Goal: Transaction & Acquisition: Purchase product/service

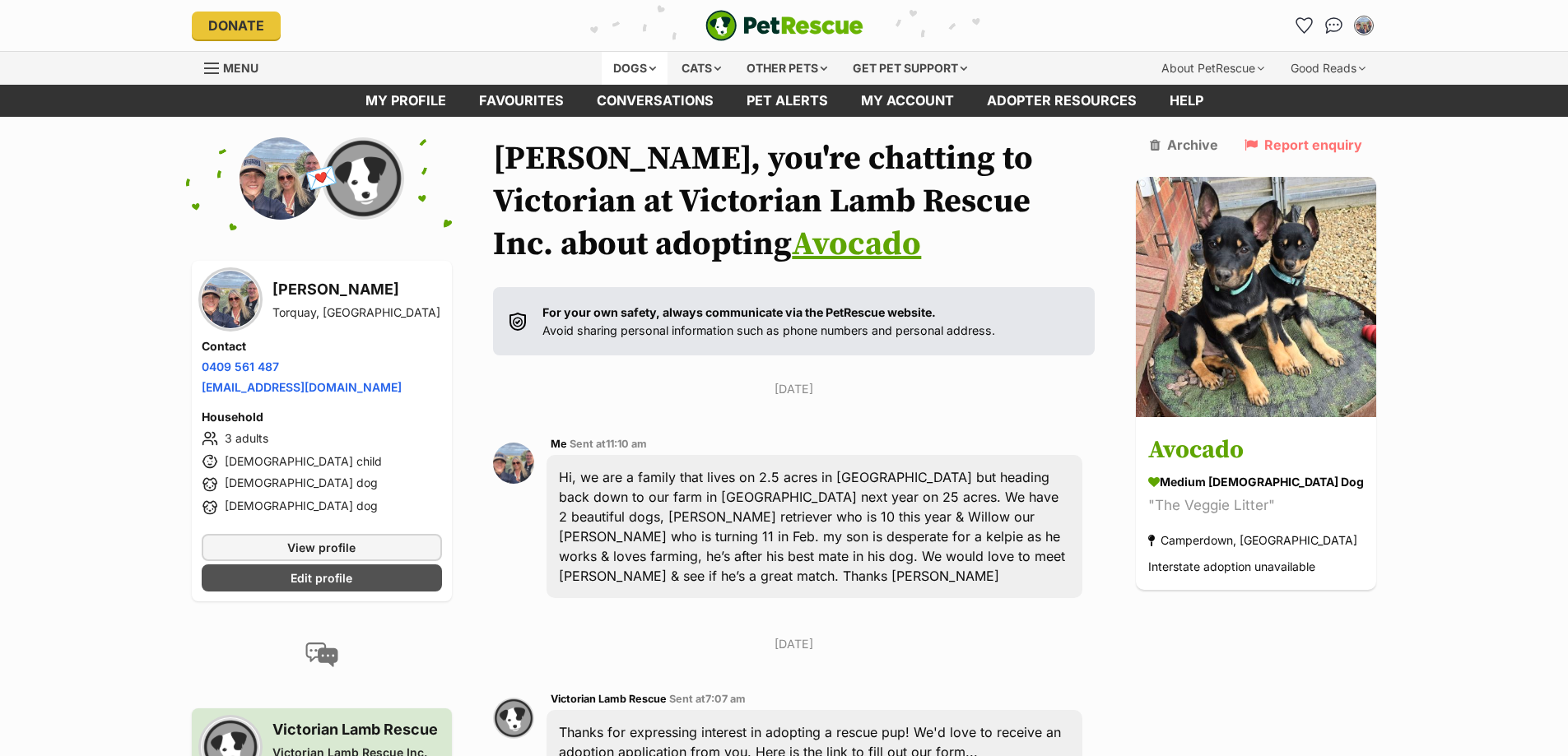
click at [648, 68] on div "Dogs" at bounding box center [635, 69] width 66 height 33
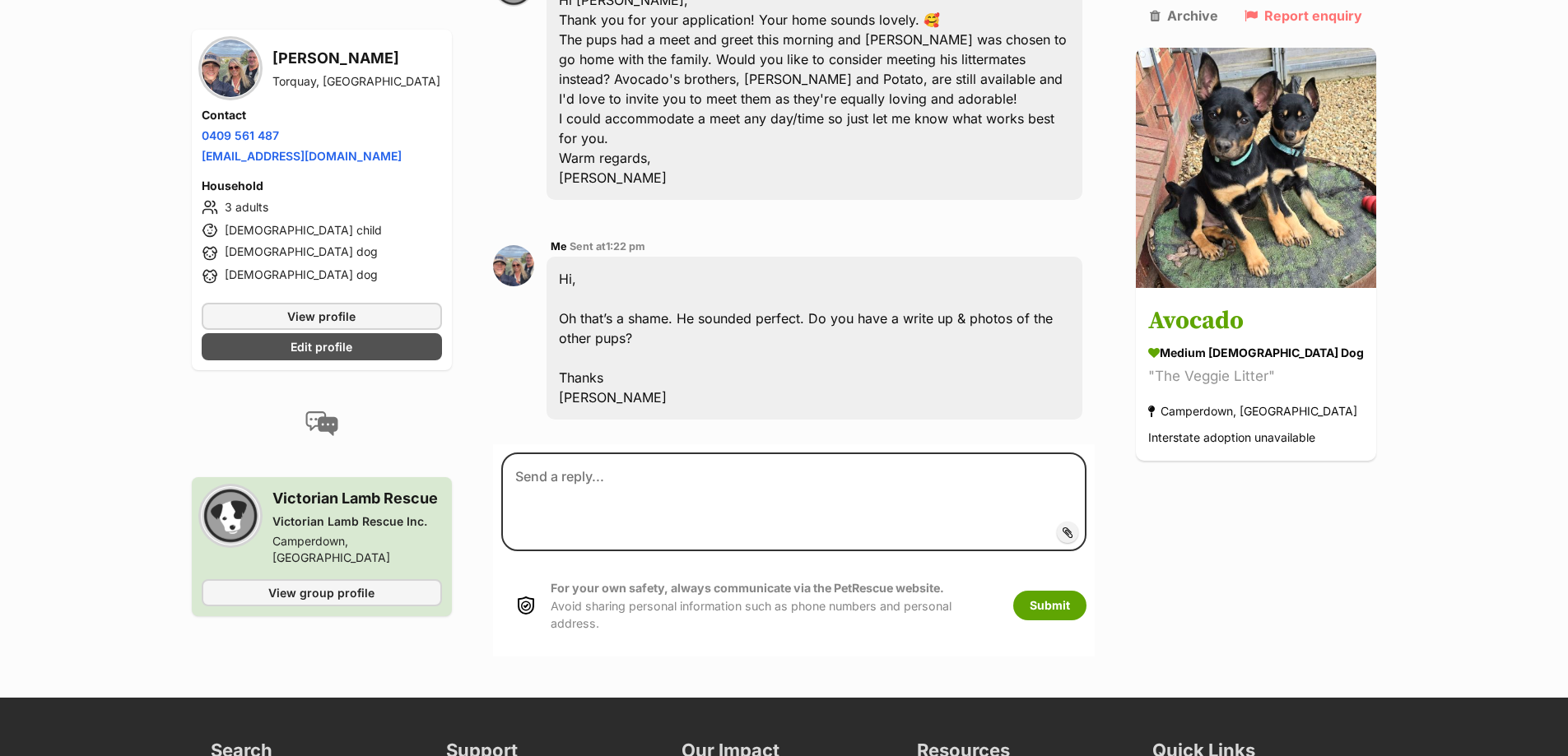
scroll to position [1316, 0]
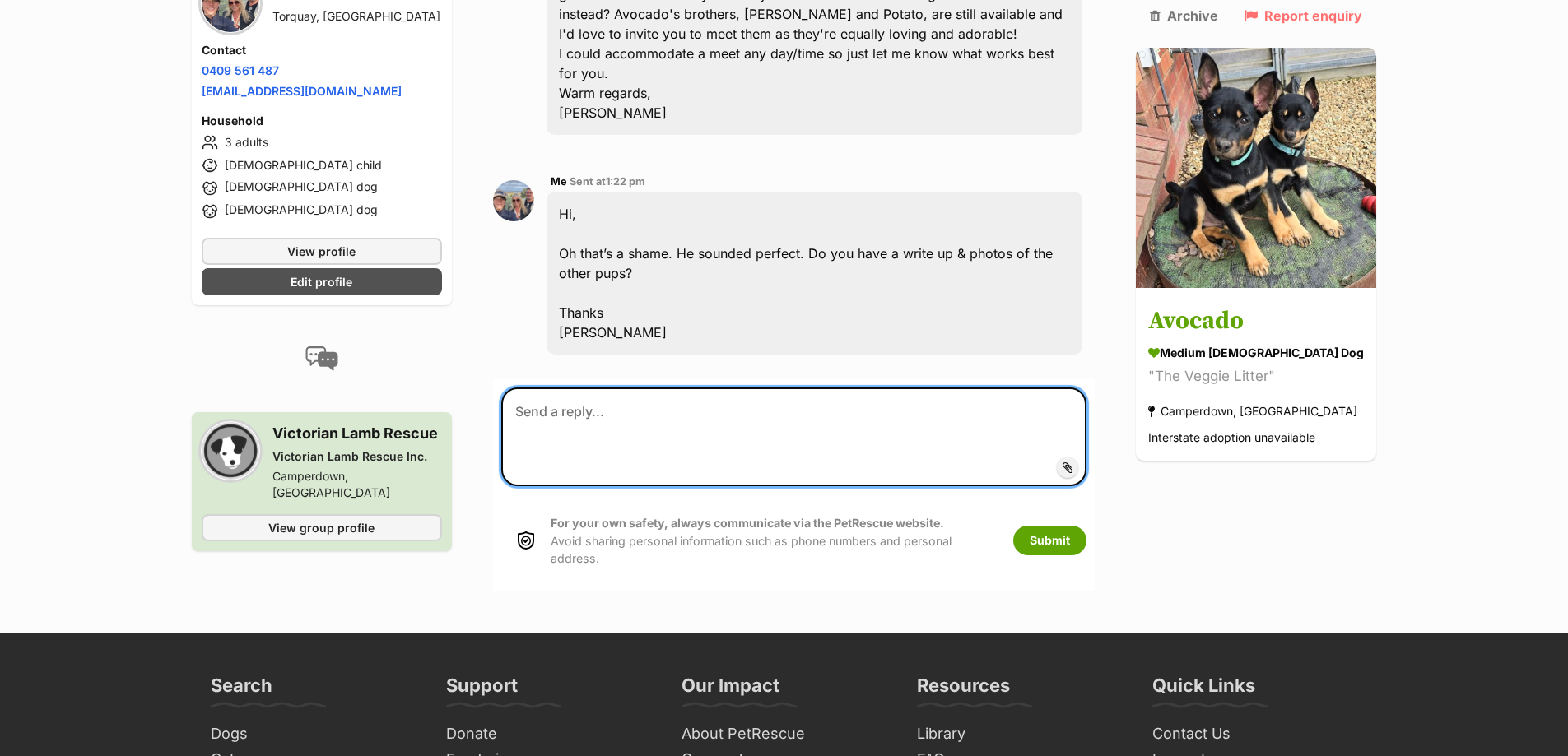
click at [578, 388] on textarea at bounding box center [794, 437] width 585 height 99
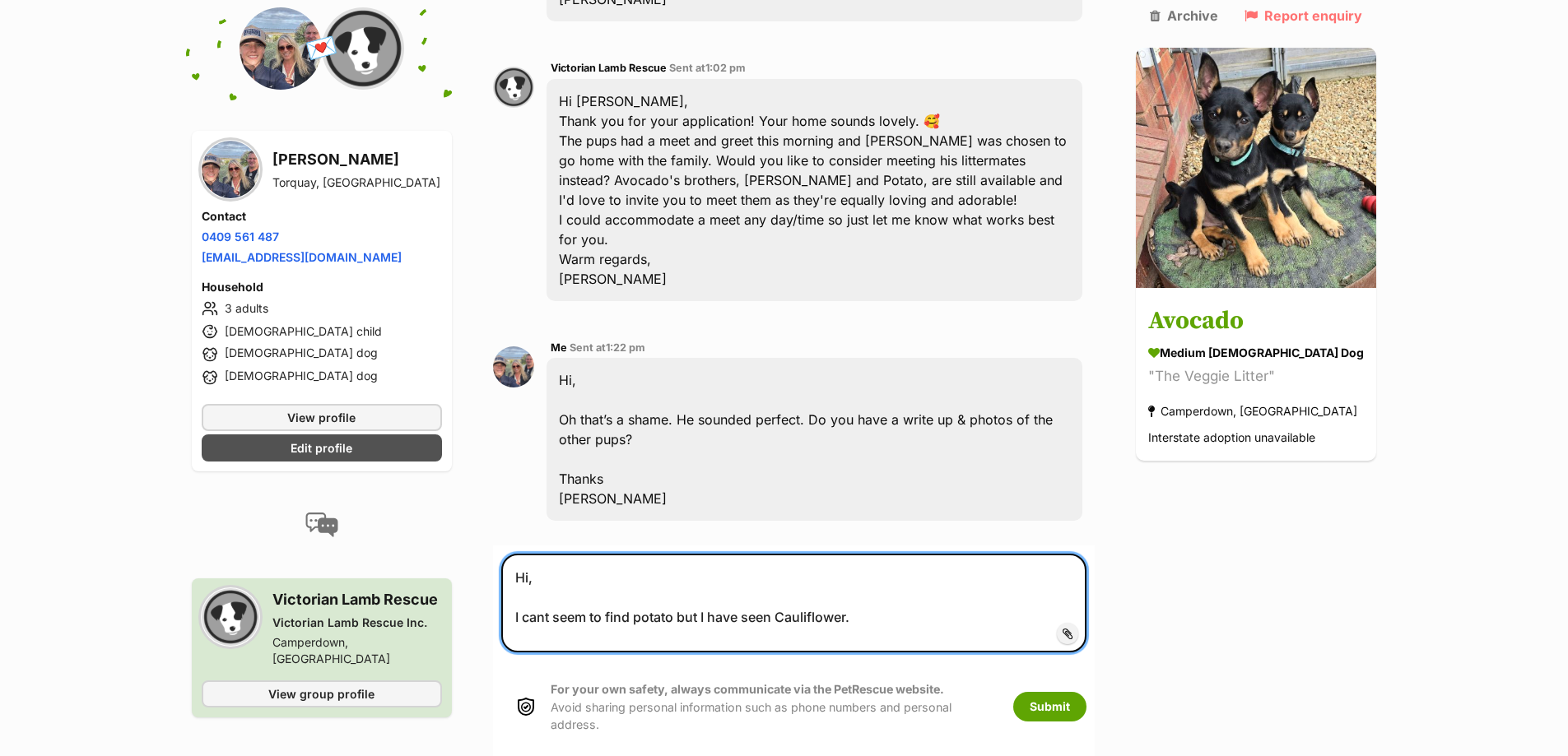
scroll to position [1151, 0]
click at [533, 555] on textarea "Hi, I cant seem to find potato but I have seen Cauliflower." at bounding box center [794, 601] width 585 height 99
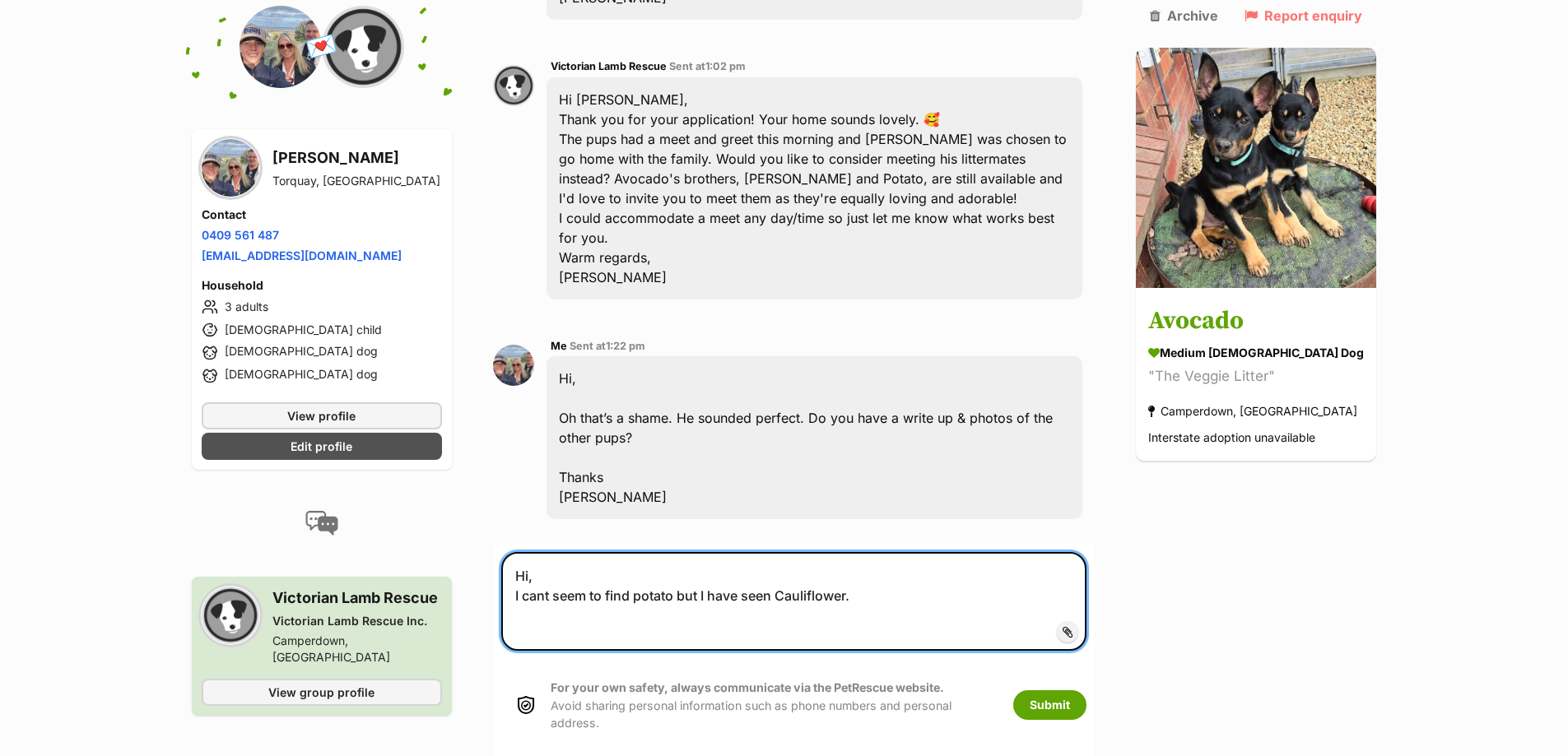
click at [898, 564] on textarea "Hi, I cant seem to find potato but I have seen Cauliflower." at bounding box center [794, 601] width 585 height 99
click at [648, 556] on textarea "Hi, I cant seem to find potato but I have seen Cauliflower." at bounding box center [794, 601] width 585 height 99
click at [946, 558] on textarea "Hi, I cant seem to find Potato but I have seen Cauliflower." at bounding box center [794, 601] width 585 height 99
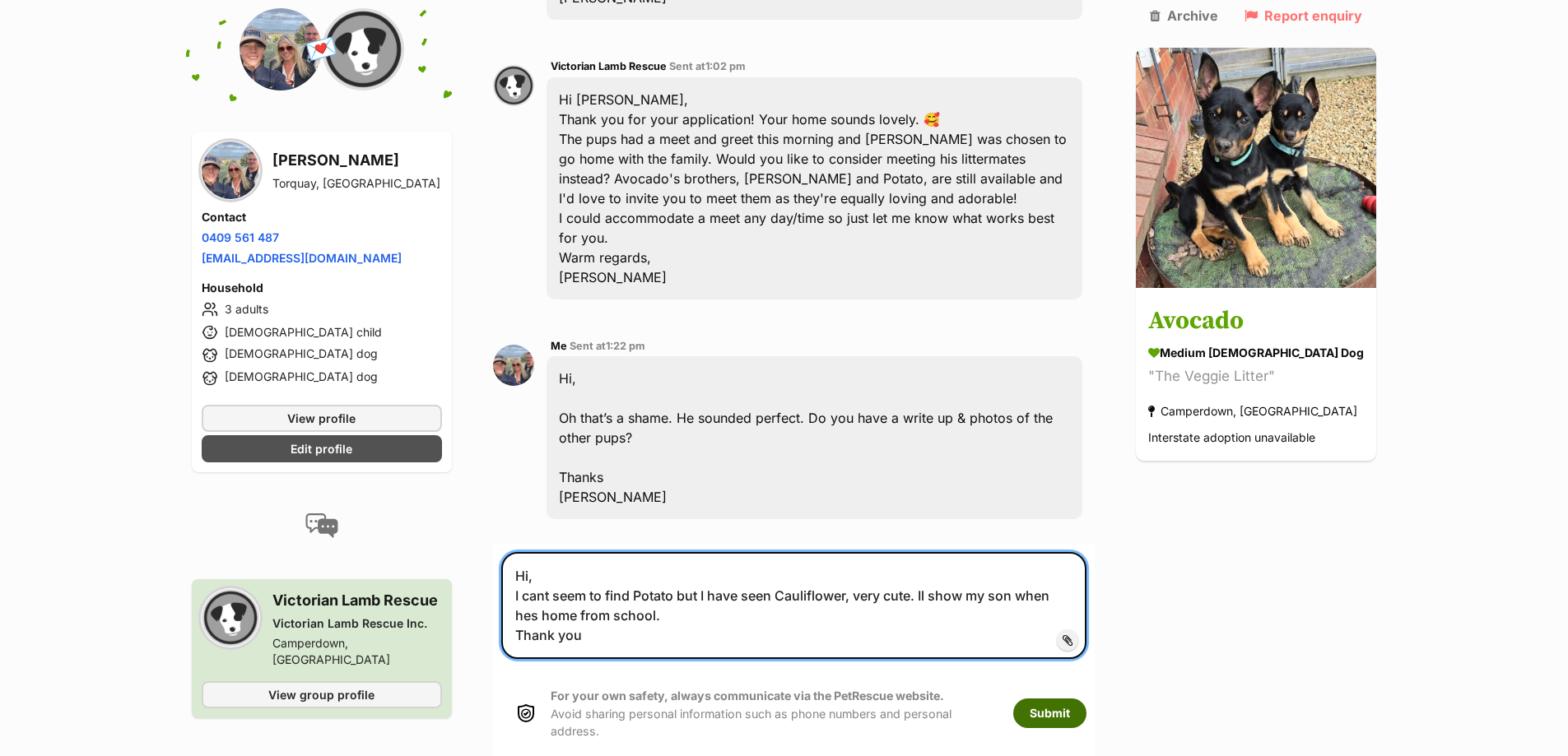
type textarea "Hi, I cant seem to find Potato but I have seen Cauliflower, very cute. Il show …"
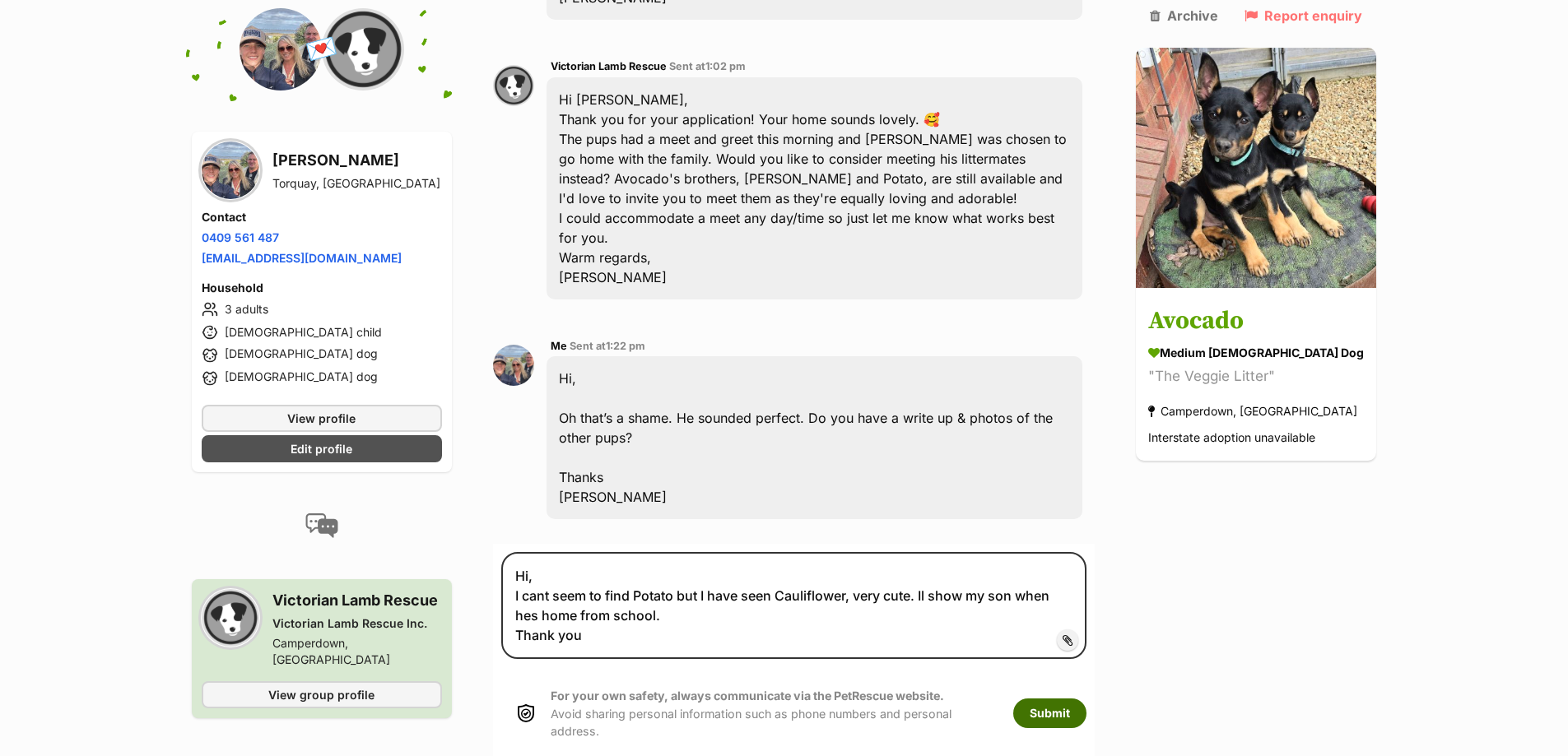
click at [1072, 698] on button "Submit" at bounding box center [1050, 713] width 73 height 29
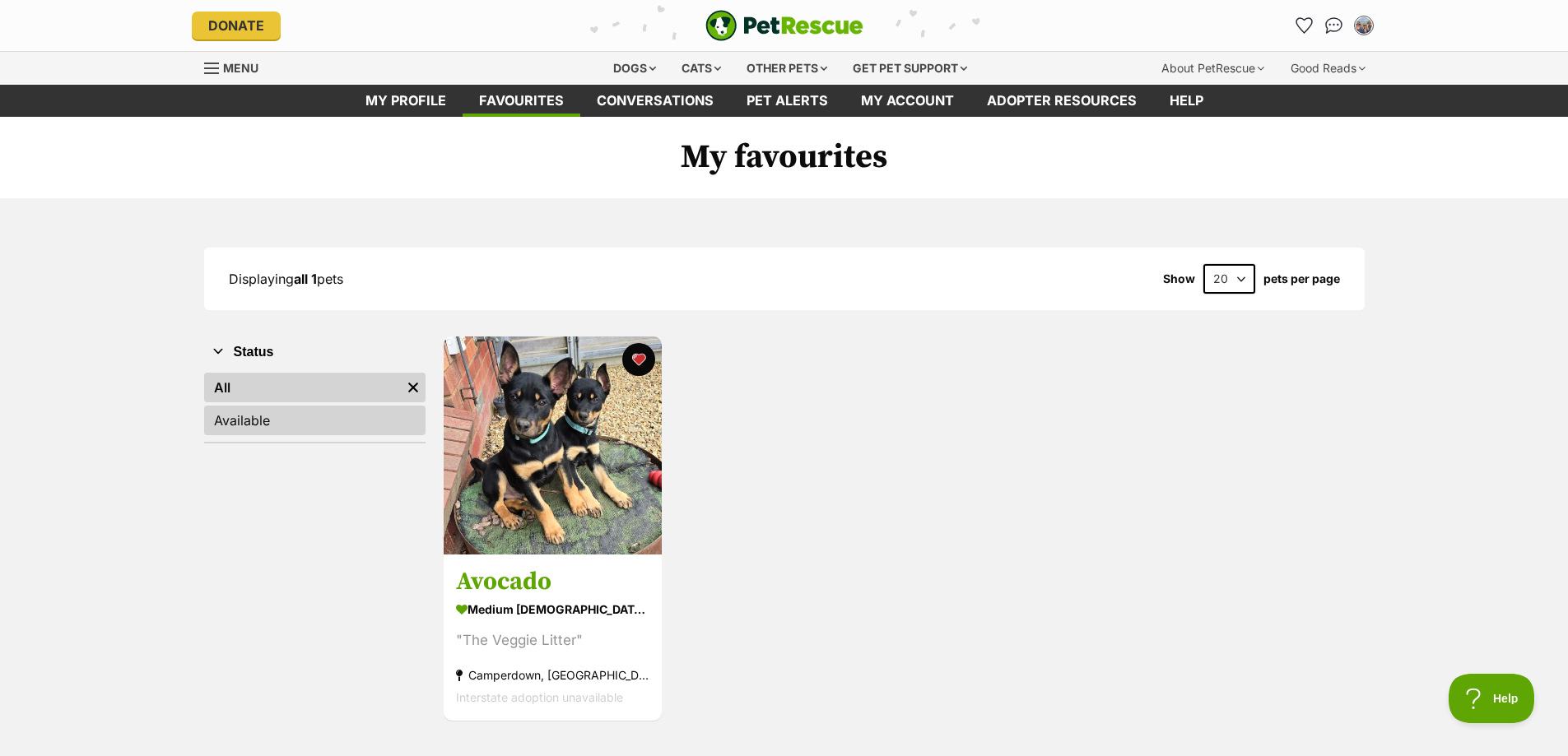
click at [231, 425] on link "Available" at bounding box center [315, 420] width 221 height 29
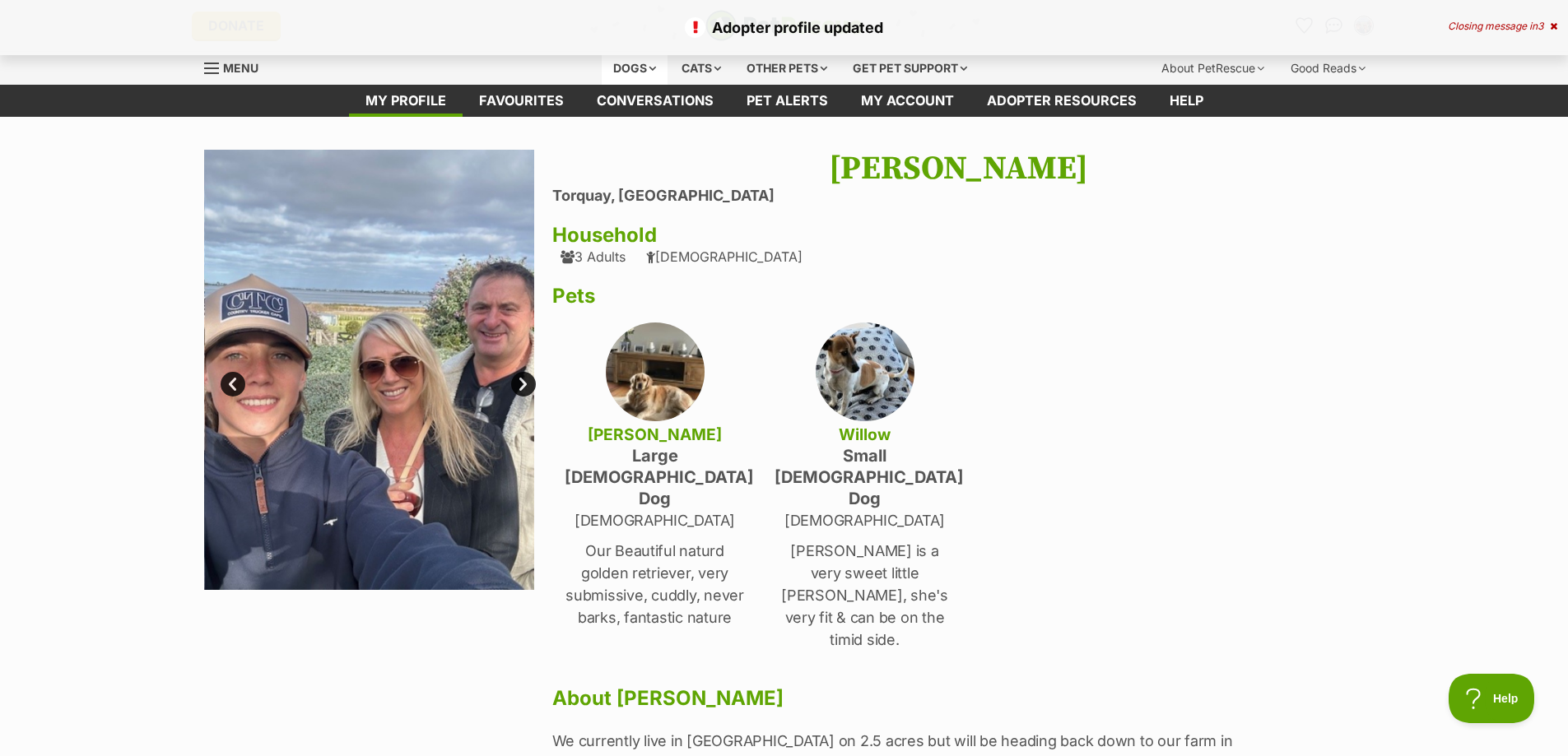
click at [648, 70] on div "Dogs" at bounding box center [635, 69] width 66 height 33
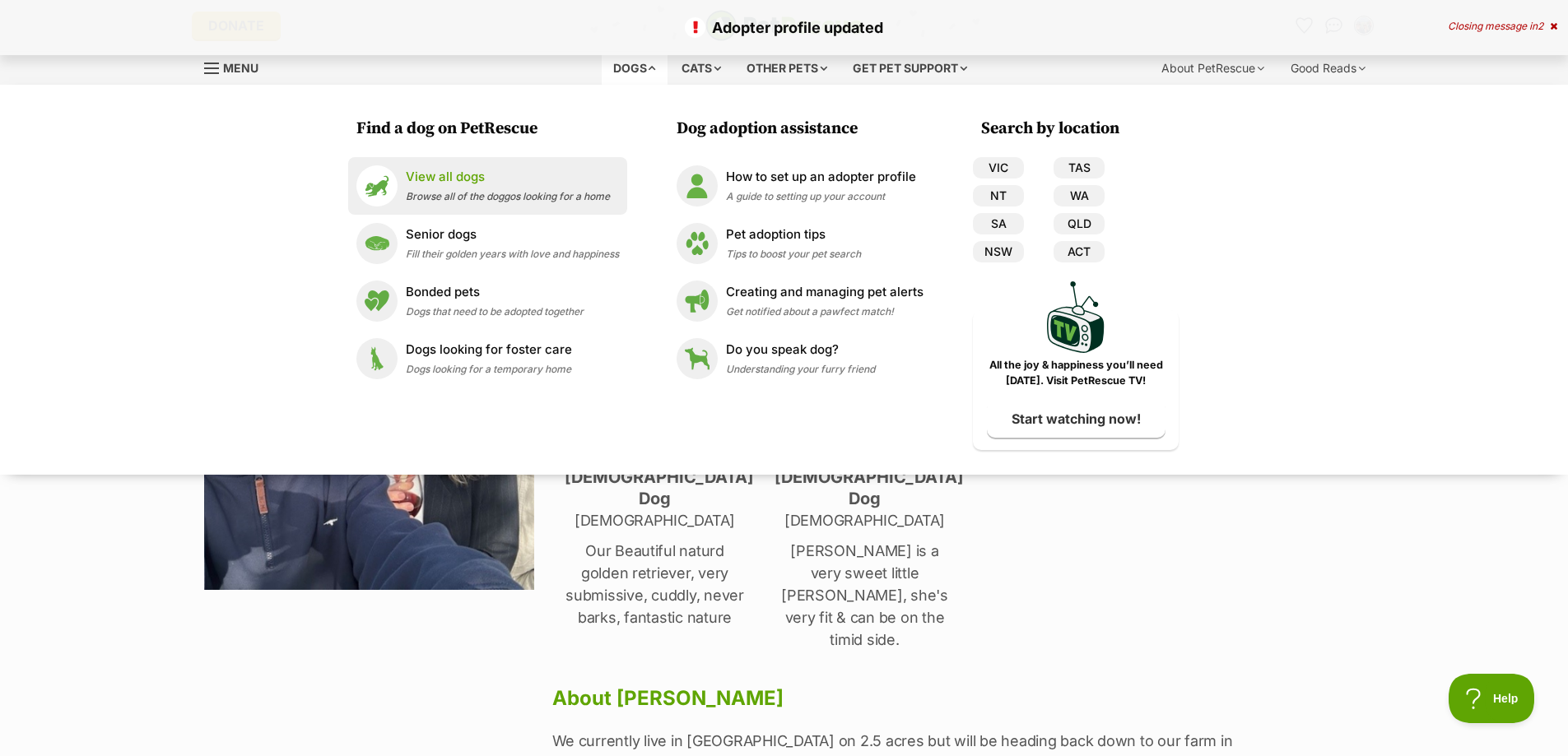
click at [441, 176] on p "View all dogs" at bounding box center [507, 177] width 204 height 19
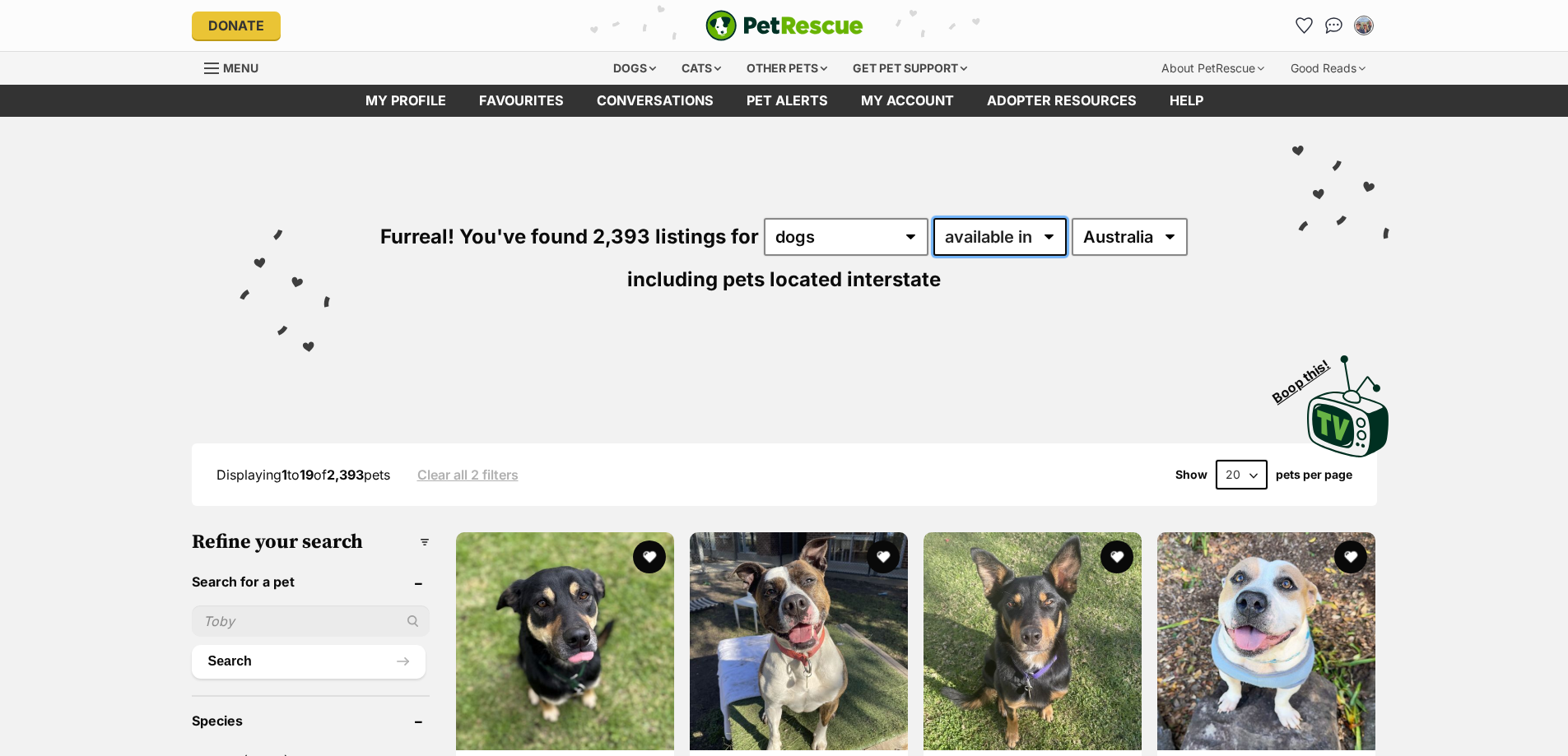
click at [989, 239] on select "available in located in" at bounding box center [999, 236] width 133 height 38
select select "disabled"
click at [933, 218] on select "available in located in" at bounding box center [999, 236] width 133 height 38
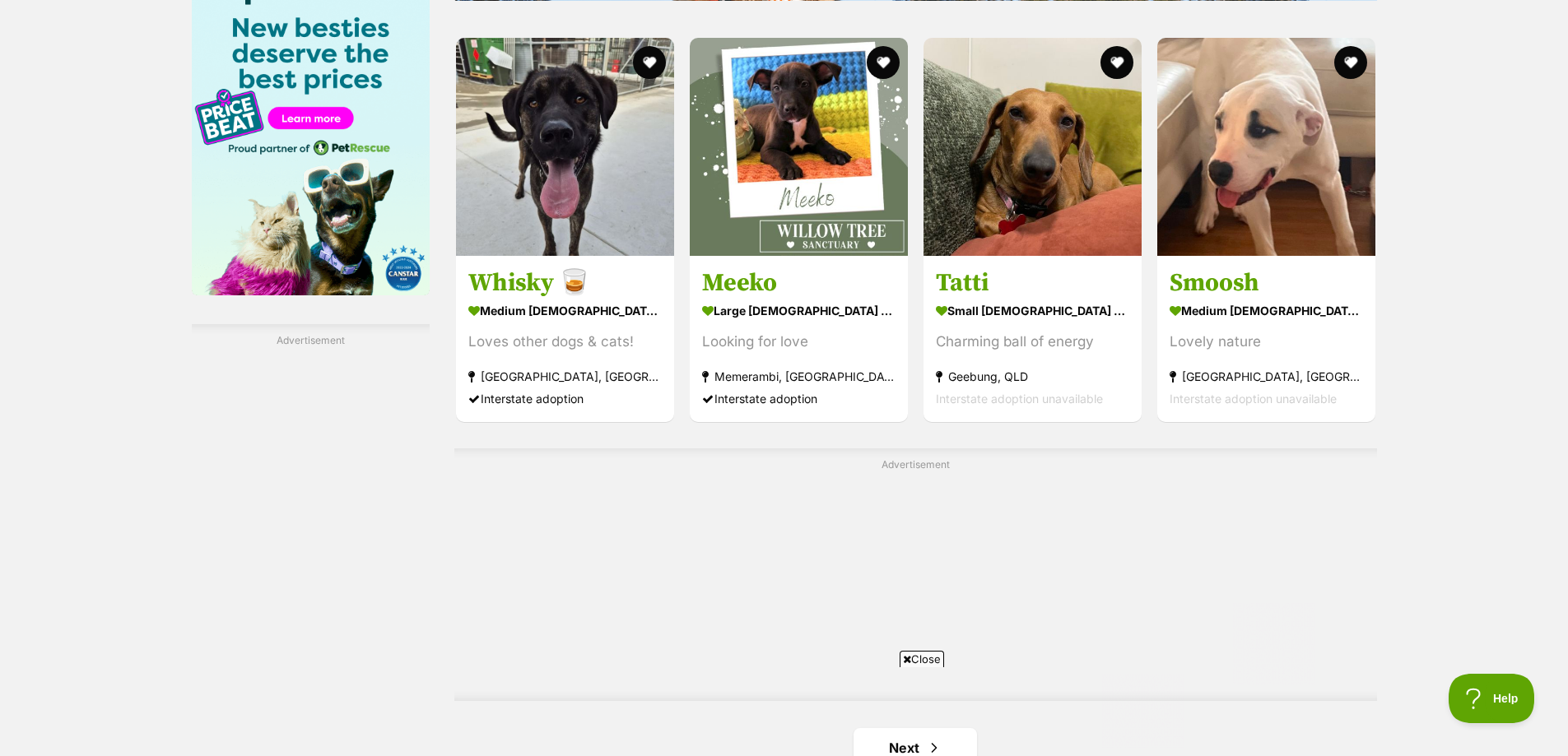
scroll to position [2714, 0]
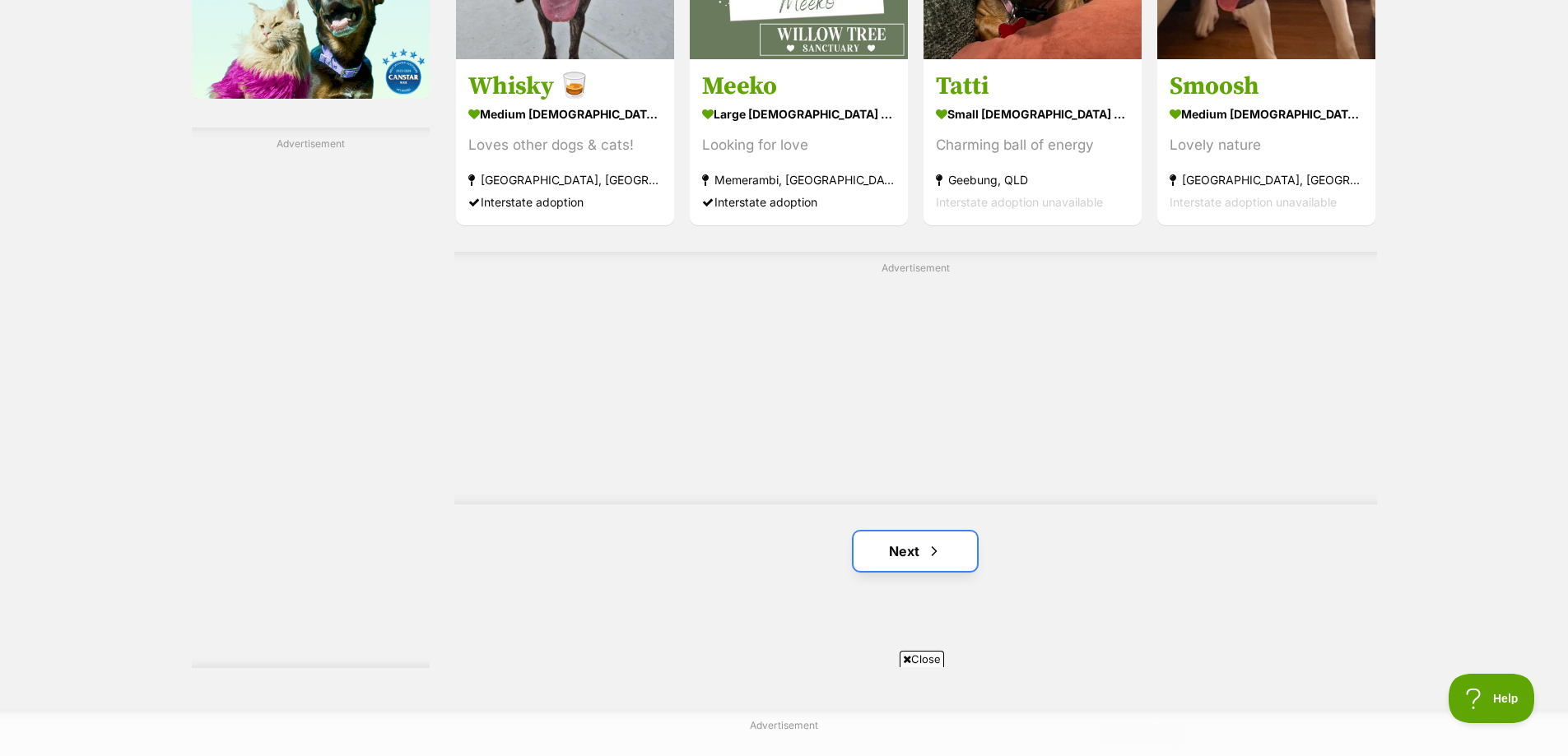
click at [903, 561] on link "Next" at bounding box center [915, 551] width 124 height 39
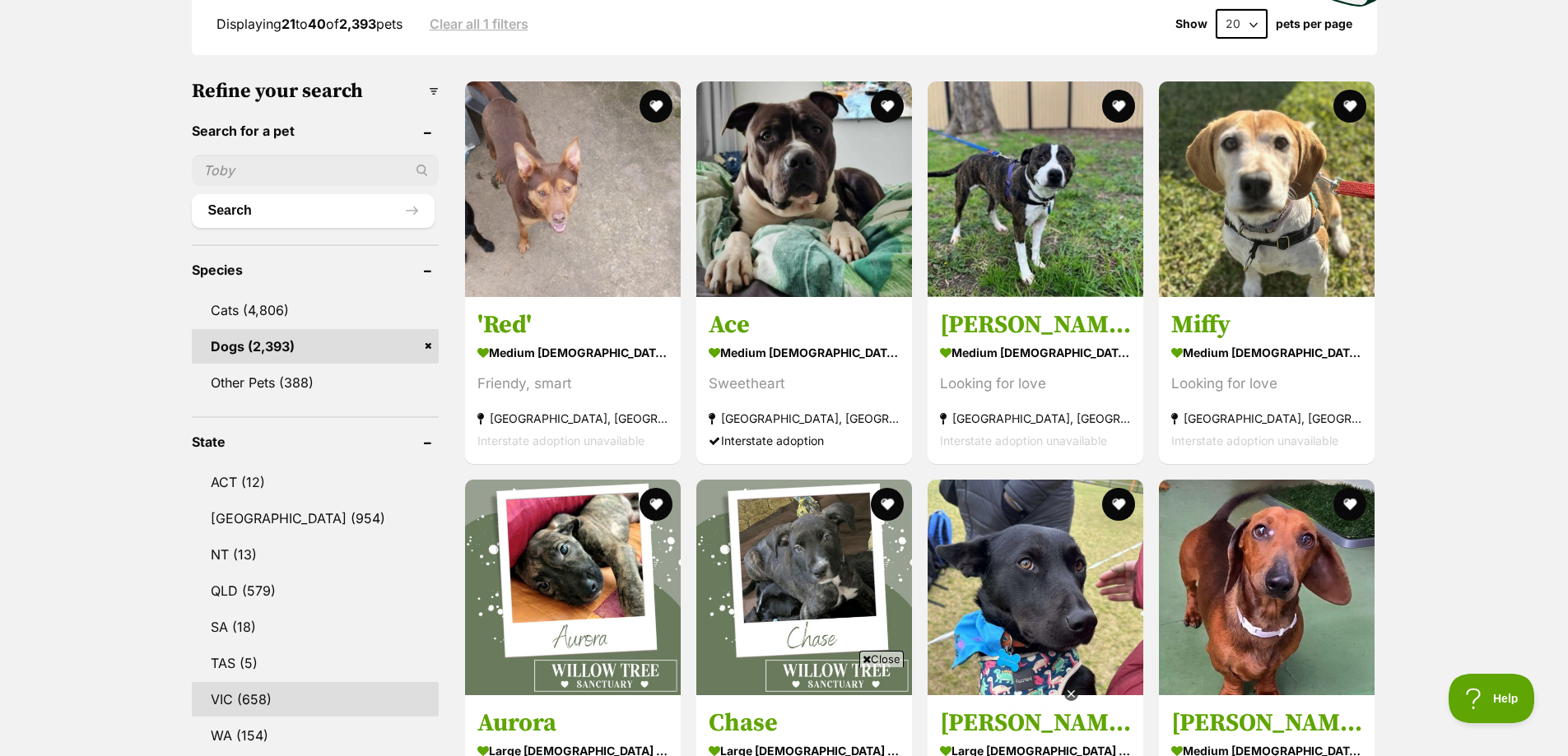
click at [238, 699] on link "VIC (658)" at bounding box center [315, 699] width 247 height 35
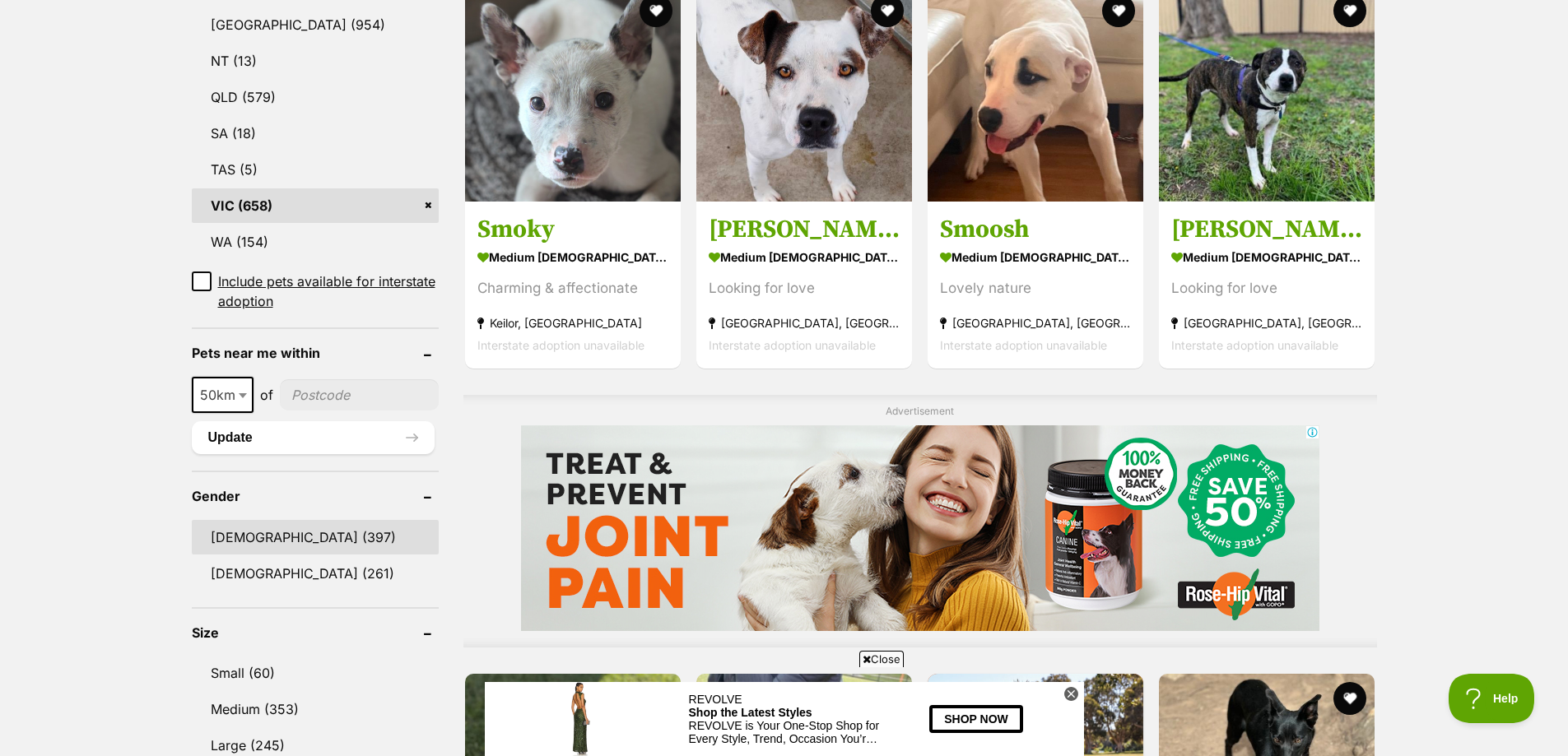
click at [234, 539] on link "[DEMOGRAPHIC_DATA] (397)" at bounding box center [315, 537] width 247 height 35
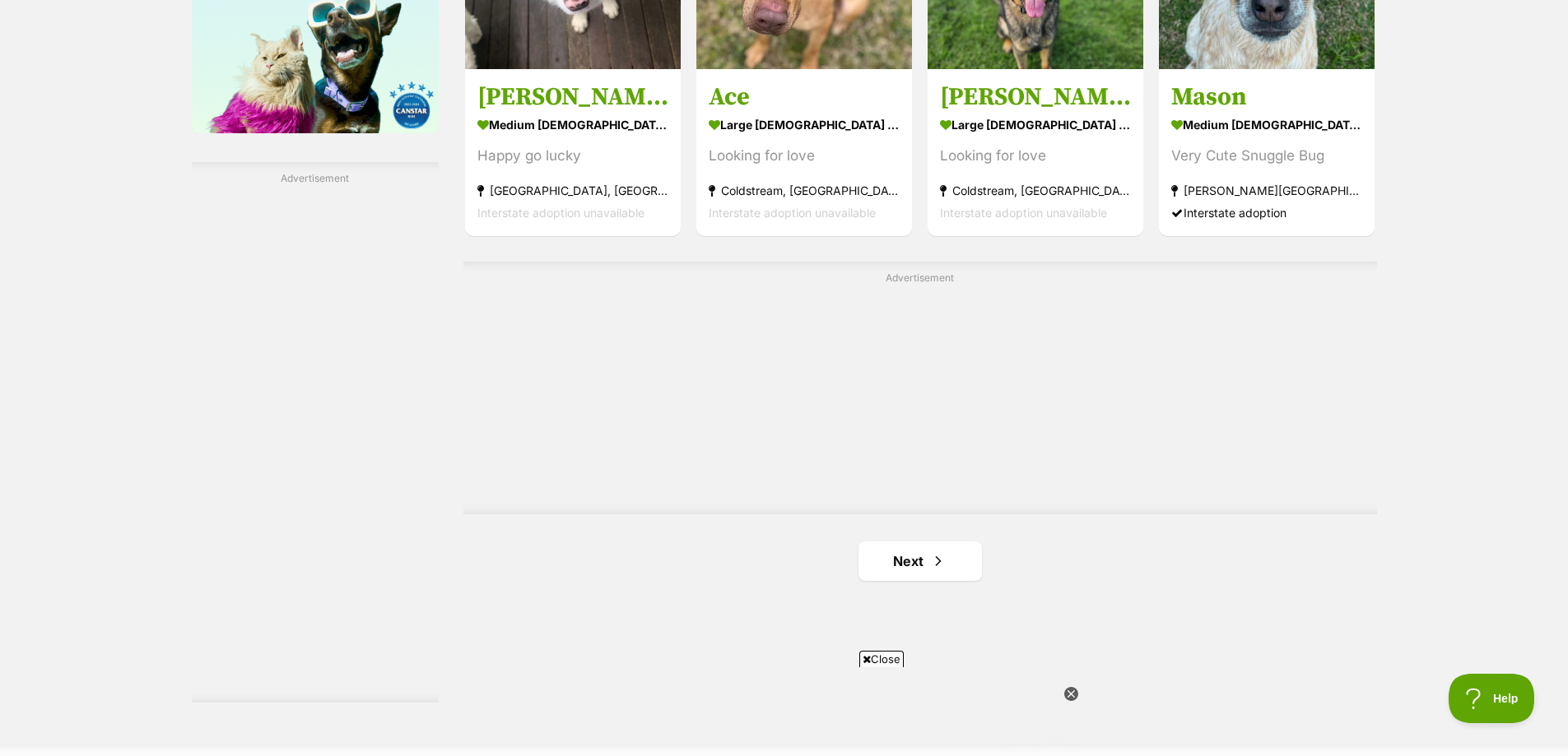
scroll to position [2796, 0]
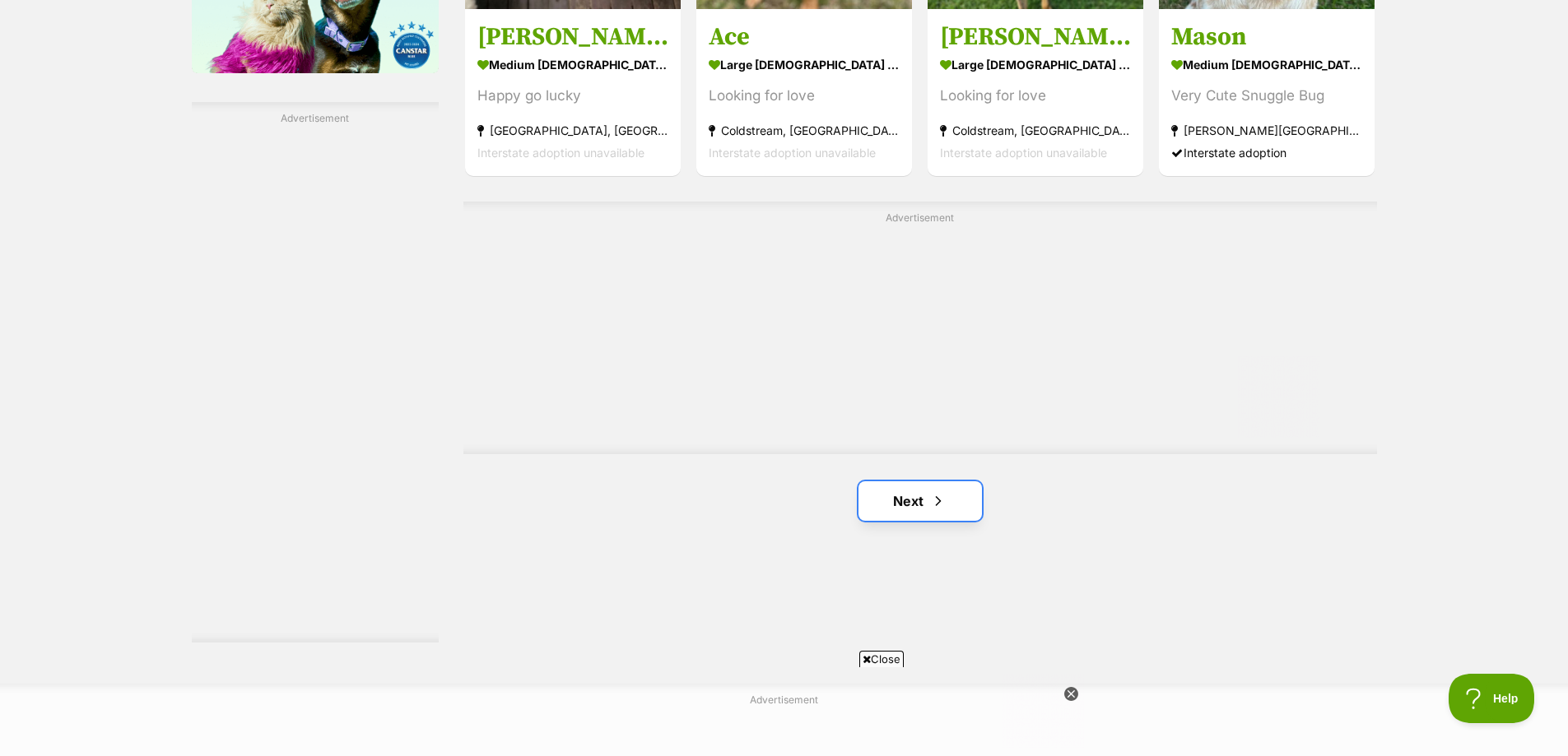
click at [906, 481] on link "Next" at bounding box center [920, 500] width 124 height 39
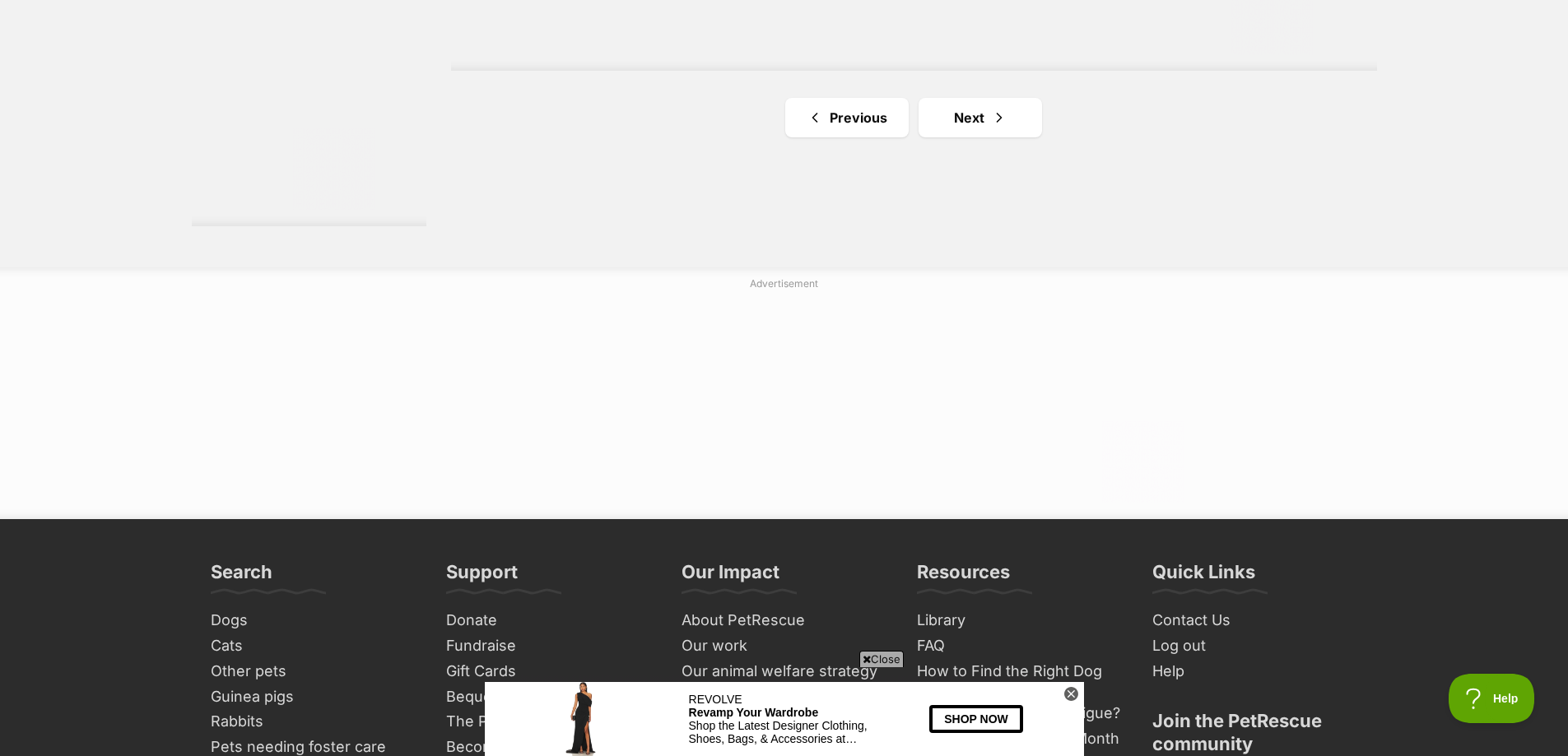
scroll to position [3207, 0]
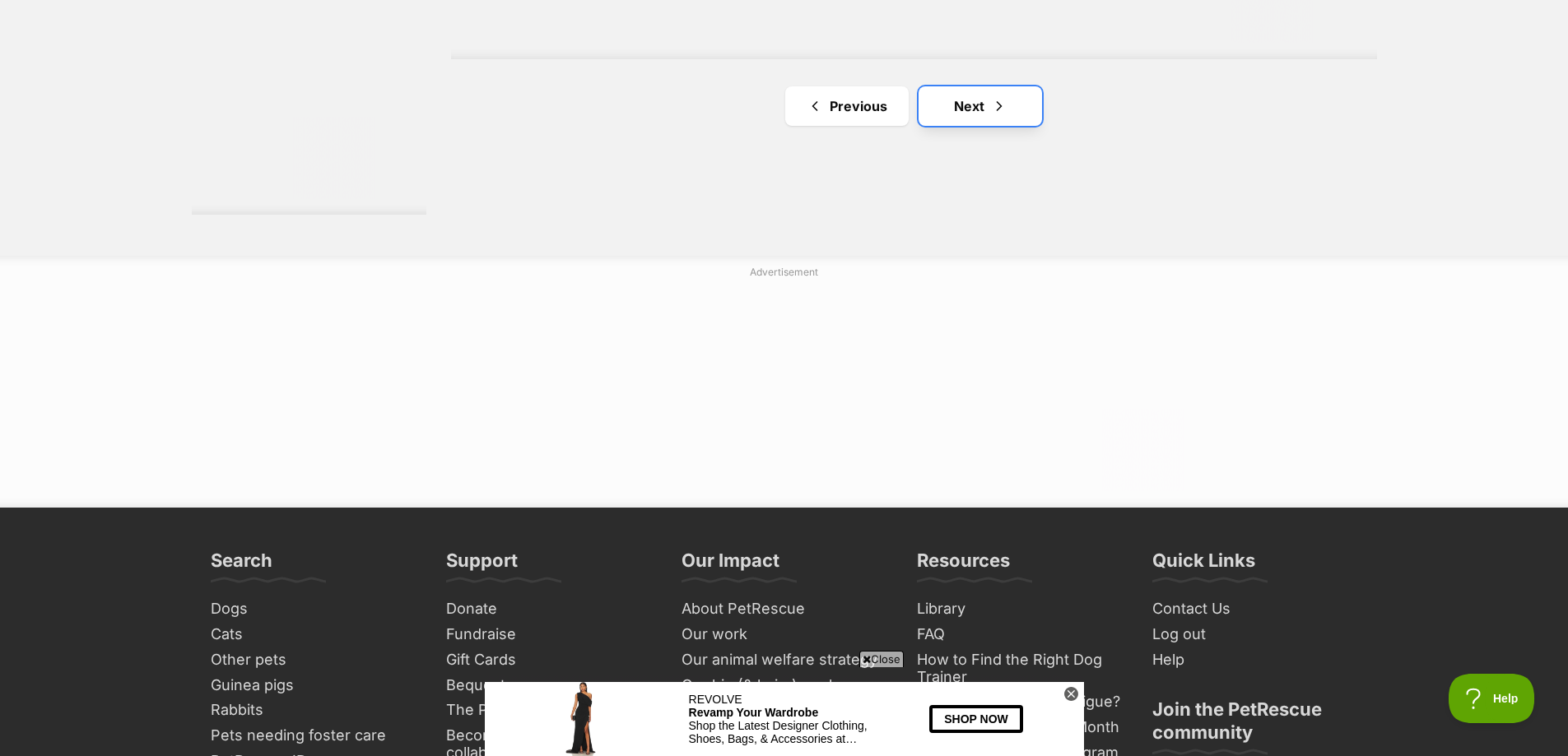
drag, startPoint x: 961, startPoint y: 65, endPoint x: 679, endPoint y: 3, distance: 288.7
click at [961, 86] on link "Next" at bounding box center [980, 105] width 124 height 39
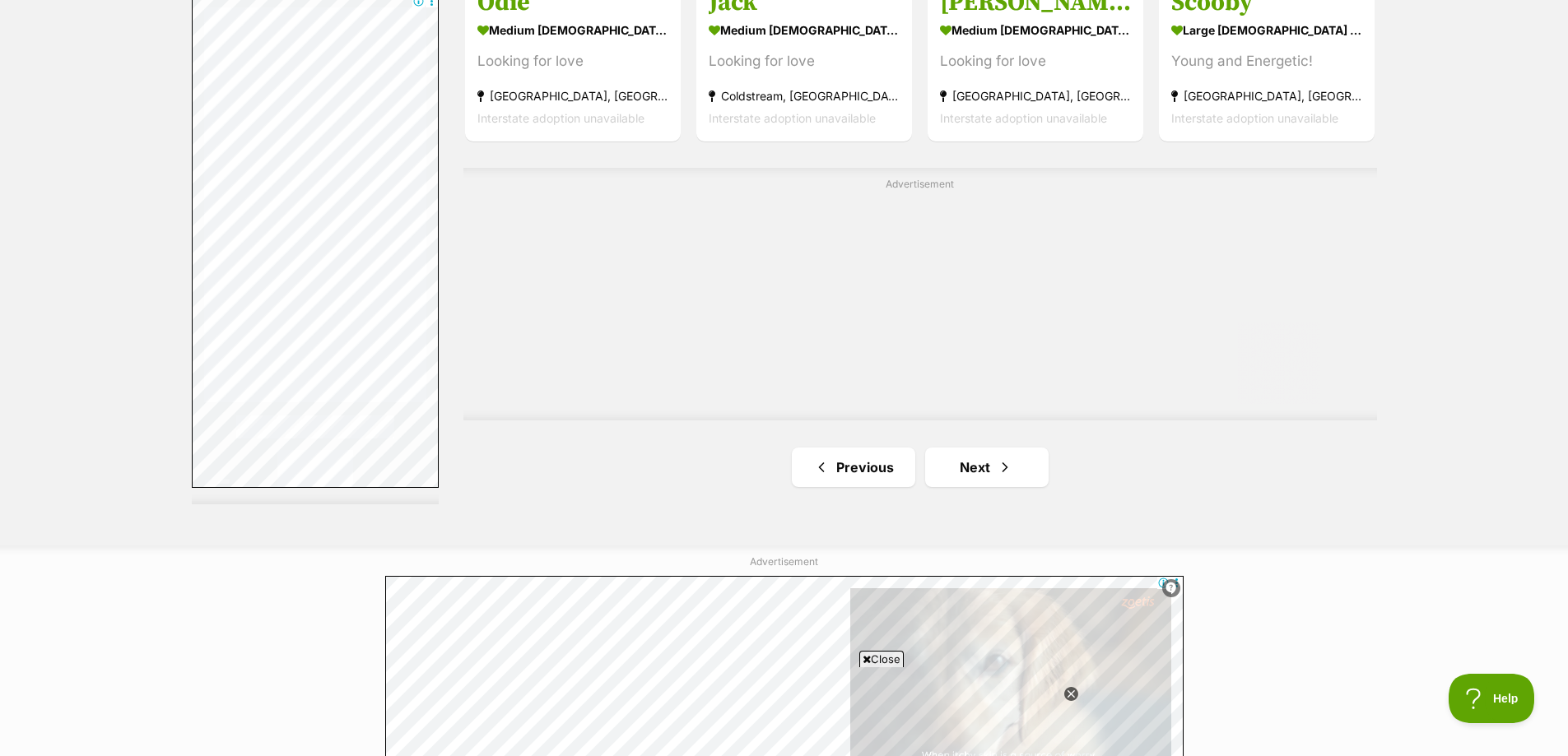
scroll to position [3043, 0]
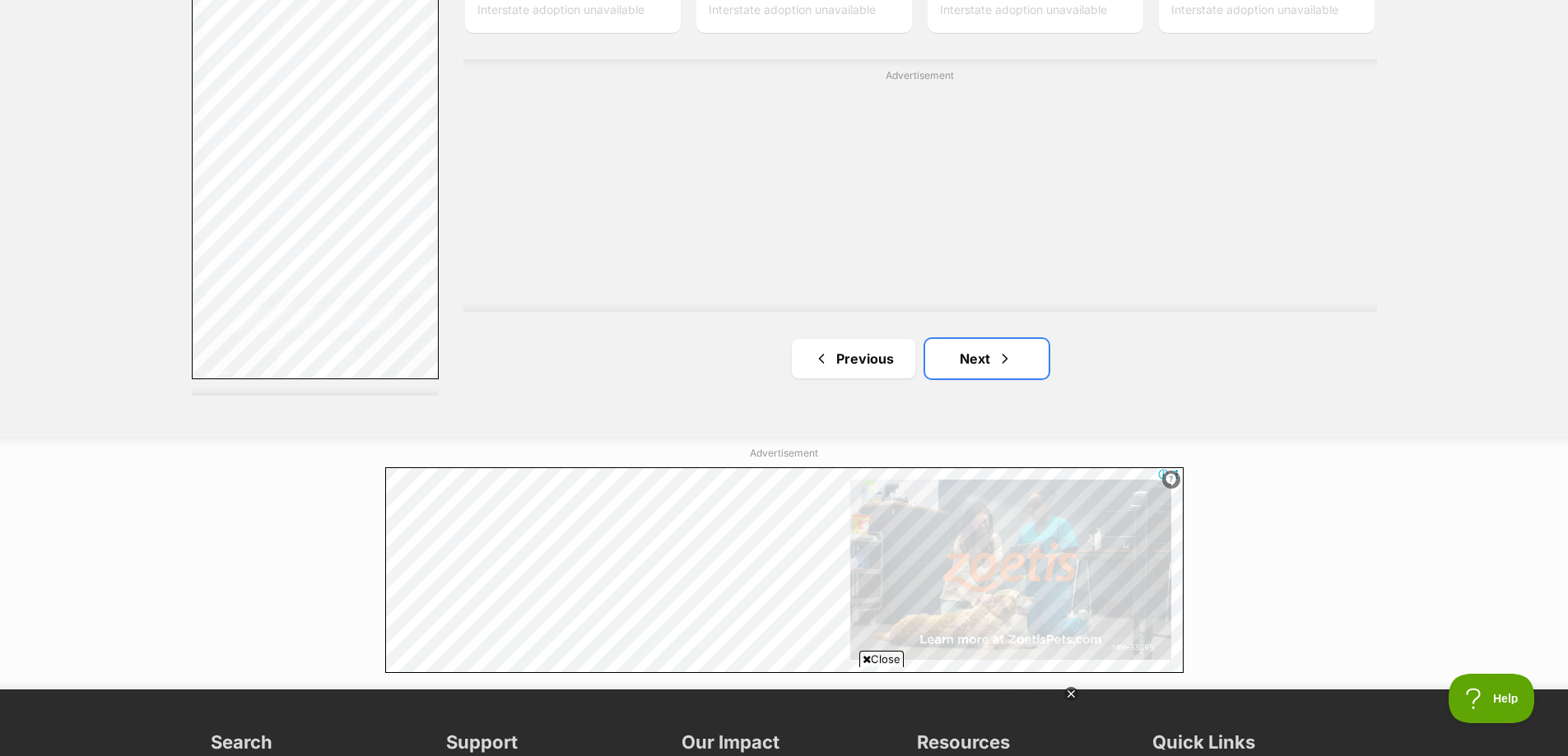
click at [1009, 349] on span "Next page" at bounding box center [1005, 359] width 17 height 20
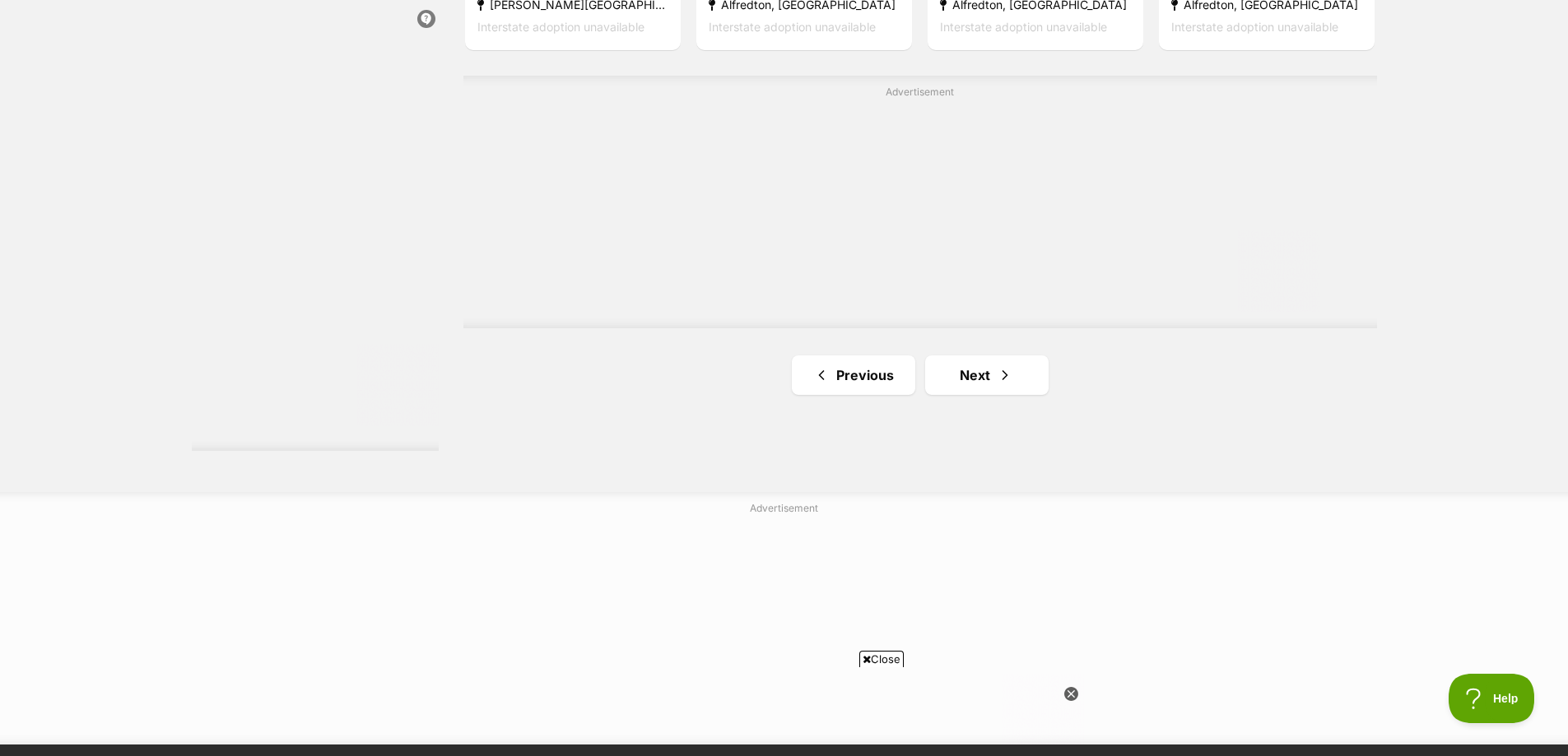
scroll to position [2961, 0]
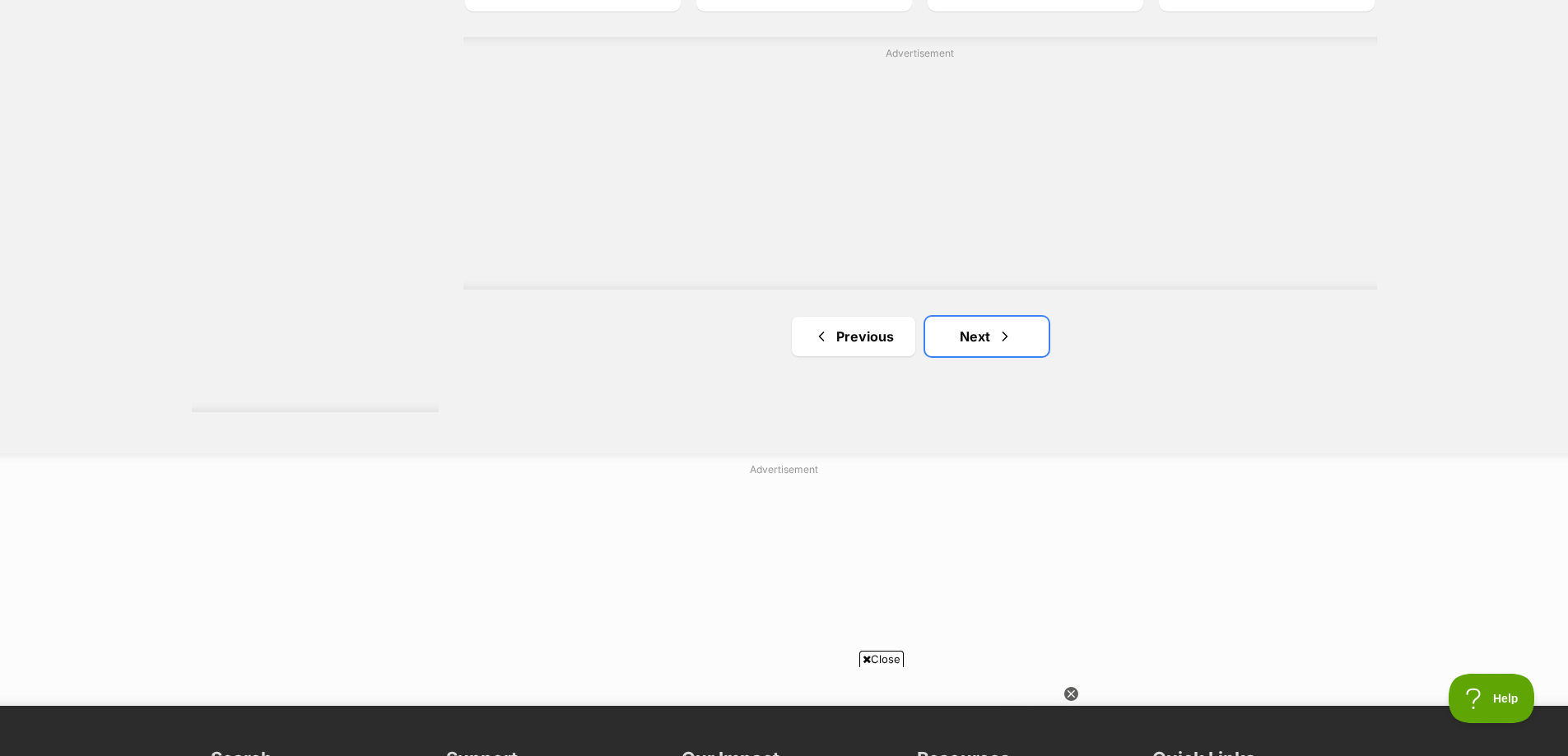
drag, startPoint x: 984, startPoint y: 280, endPoint x: 1085, endPoint y: 248, distance: 105.9
click at [983, 317] on link "Next" at bounding box center [987, 336] width 124 height 39
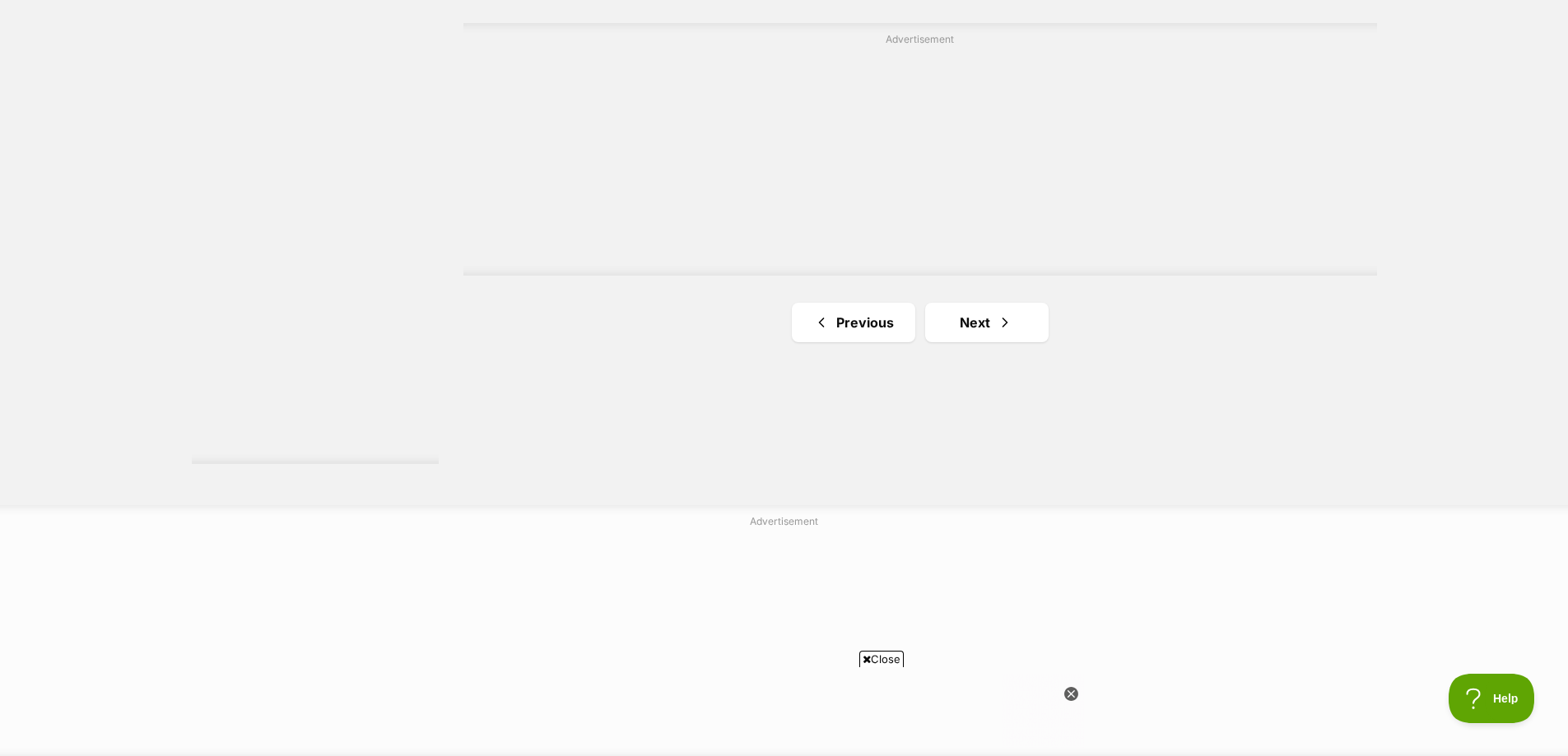
scroll to position [3125, 0]
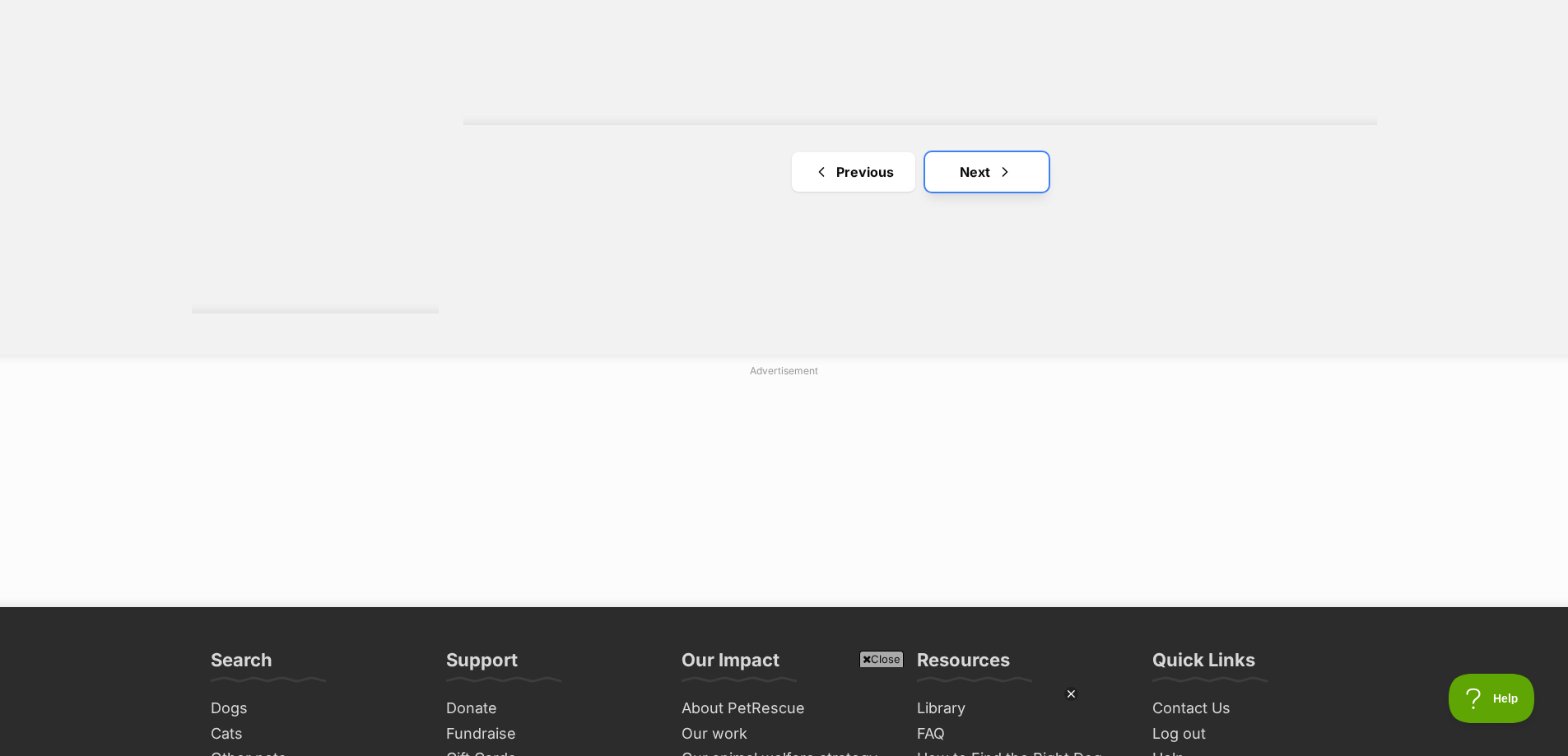
click at [977, 152] on link "Next" at bounding box center [987, 171] width 124 height 39
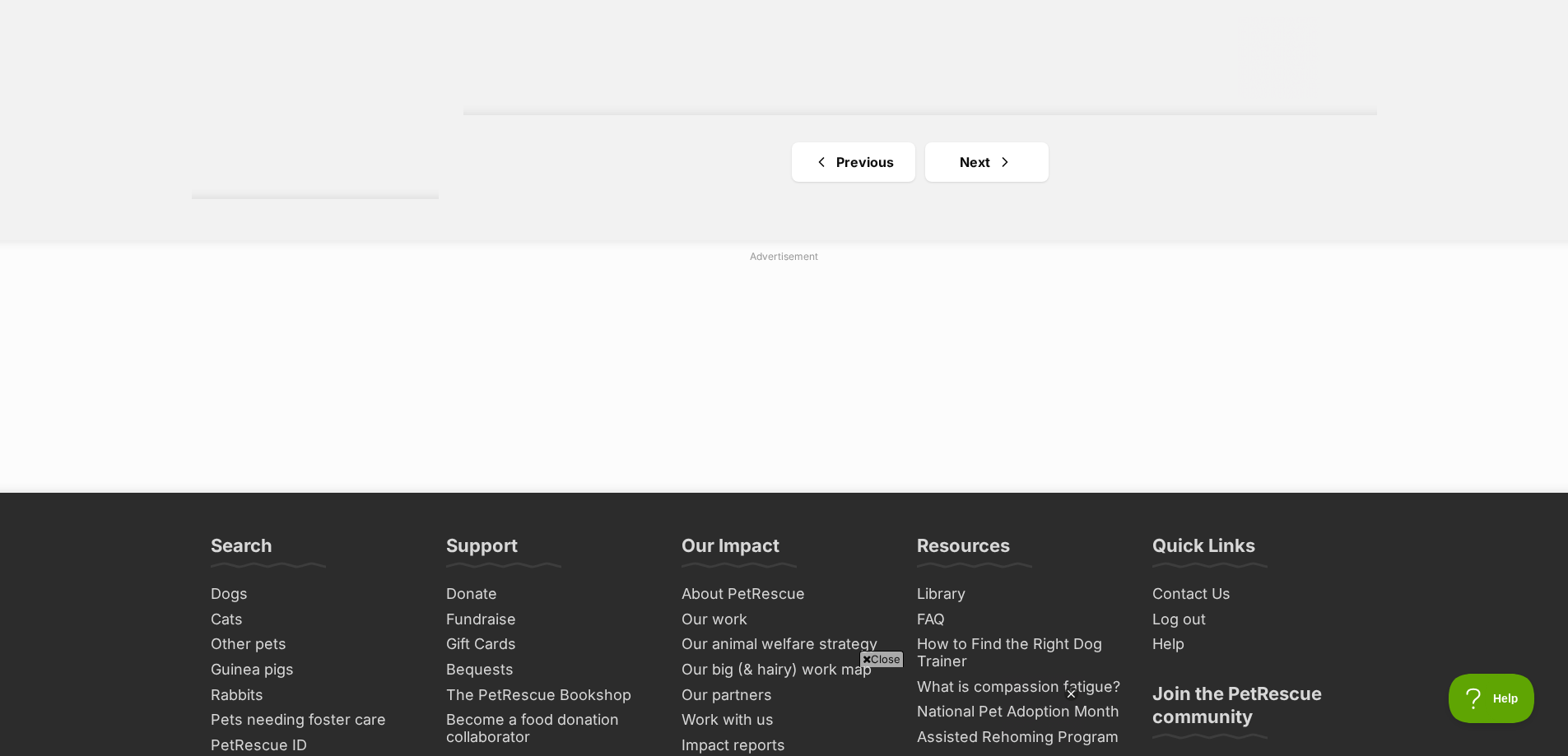
scroll to position [3290, 0]
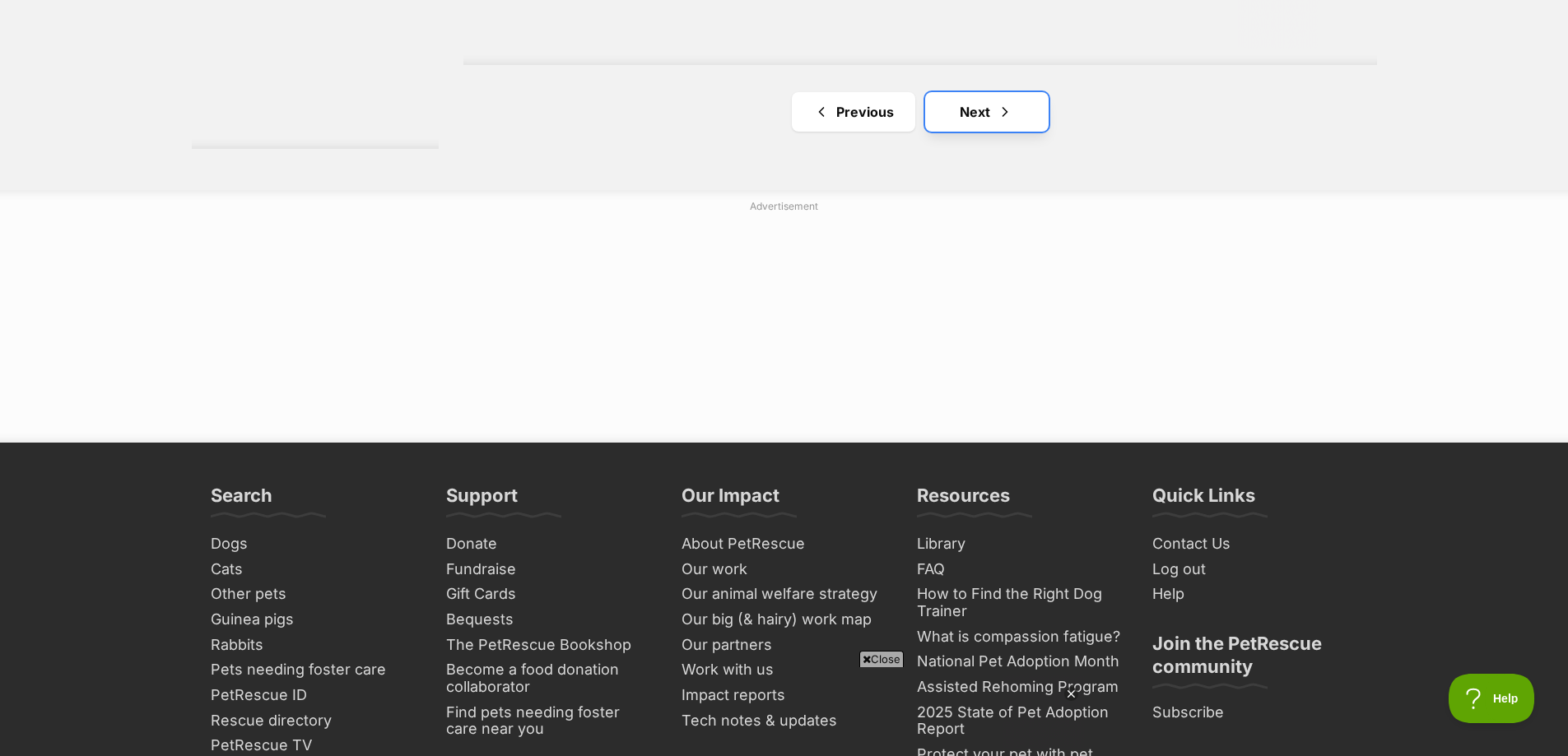
click at [999, 102] on span "Next page" at bounding box center [1005, 112] width 17 height 20
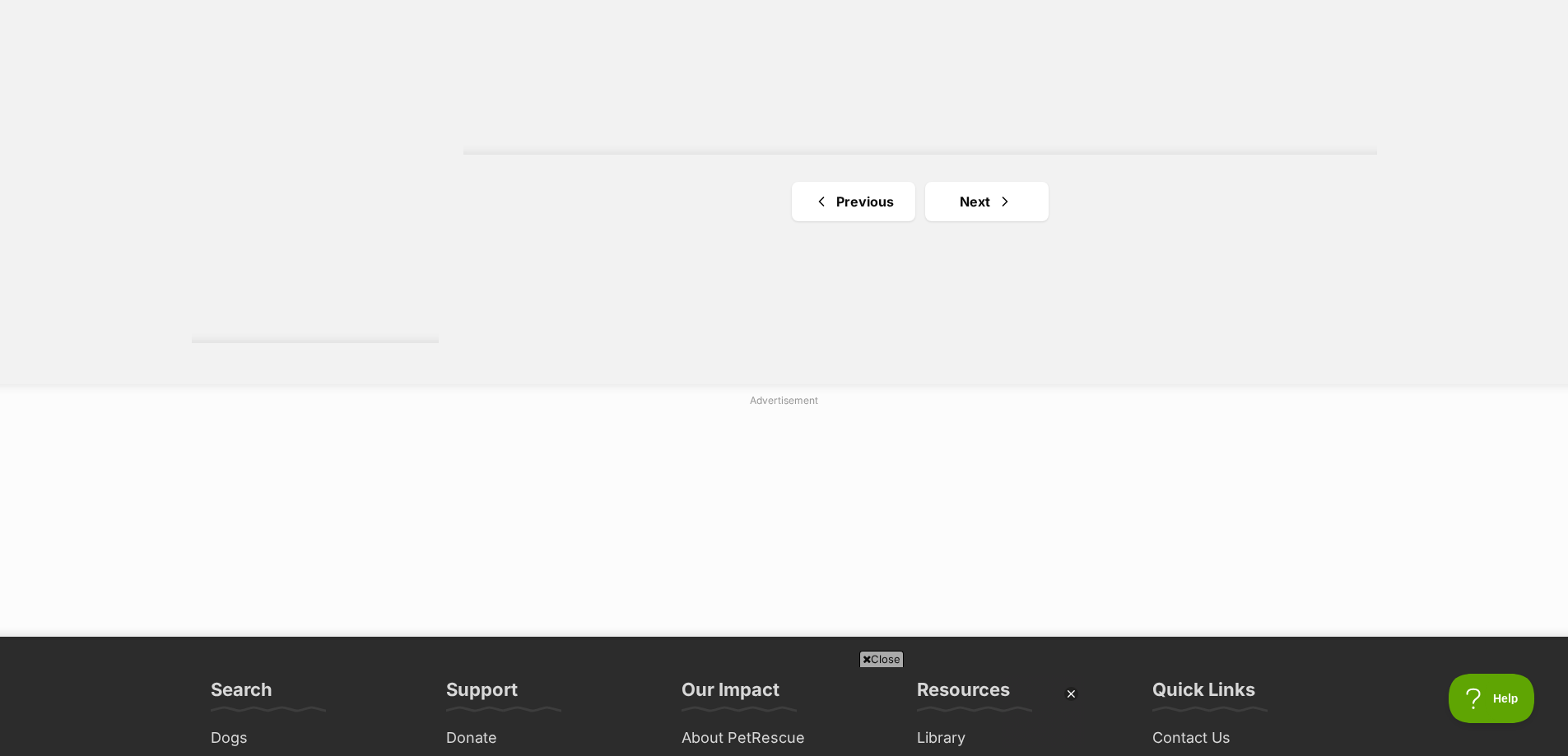
scroll to position [3125, 0]
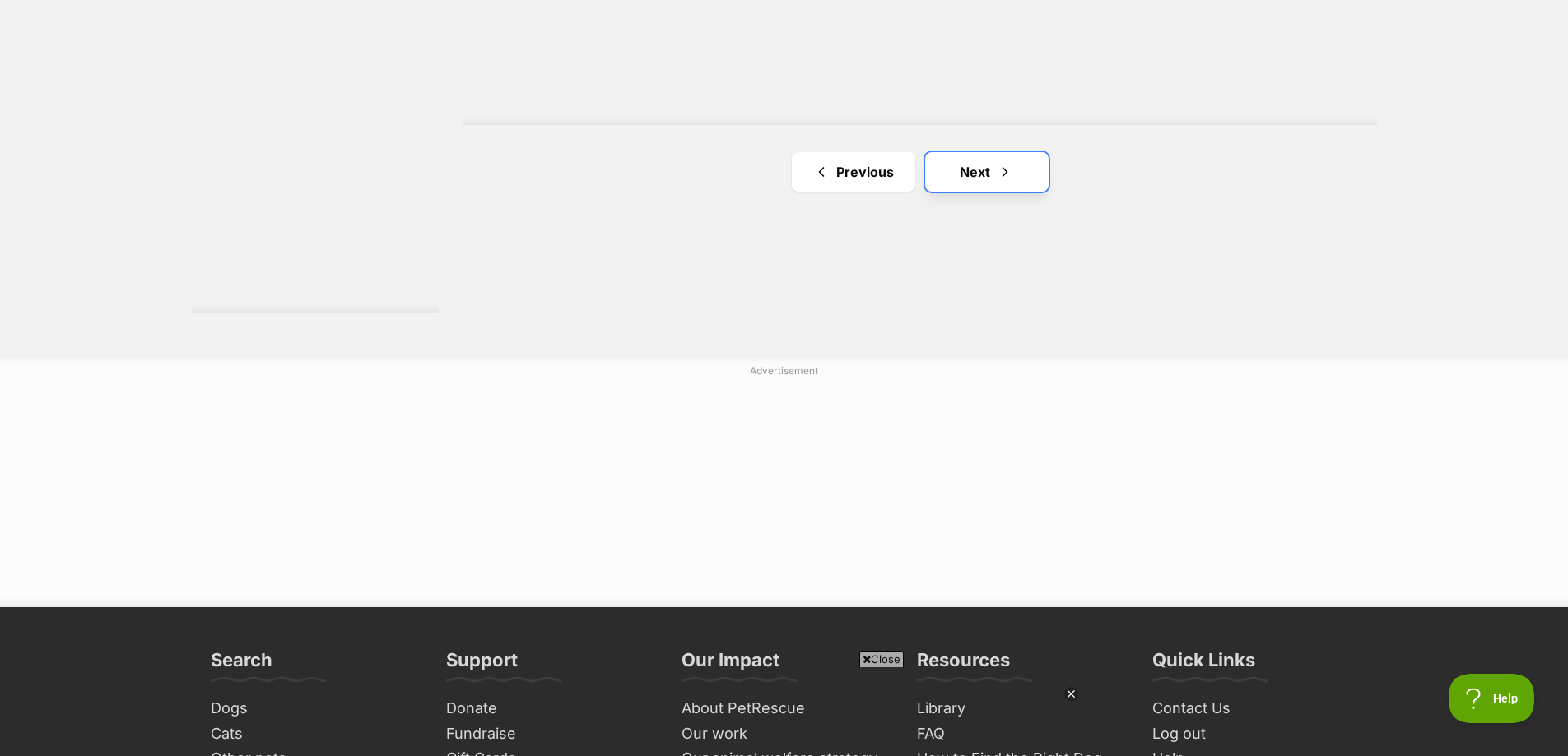
click at [967, 152] on link "Next" at bounding box center [987, 171] width 124 height 39
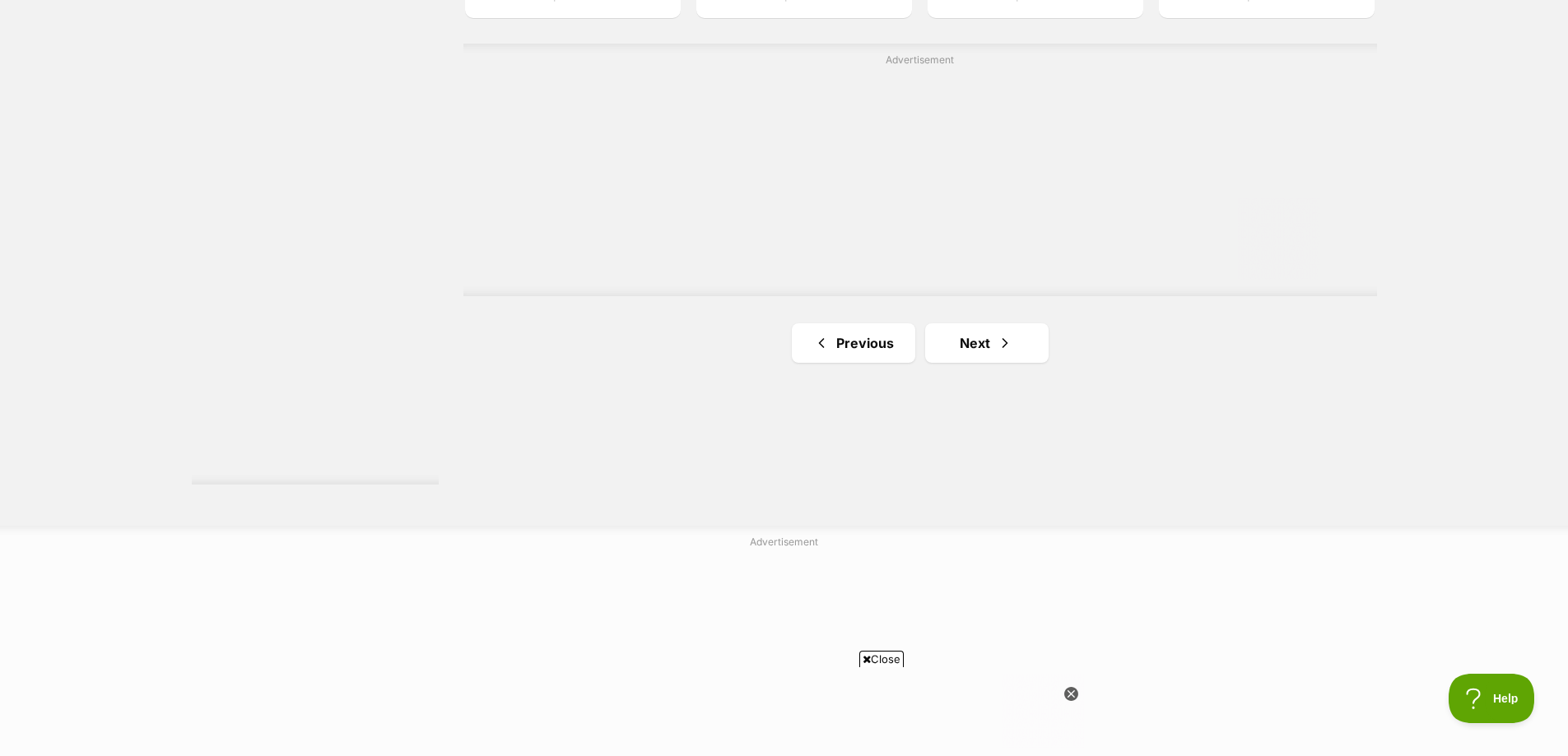
scroll to position [2961, 0]
click at [999, 326] on span "Next page" at bounding box center [1005, 336] width 17 height 20
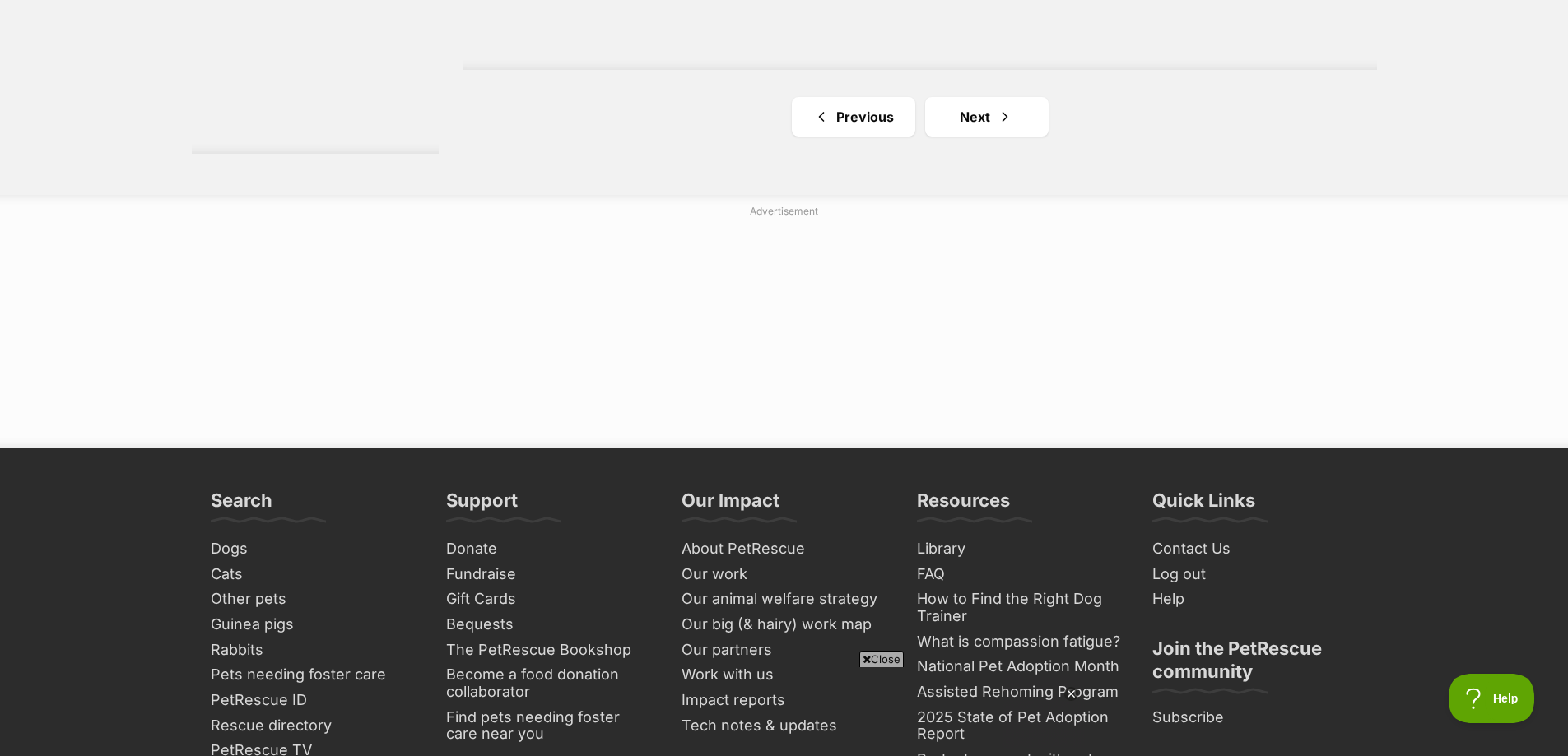
scroll to position [3290, 0]
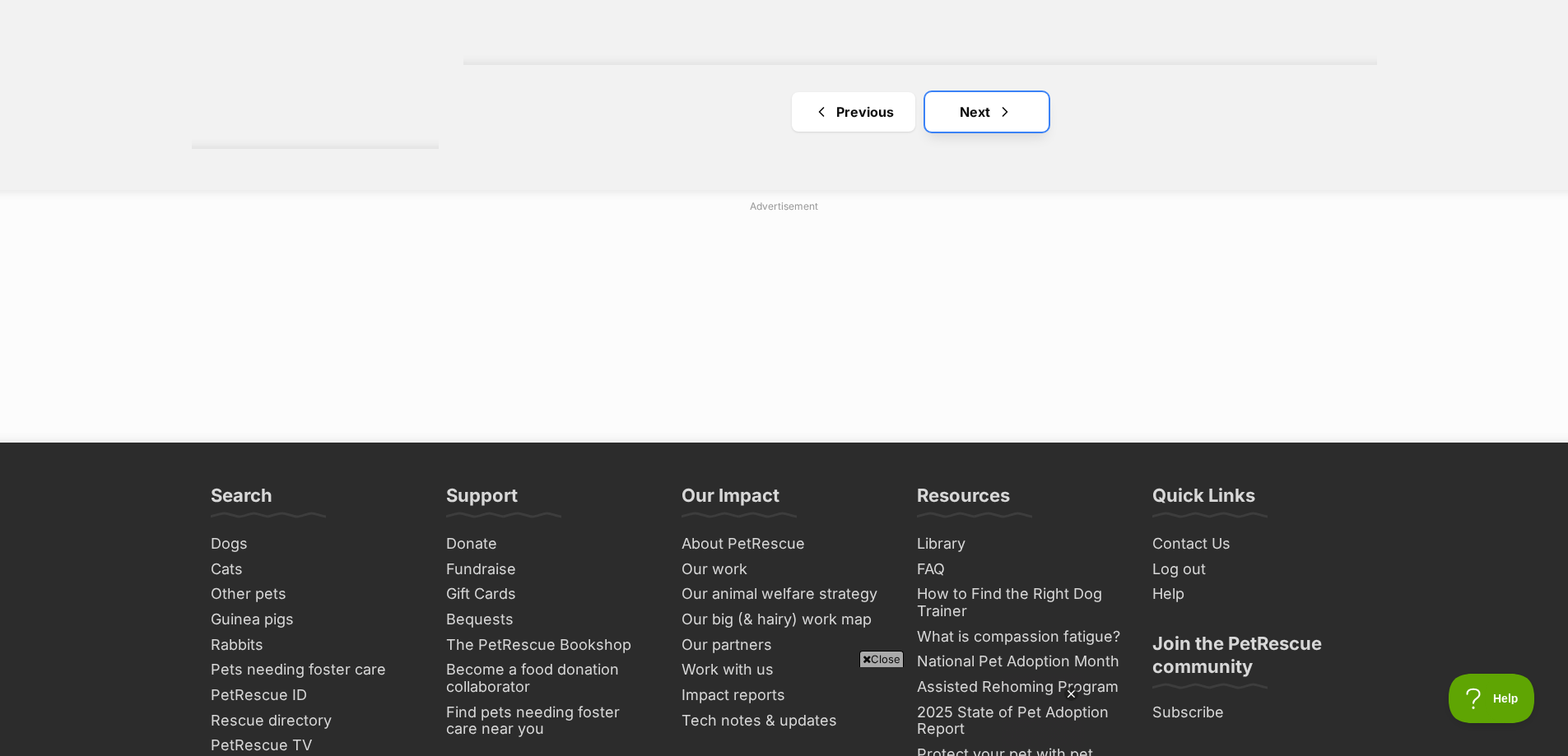
click at [986, 93] on link "Next" at bounding box center [987, 112] width 124 height 39
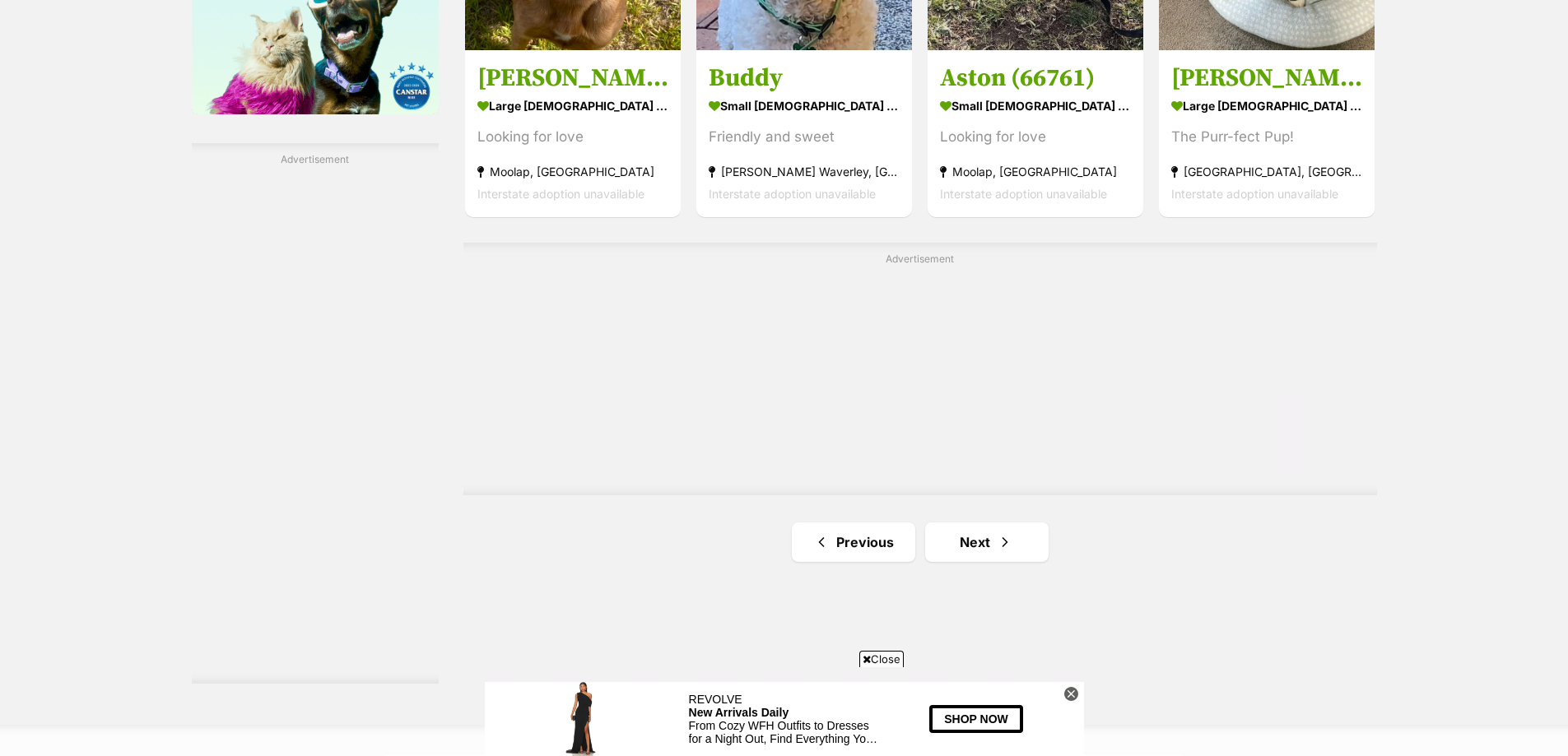
scroll to position [2878, 0]
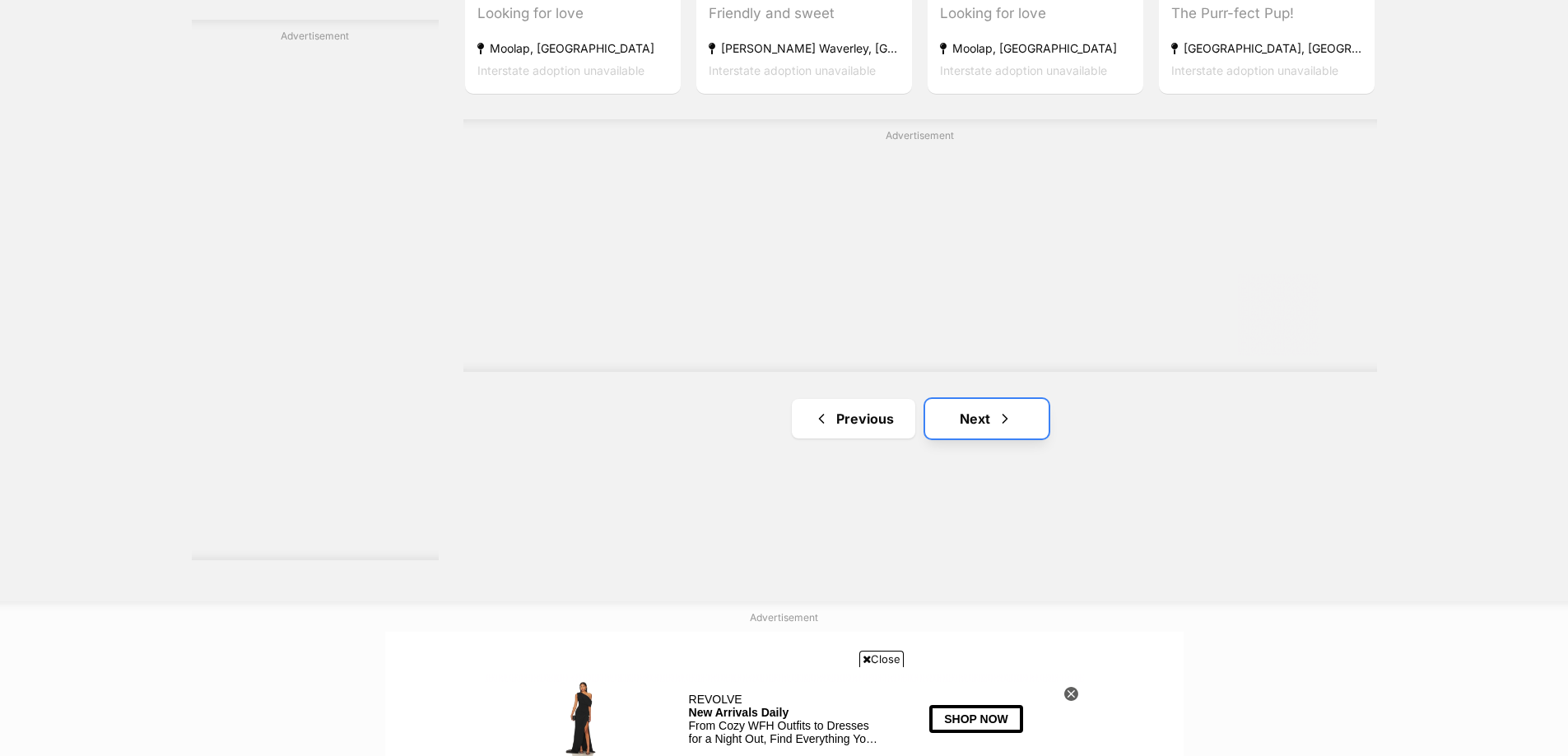
click at [961, 399] on link "Next" at bounding box center [987, 418] width 124 height 39
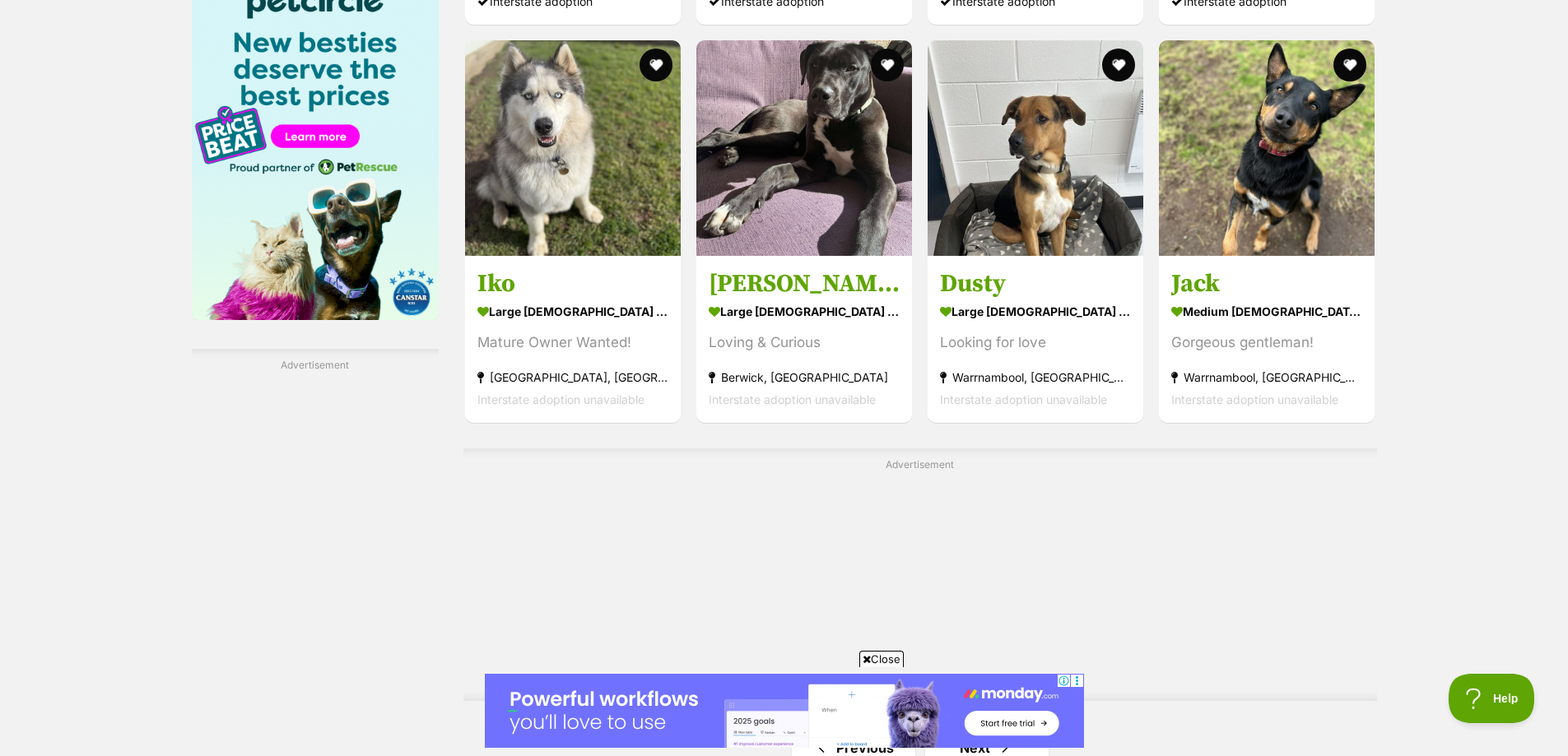
scroll to position [3043, 0]
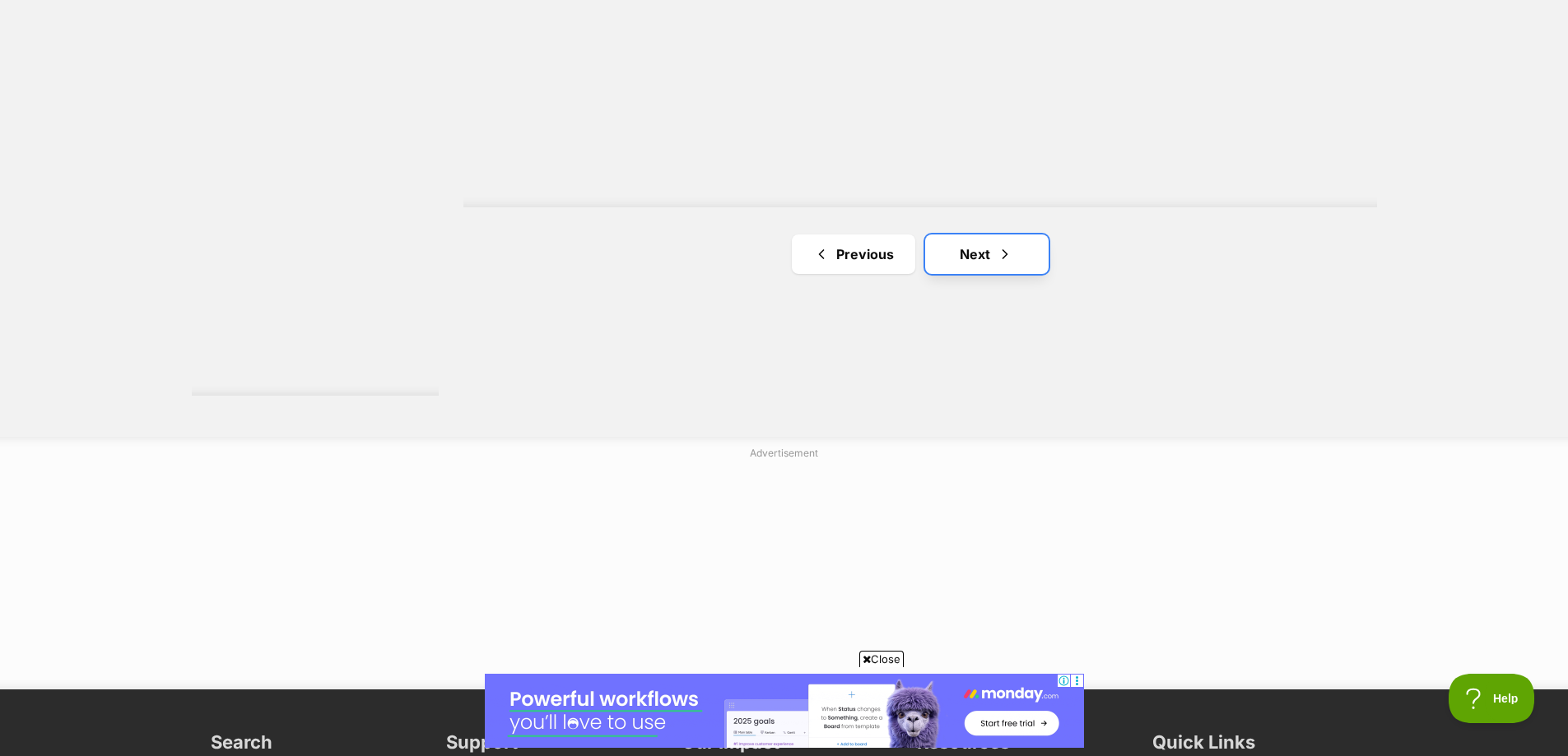
click at [994, 235] on link "Next" at bounding box center [987, 254] width 124 height 39
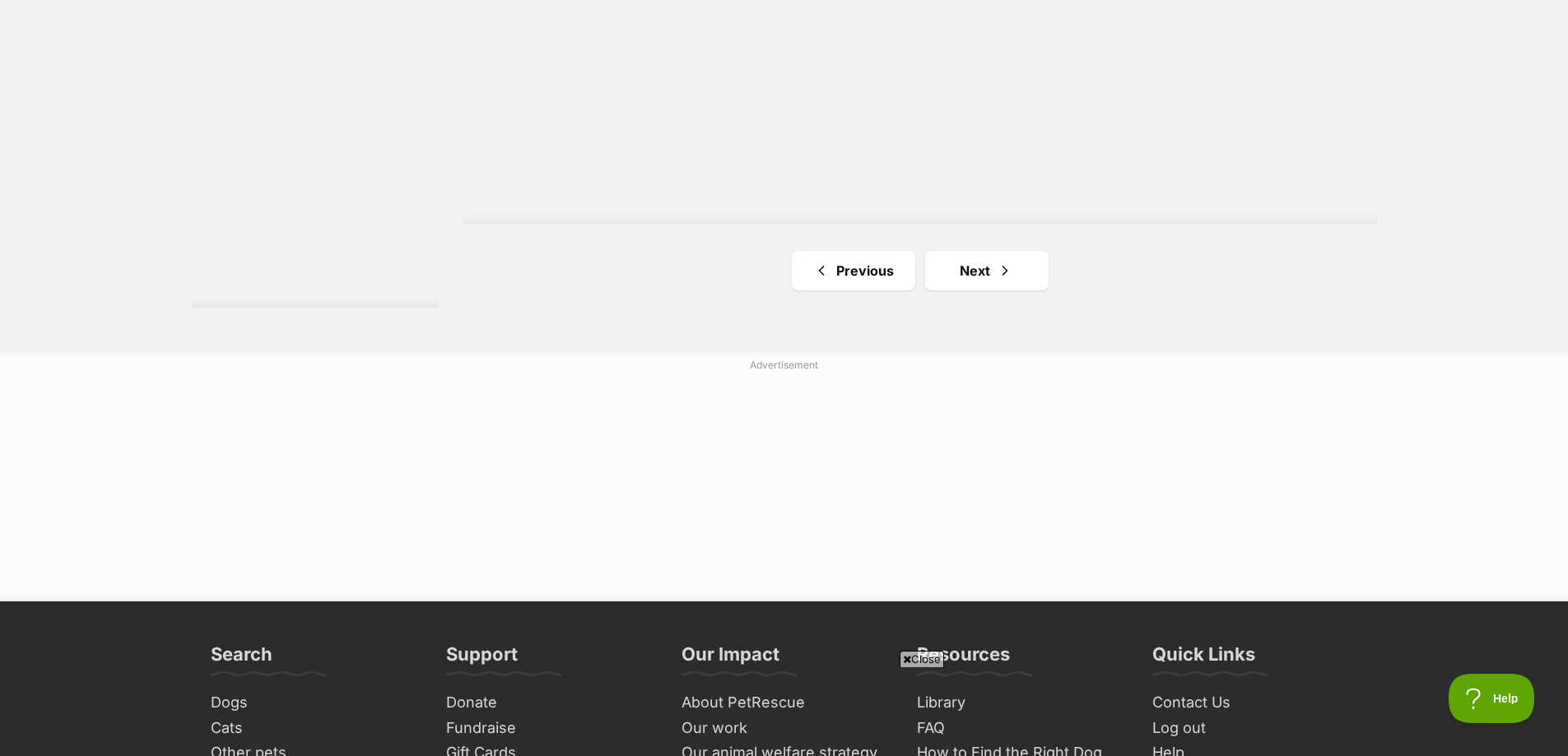
scroll to position [3207, 0]
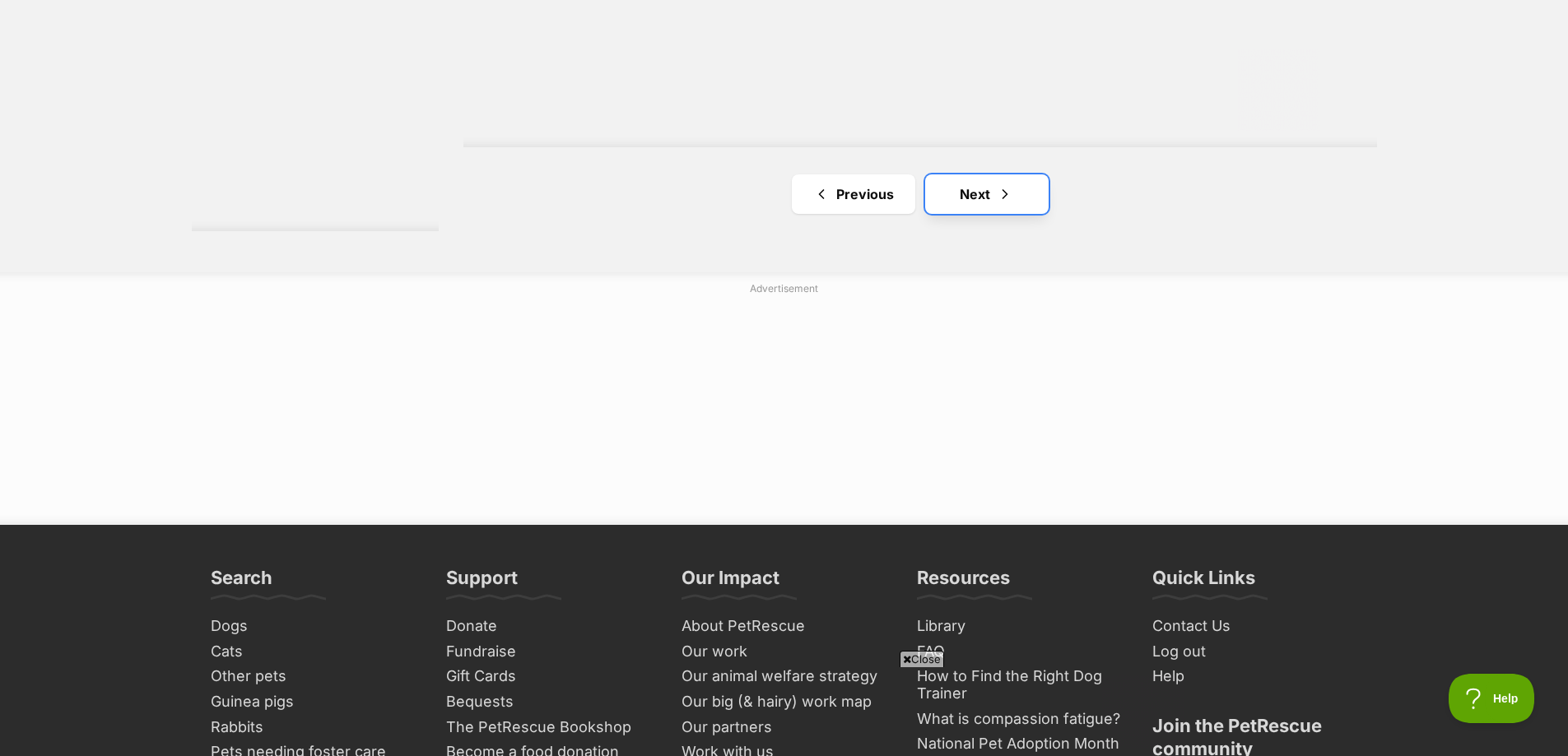
click at [999, 174] on link "Next" at bounding box center [987, 193] width 124 height 39
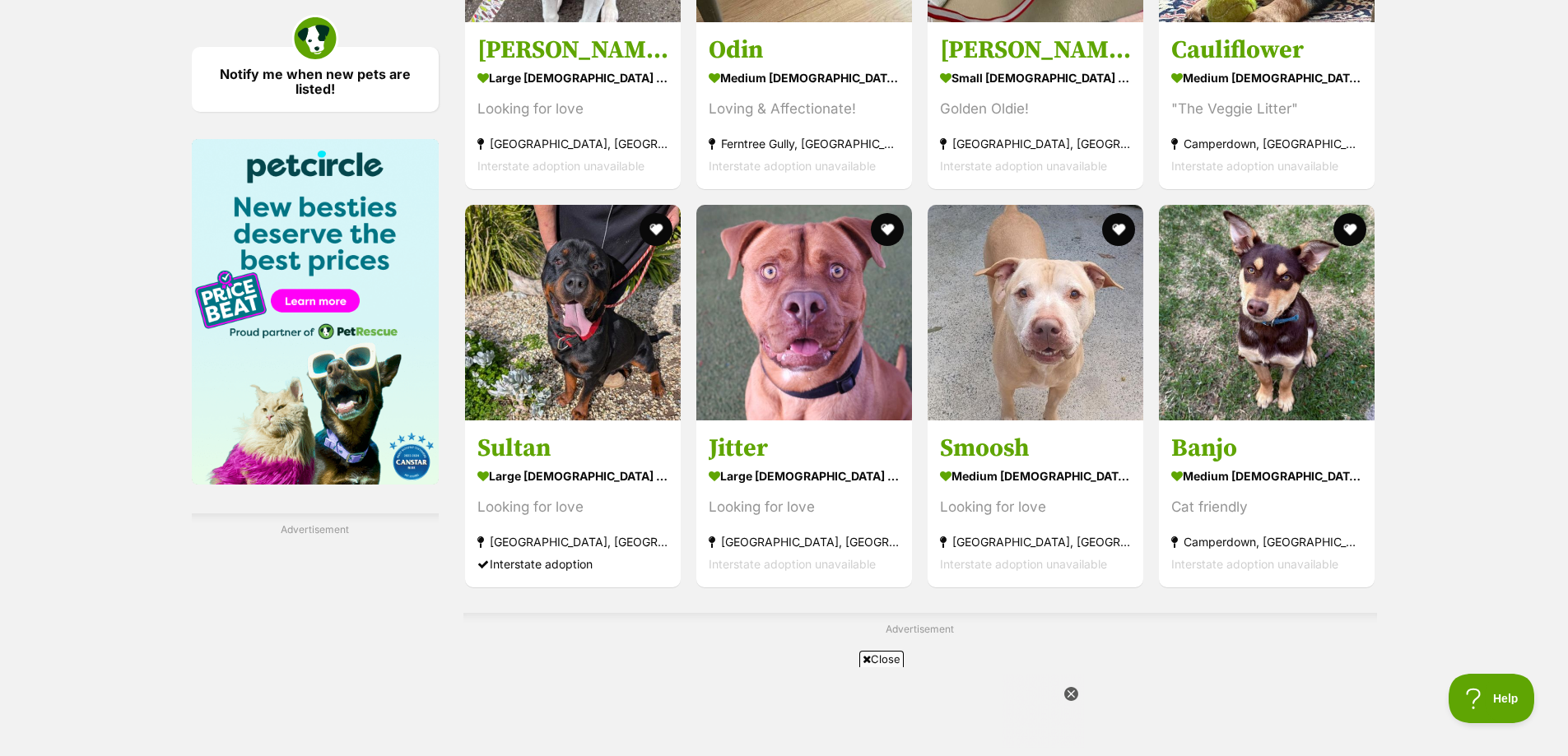
scroll to position [1974, 0]
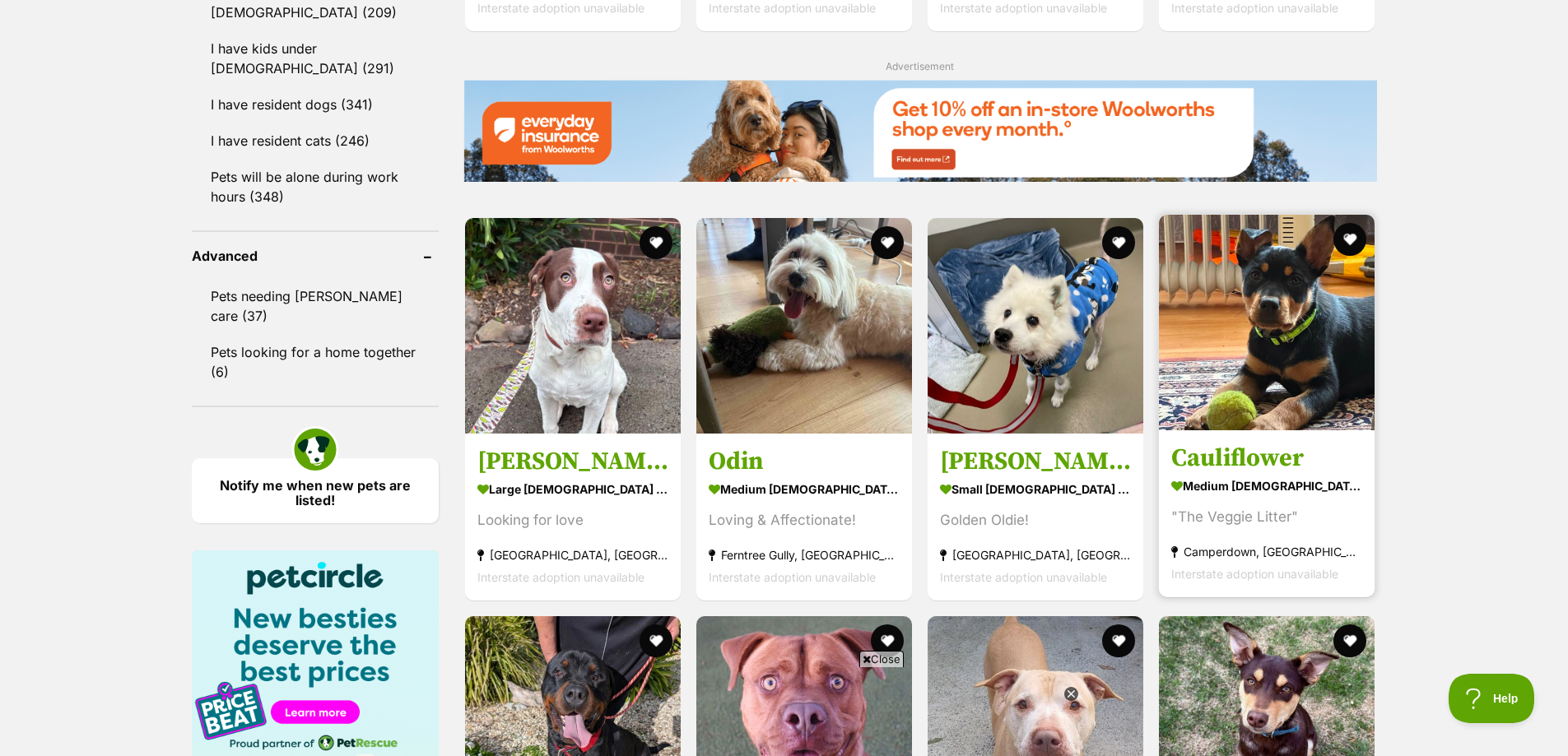
click at [1260, 326] on img at bounding box center [1266, 322] width 215 height 215
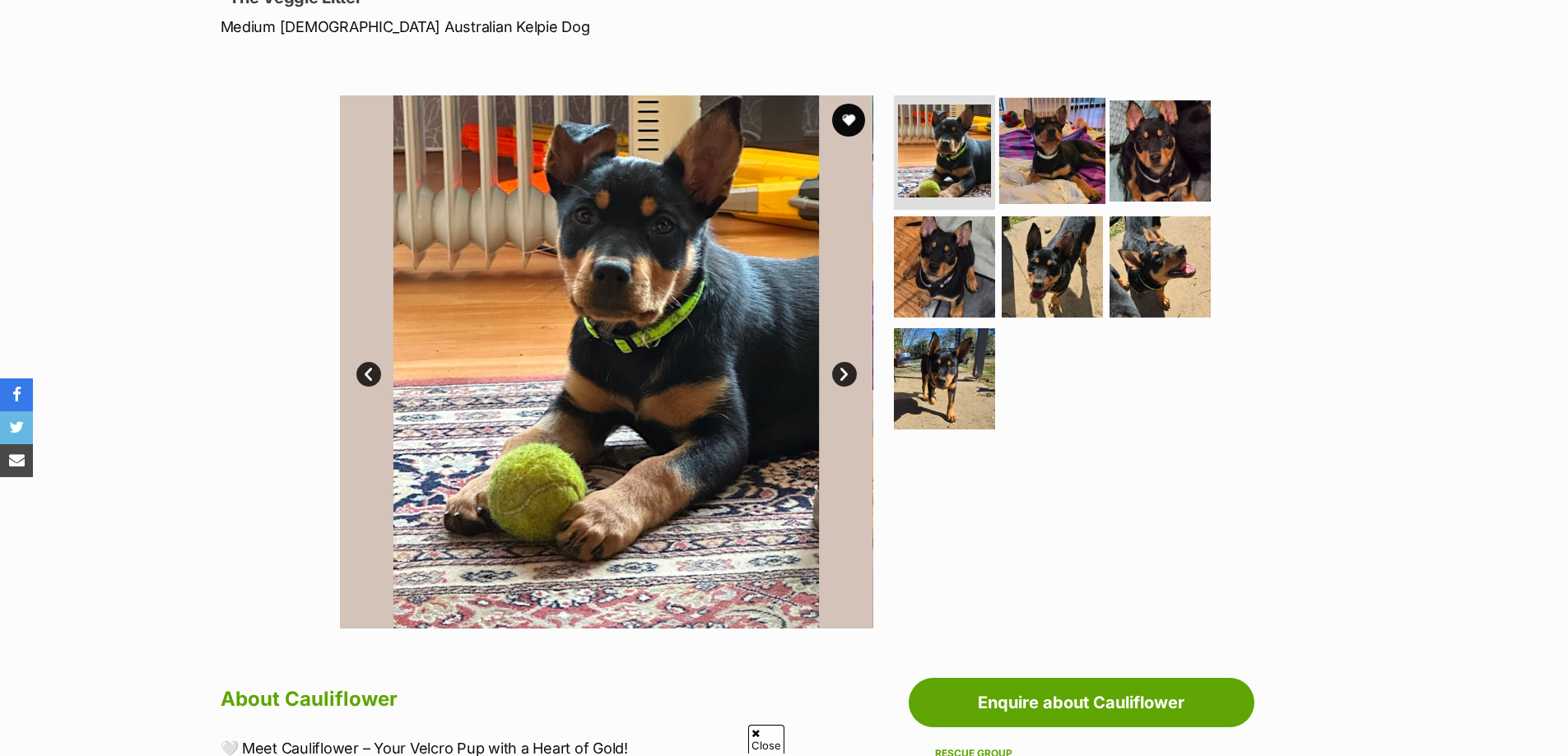
click at [1033, 170] on img at bounding box center [1053, 150] width 106 height 106
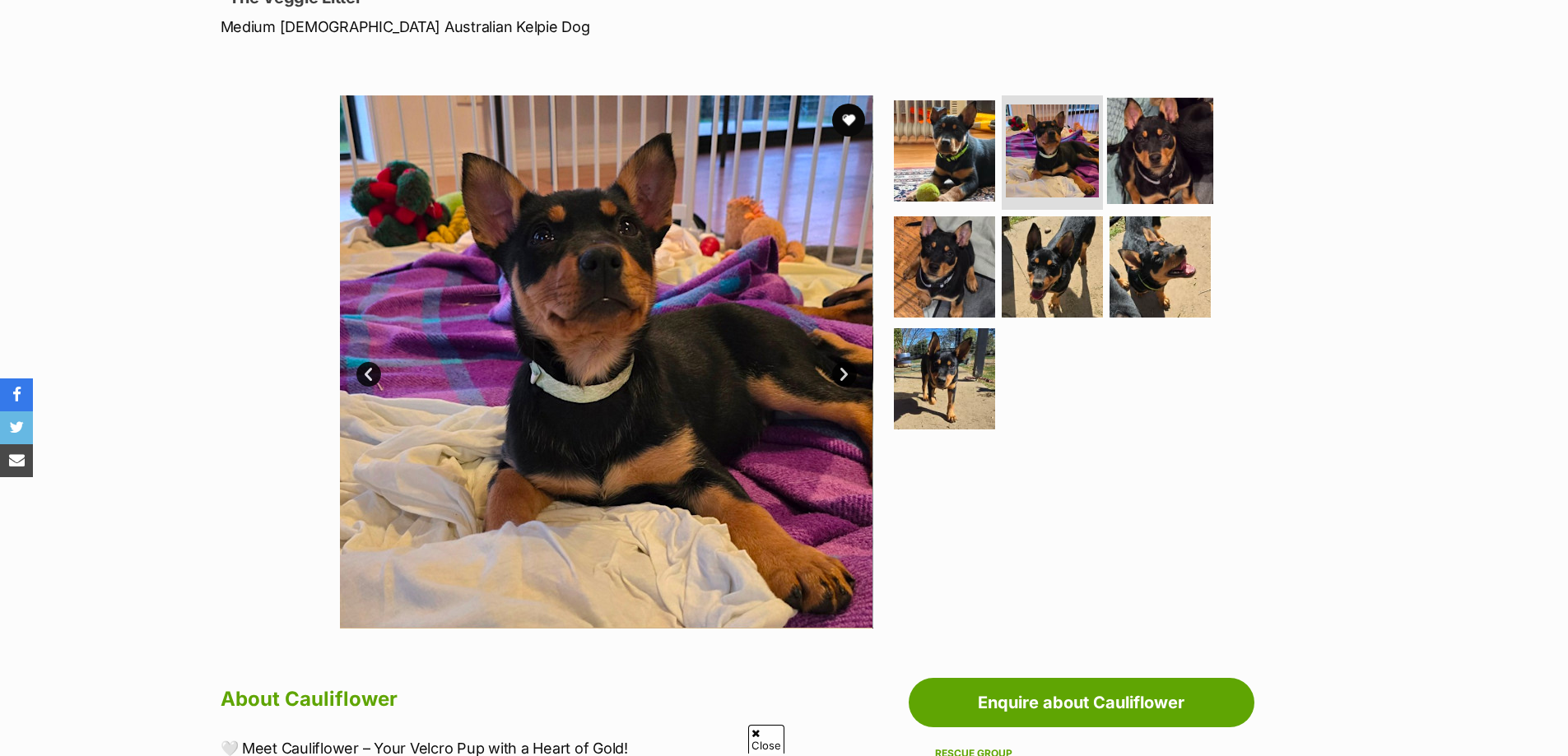
click at [1143, 157] on img at bounding box center [1160, 150] width 106 height 106
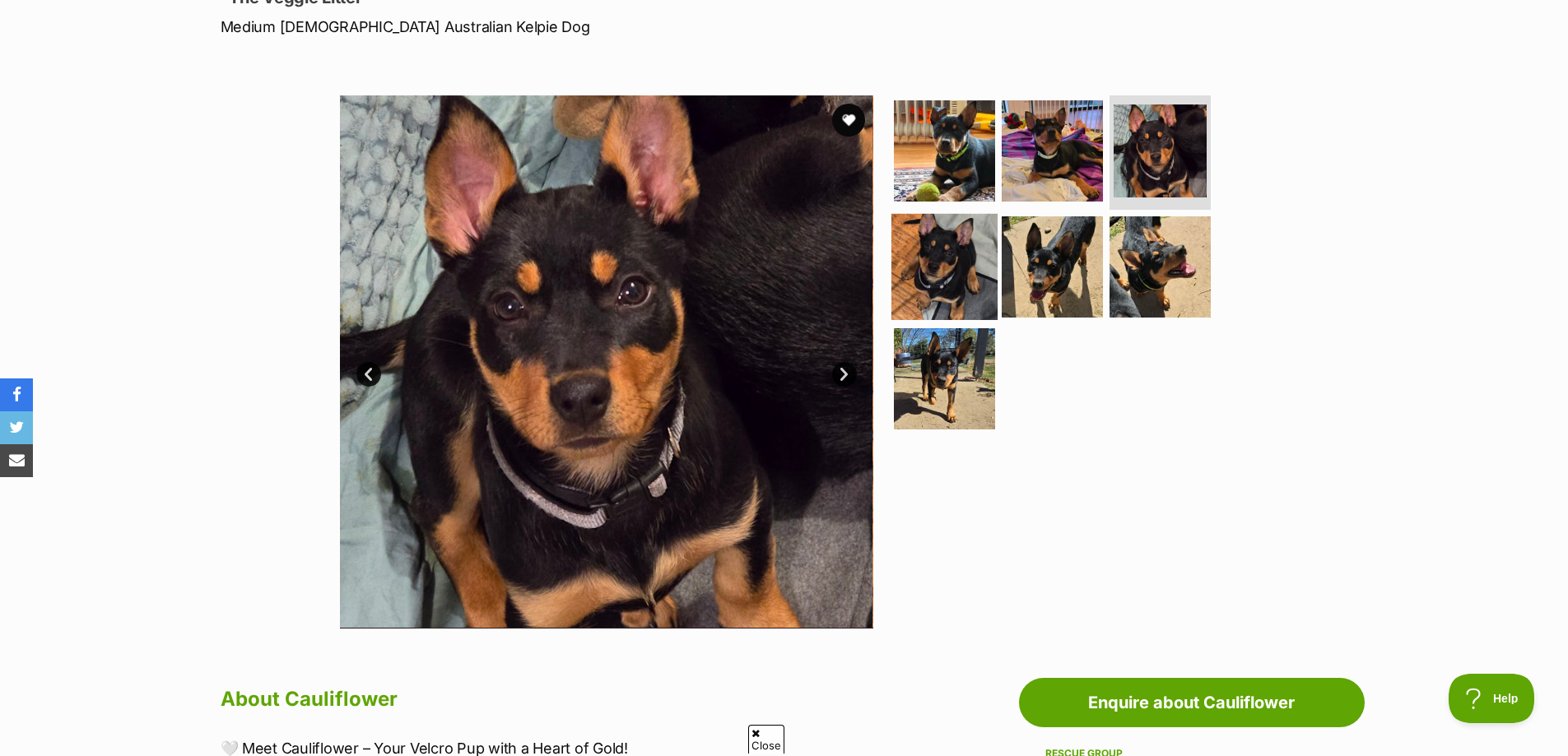
click at [916, 285] on img at bounding box center [944, 267] width 106 height 106
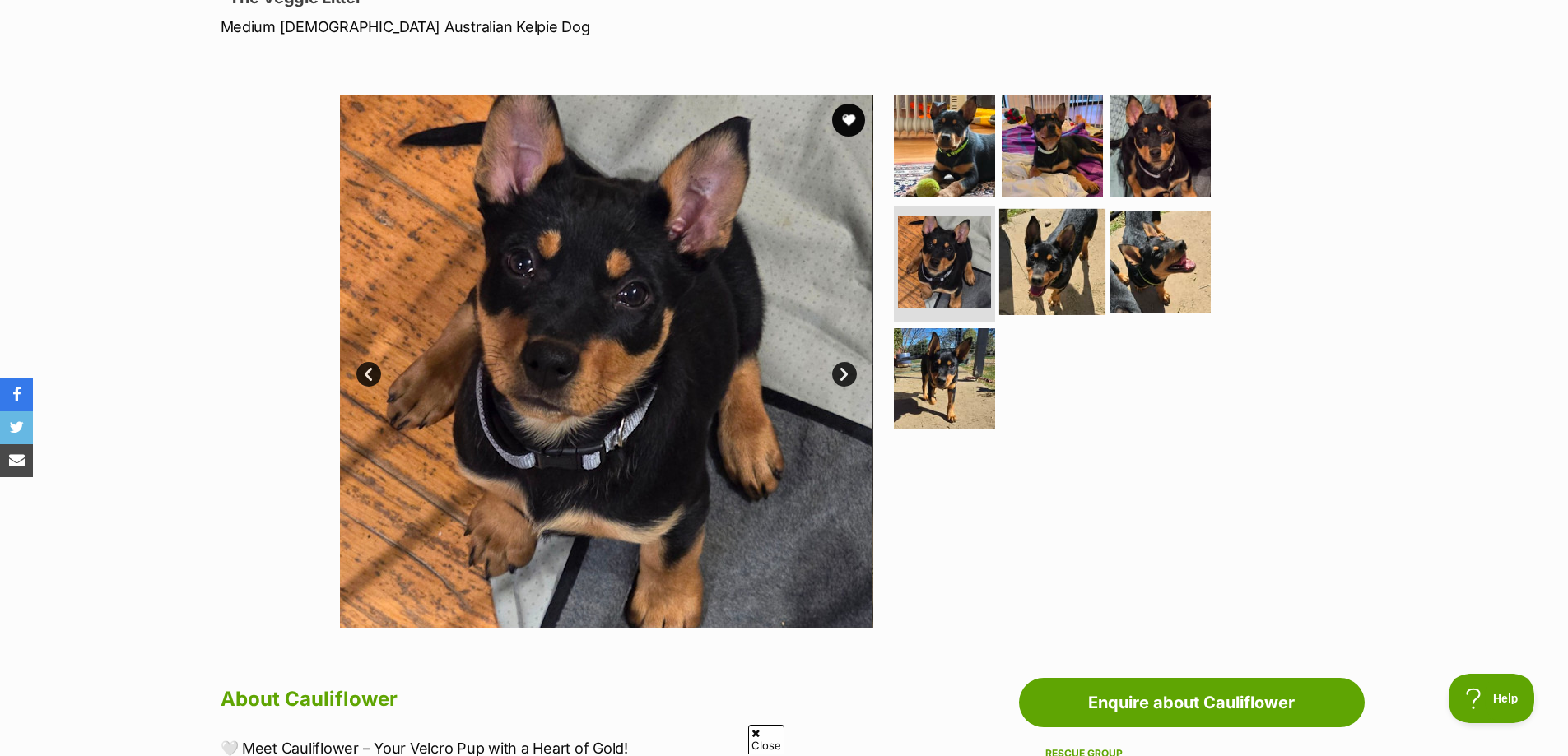
click at [1023, 280] on img at bounding box center [1053, 262] width 106 height 106
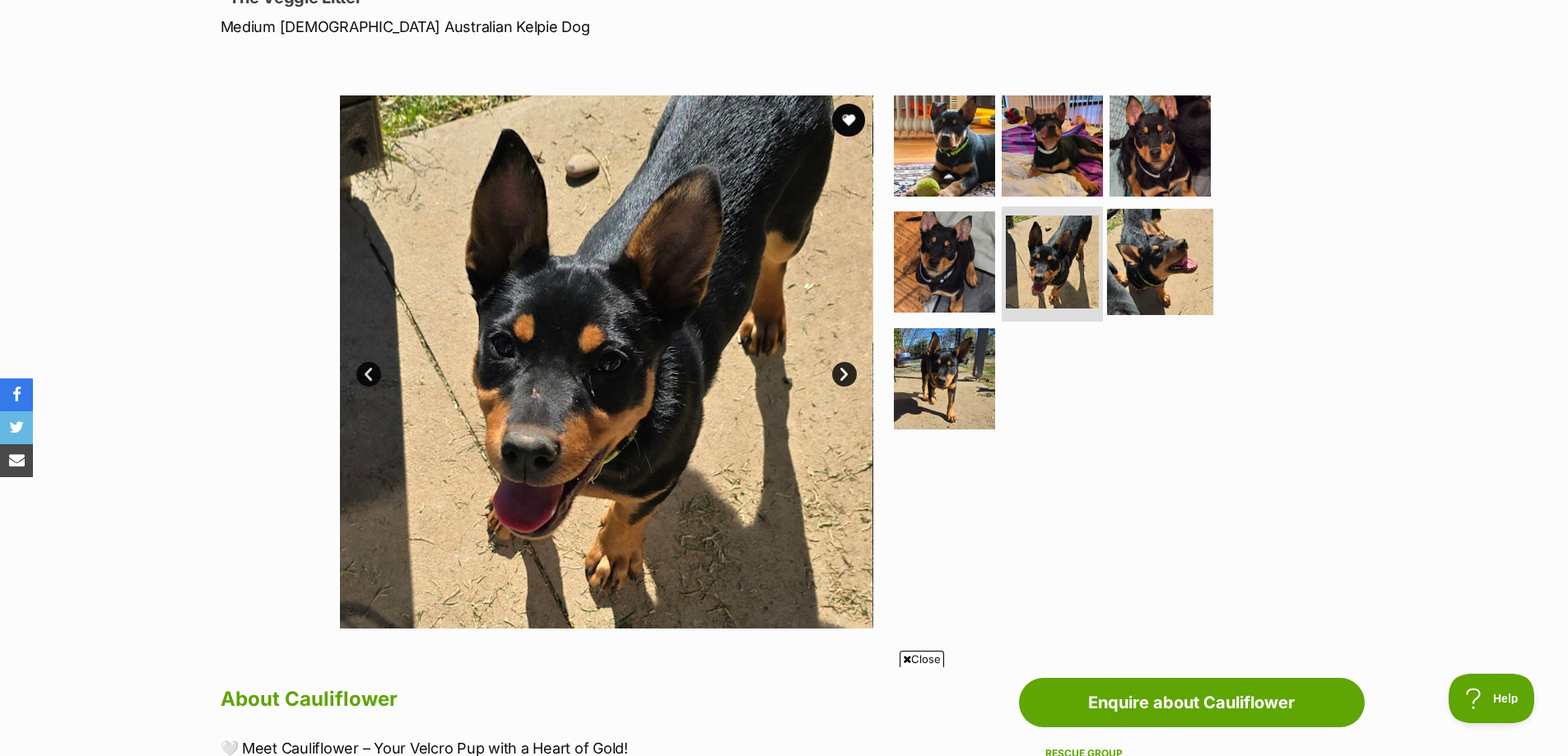
click at [1152, 274] on img at bounding box center [1160, 262] width 106 height 106
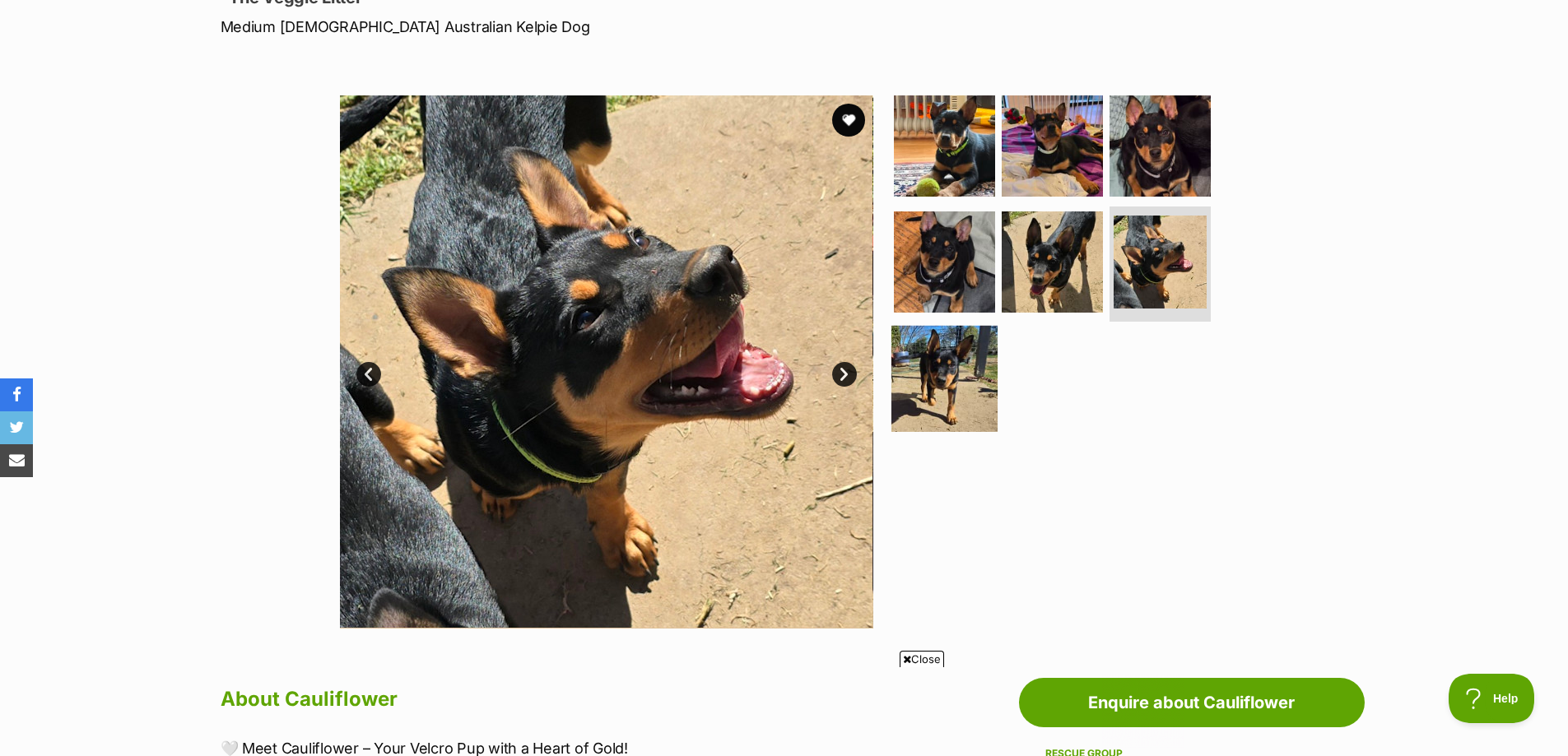
click at [929, 363] on img at bounding box center [944, 378] width 106 height 106
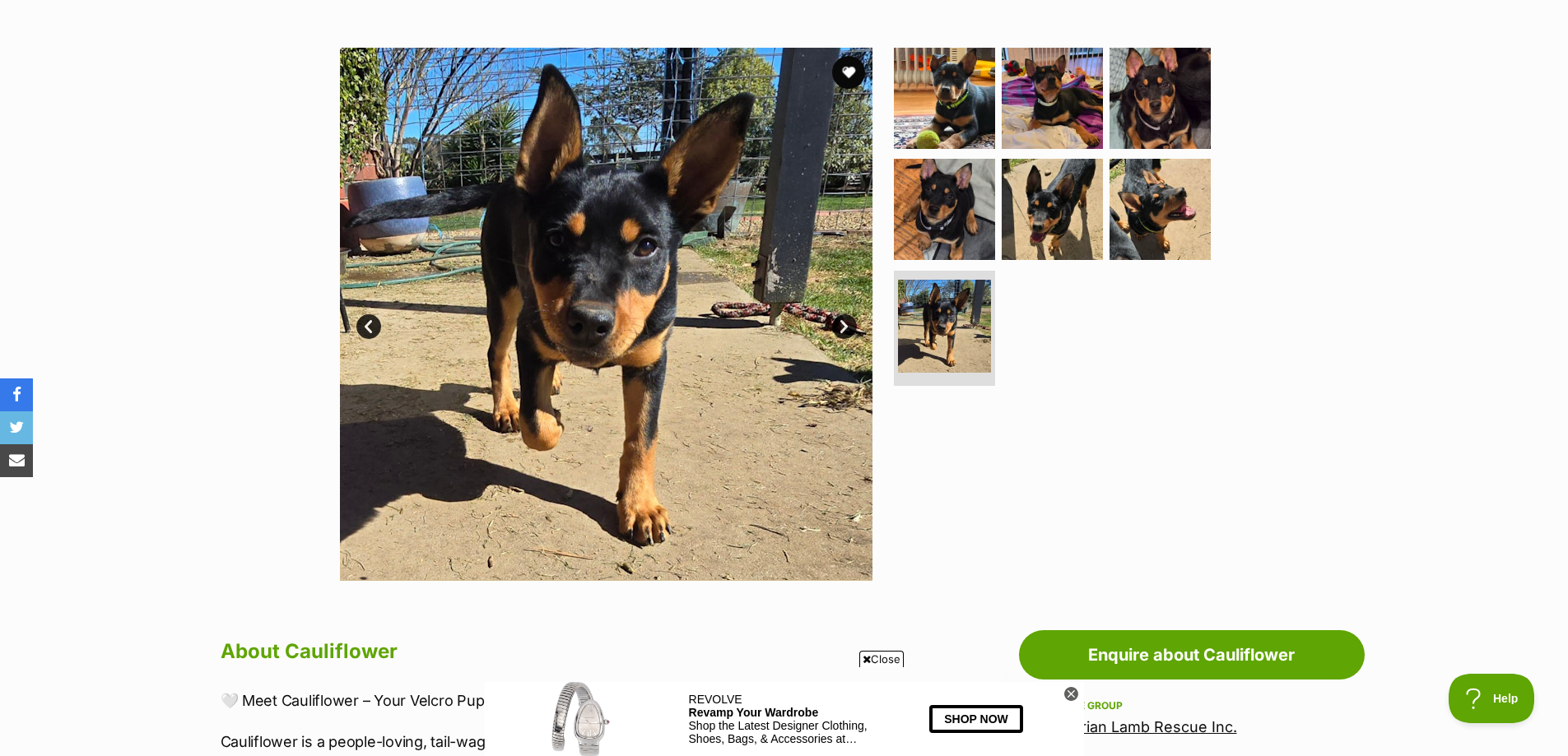
scroll to position [247, 0]
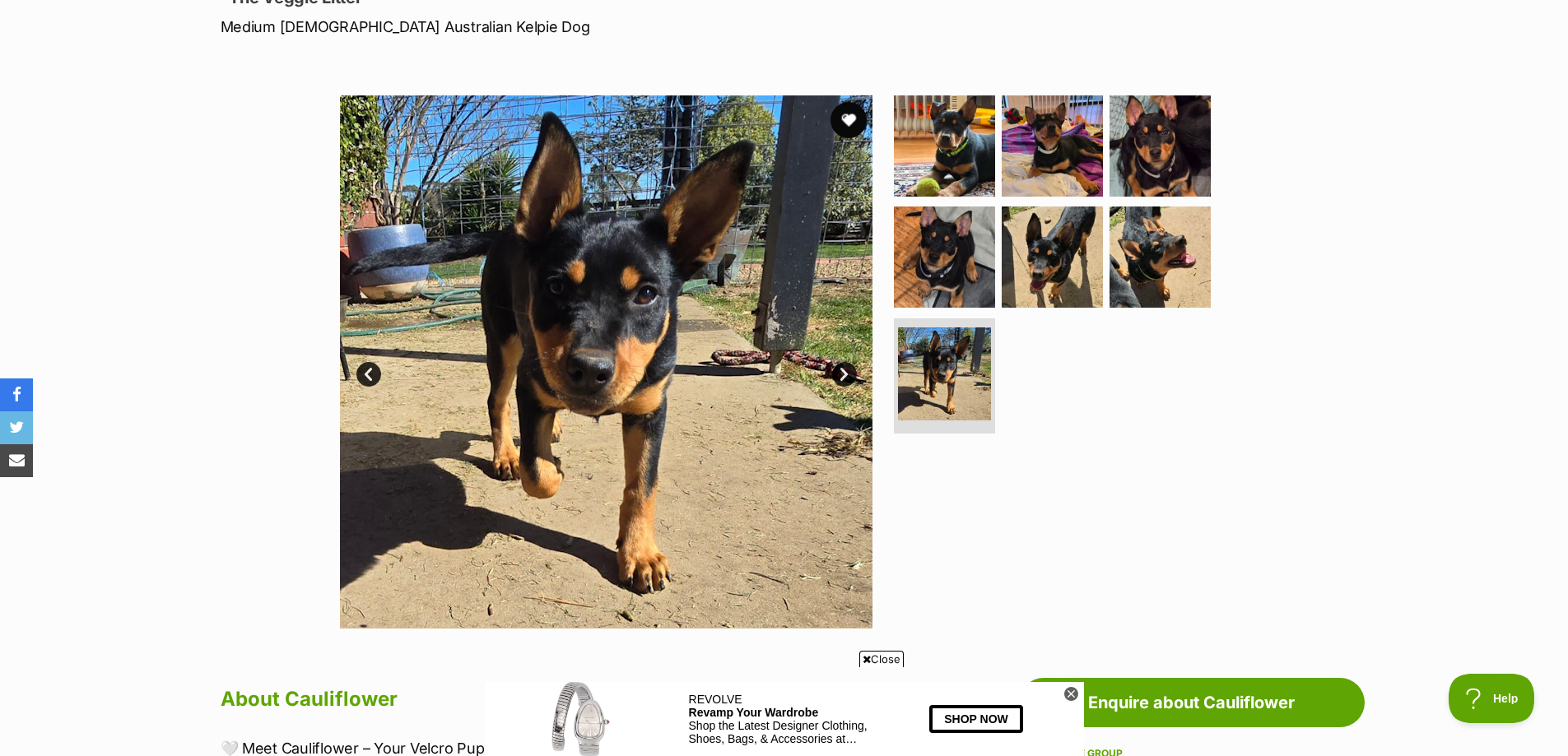
click at [850, 122] on button "favourite" at bounding box center [848, 119] width 36 height 36
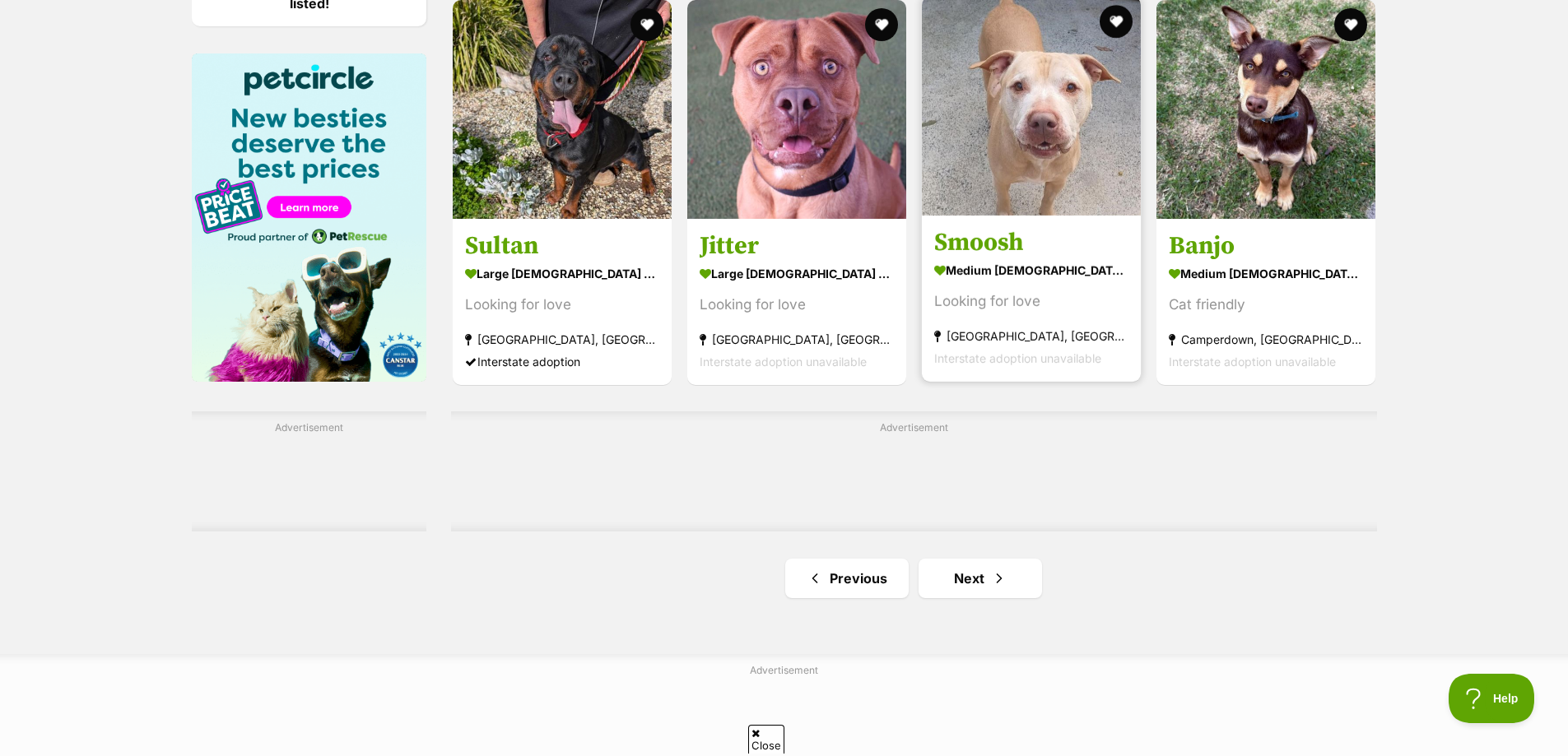
scroll to position [2623, 0]
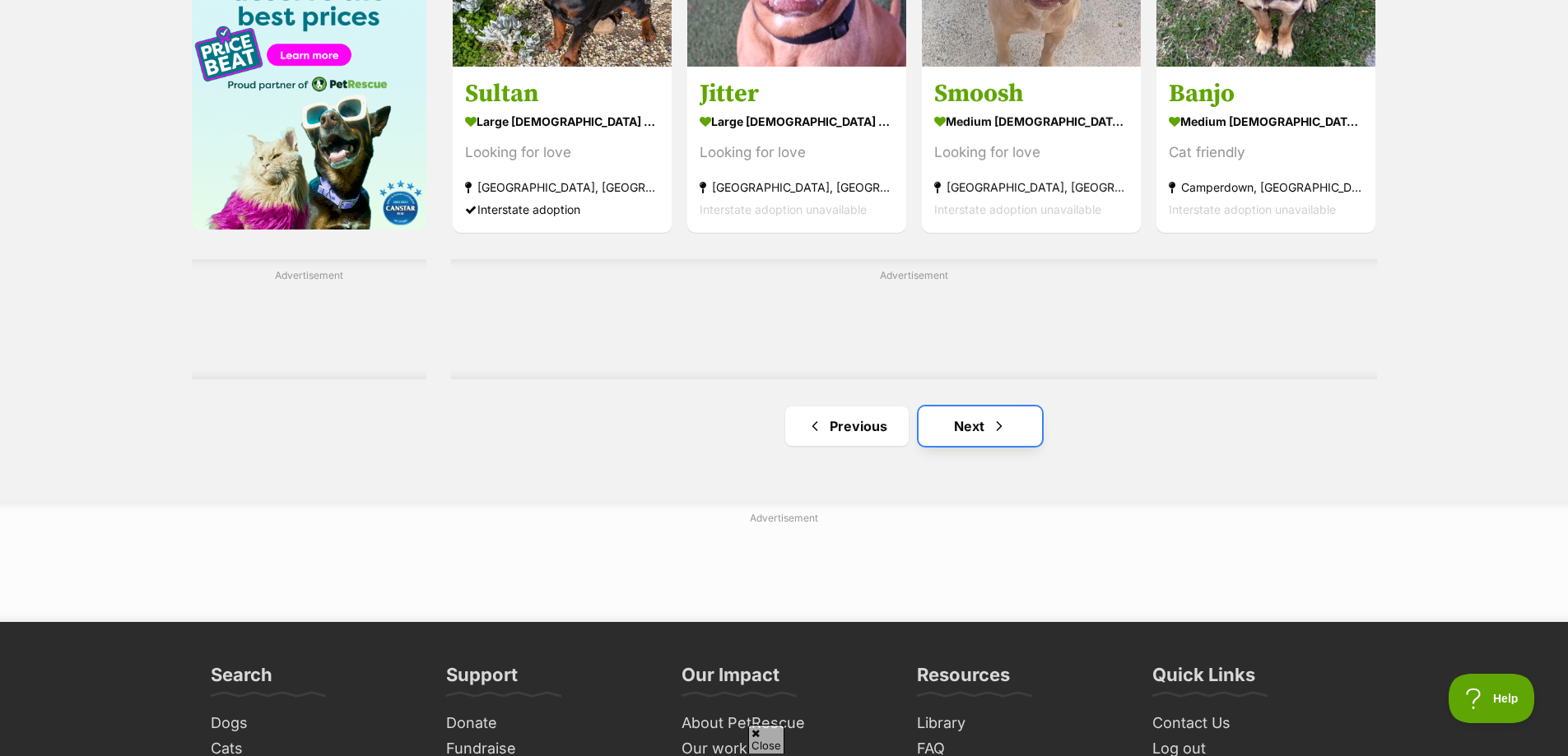
click at [976, 406] on link "Next" at bounding box center [980, 425] width 124 height 39
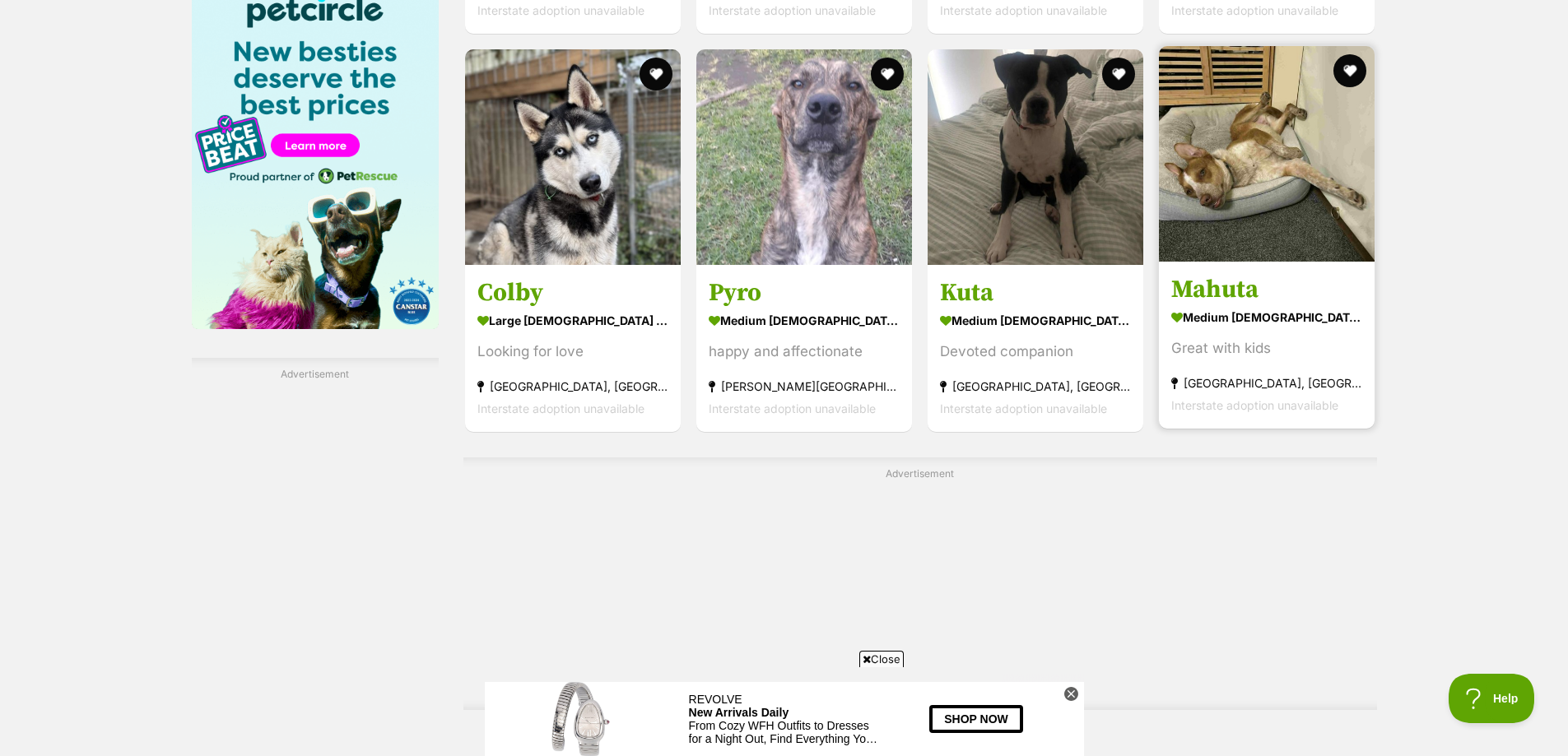
scroll to position [2878, 0]
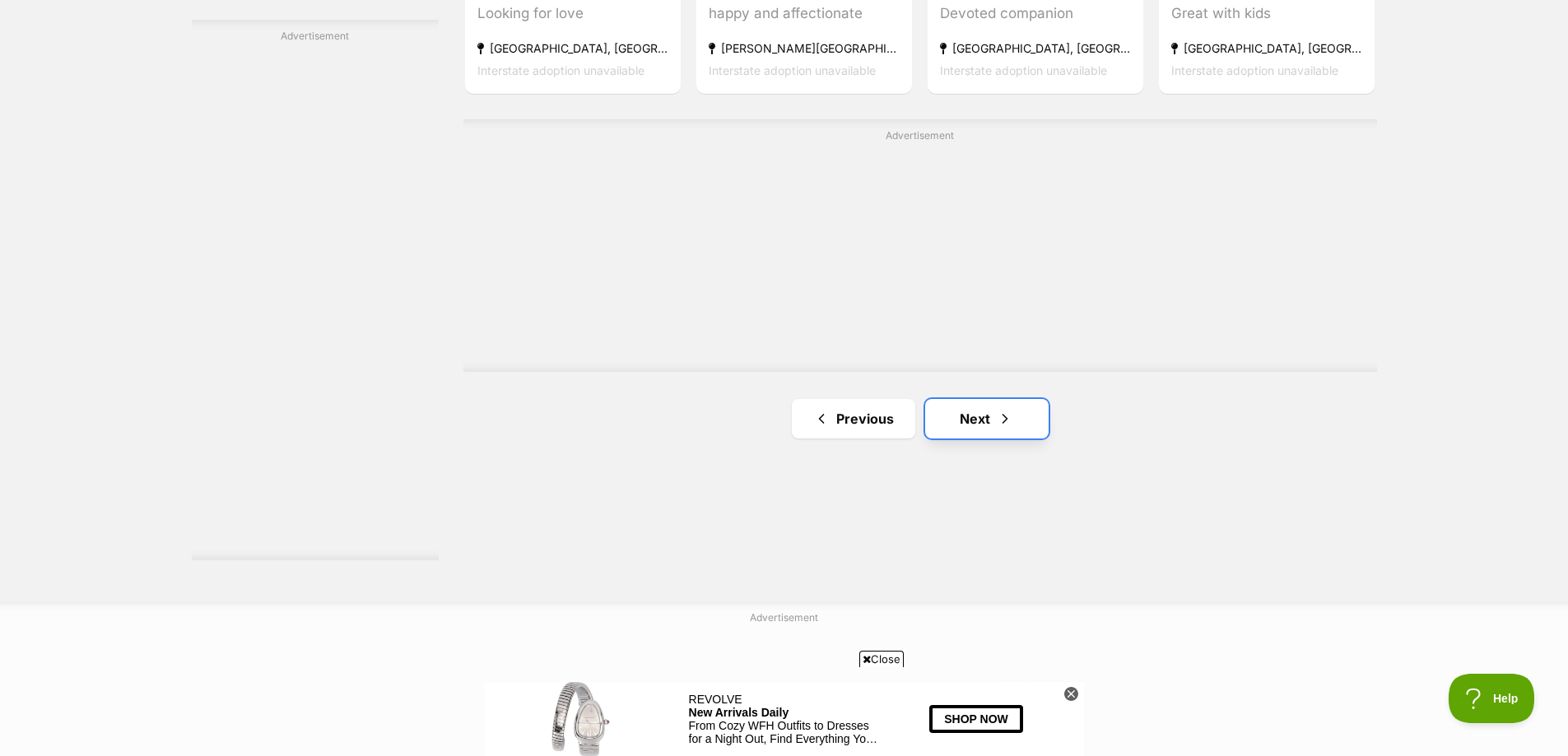
click at [982, 399] on link "Next" at bounding box center [987, 418] width 124 height 39
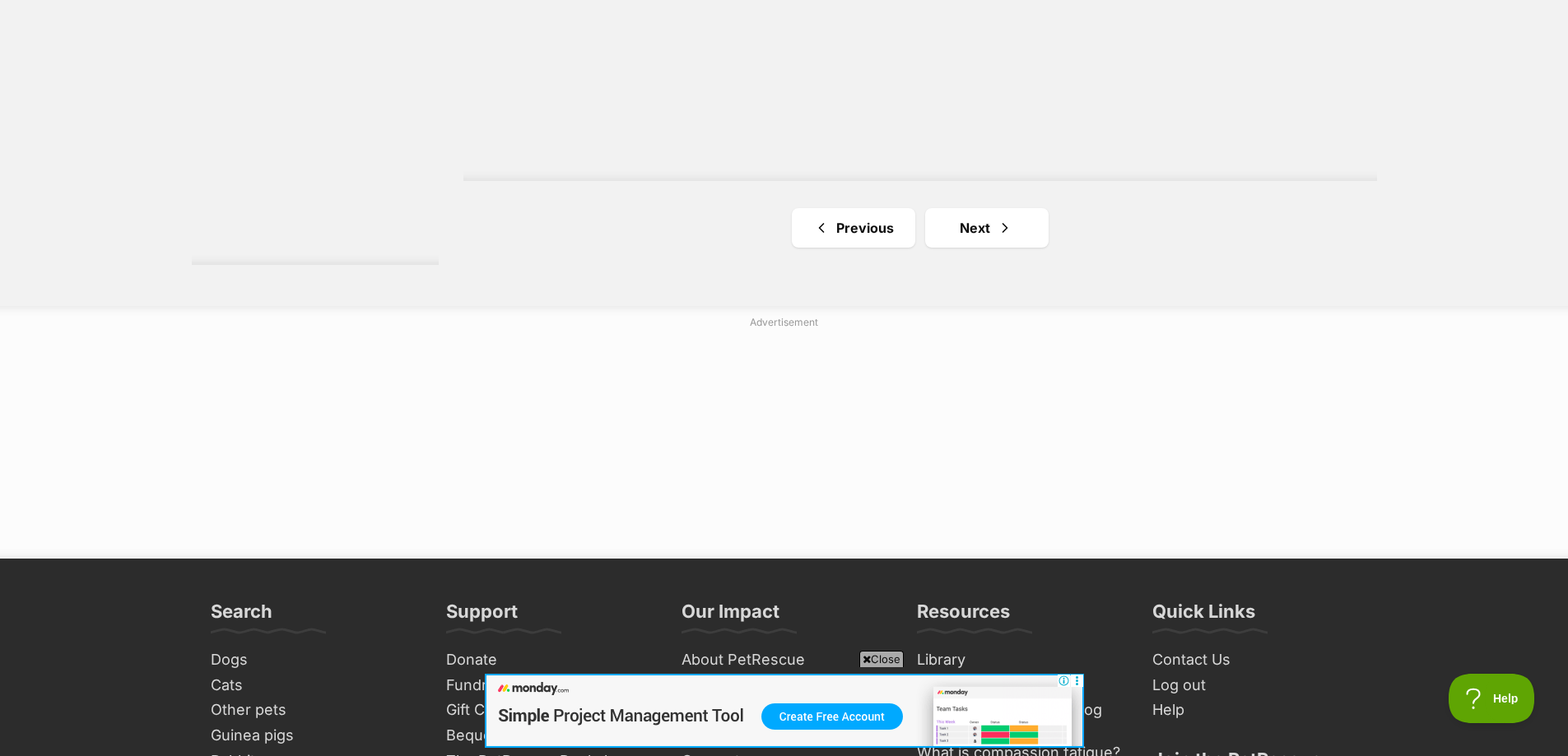
scroll to position [3207, 0]
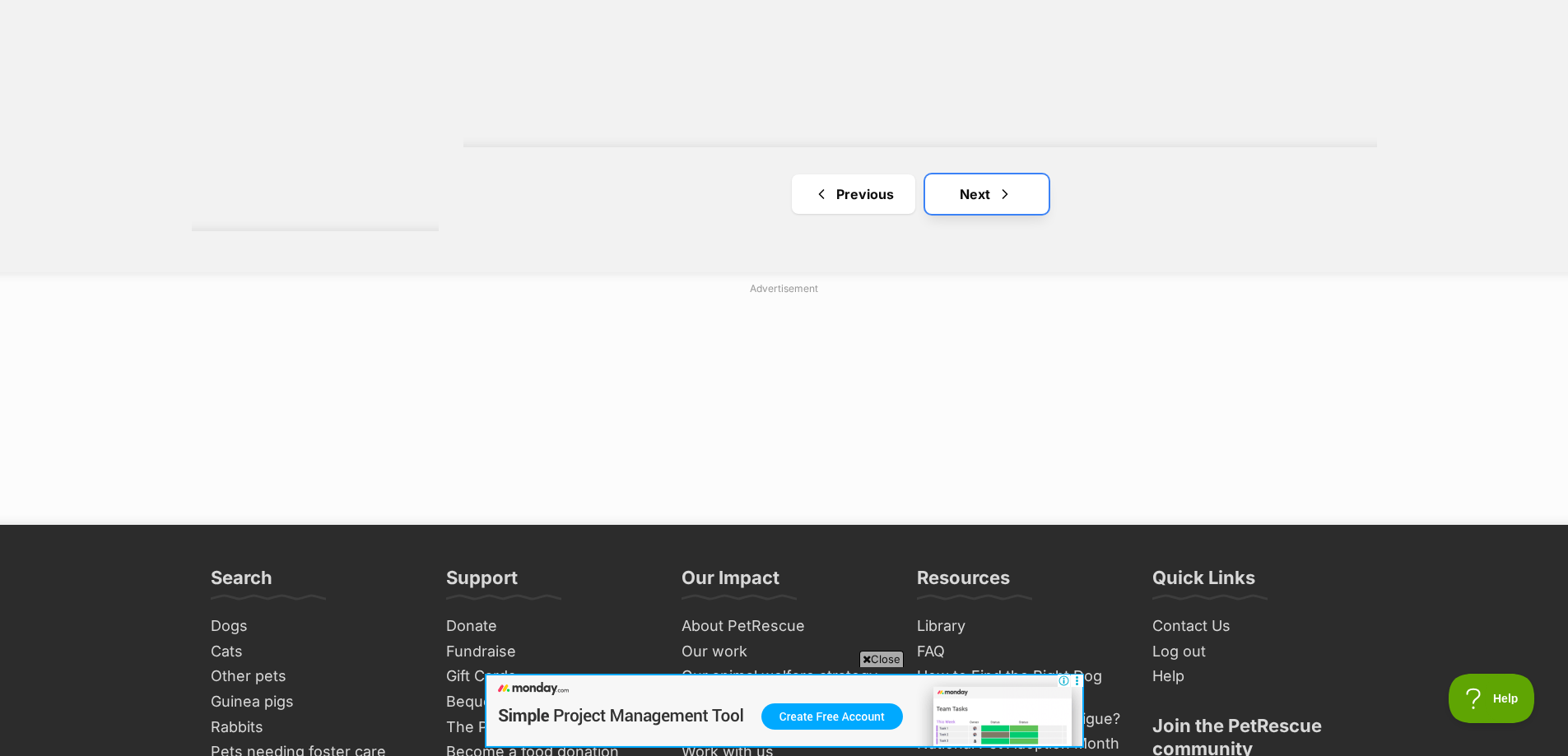
click at [952, 174] on link "Next" at bounding box center [987, 193] width 124 height 39
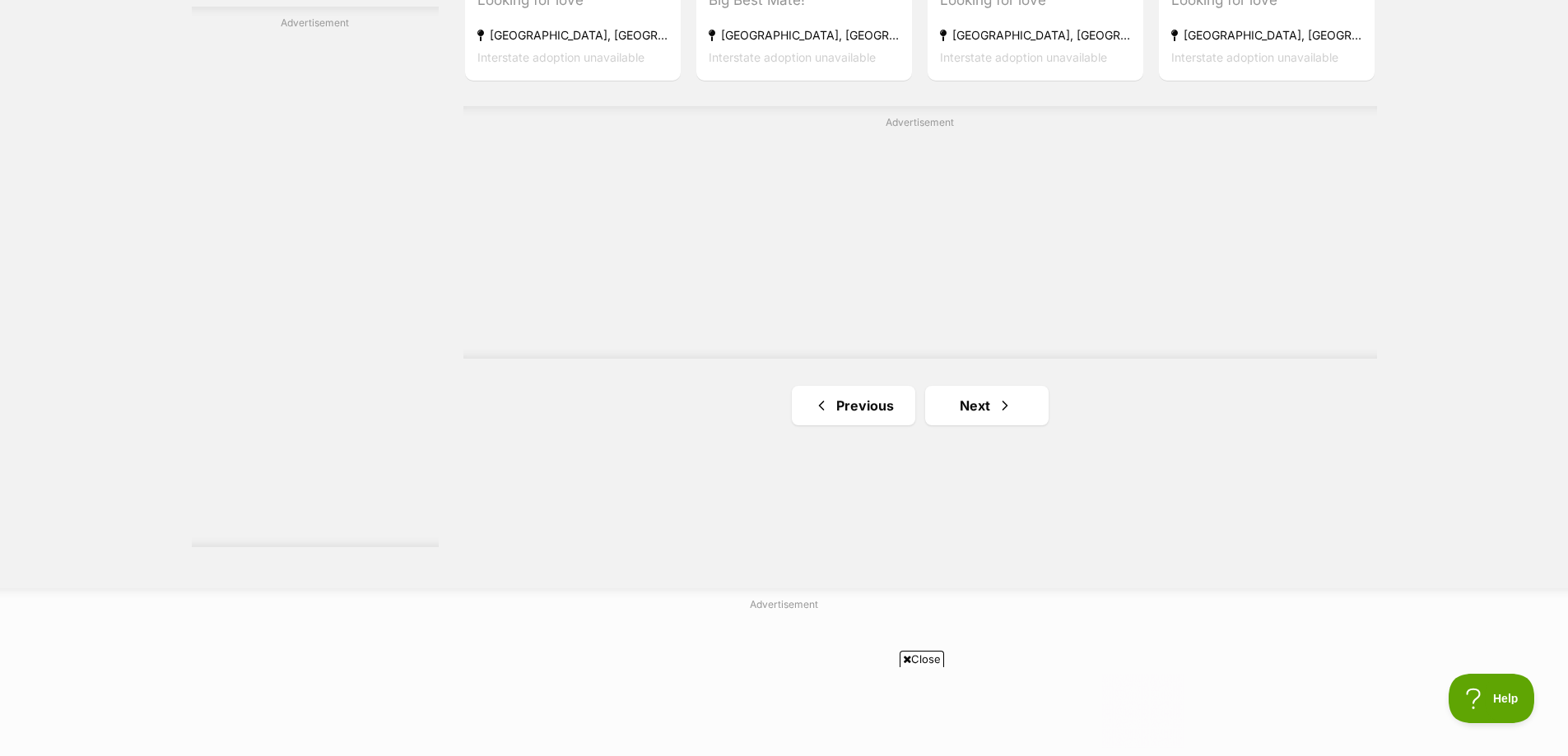
scroll to position [2961, 0]
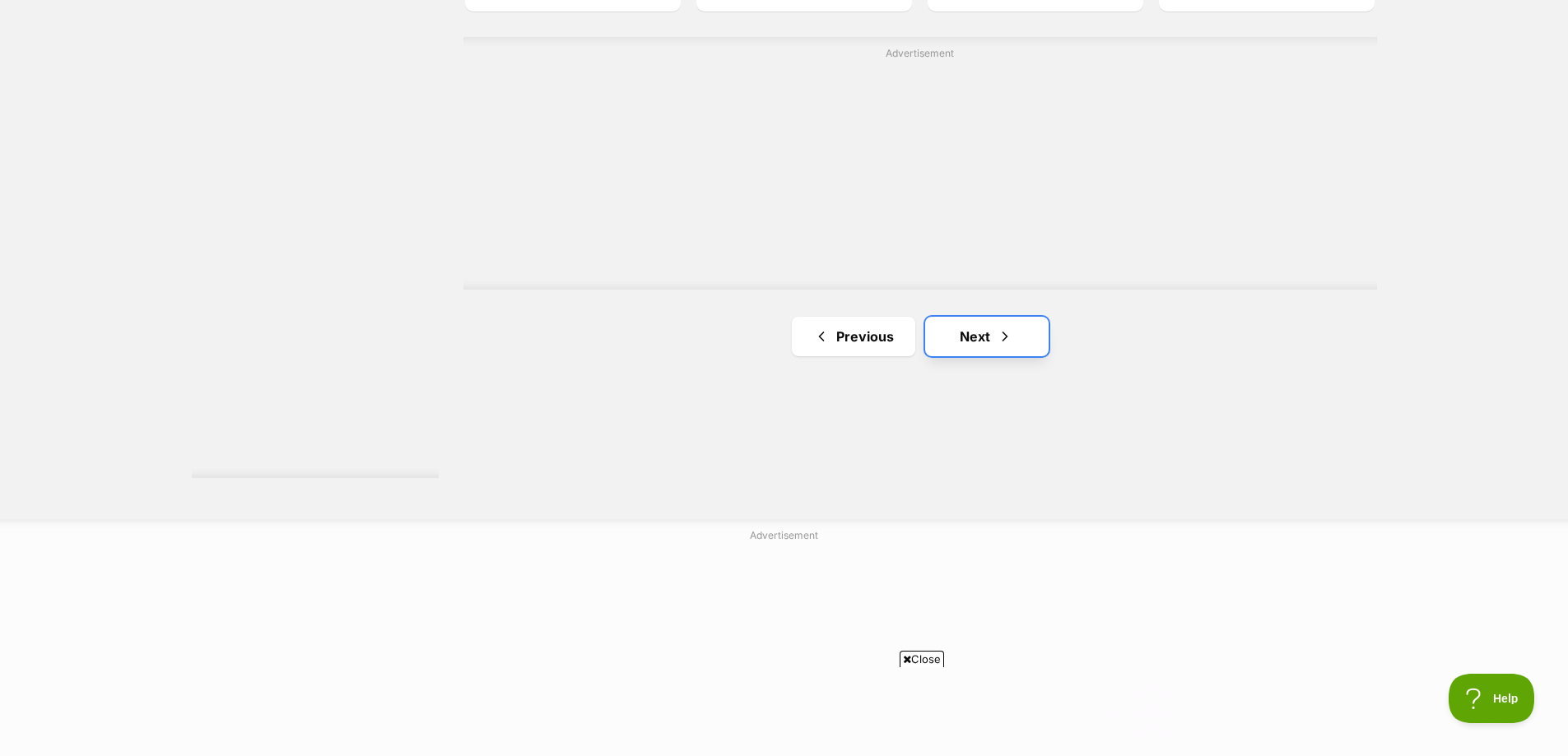
click at [966, 317] on link "Next" at bounding box center [987, 336] width 124 height 39
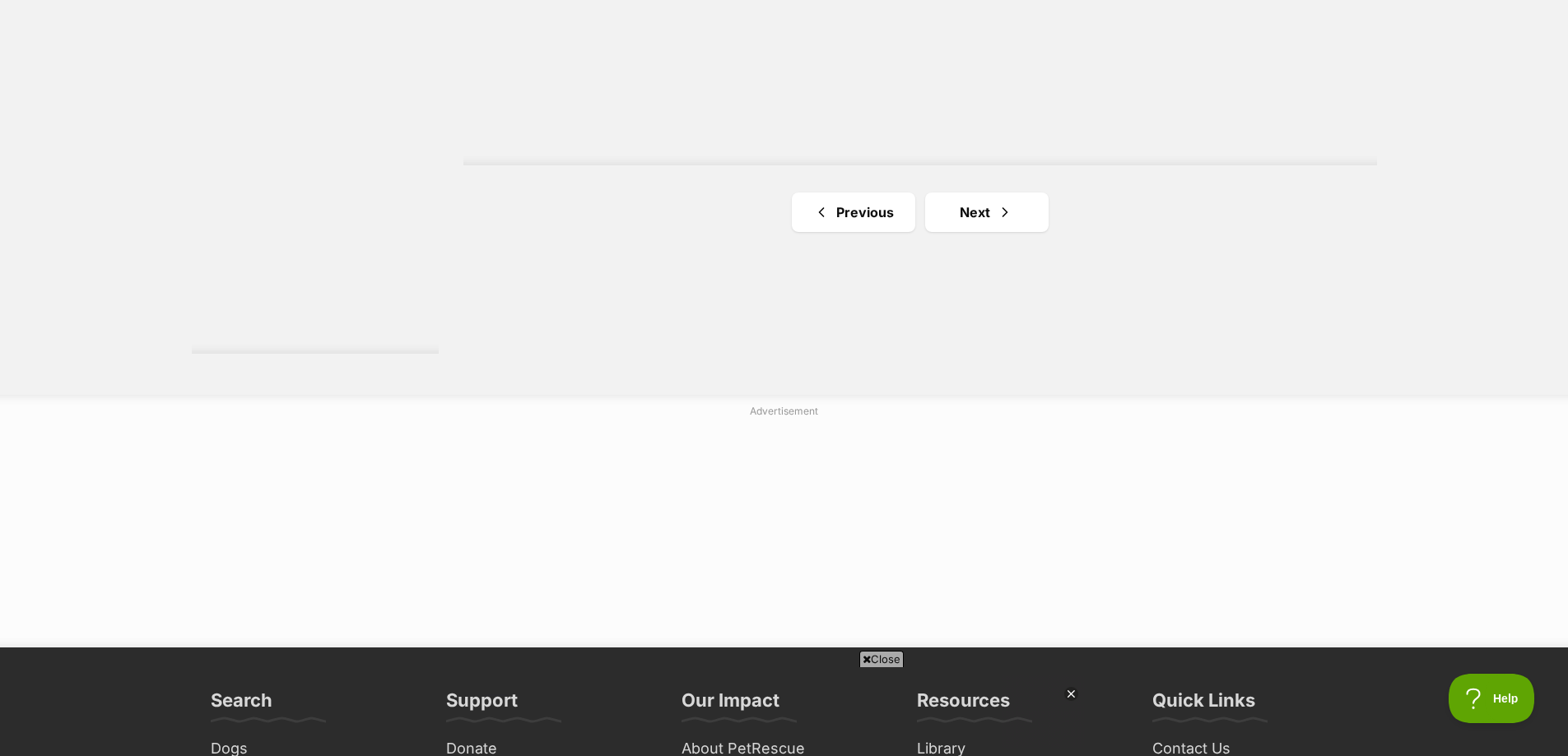
scroll to position [3125, 0]
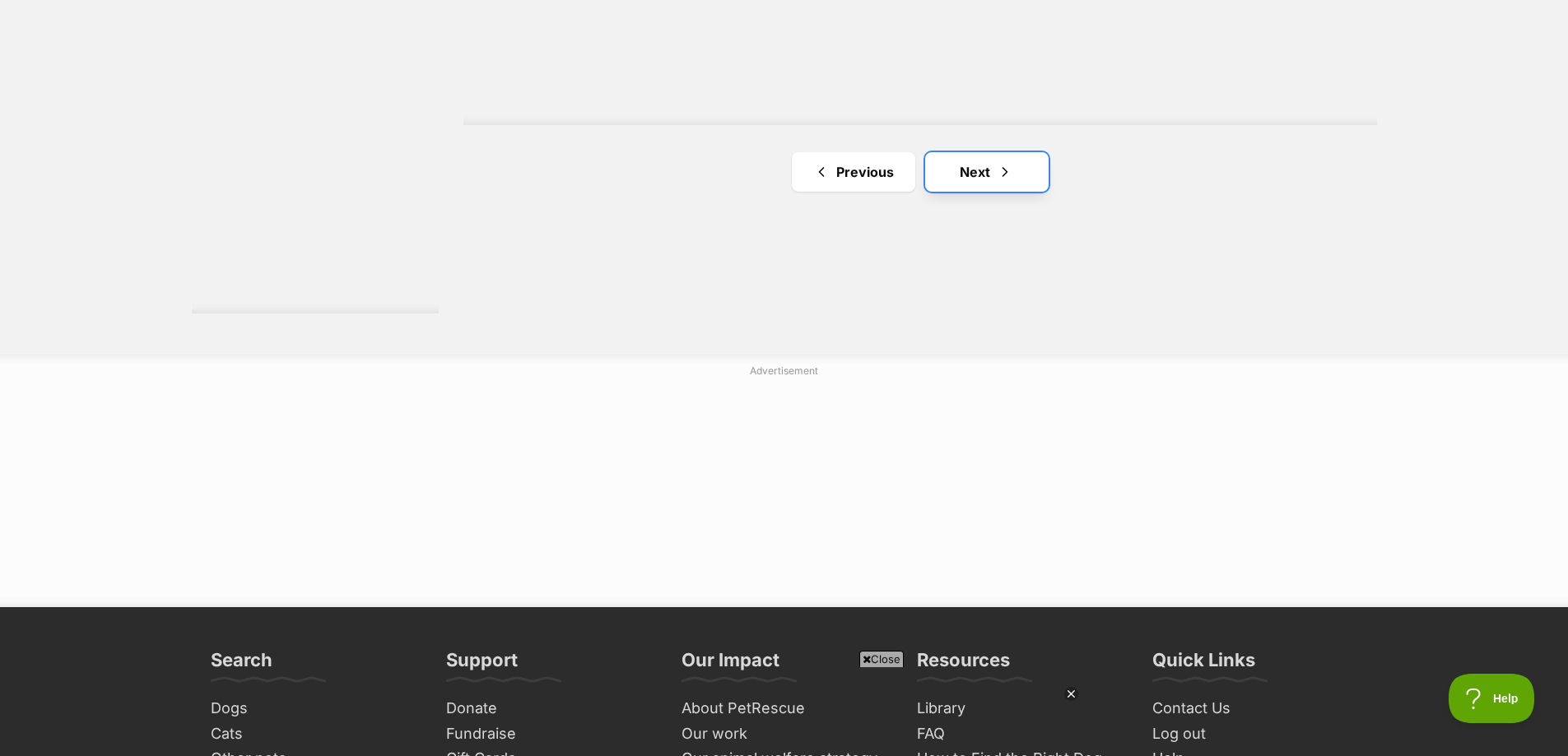
click at [976, 152] on link "Next" at bounding box center [987, 171] width 124 height 39
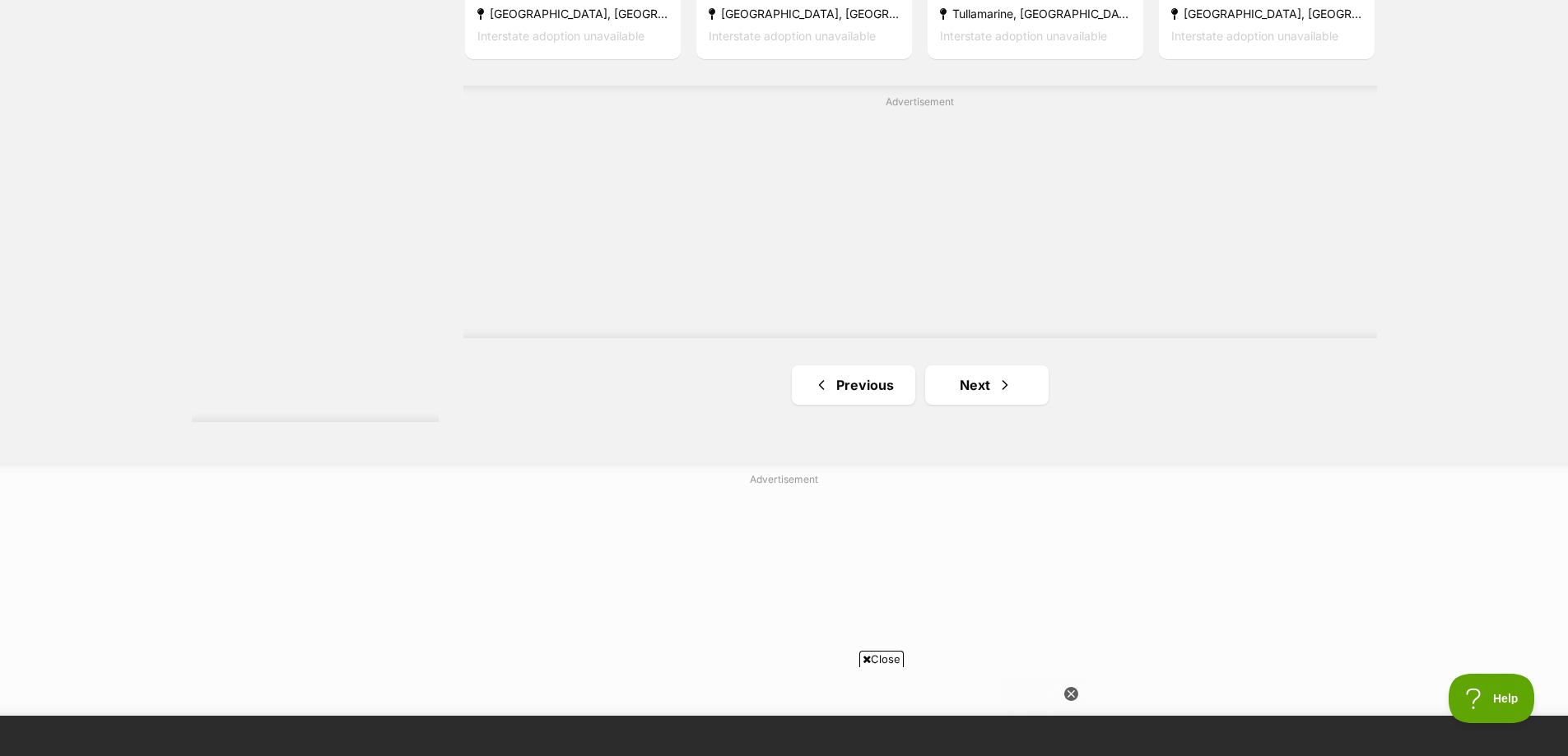
scroll to position [3125, 0]
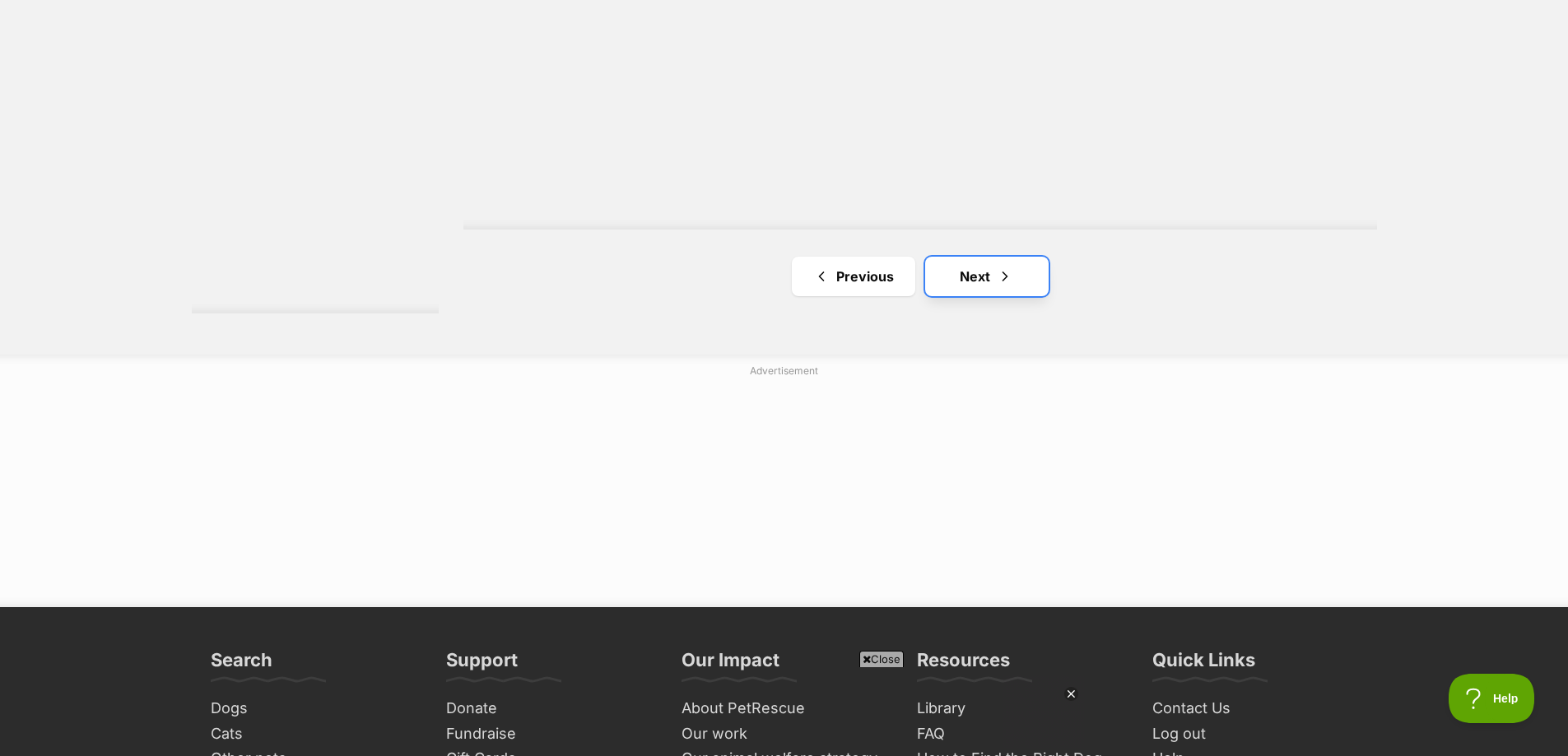
click at [972, 257] on link "Next" at bounding box center [987, 276] width 124 height 39
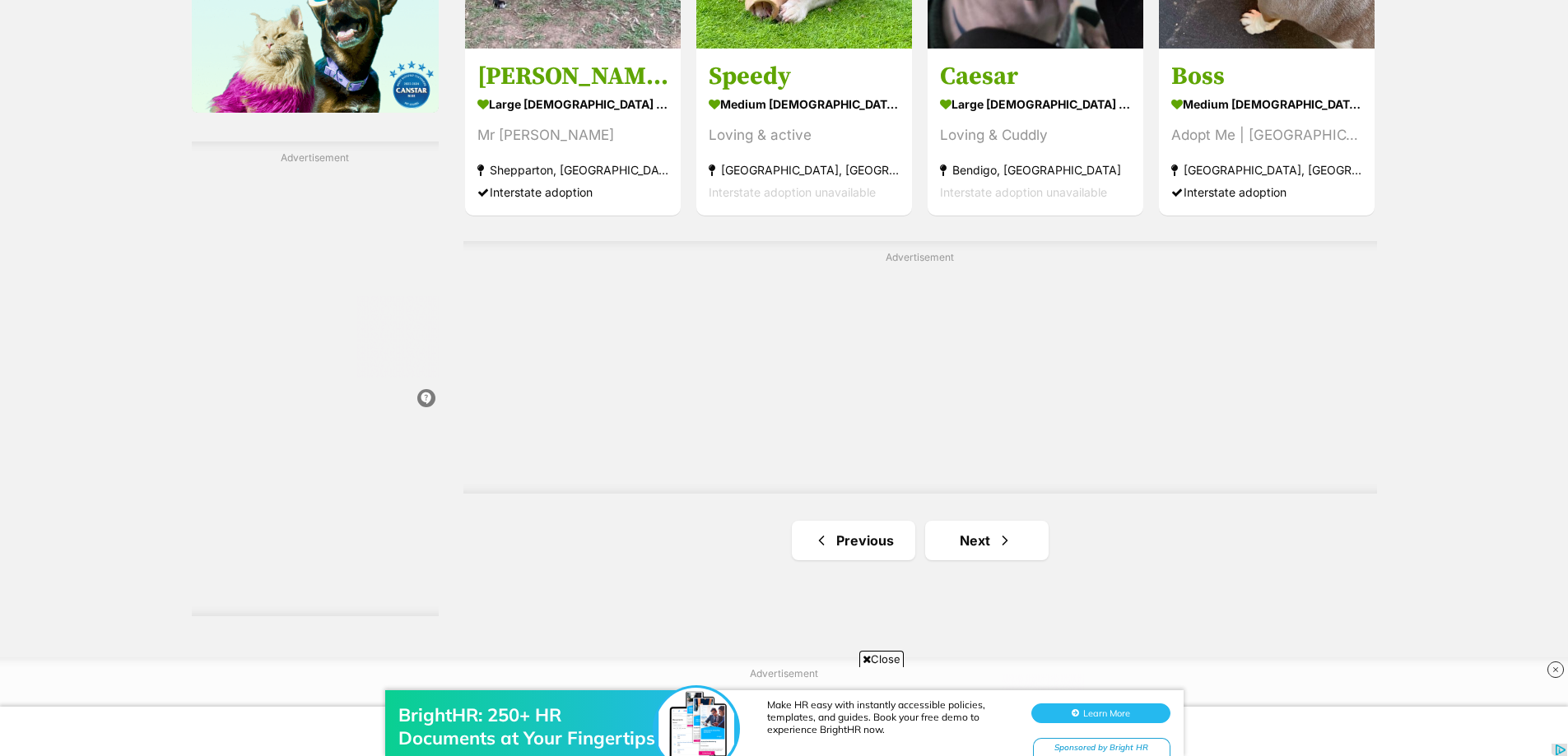
scroll to position [2796, 0]
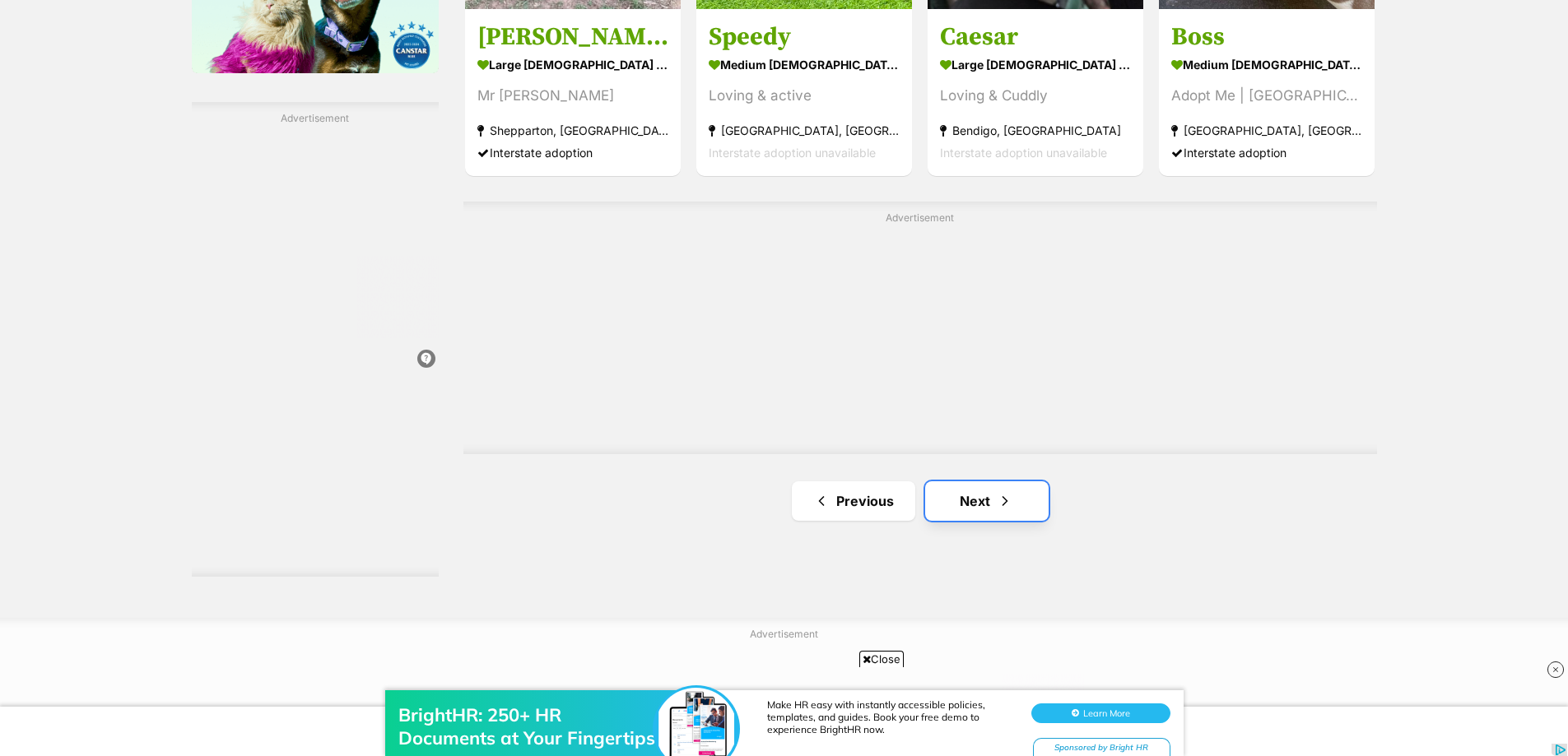
click at [977, 481] on link "Next" at bounding box center [987, 500] width 124 height 39
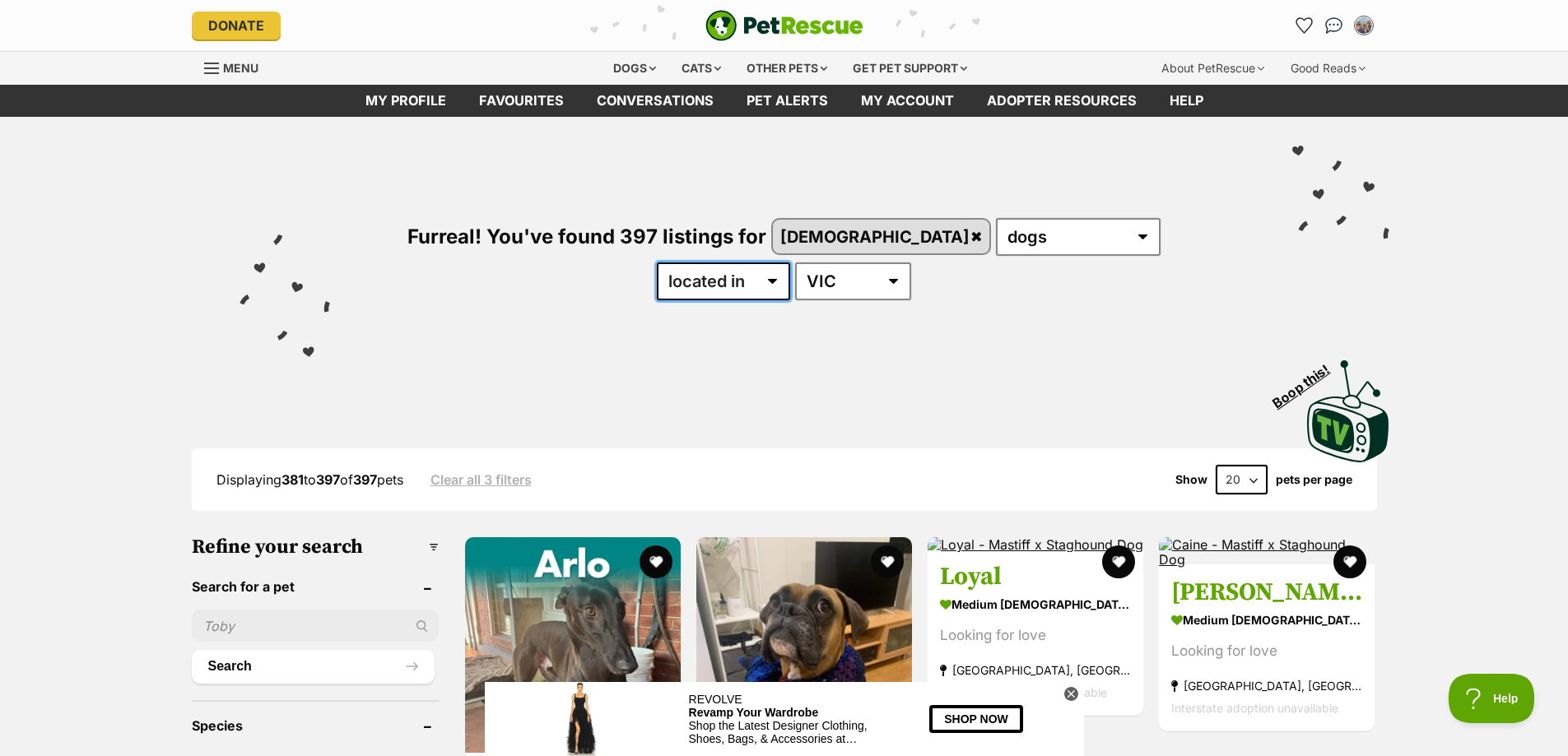
click at [790, 262] on select "available in located in" at bounding box center [723, 280] width 133 height 38
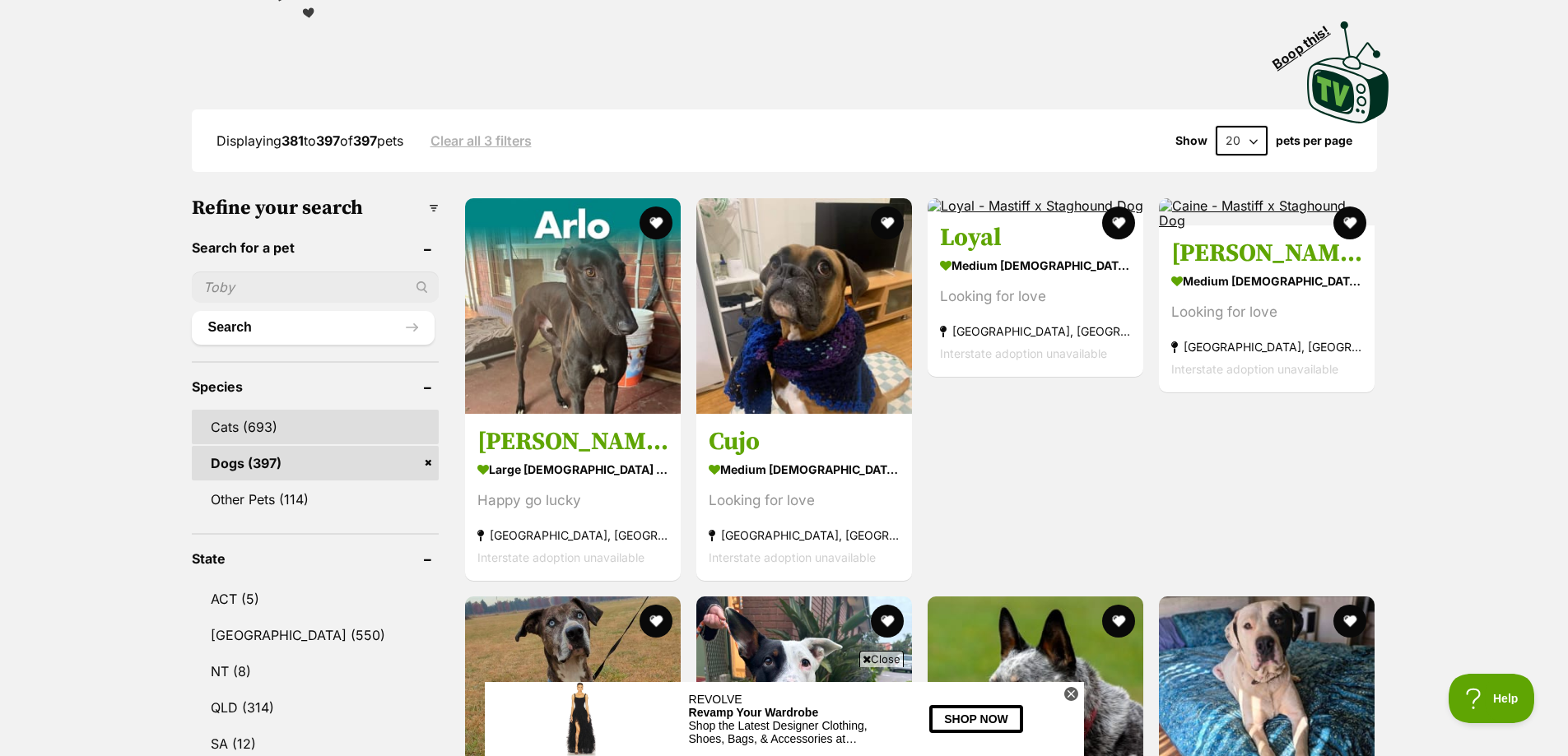
scroll to position [411, 0]
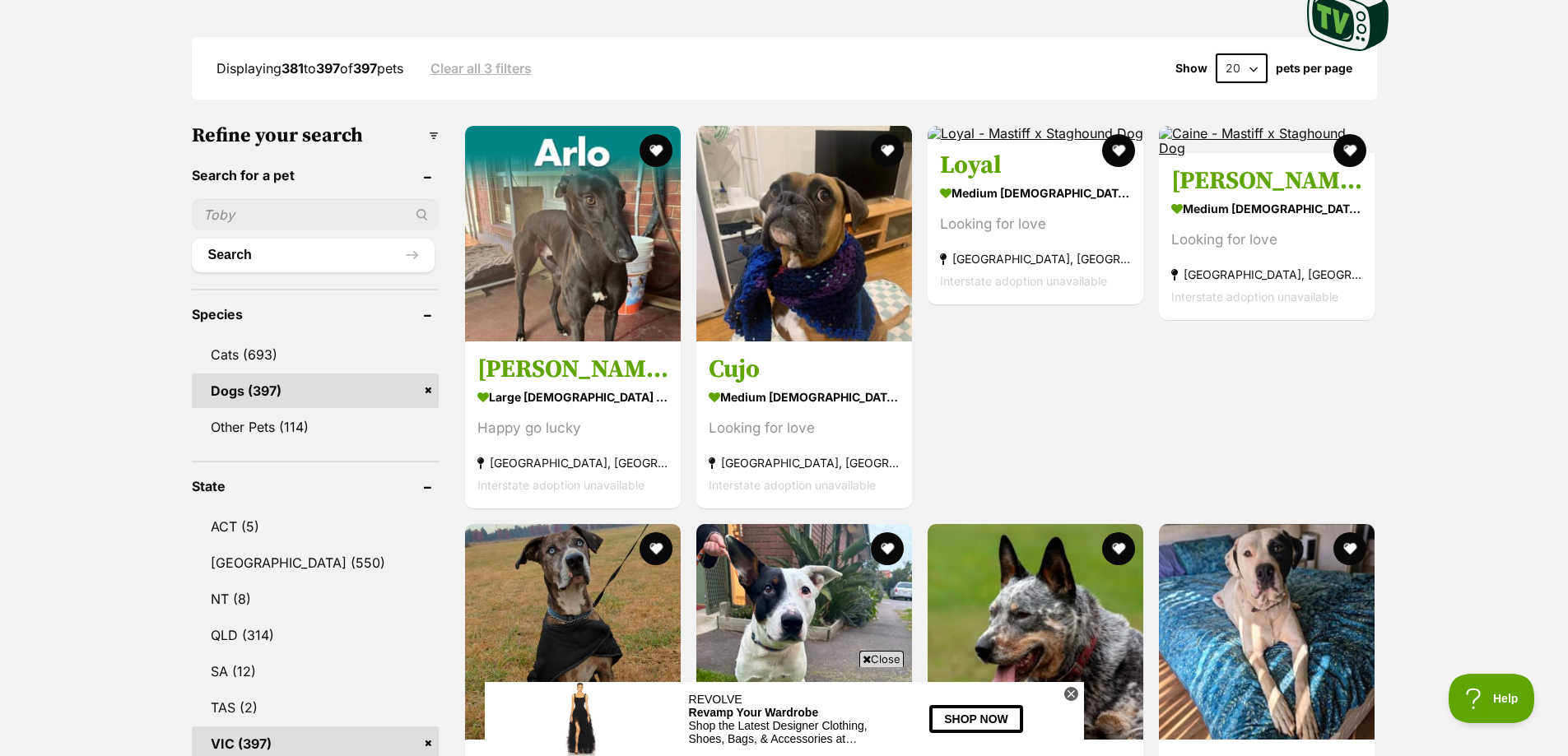
click at [261, 199] on input "text" at bounding box center [315, 214] width 247 height 31
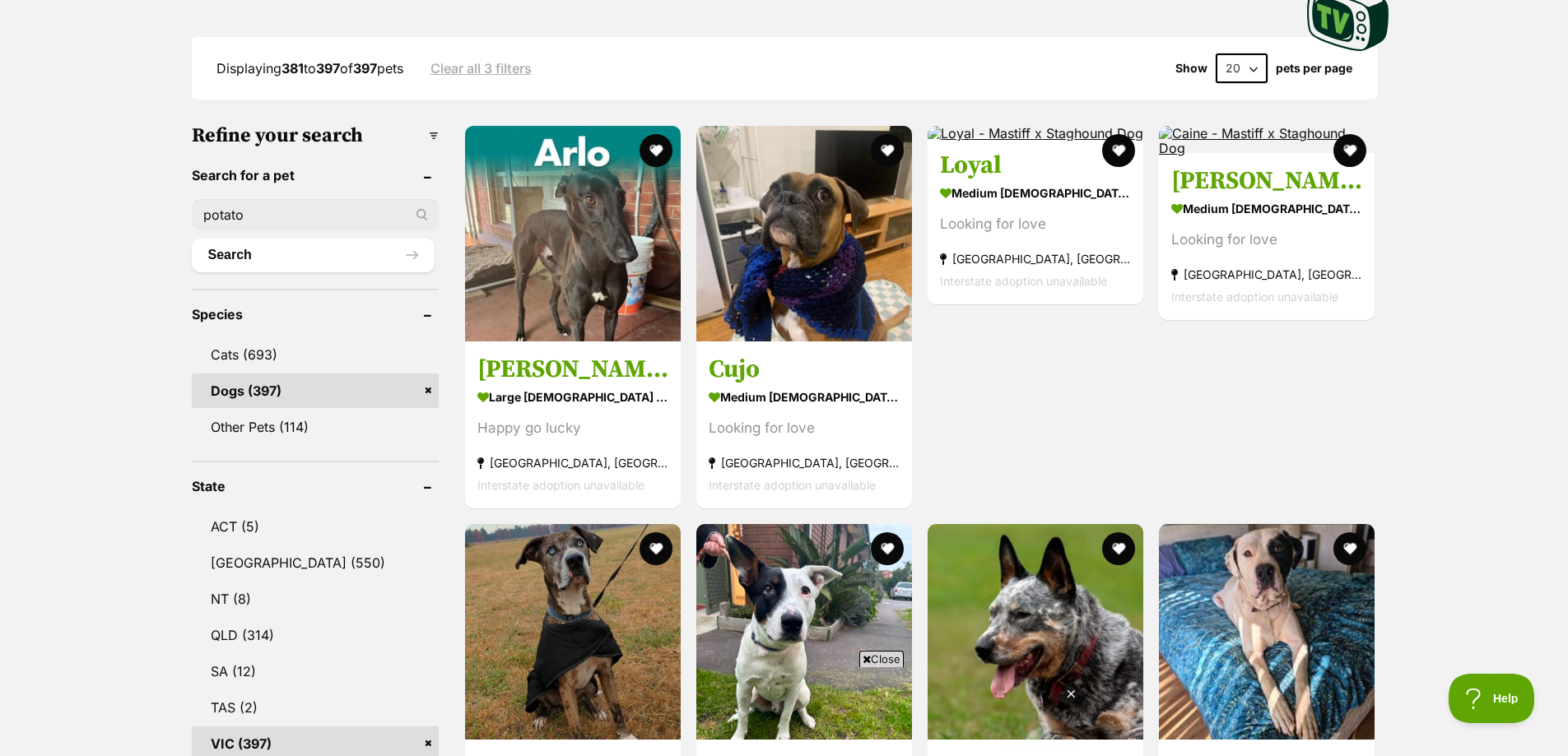
scroll to position [0, 0]
type input "potato"
click at [261, 238] on button "Search" at bounding box center [313, 255] width 243 height 33
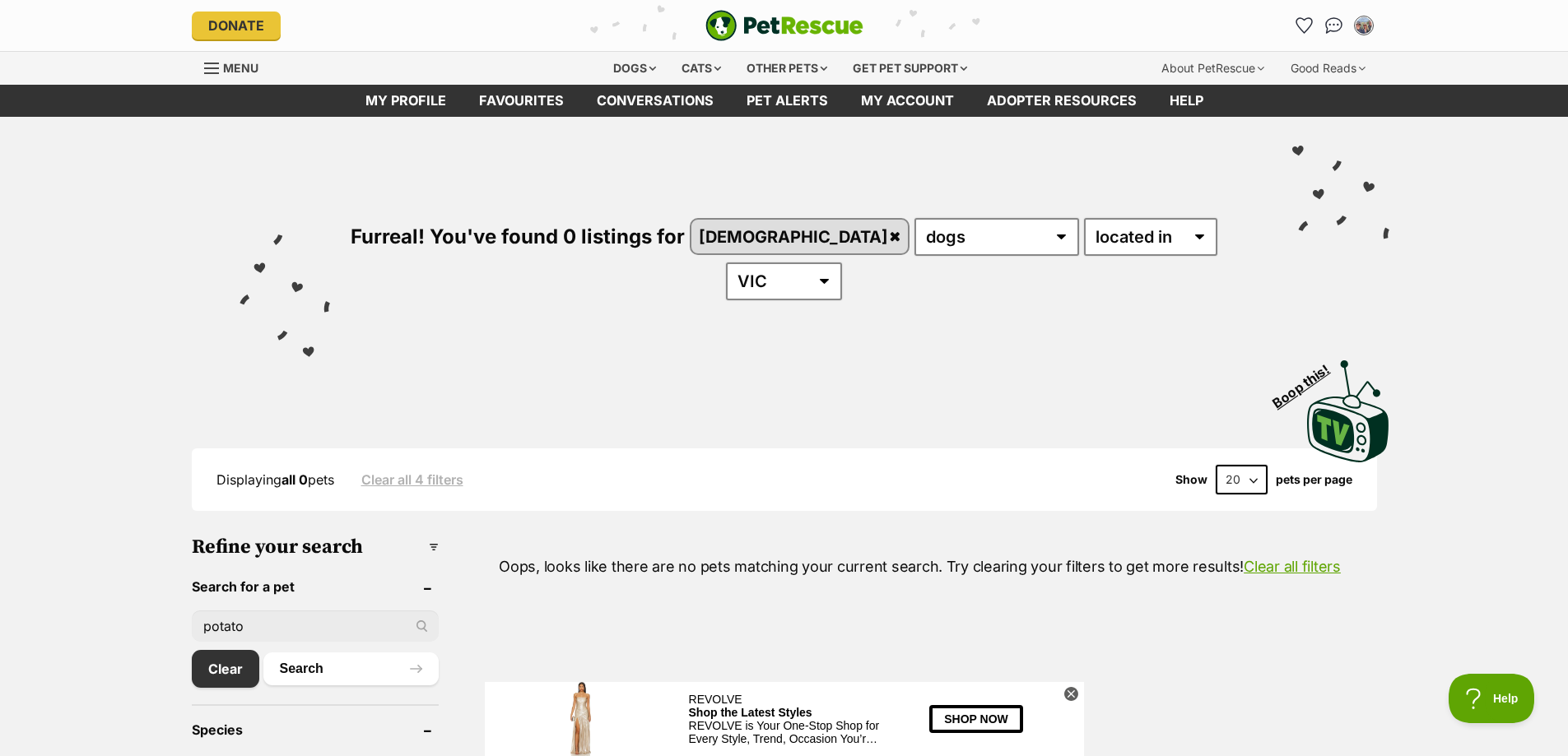
drag, startPoint x: 122, startPoint y: 574, endPoint x: 110, endPoint y: 574, distance: 12.0
type input "cauliflower"
click at [356, 652] on button "Search" at bounding box center [350, 669] width 175 height 33
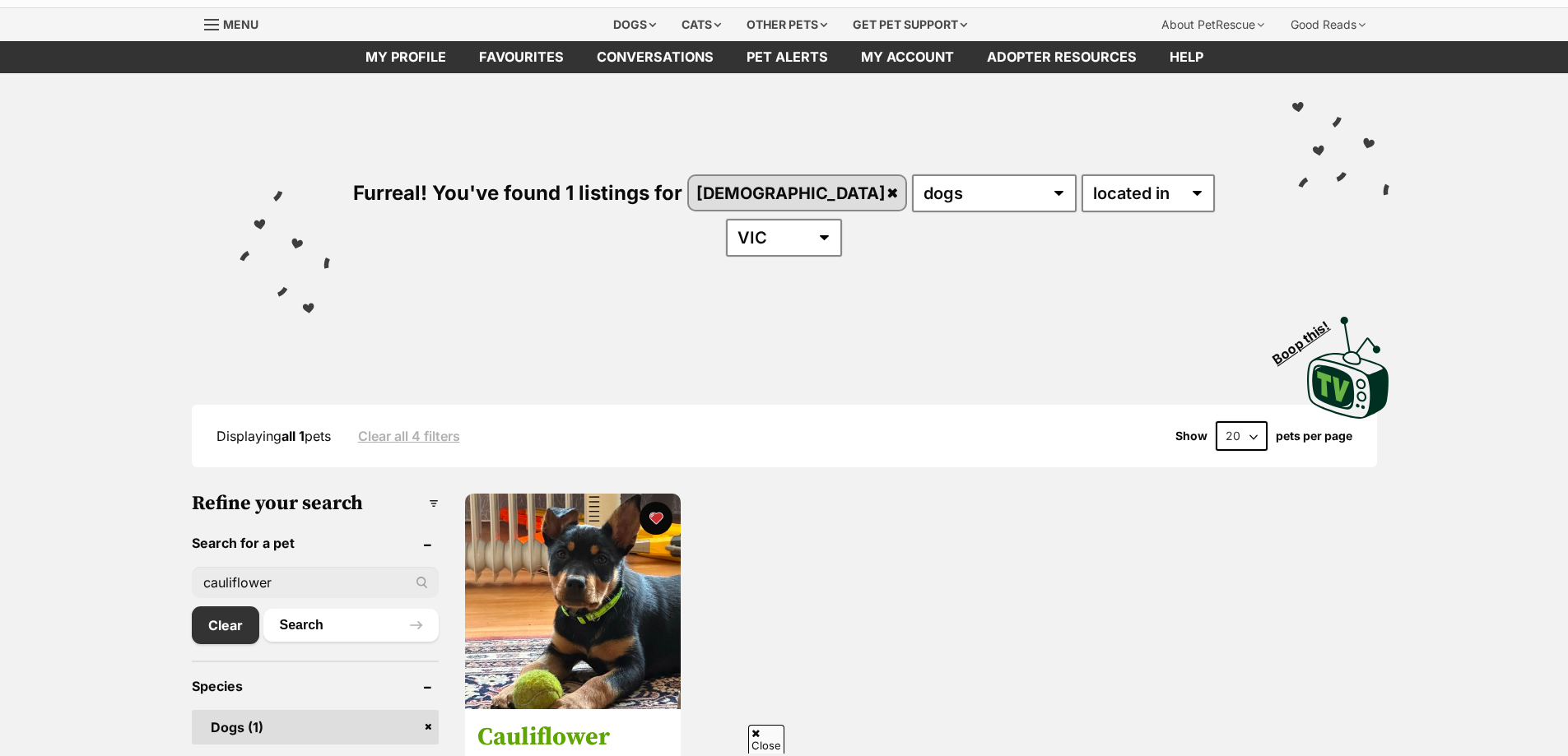
scroll to position [82, 0]
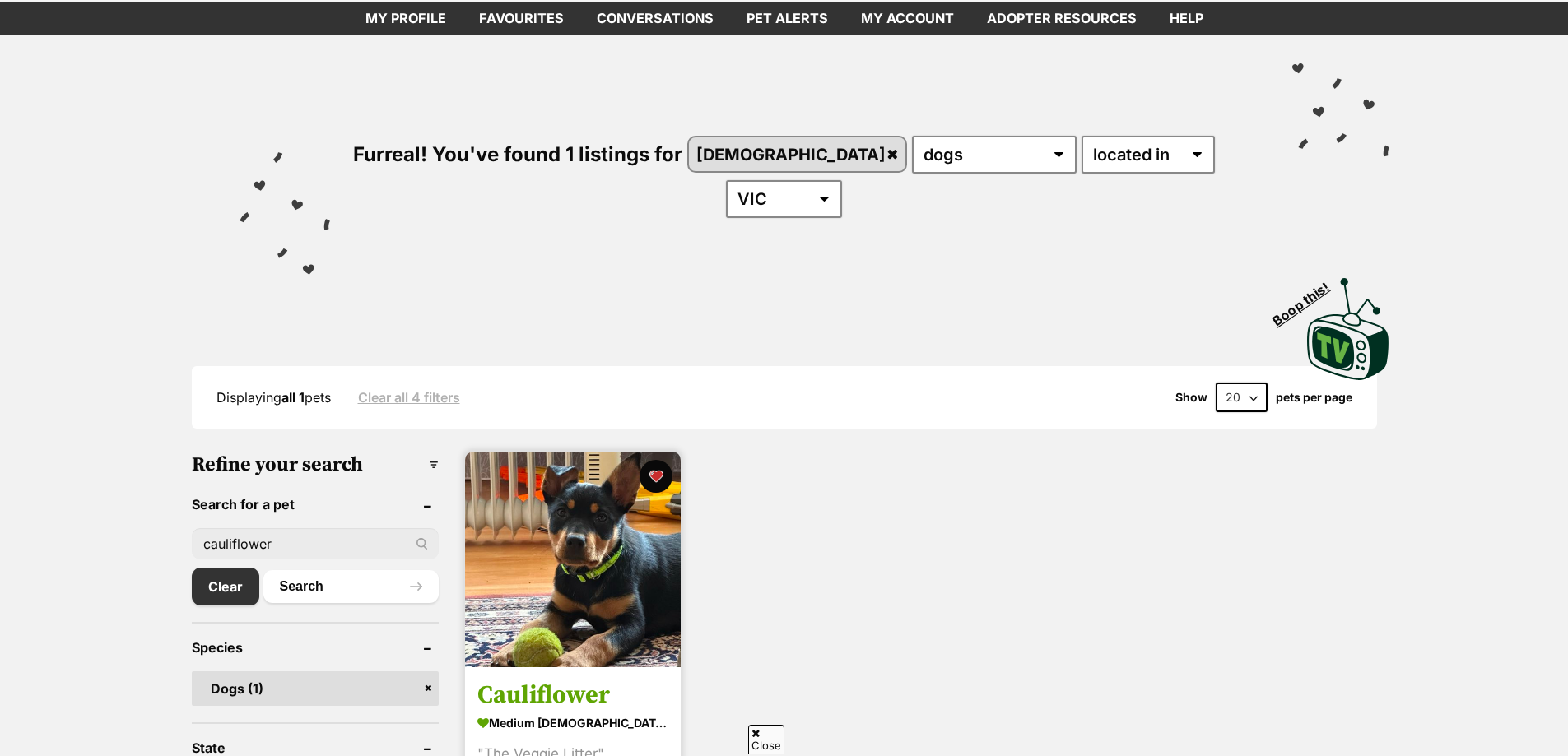
click at [577, 601] on img at bounding box center [572, 559] width 215 height 215
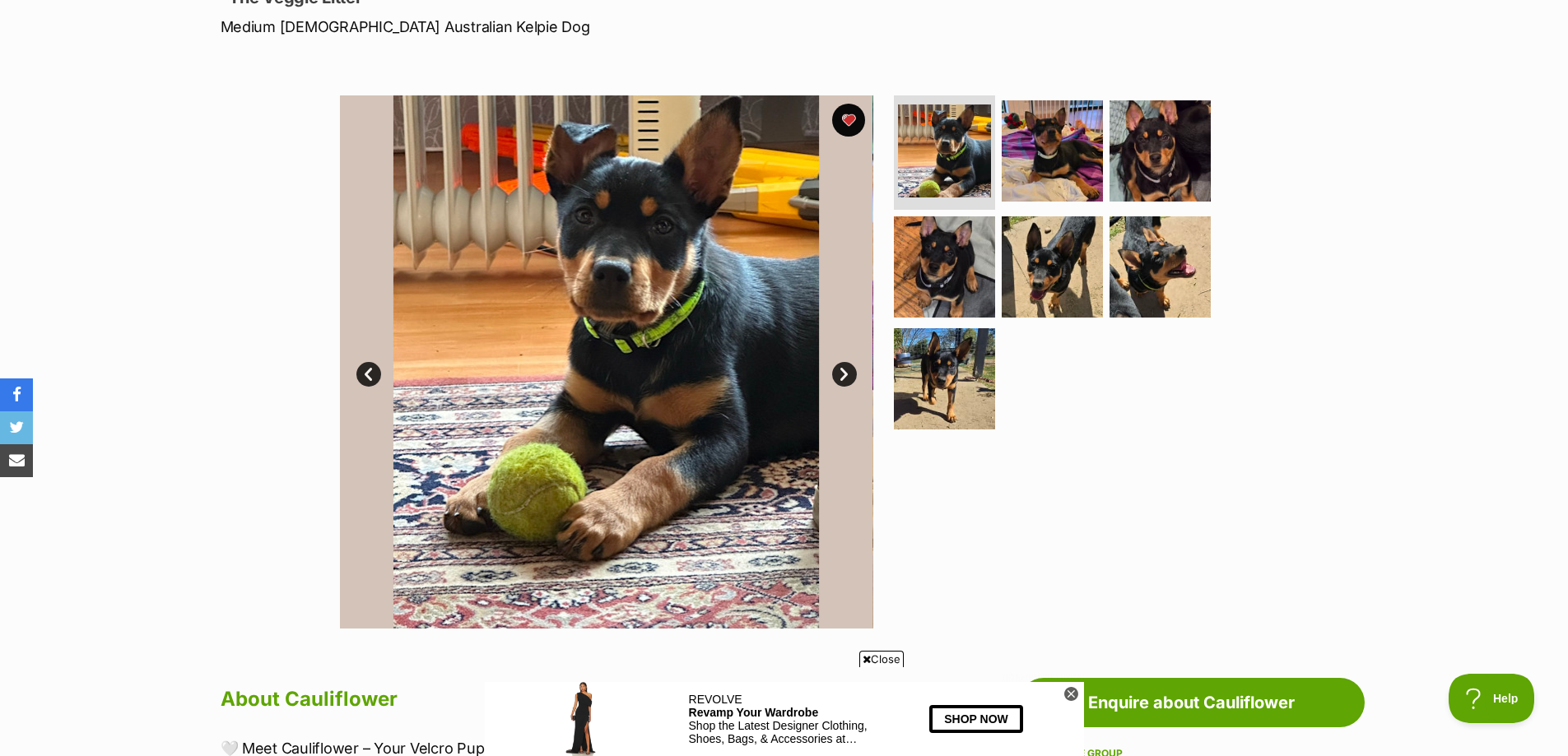
click at [621, 323] on img at bounding box center [607, 362] width 534 height 533
click at [845, 372] on link "Next" at bounding box center [844, 374] width 25 height 25
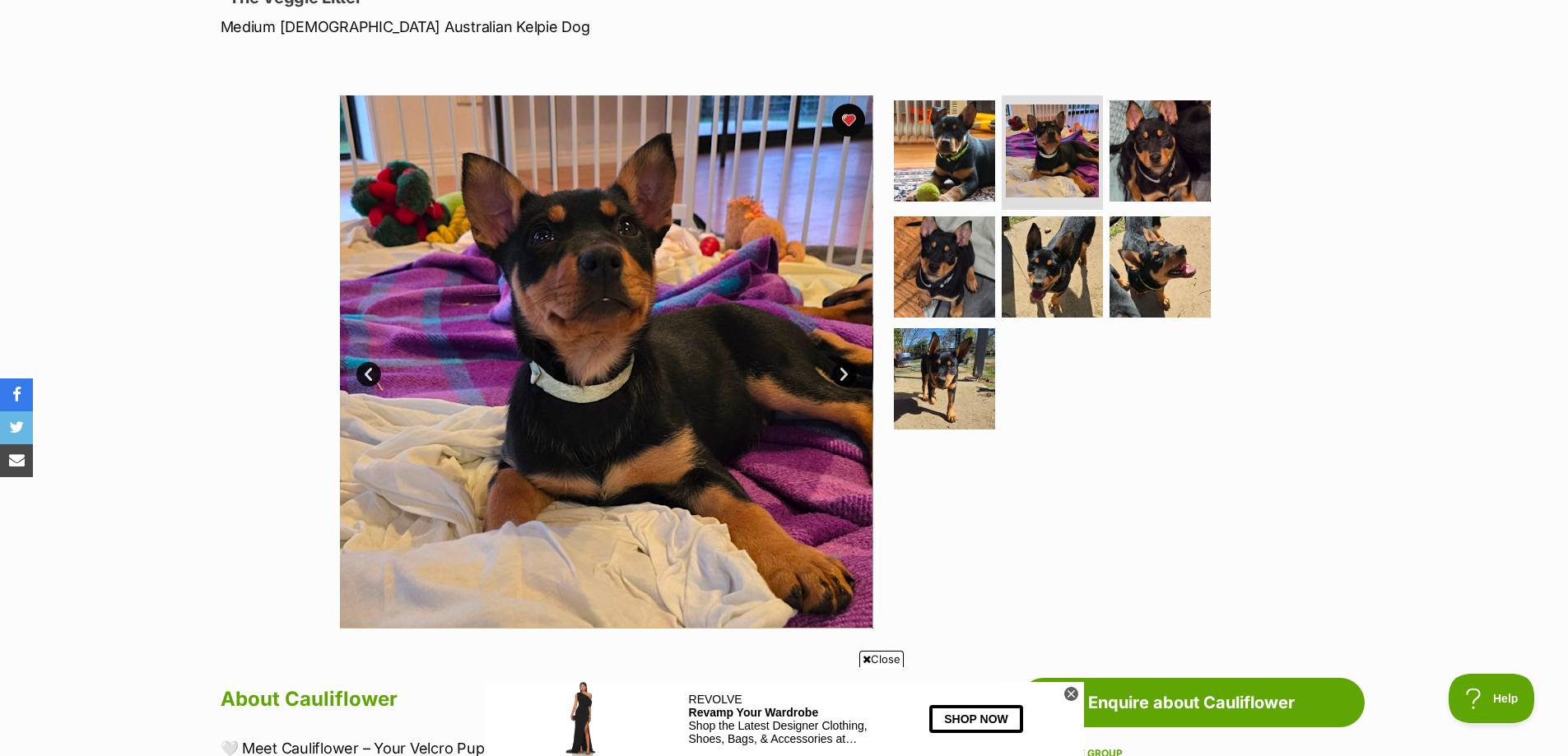
click at [845, 372] on link "Next" at bounding box center [844, 374] width 25 height 25
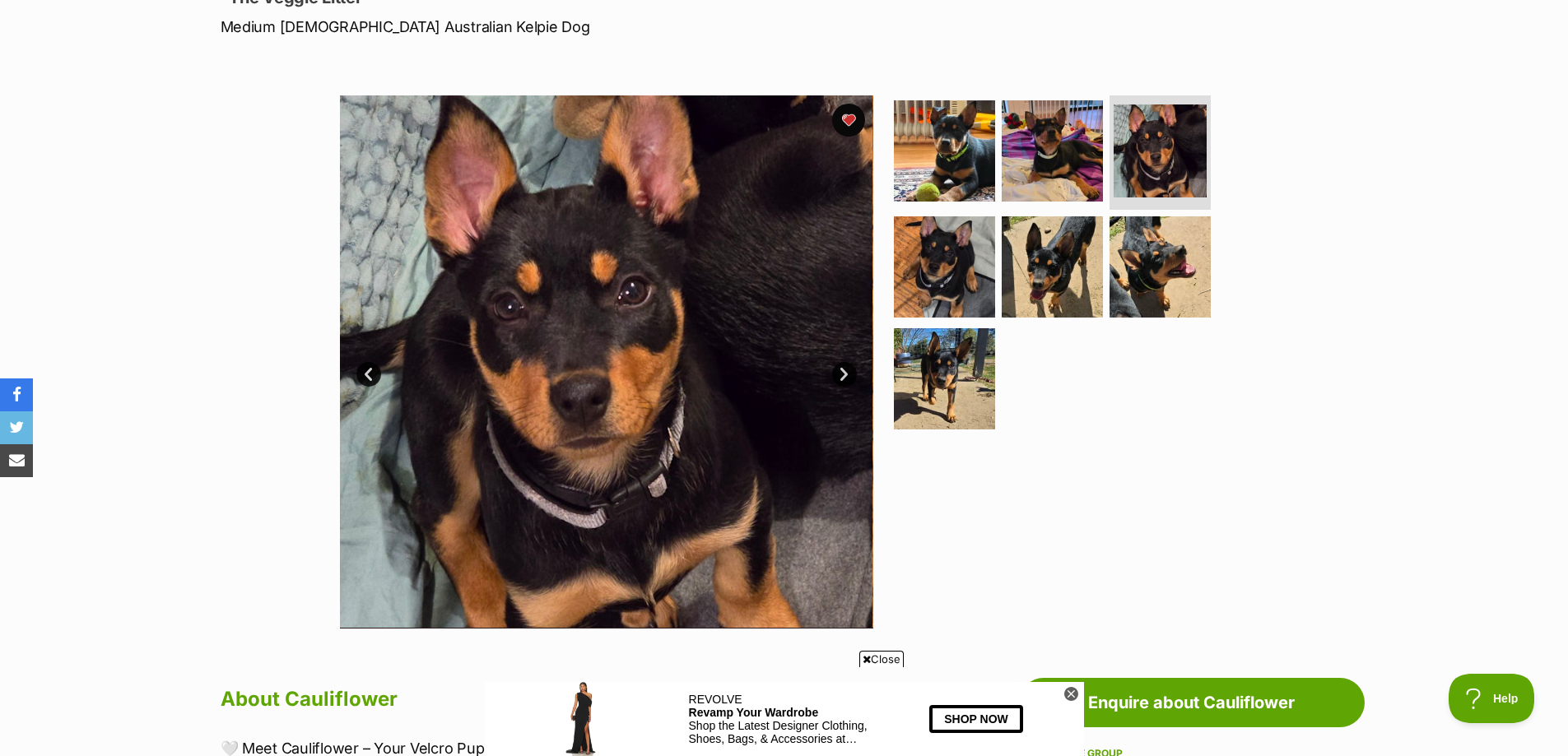
click at [844, 378] on link "Next" at bounding box center [844, 374] width 25 height 25
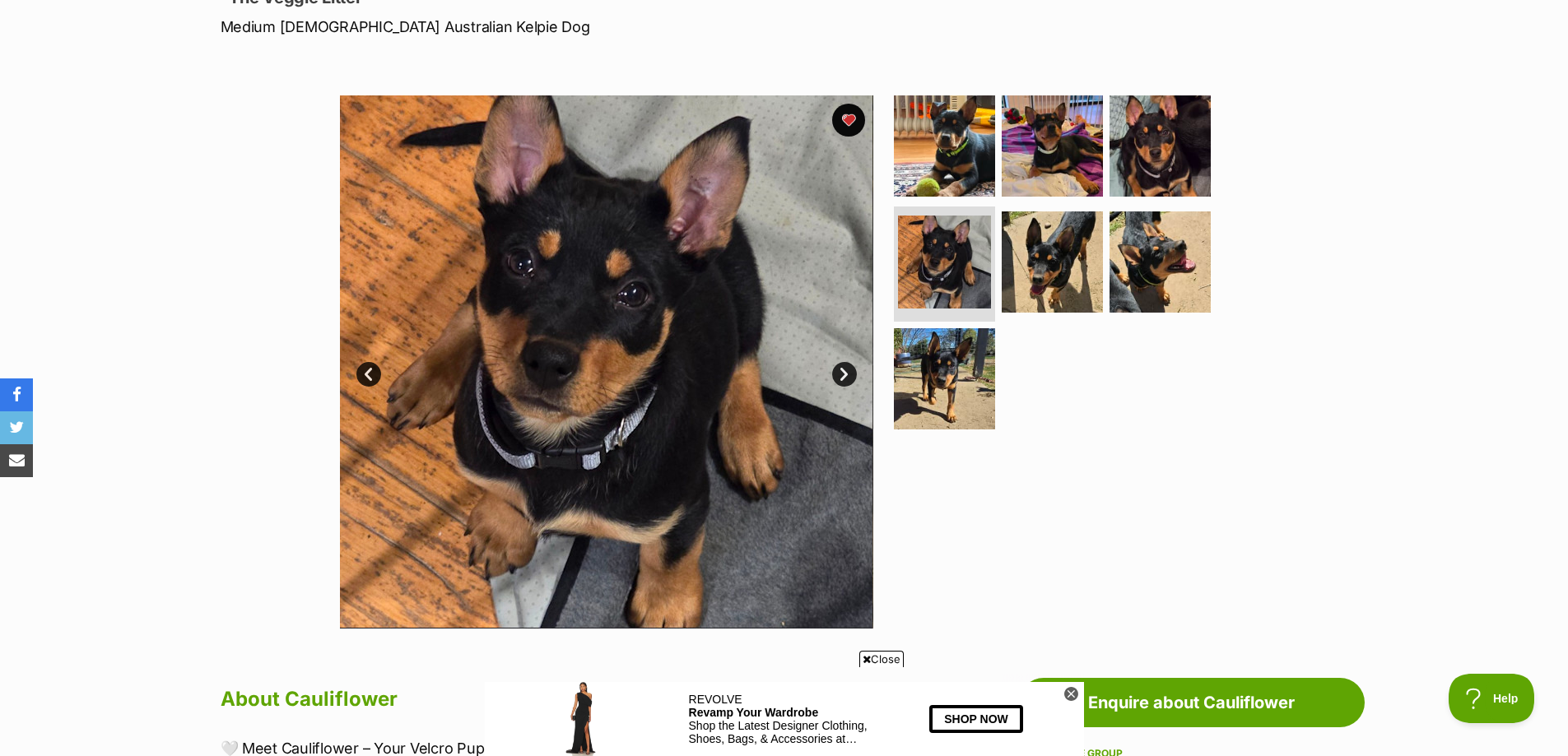
click at [844, 378] on link "Next" at bounding box center [844, 374] width 25 height 25
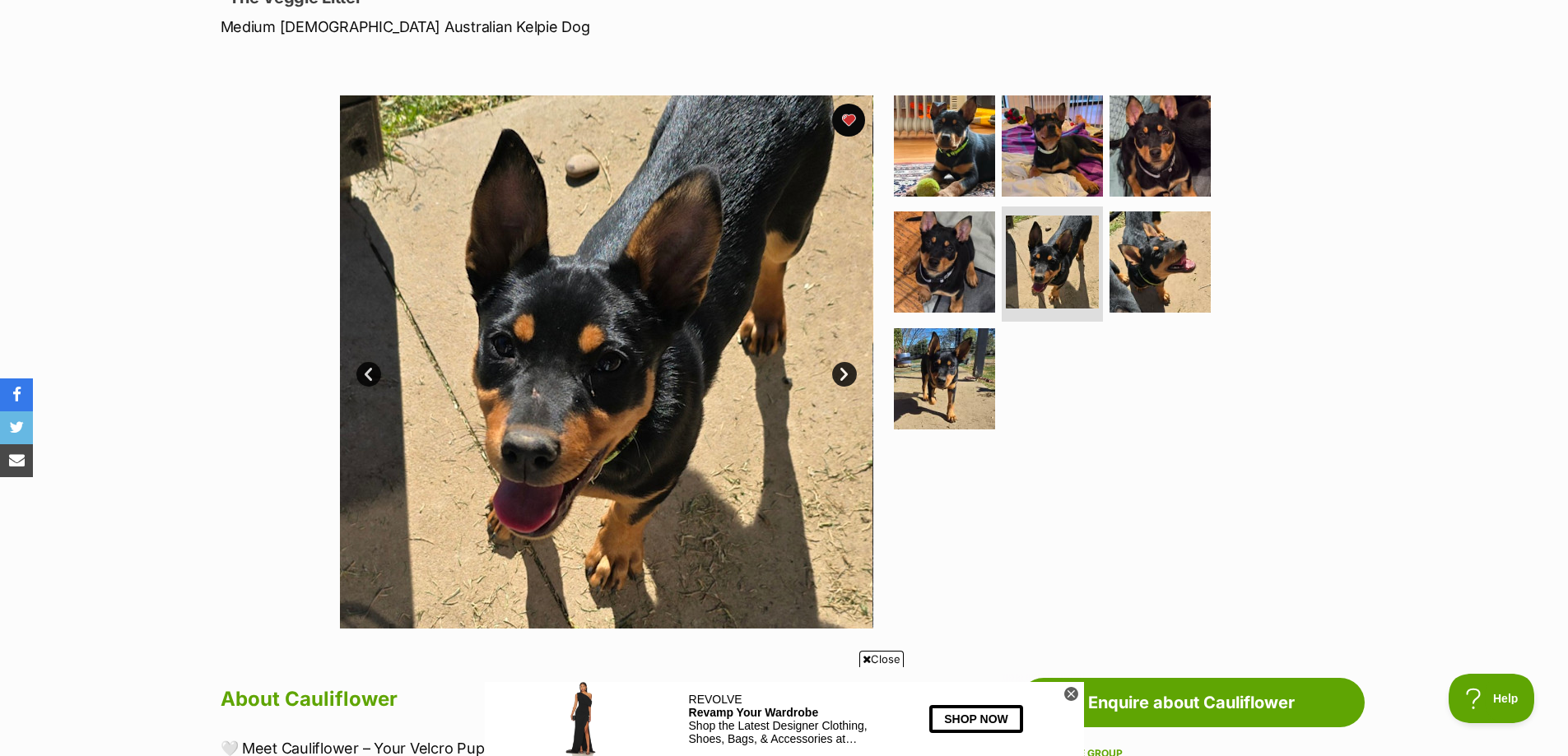
click at [844, 378] on link "Next" at bounding box center [844, 374] width 25 height 25
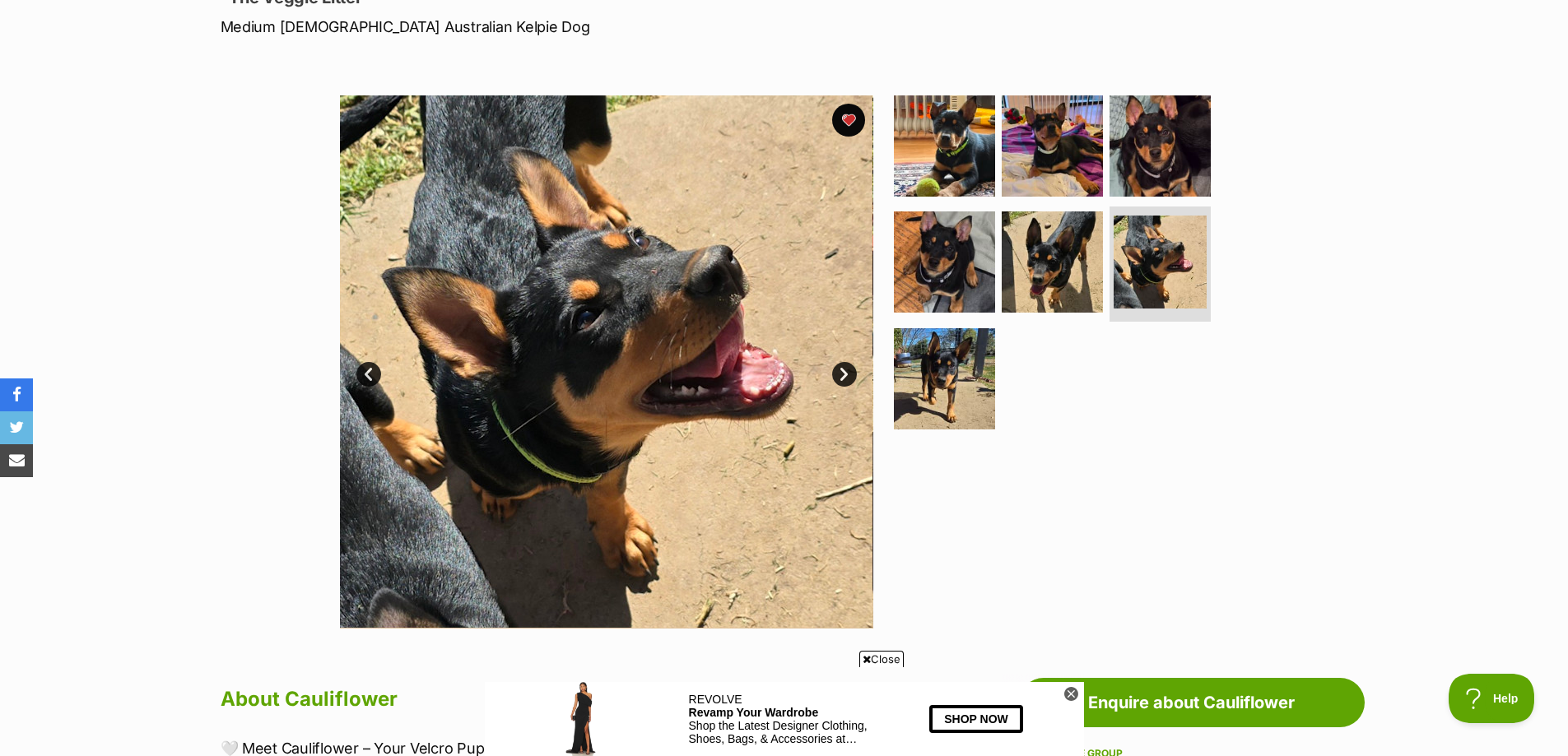
click at [844, 378] on link "Next" at bounding box center [844, 374] width 25 height 25
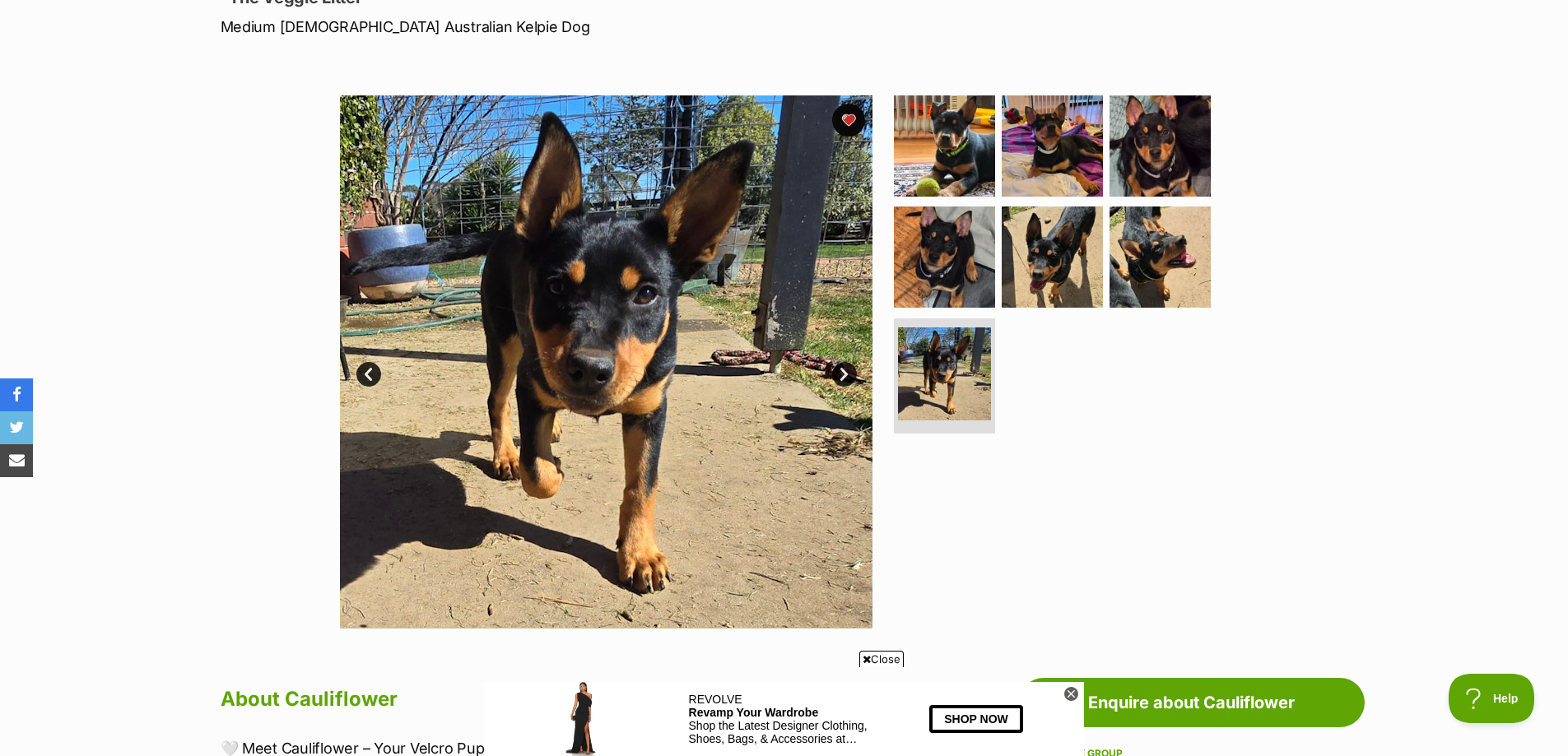
click at [844, 378] on link "Next" at bounding box center [844, 374] width 25 height 25
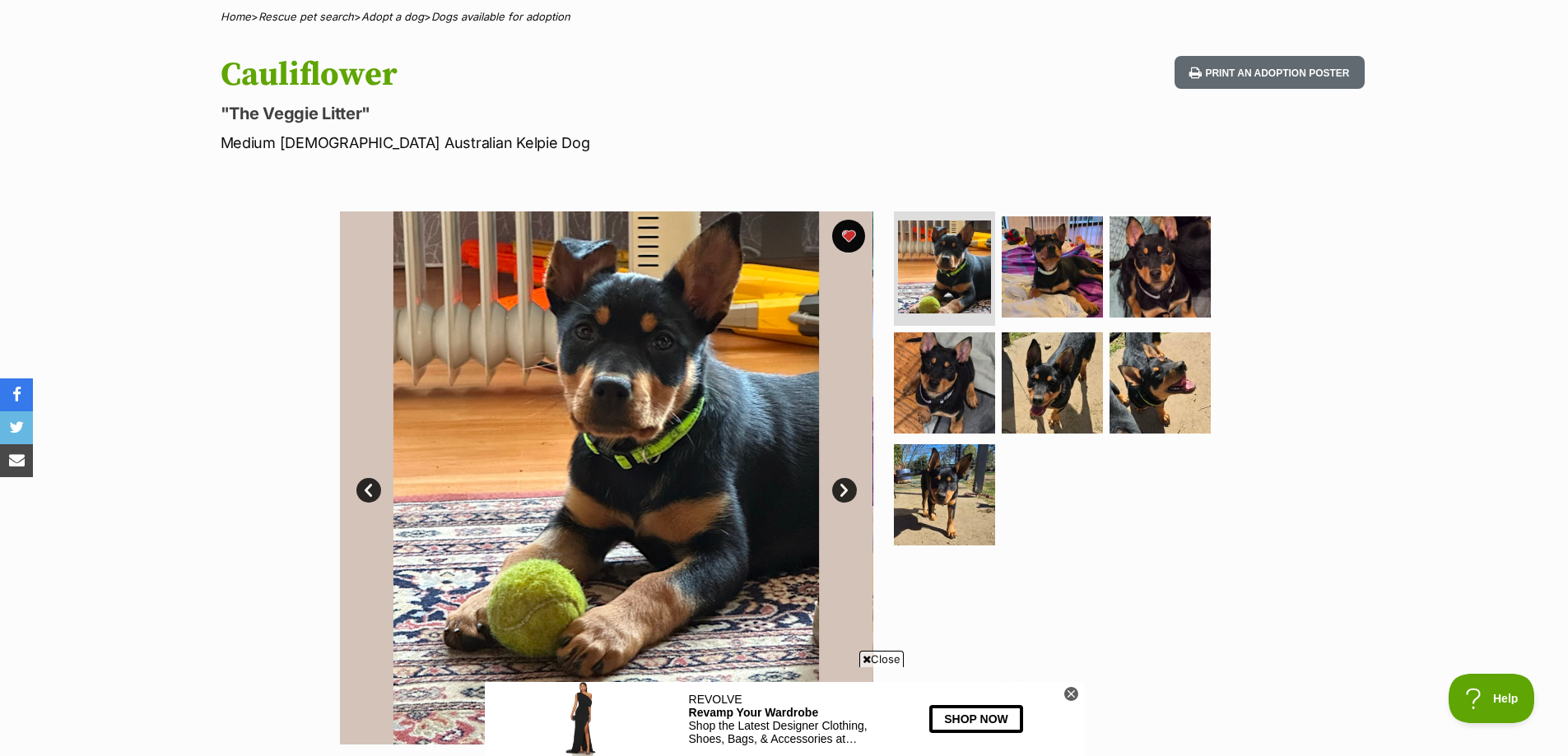
scroll to position [82, 0]
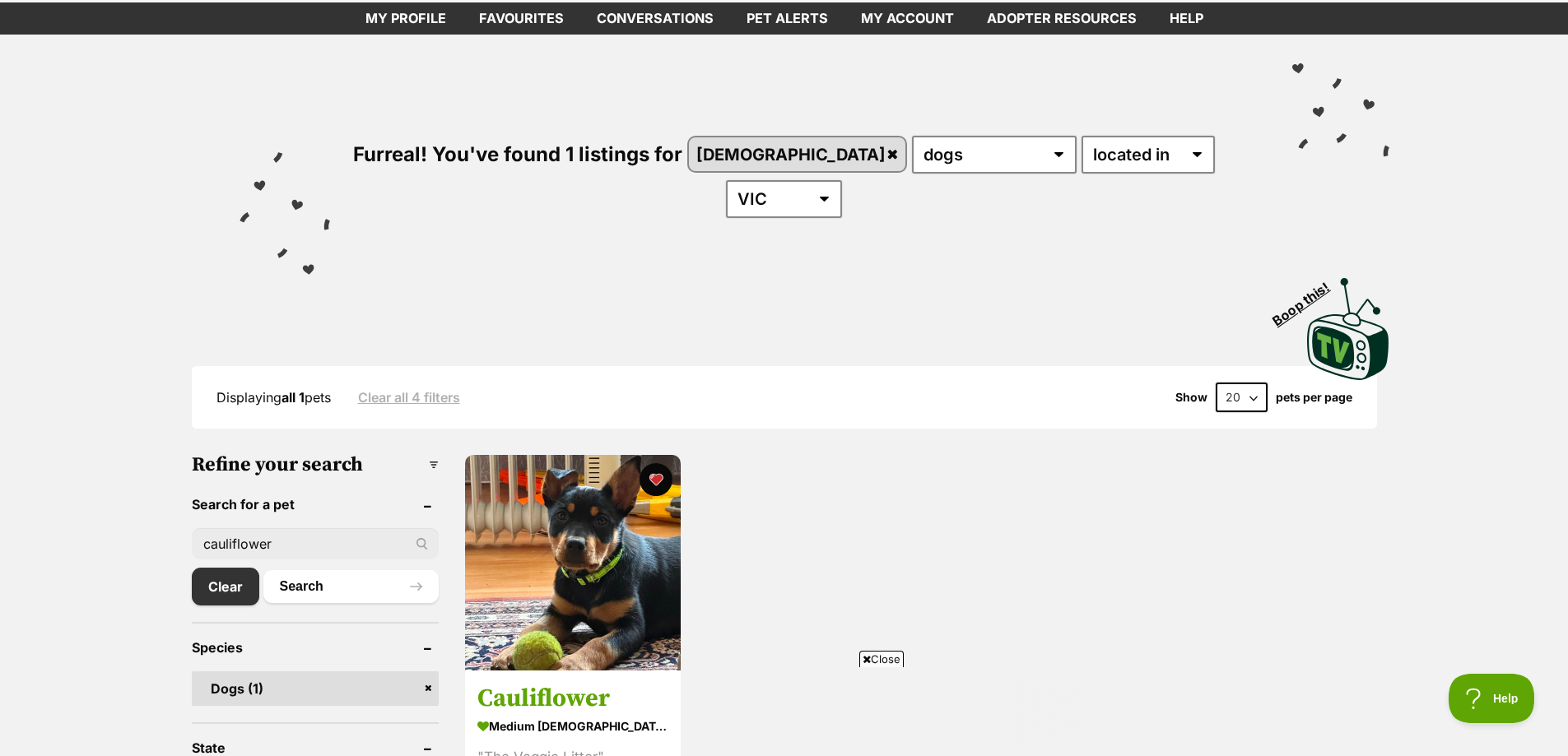
drag, startPoint x: 283, startPoint y: 501, endPoint x: 132, endPoint y: 494, distance: 151.2
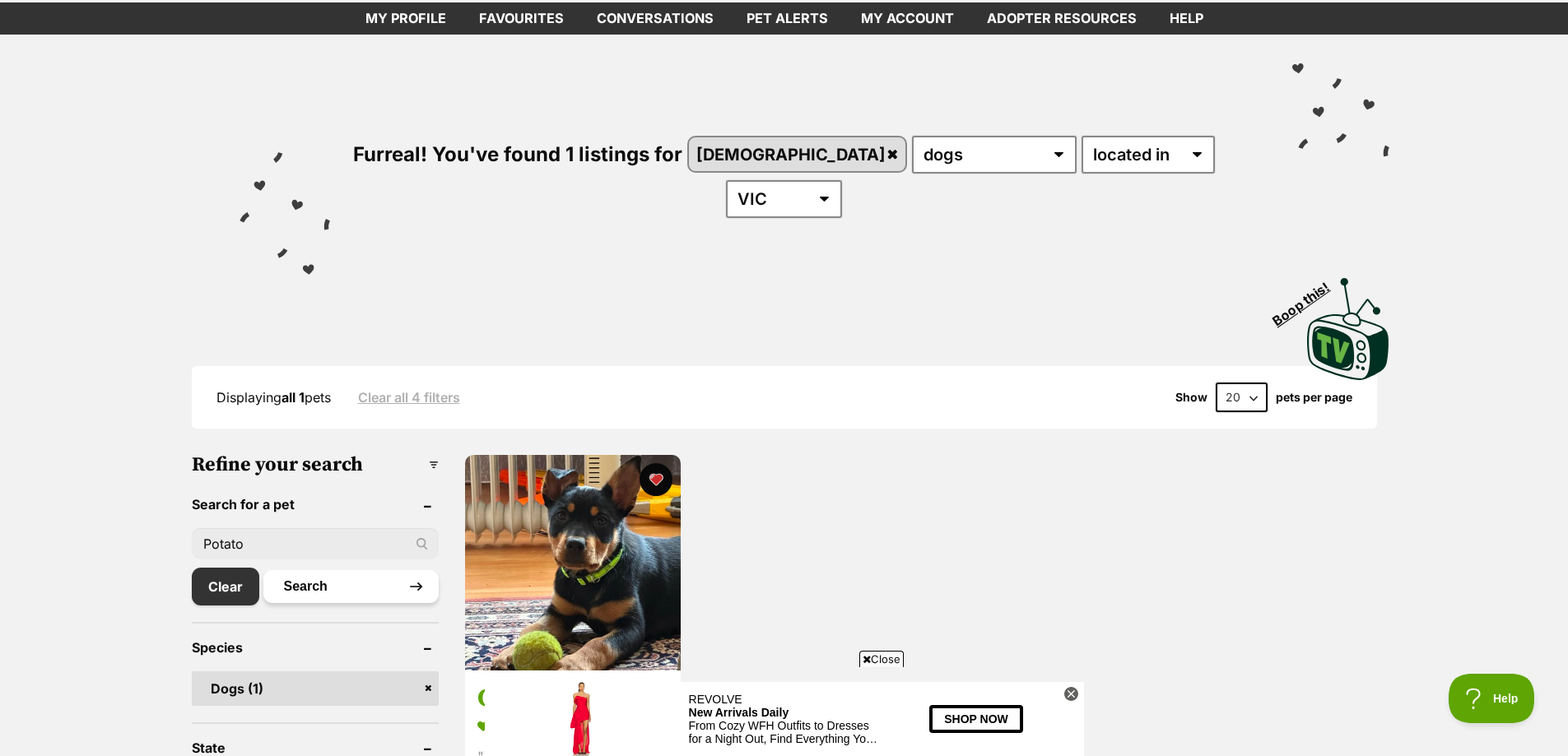
type input "Potato"
click at [324, 570] on button "Search" at bounding box center [350, 586] width 175 height 33
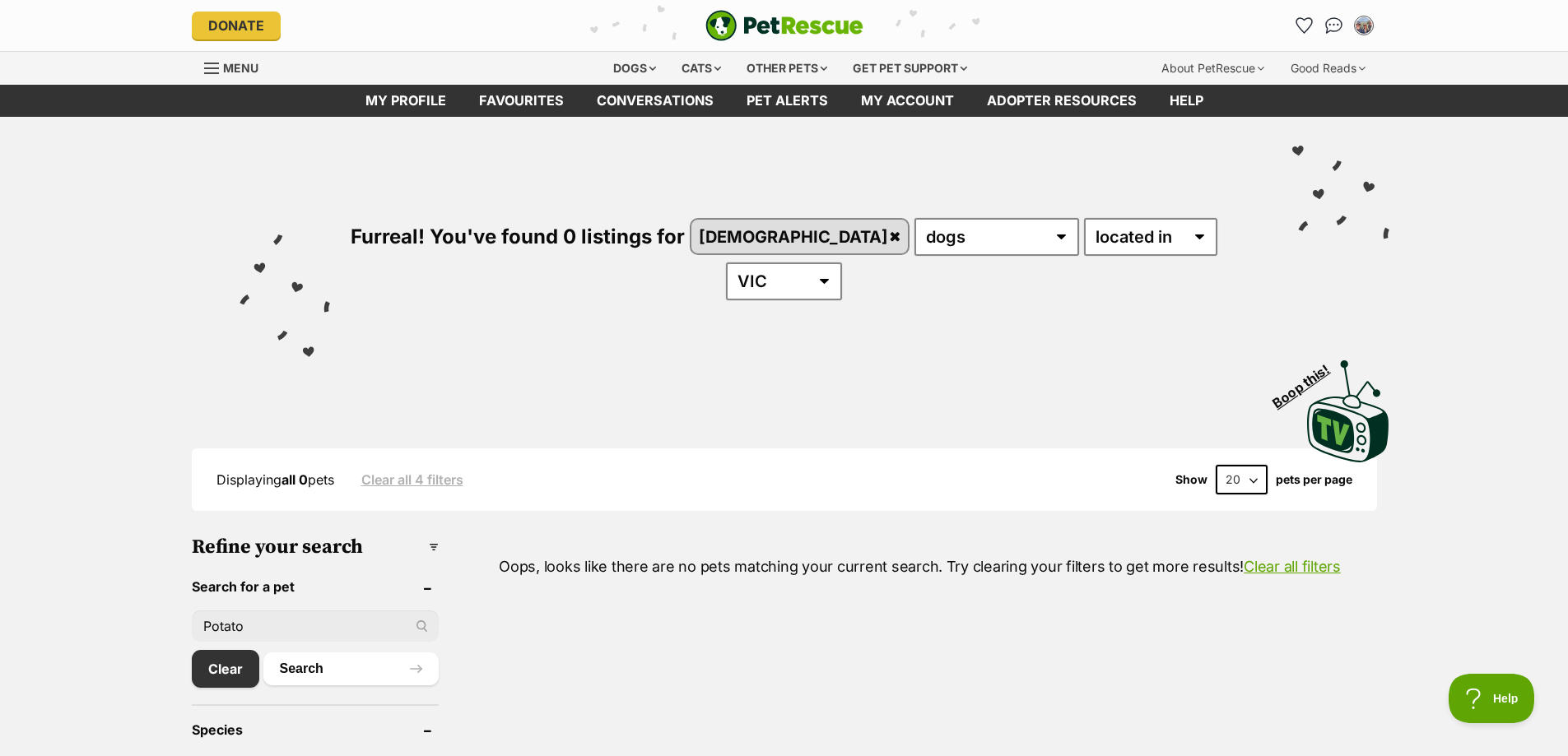
drag, startPoint x: 259, startPoint y: 586, endPoint x: 36, endPoint y: 586, distance: 223.0
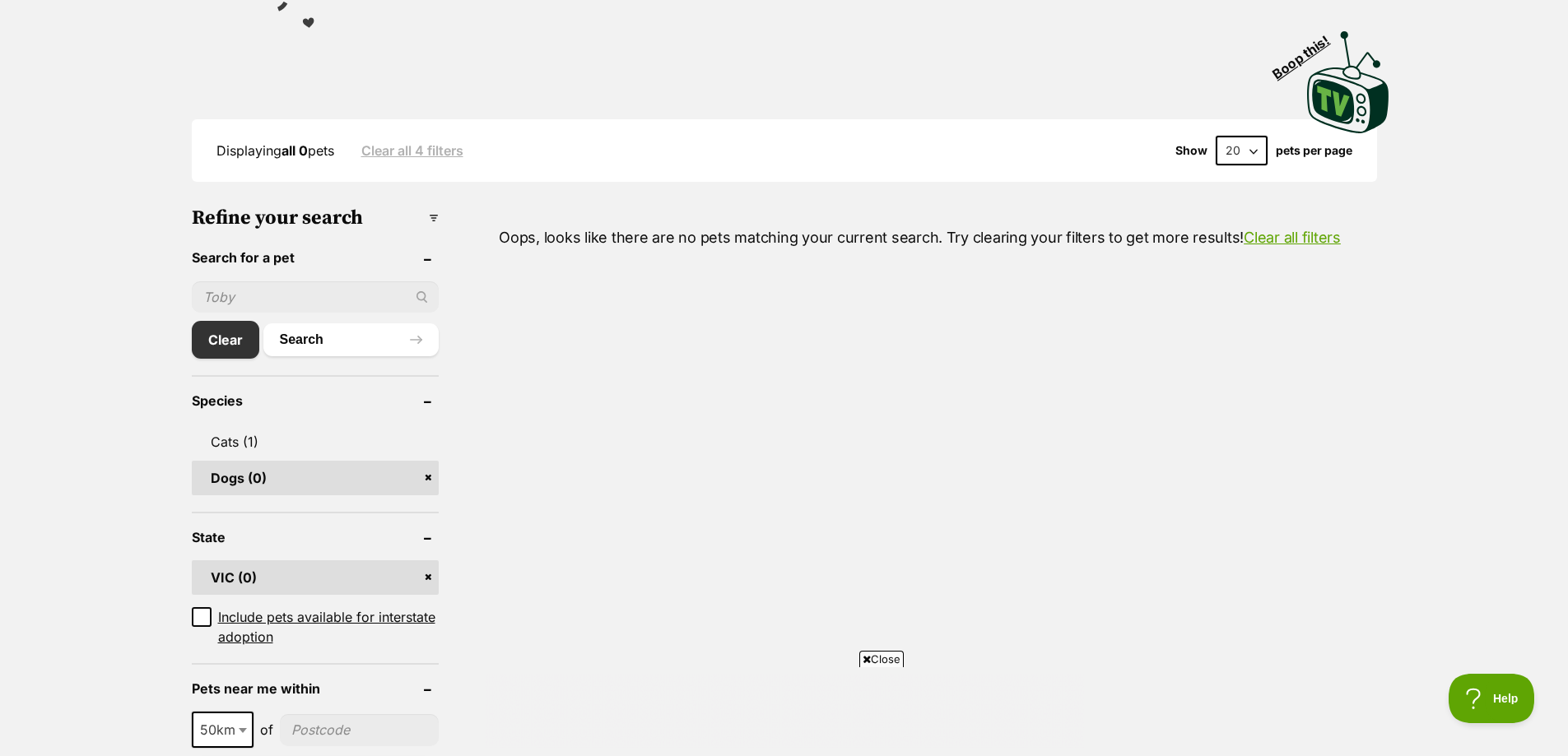
click at [261, 281] on input "text" at bounding box center [315, 297] width 247 height 31
type input "cauliflower"
click at [294, 323] on button "Search" at bounding box center [350, 340] width 175 height 33
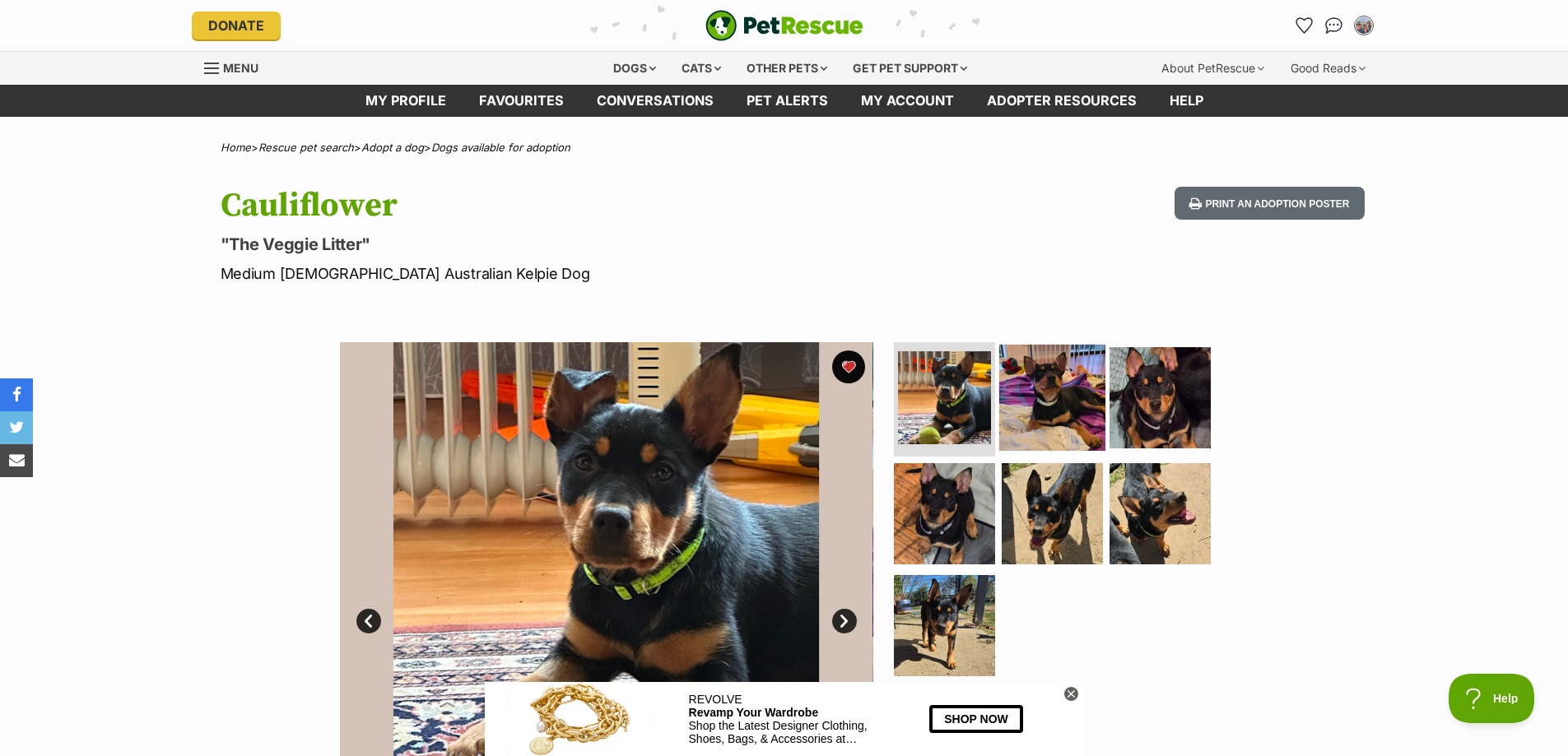
click at [1026, 389] on img at bounding box center [1053, 397] width 106 height 106
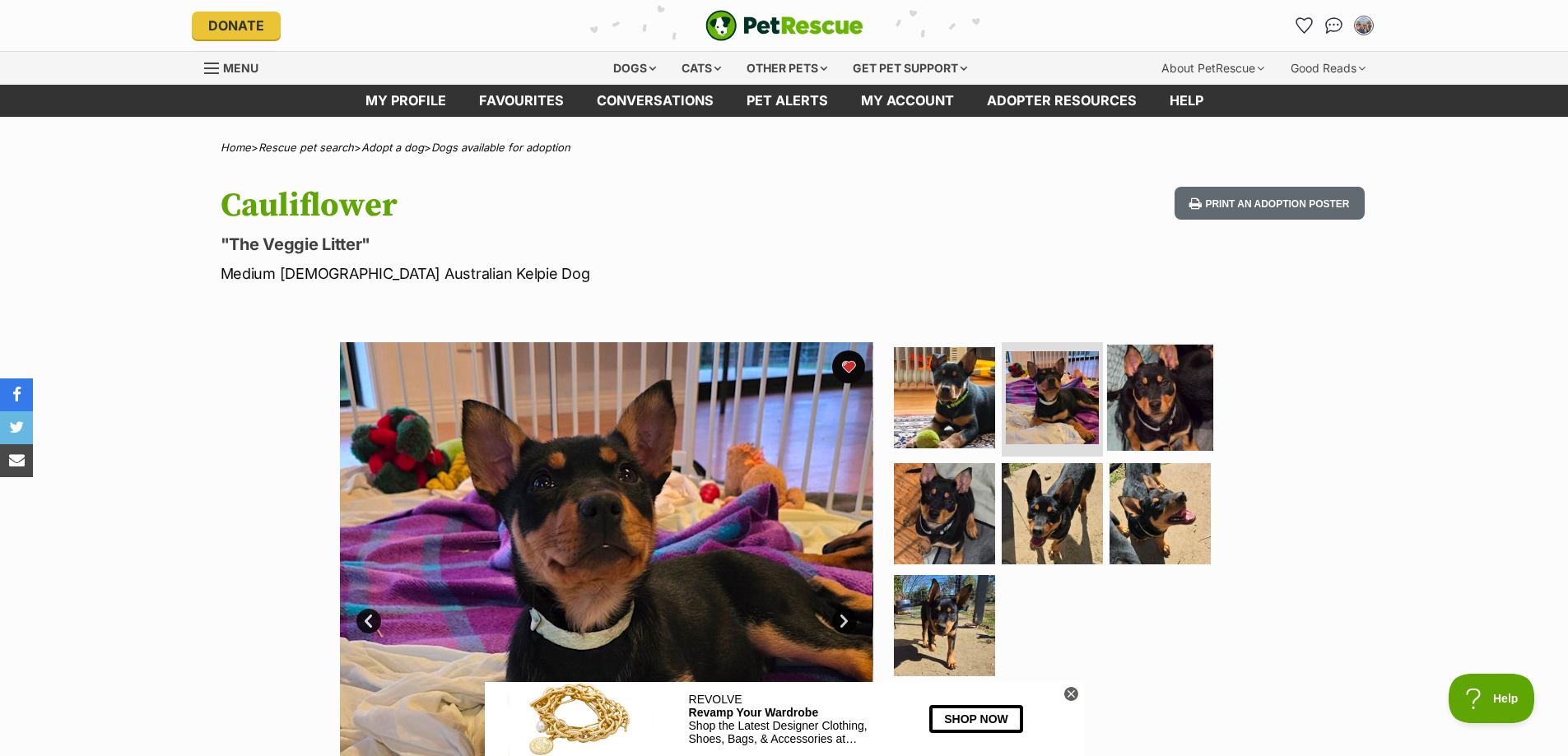
click at [1163, 399] on img at bounding box center [1160, 397] width 106 height 106
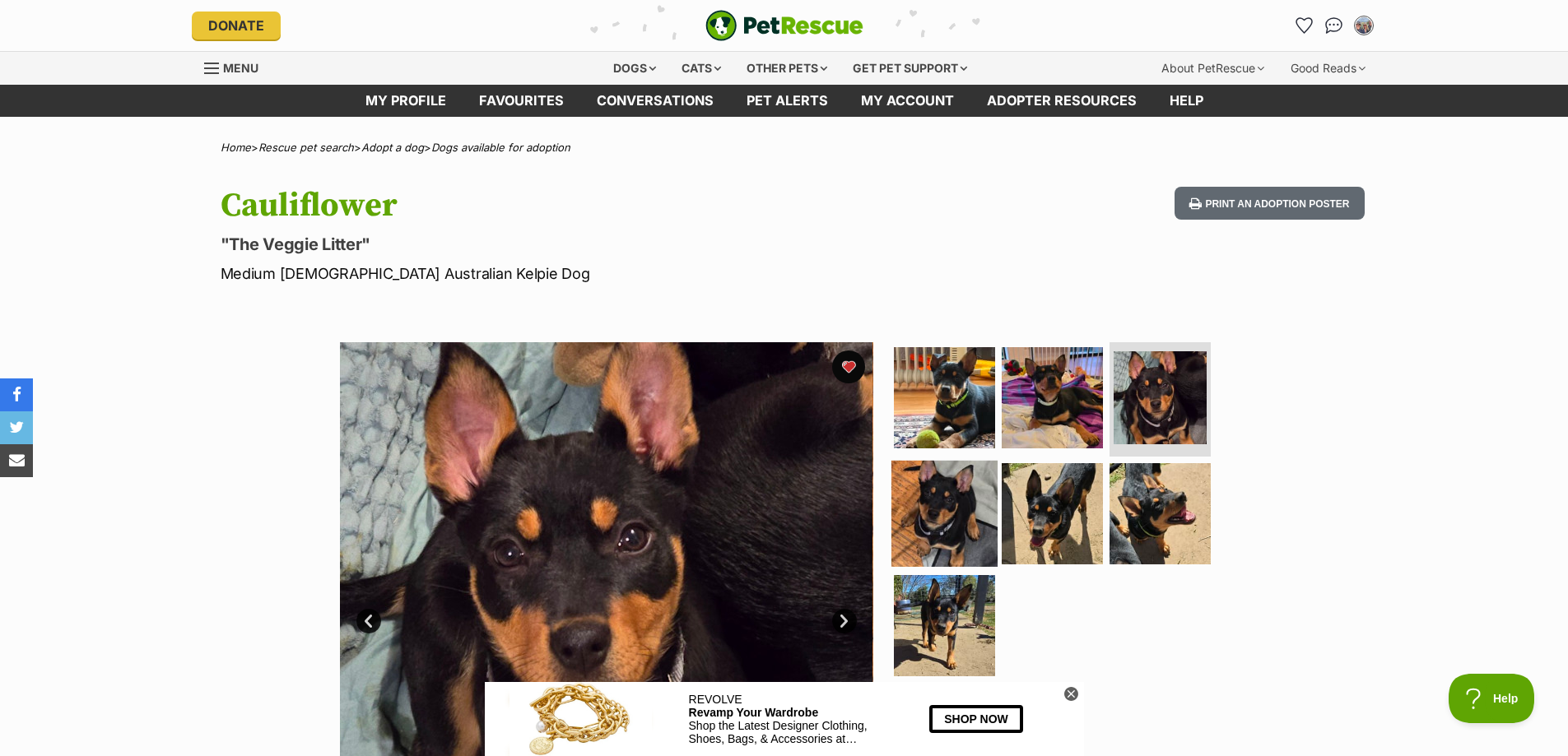
click at [948, 523] on img at bounding box center [944, 514] width 106 height 106
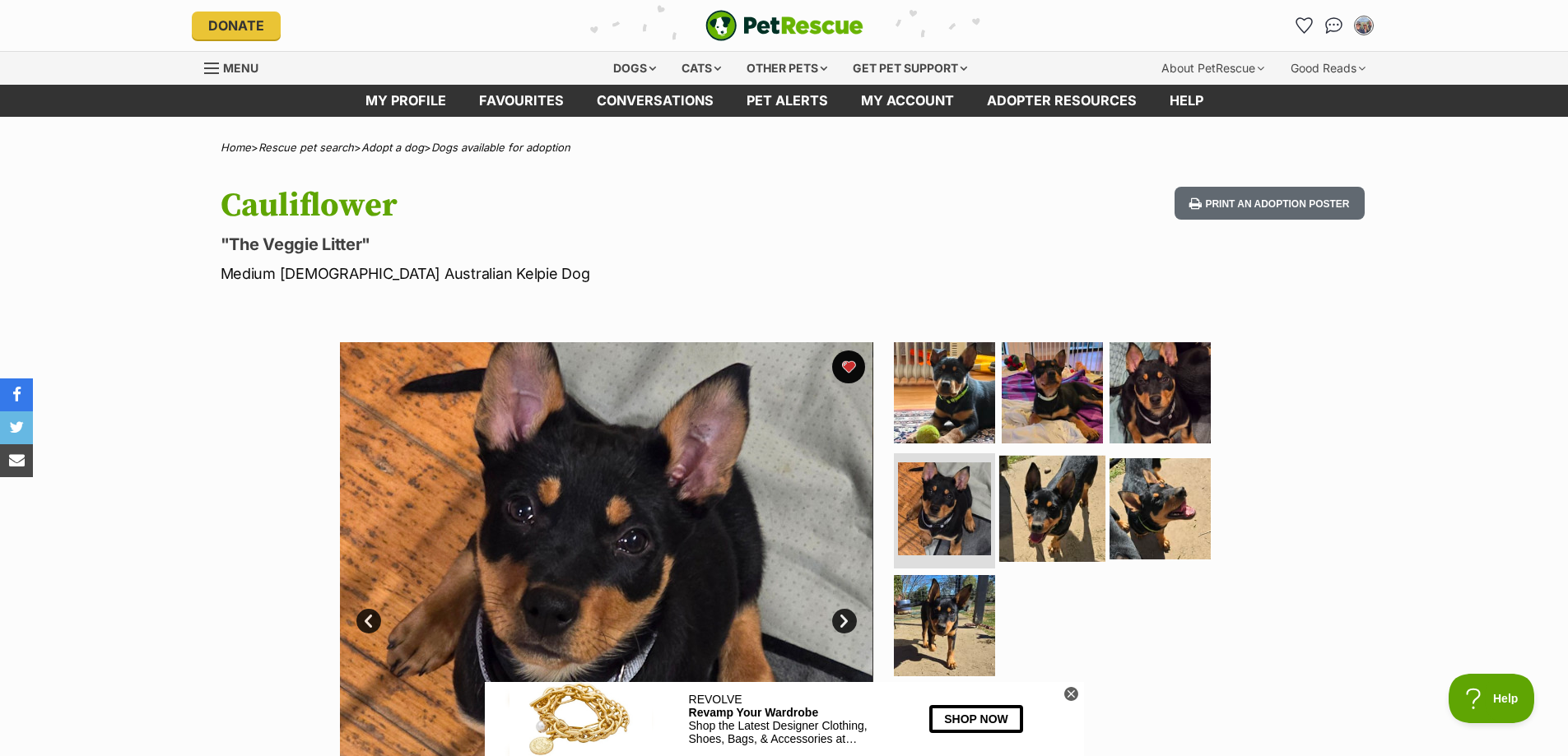
click at [1038, 520] on img at bounding box center [1053, 509] width 106 height 106
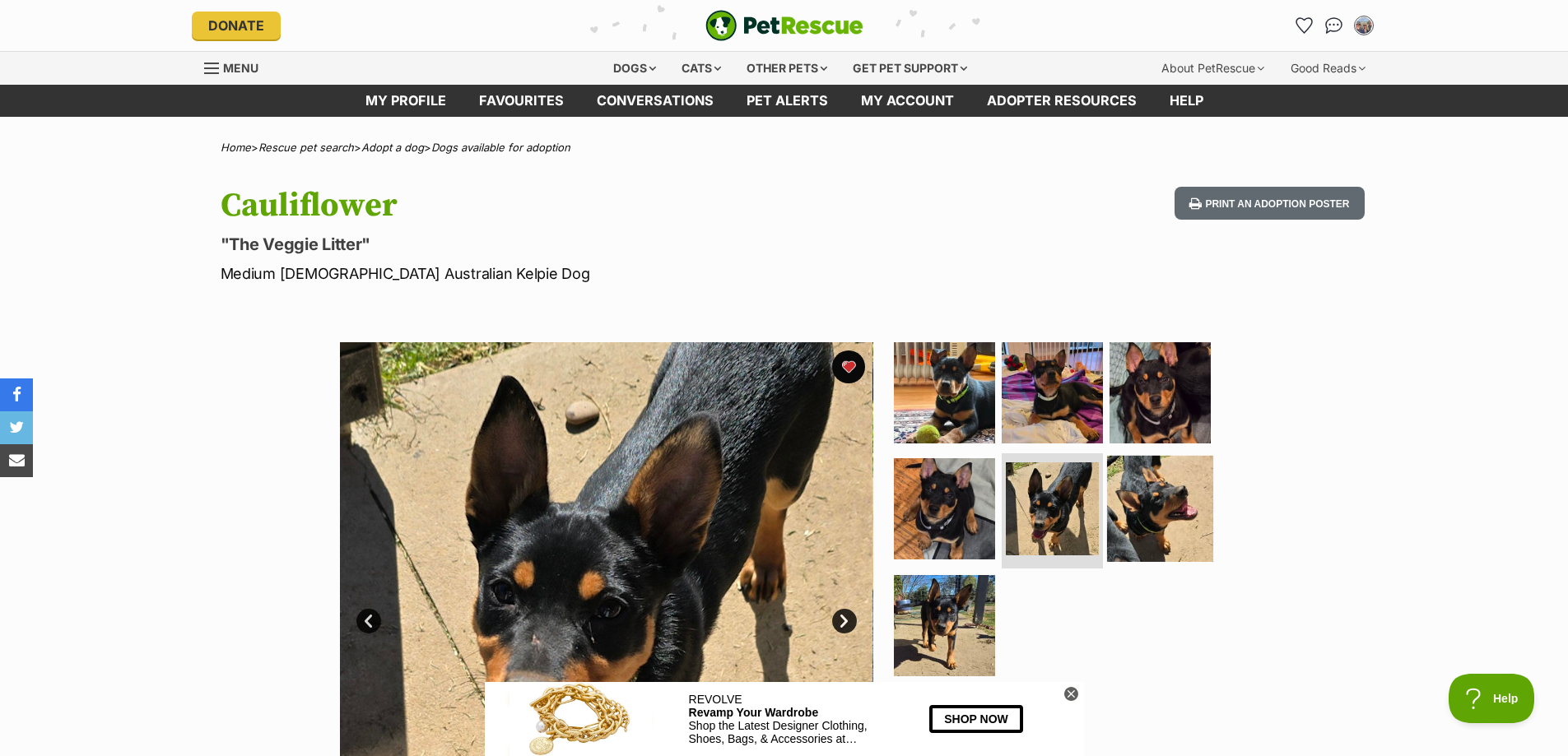
click at [1133, 513] on img at bounding box center [1160, 509] width 106 height 106
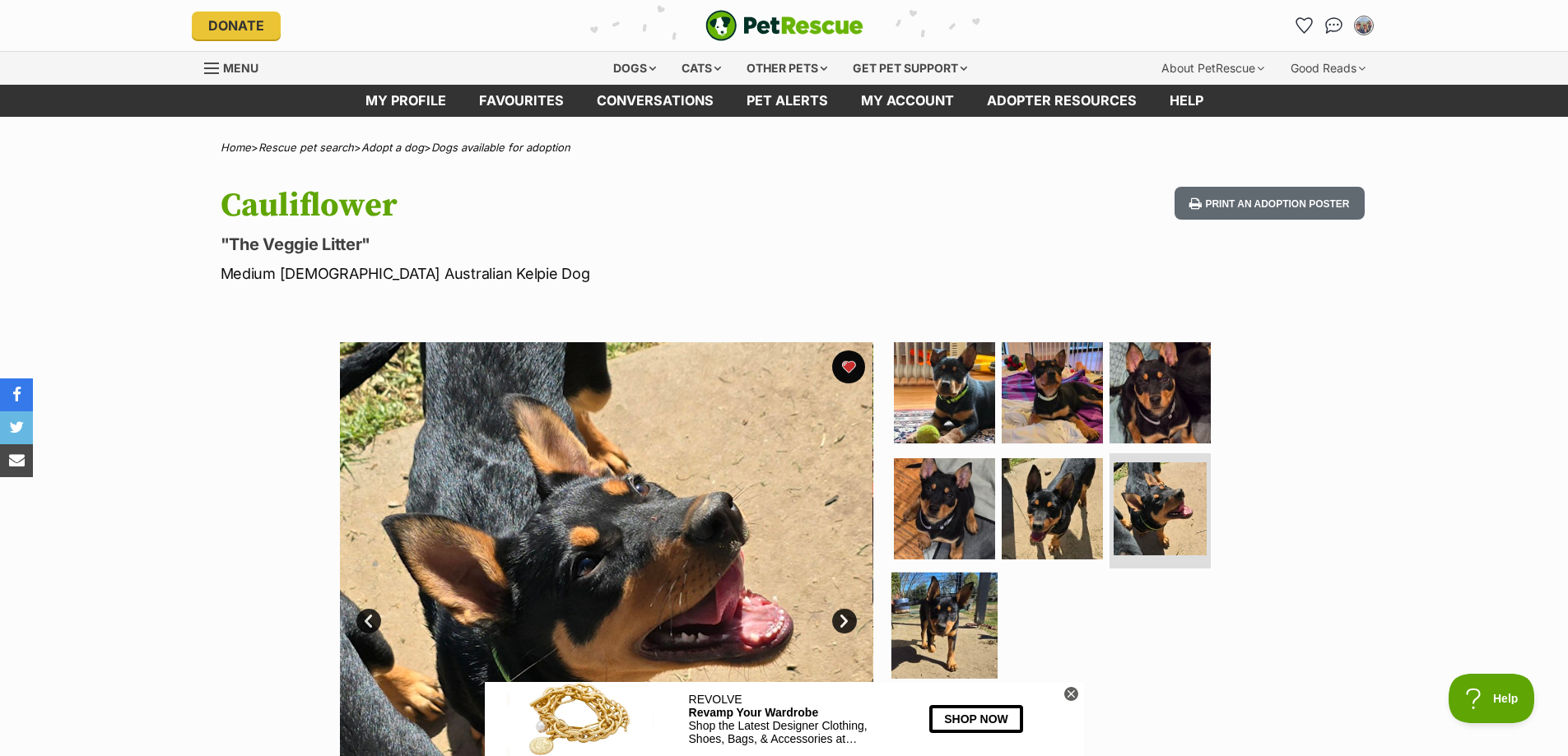
click at [933, 610] on img at bounding box center [944, 626] width 106 height 106
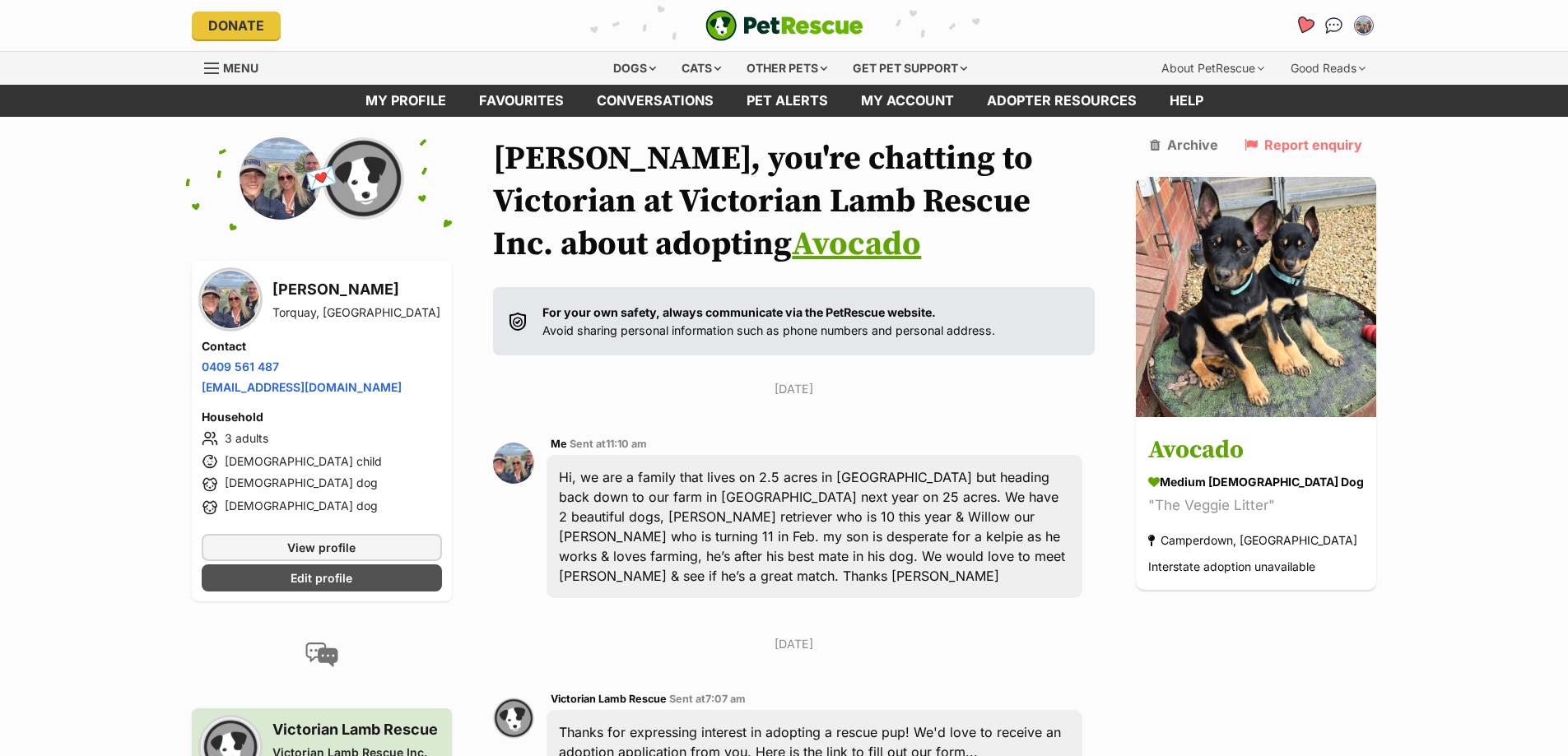
click at [1309, 24] on icon "Favourites" at bounding box center [1304, 25] width 20 height 19
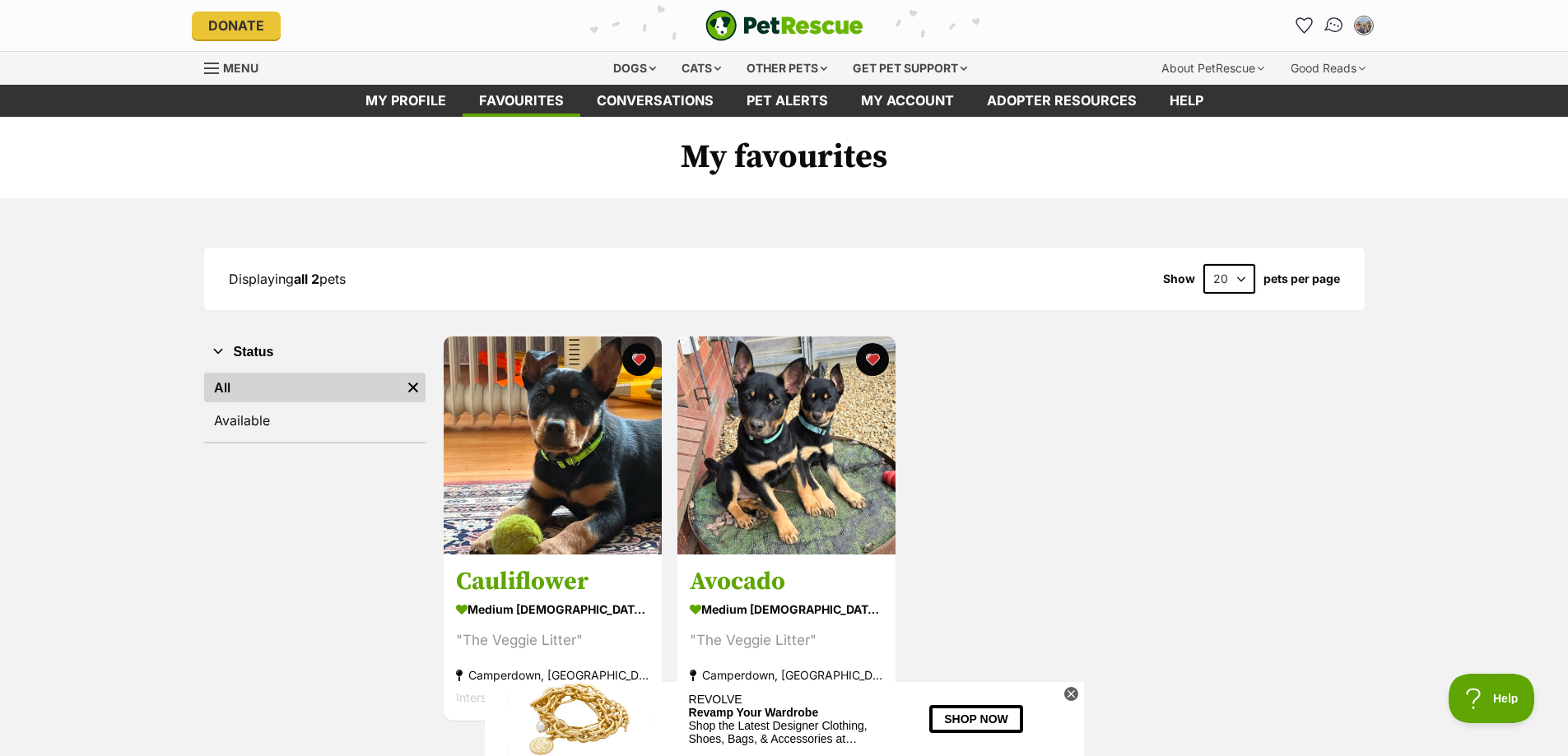
click at [1331, 26] on img "Conversations" at bounding box center [1333, 25] width 22 height 21
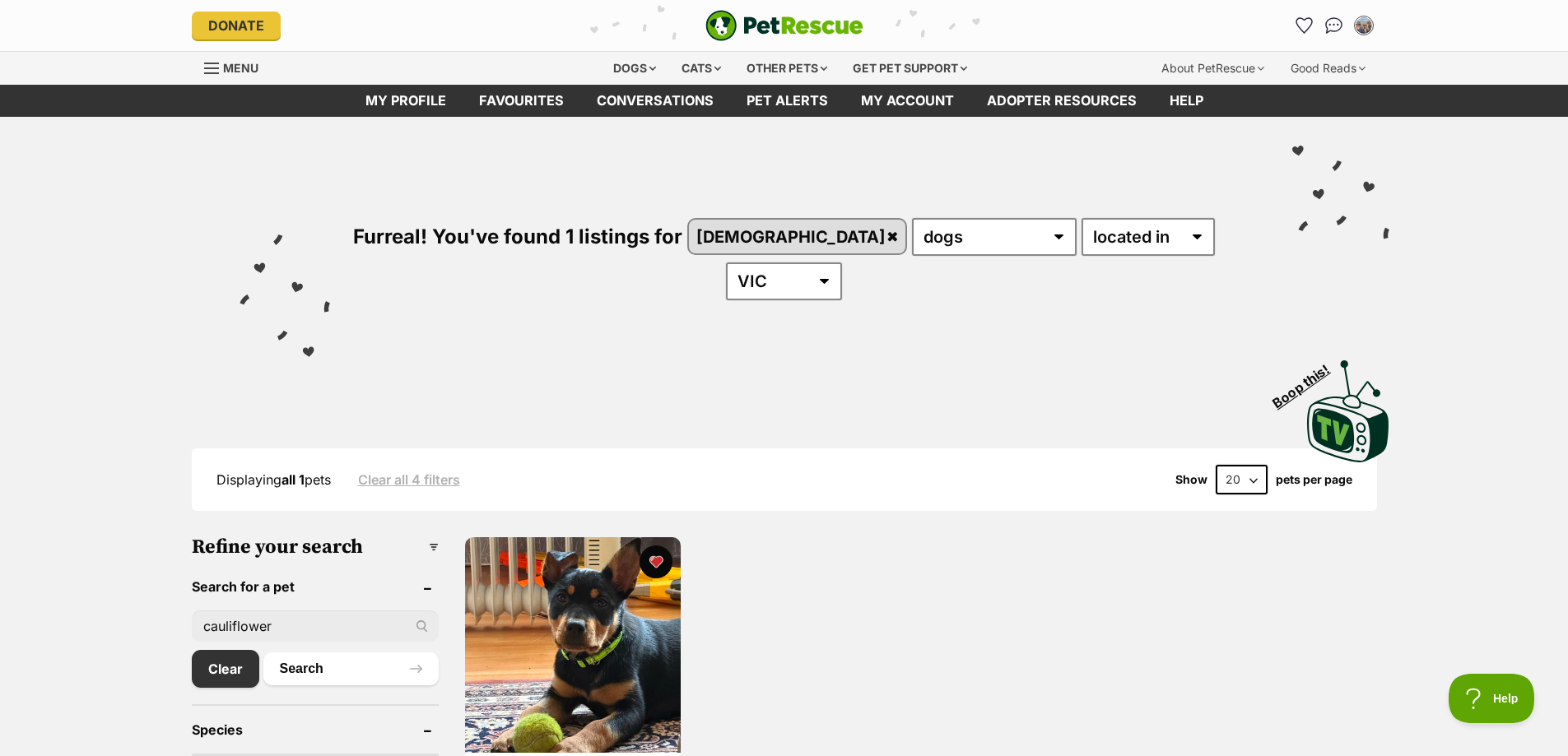
drag, startPoint x: 287, startPoint y: 582, endPoint x: 70, endPoint y: 573, distance: 217.2
type input "The veggie litter"
click at [296, 652] on button "Search" at bounding box center [350, 669] width 175 height 33
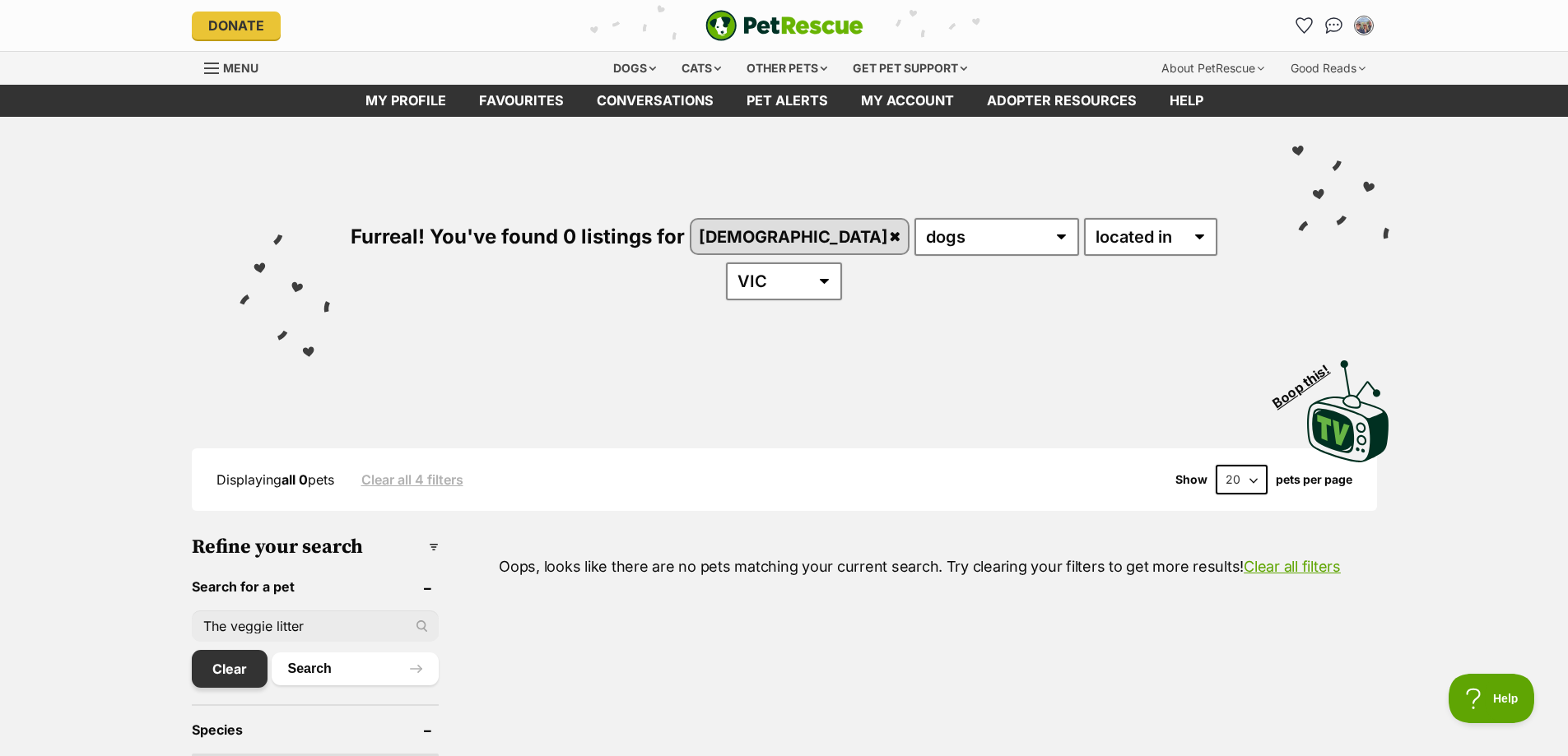
click at [226, 650] on link "Clear" at bounding box center [229, 668] width 76 height 38
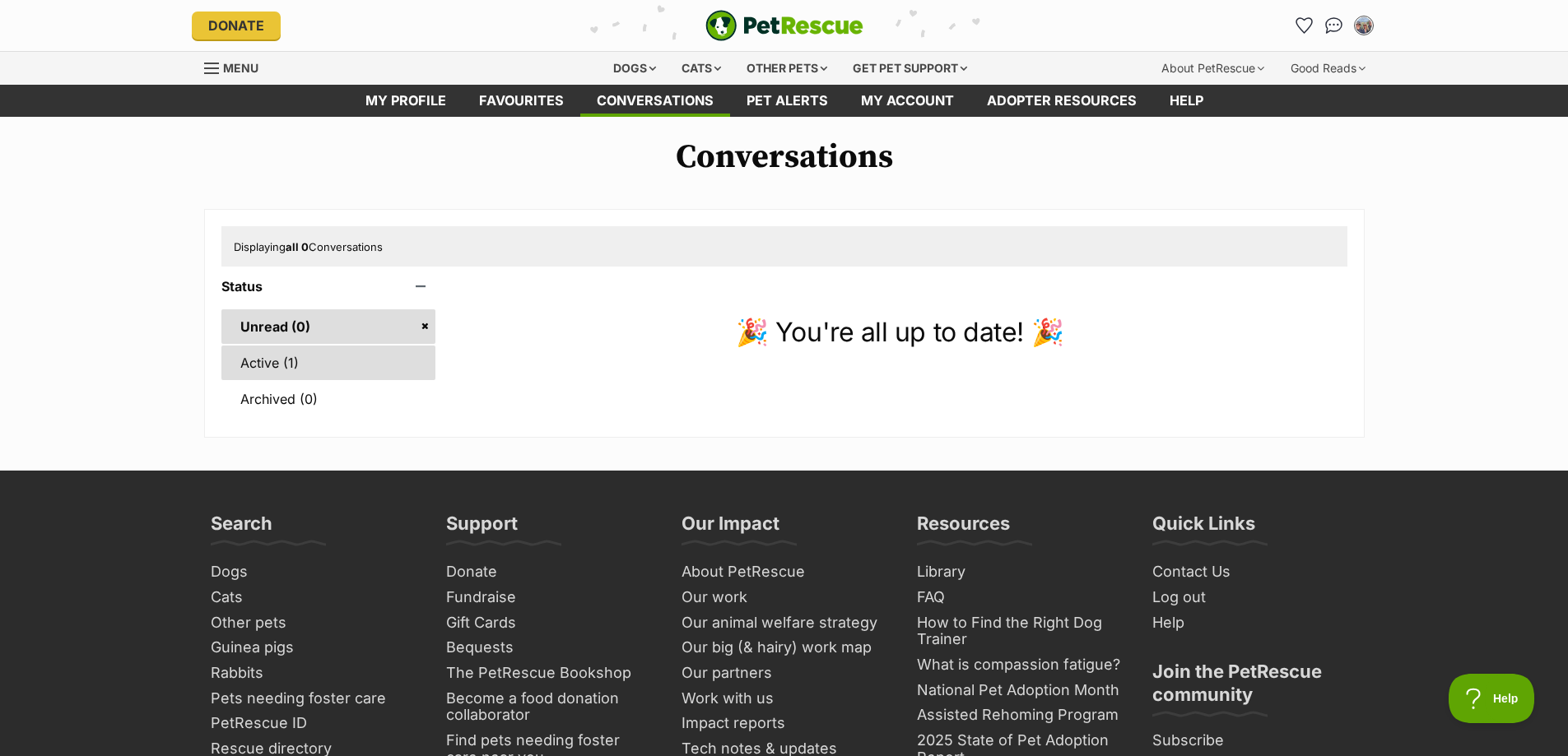
click at [271, 366] on link "Active (1)" at bounding box center [328, 363] width 215 height 35
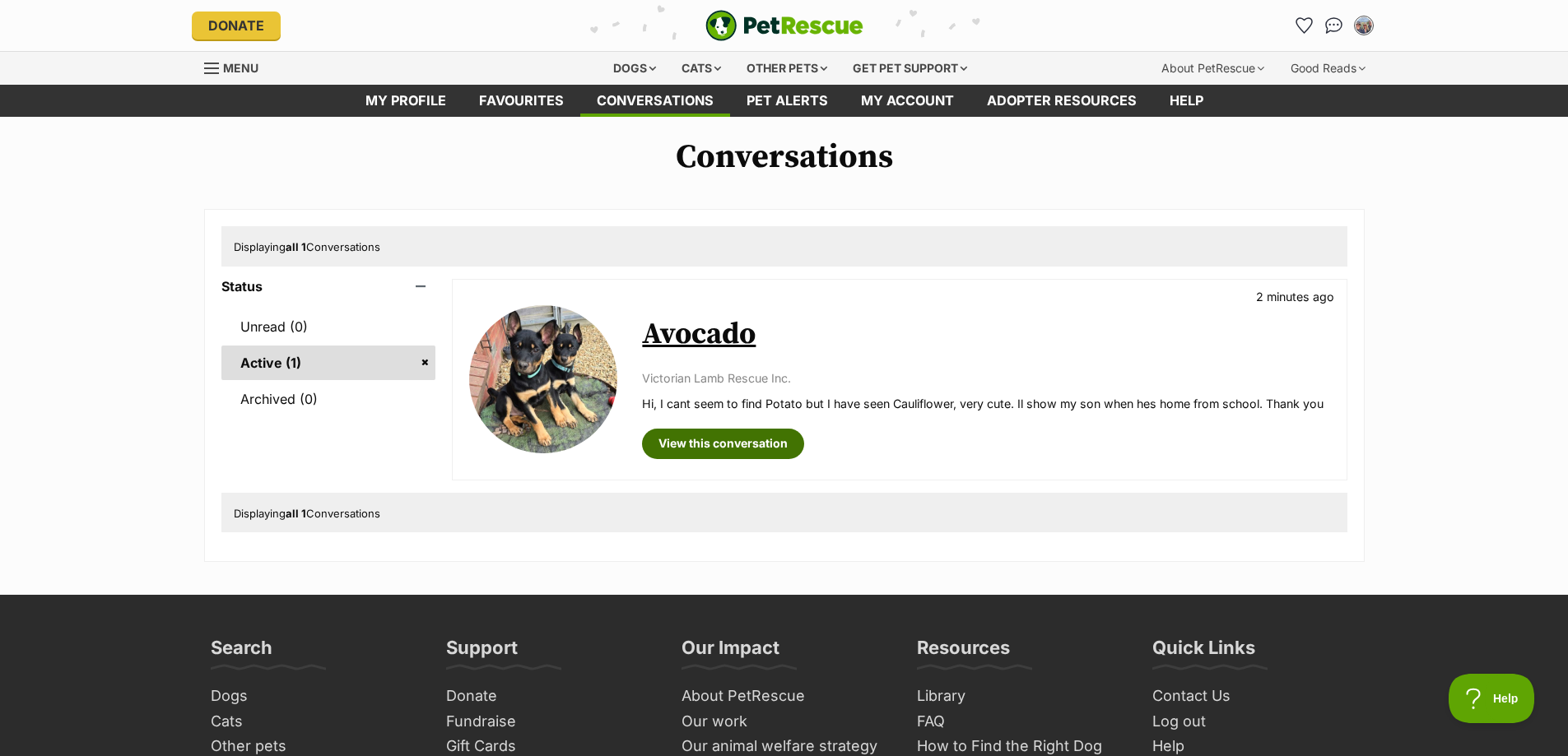
click at [712, 445] on link "View this conversation" at bounding box center [723, 444] width 162 height 29
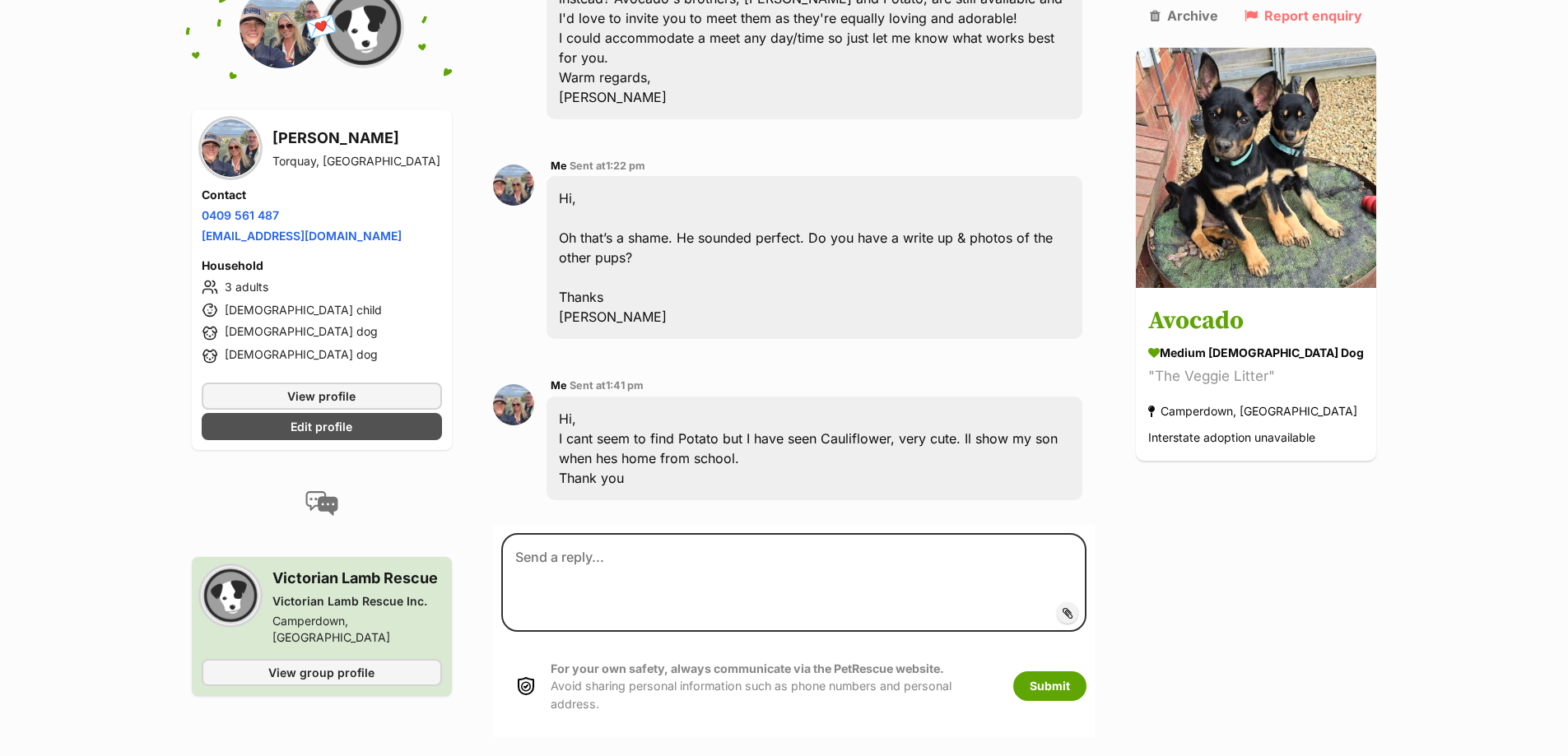
scroll to position [1352, 0]
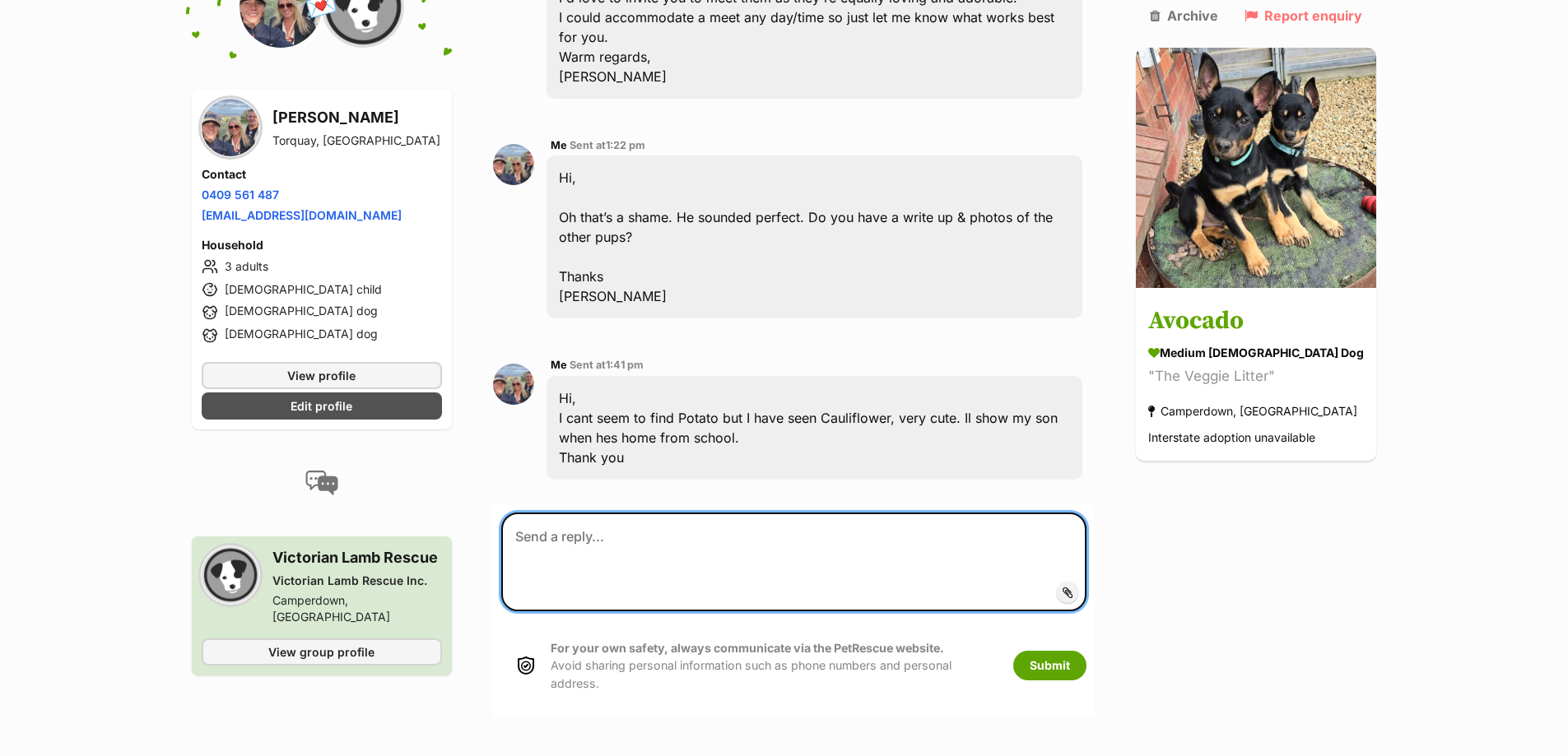
drag, startPoint x: 0, startPoint y: 0, endPoint x: 741, endPoint y: 548, distance: 921.6
click at [741, 548] on textarea at bounding box center [794, 562] width 585 height 99
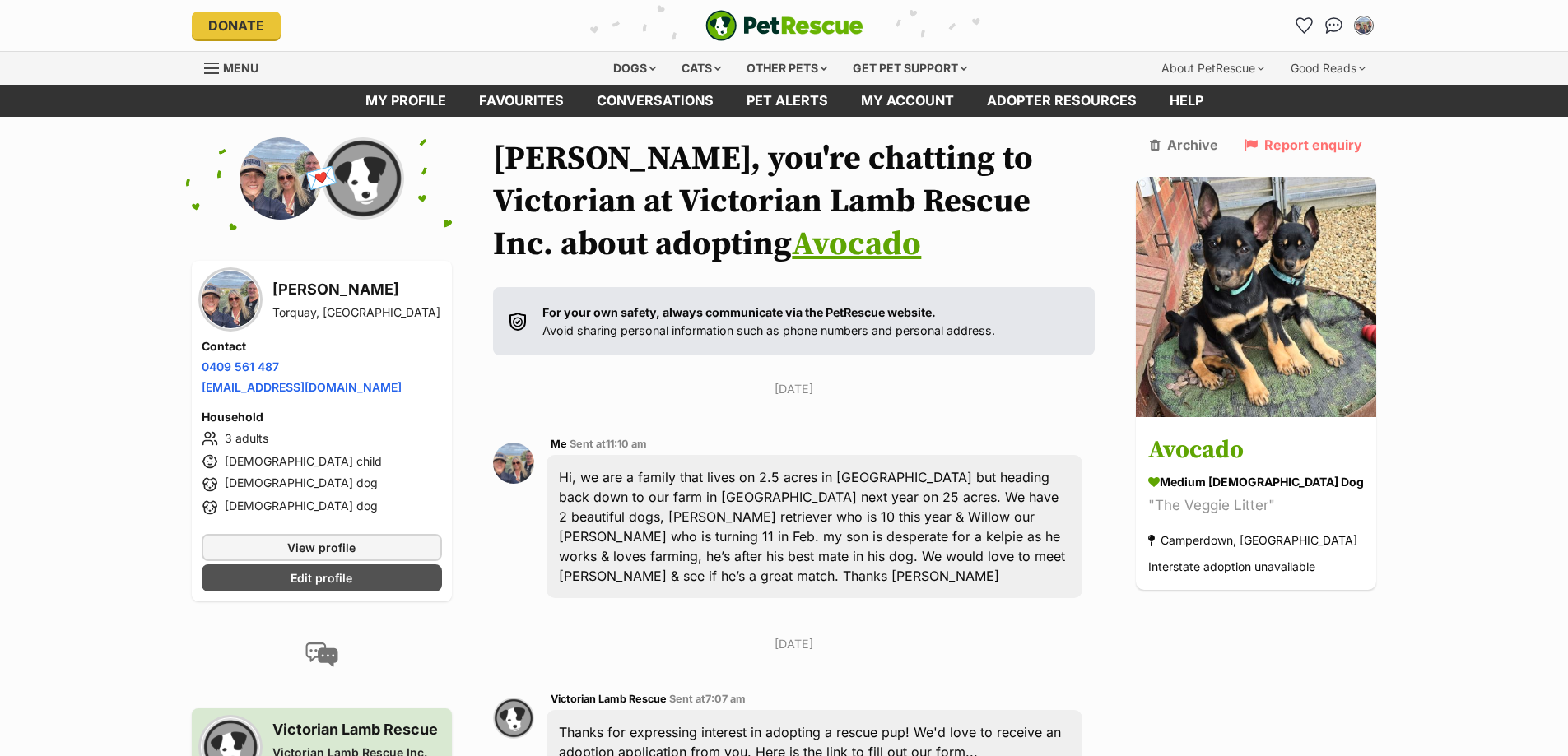
drag, startPoint x: 1309, startPoint y: 21, endPoint x: 1300, endPoint y: 44, distance: 24.7
click at [1309, 21] on icon "Favourites" at bounding box center [1304, 26] width 16 height 15
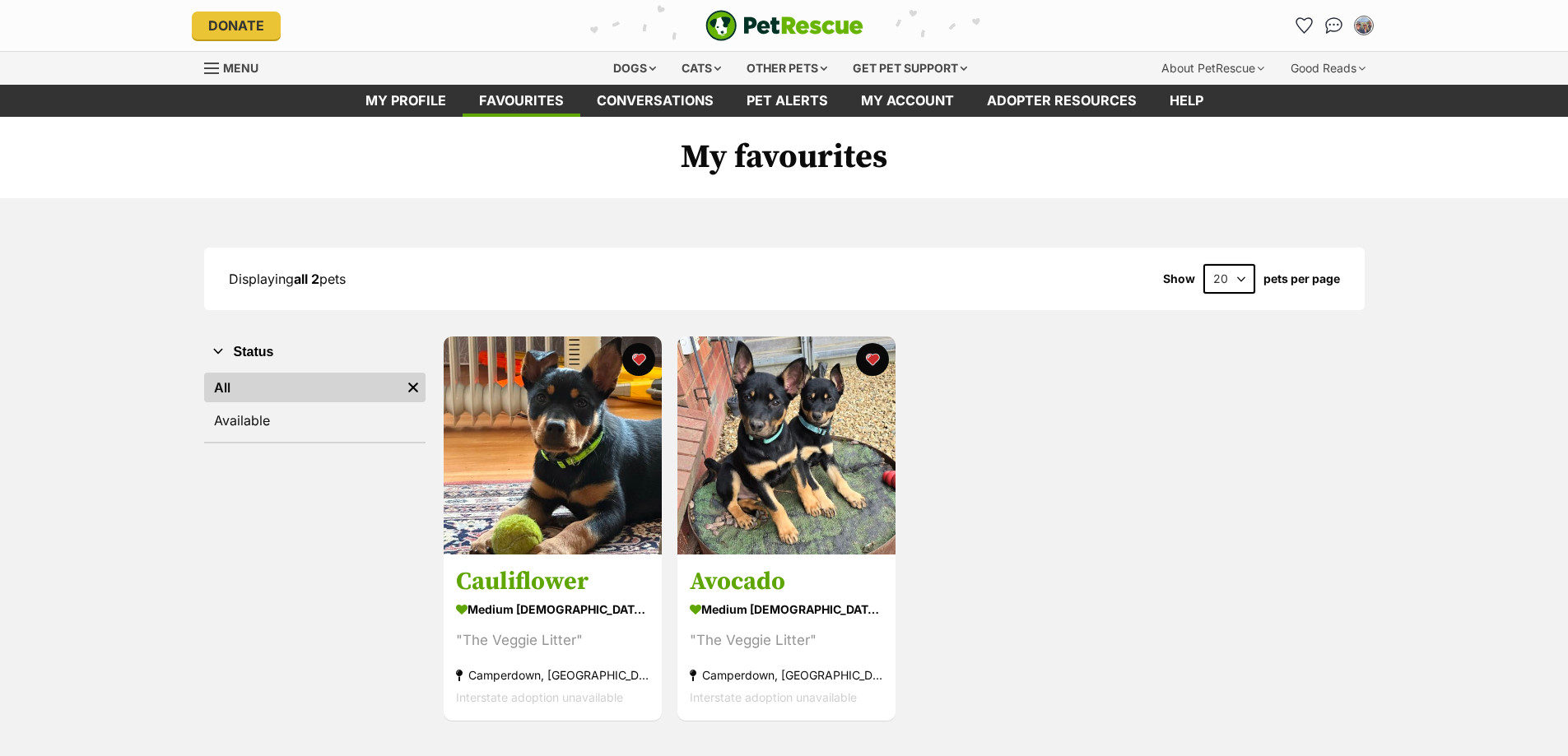
click at [801, 492] on img at bounding box center [787, 445] width 218 height 218
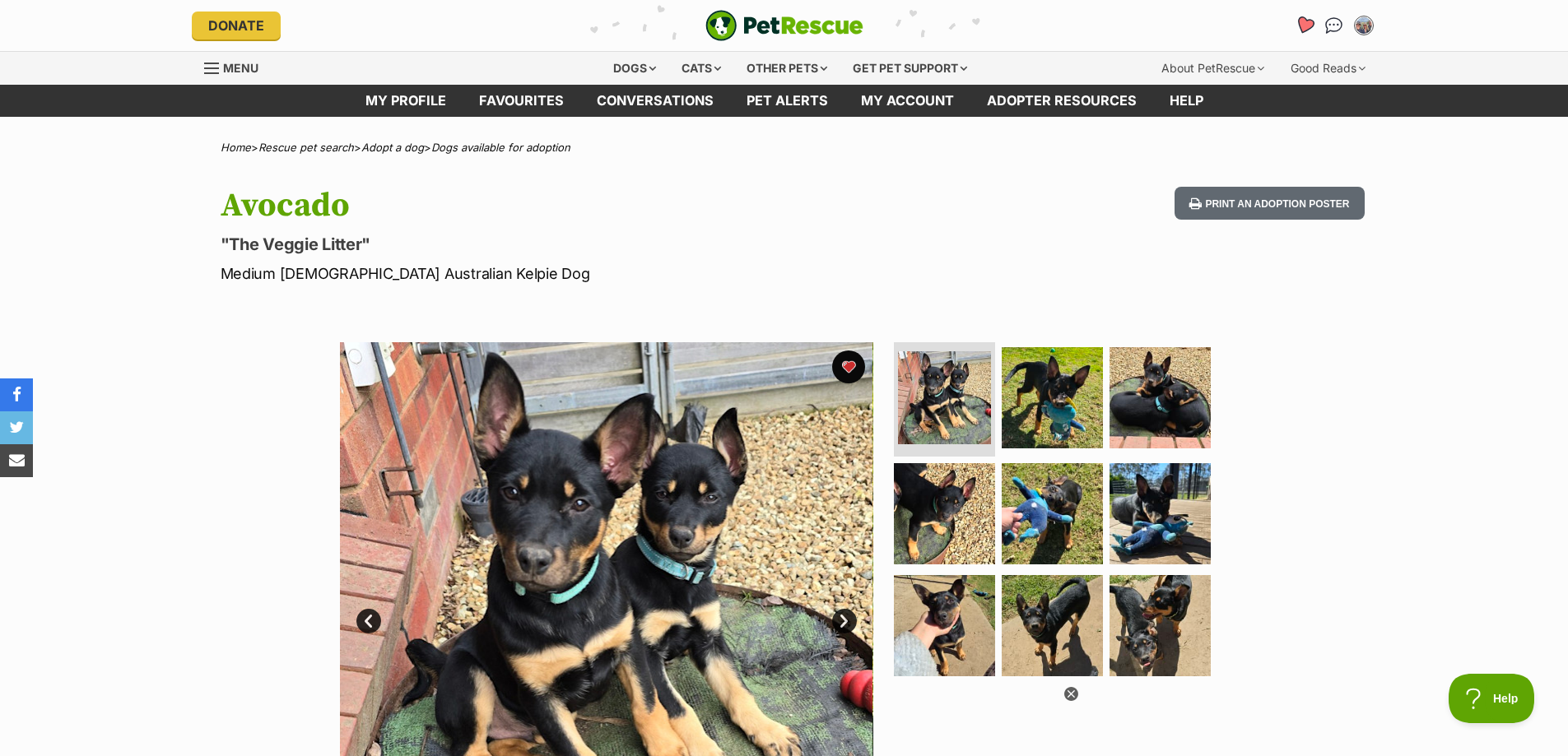
click at [1307, 19] on icon "Favourites" at bounding box center [1304, 25] width 22 height 21
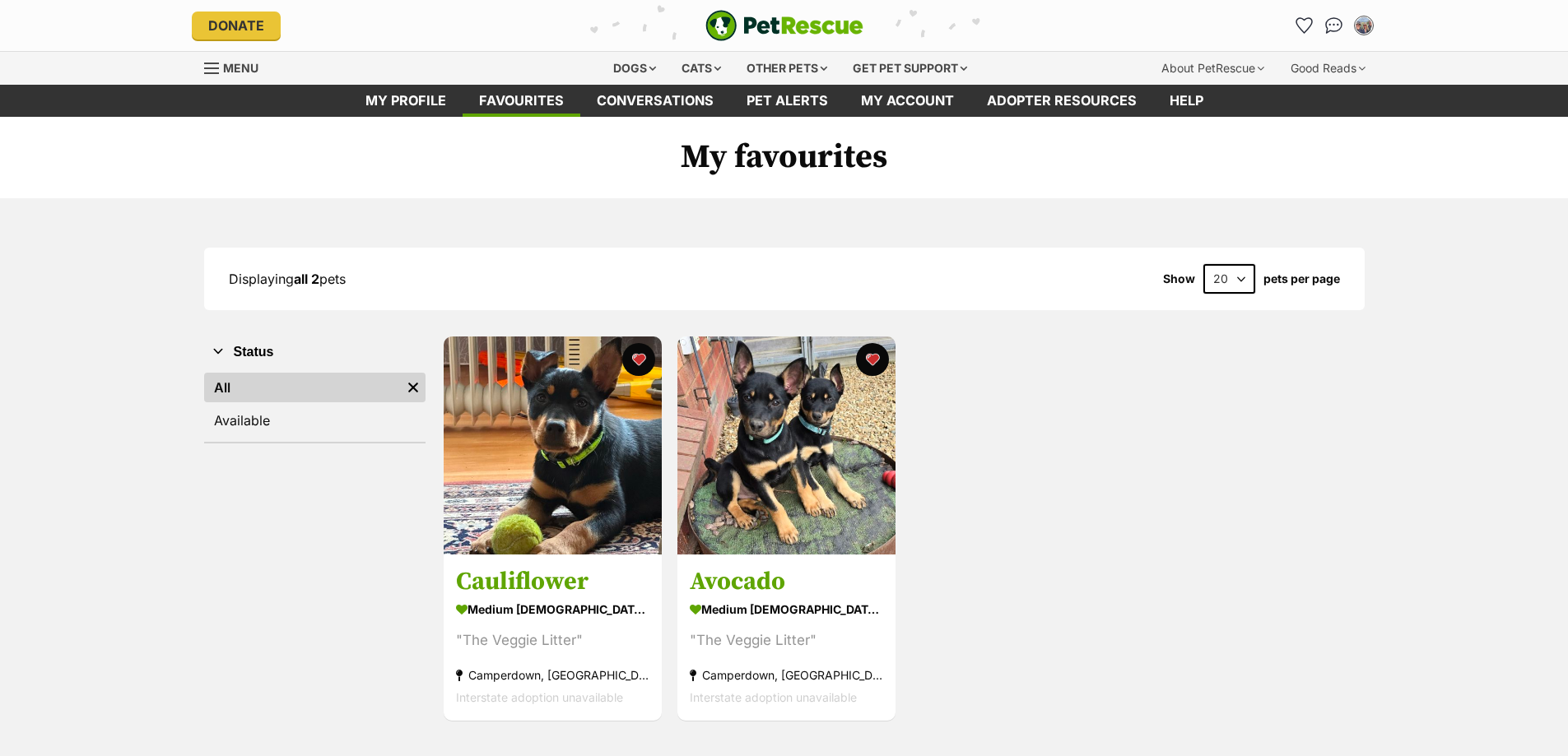
click at [526, 499] on img at bounding box center [553, 445] width 218 height 218
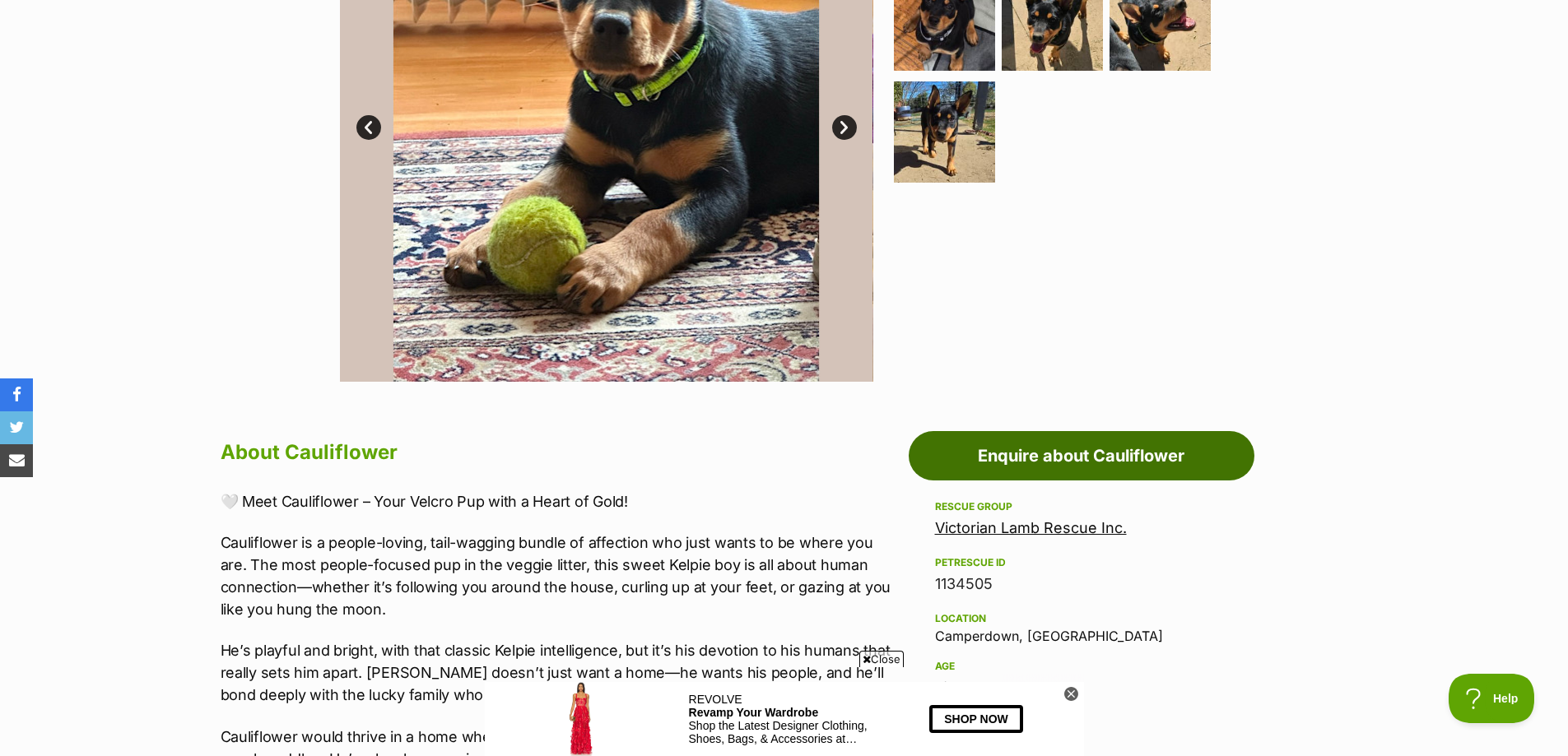
click at [1066, 465] on link "Enquire about Cauliflower" at bounding box center [1081, 455] width 346 height 49
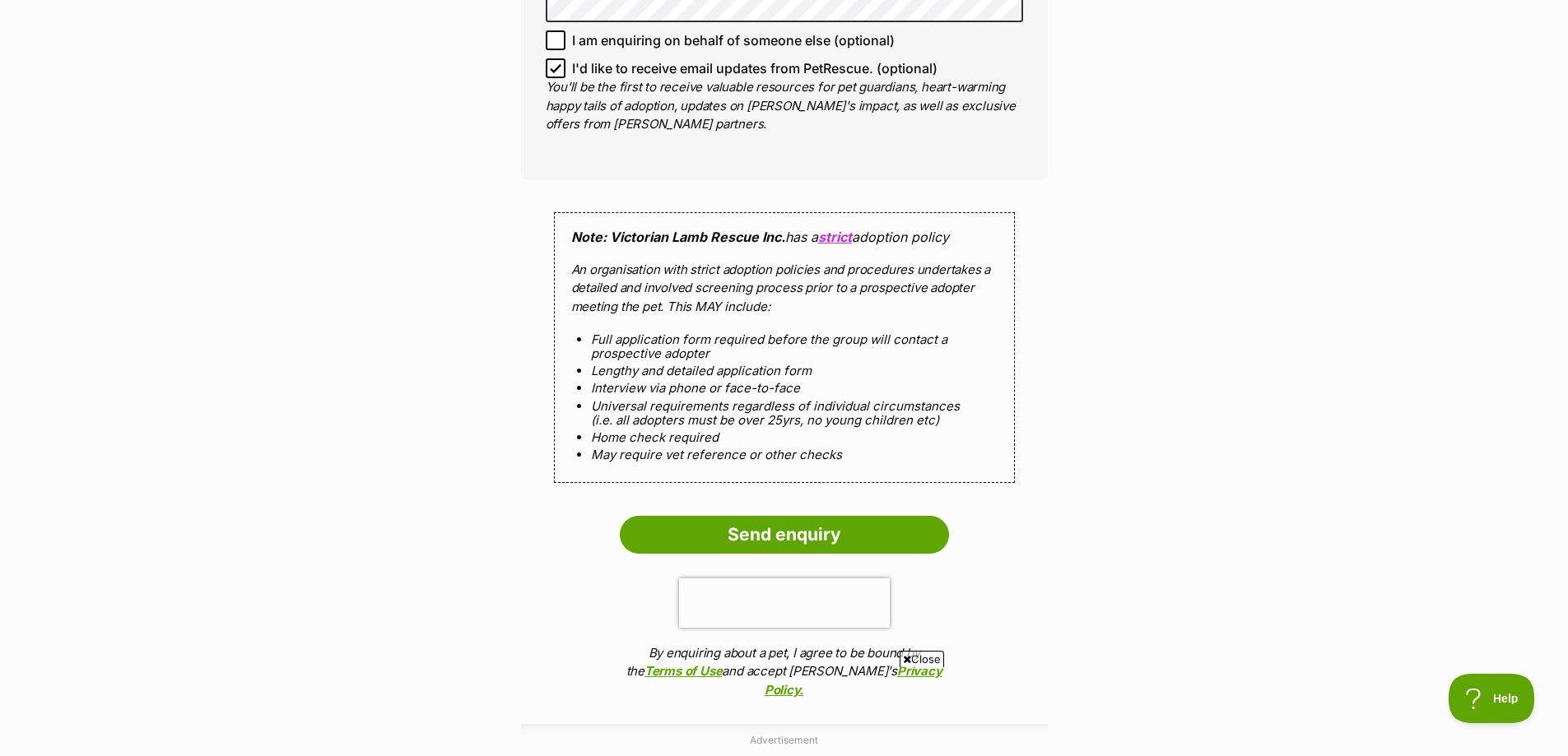
scroll to position [1316, 0]
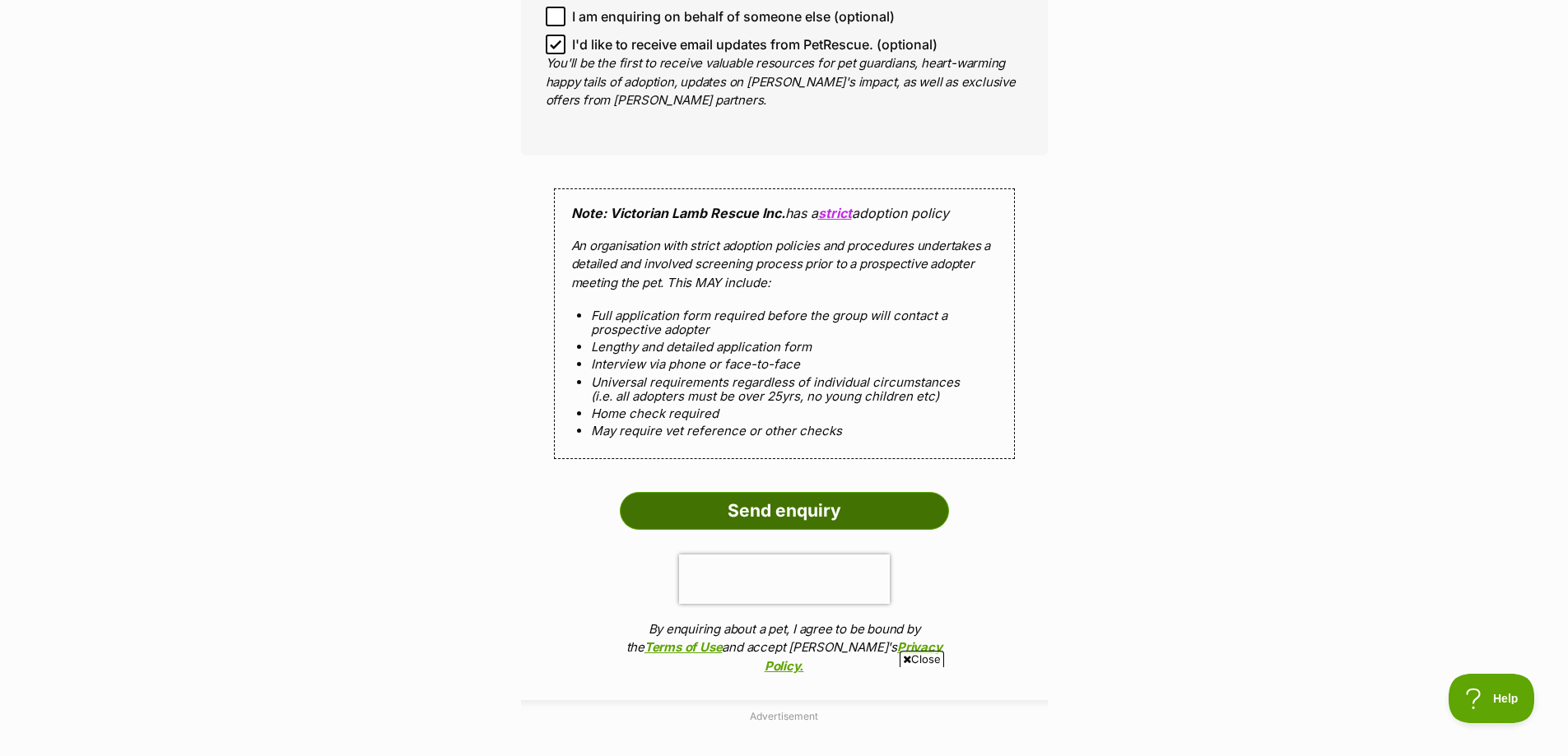
click at [775, 513] on input "Send enquiry" at bounding box center [784, 510] width 329 height 38
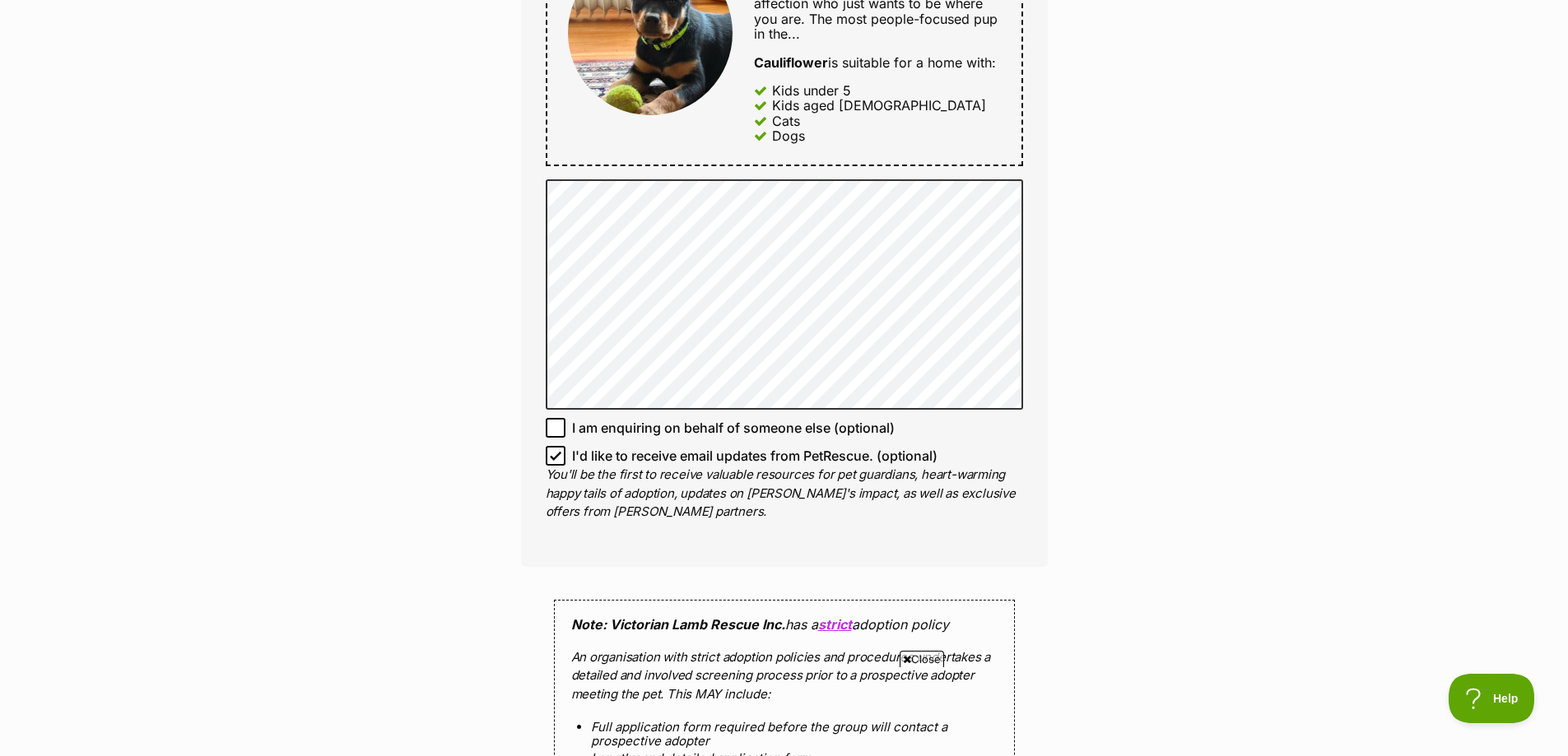
scroll to position [411, 0]
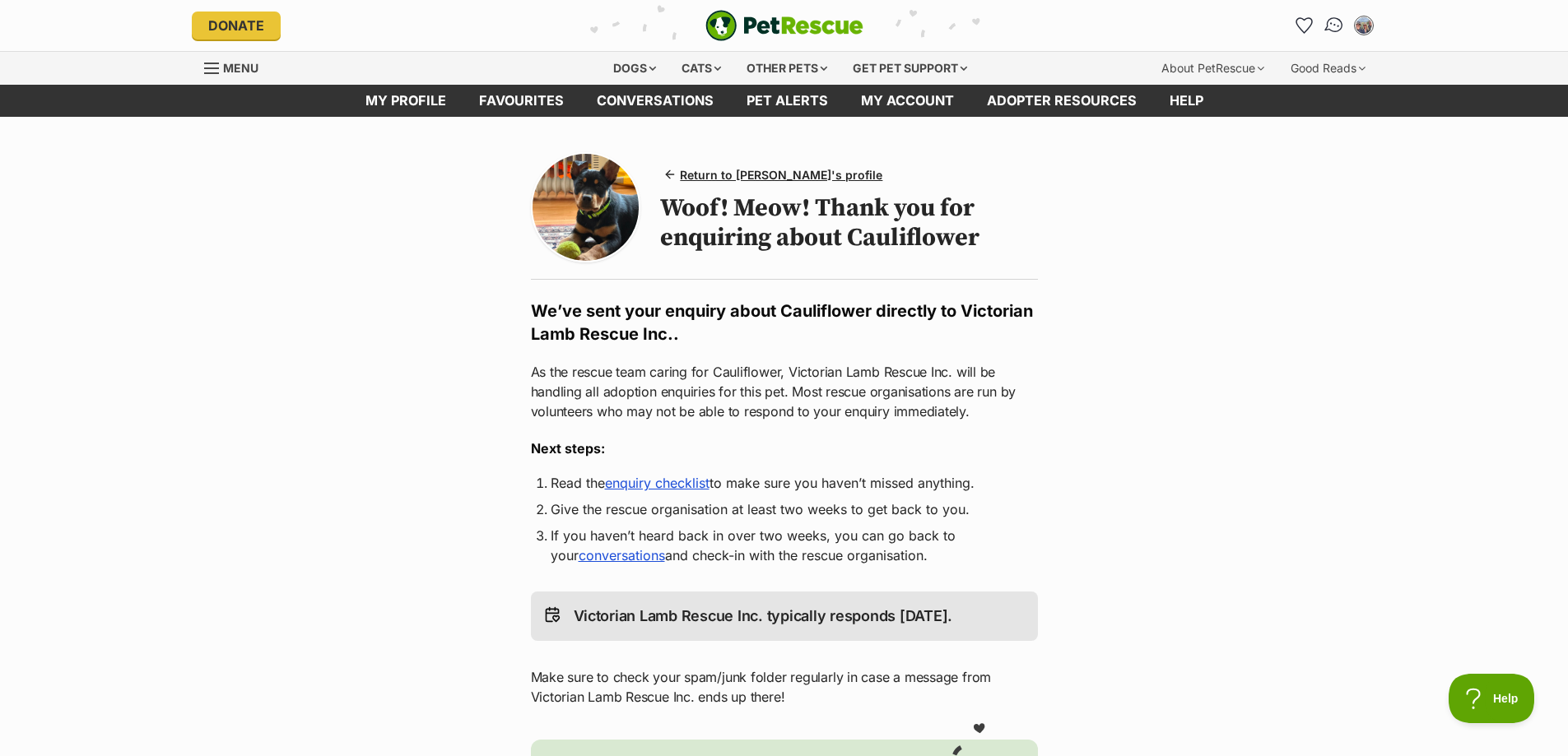
click at [1331, 27] on img "Conversations" at bounding box center [1333, 25] width 22 height 21
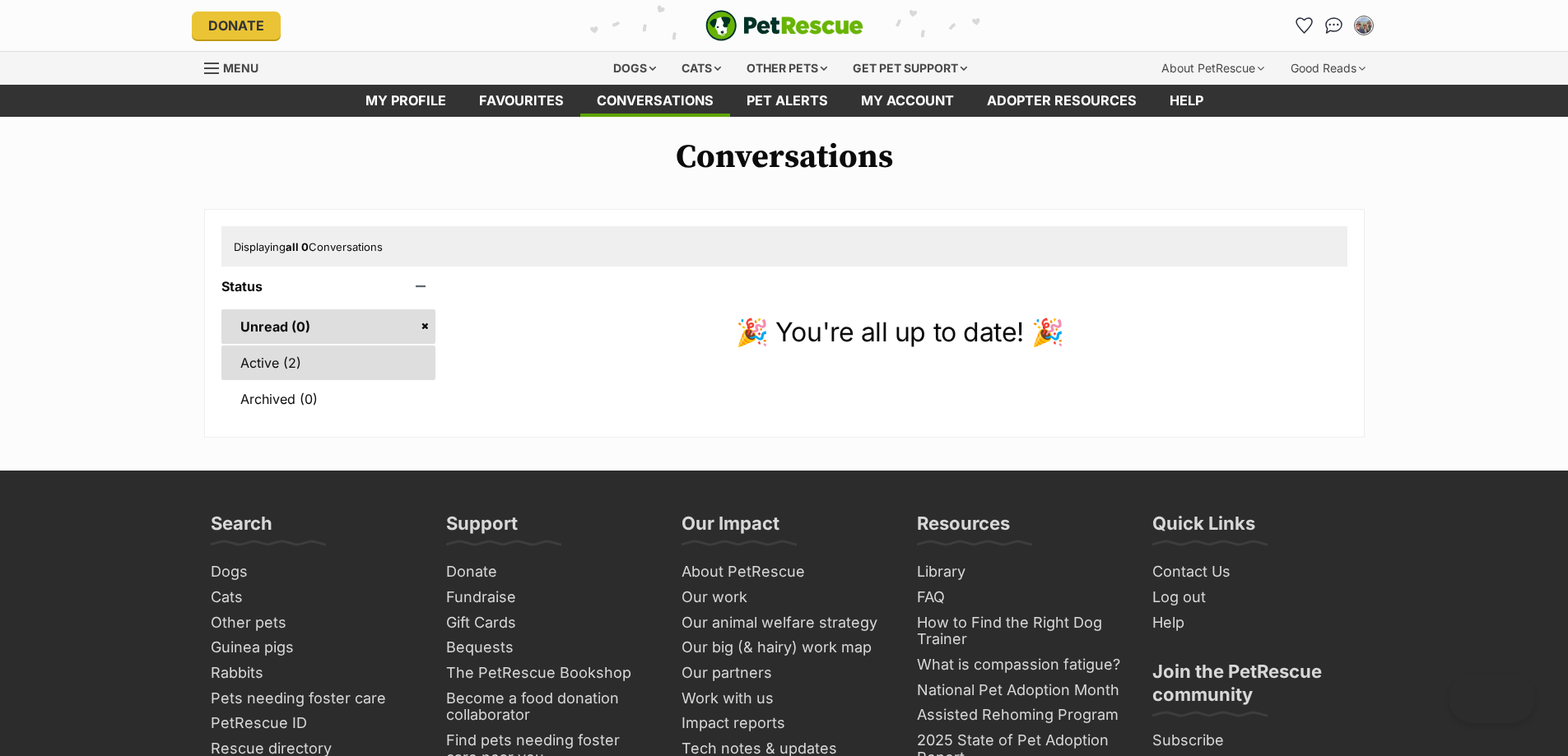
click at [271, 365] on link "Active (2)" at bounding box center [328, 363] width 215 height 35
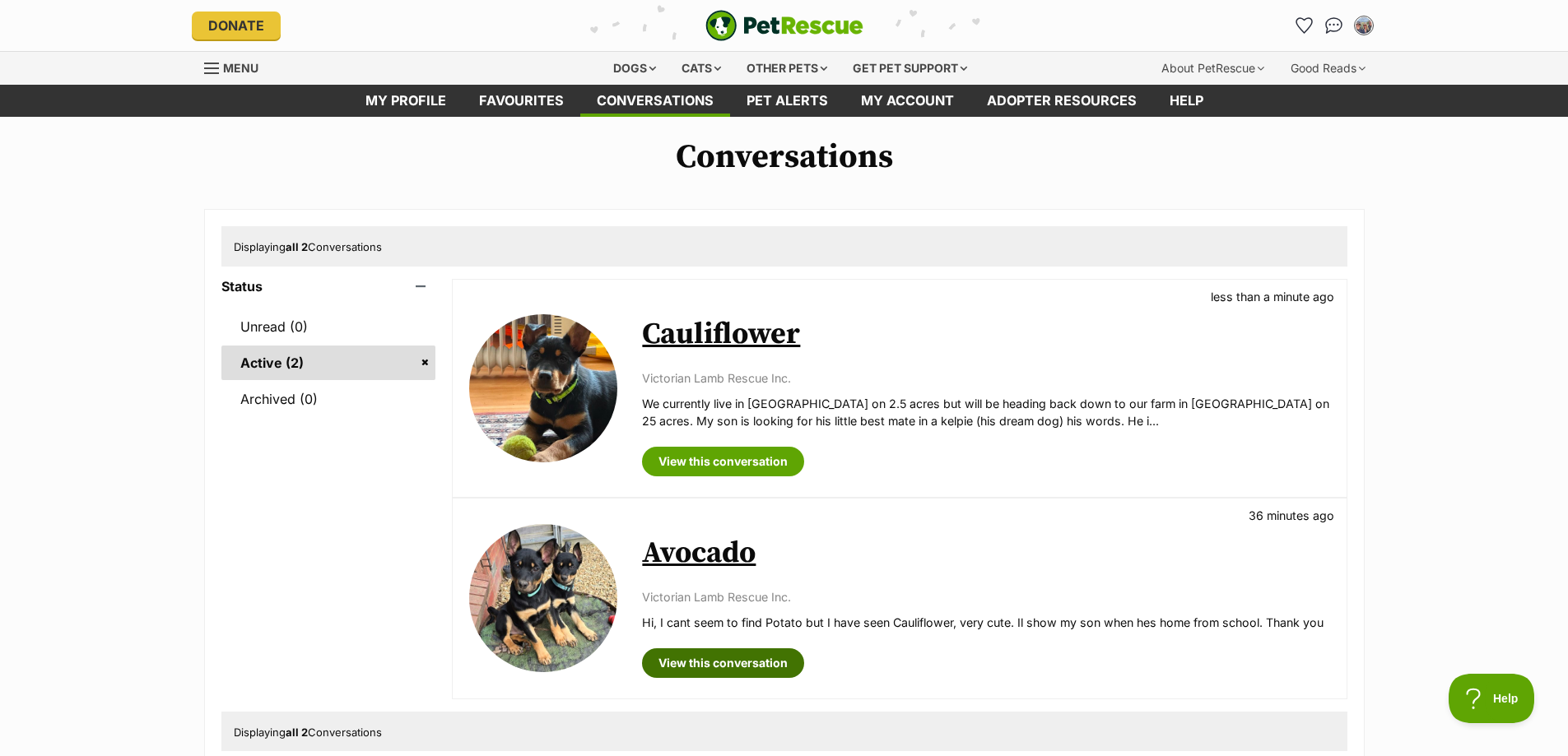
click at [680, 658] on link "View this conversation" at bounding box center [723, 663] width 162 height 29
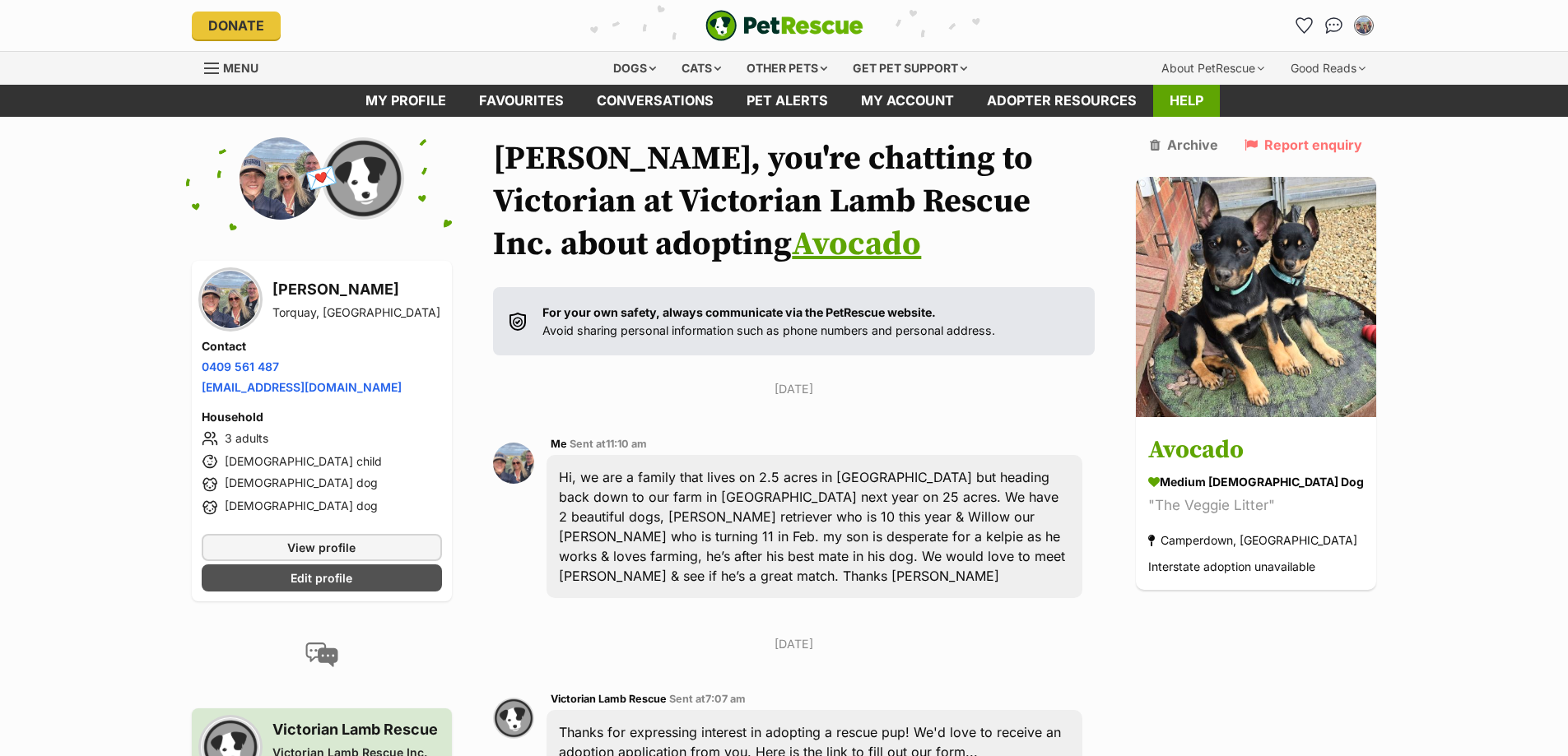
click at [1179, 94] on link "Help" at bounding box center [1186, 100] width 67 height 32
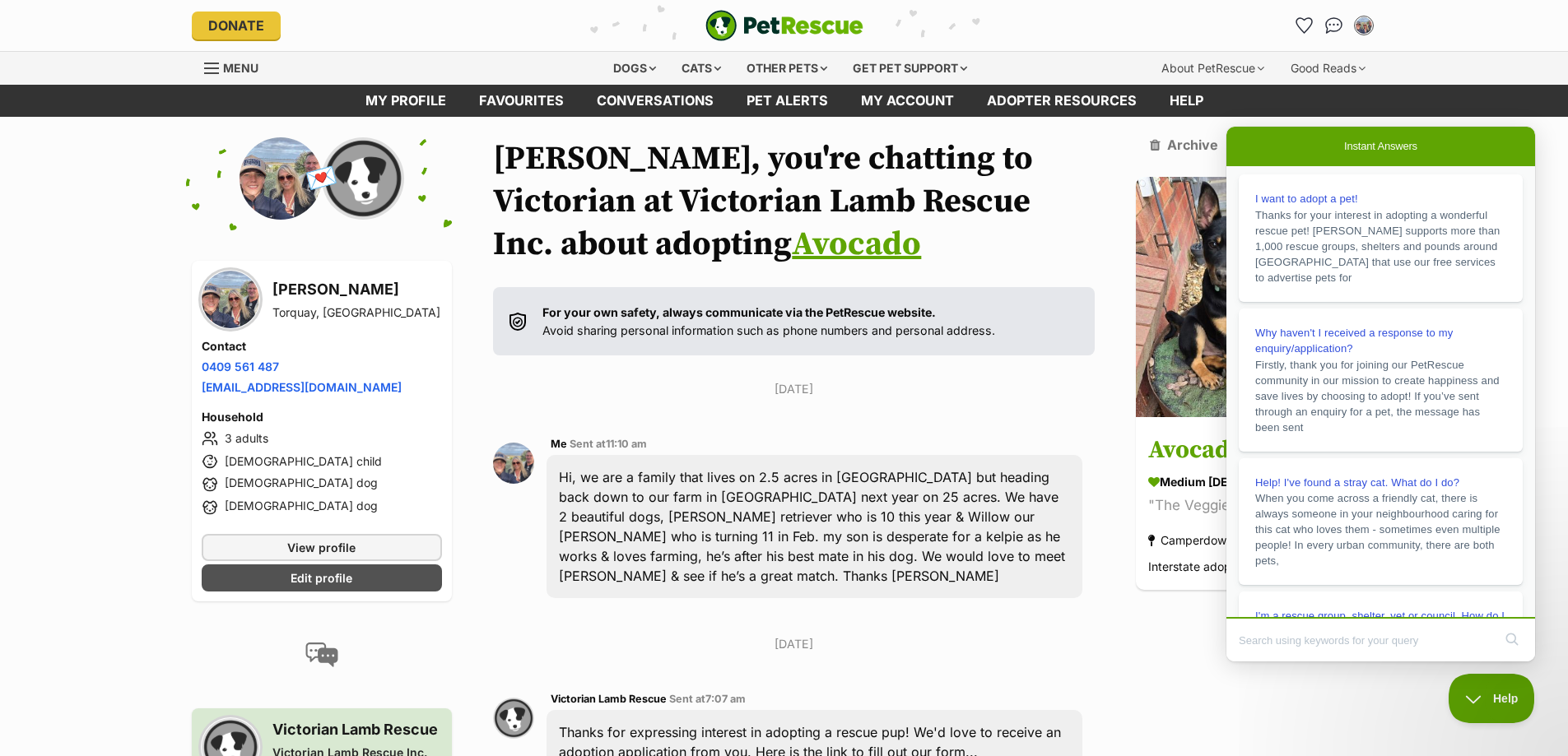
click at [1448, 73] on div "Dogs Find a dog on PetRescue View all dogs Browse all of the doggos looking for…" at bounding box center [784, 68] width 1568 height 34
click at [1366, 24] on img "My account" at bounding box center [1363, 25] width 21 height 21
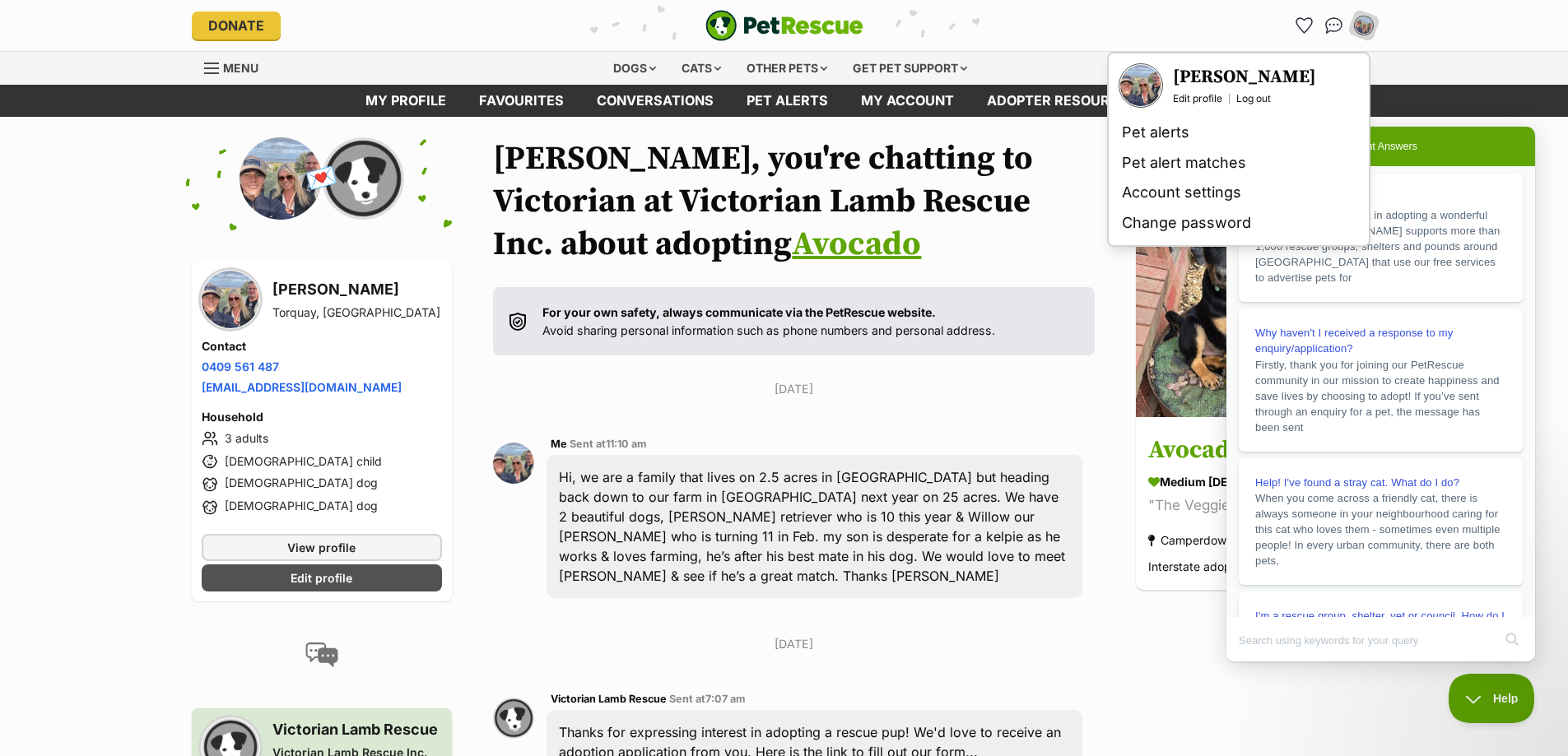
click at [1489, 37] on header "Donate PetRescue home My account Tania Millen Edit profile Log out Pet alerts P…" at bounding box center [784, 26] width 1568 height 51
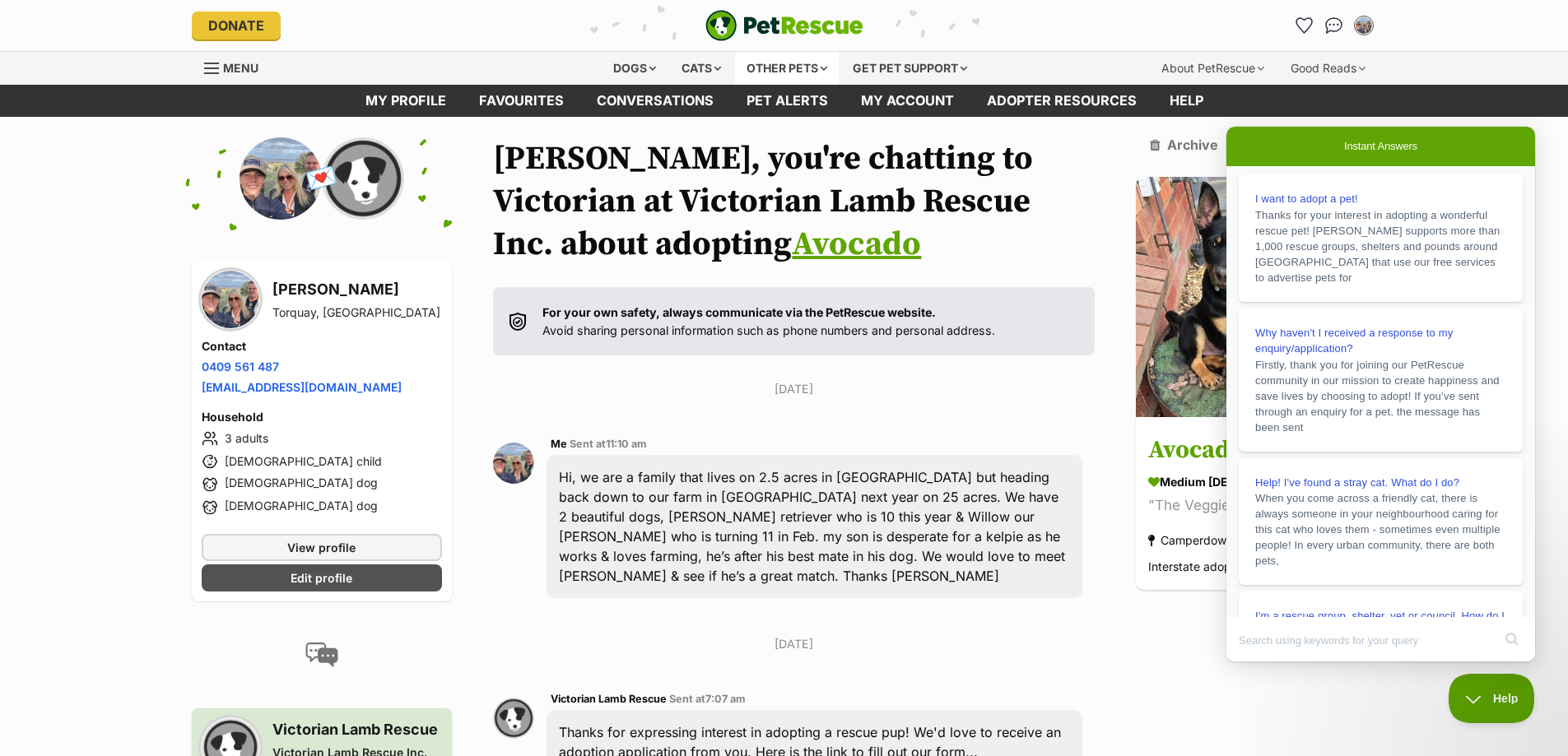
click at [799, 70] on div "Other pets" at bounding box center [786, 69] width 104 height 33
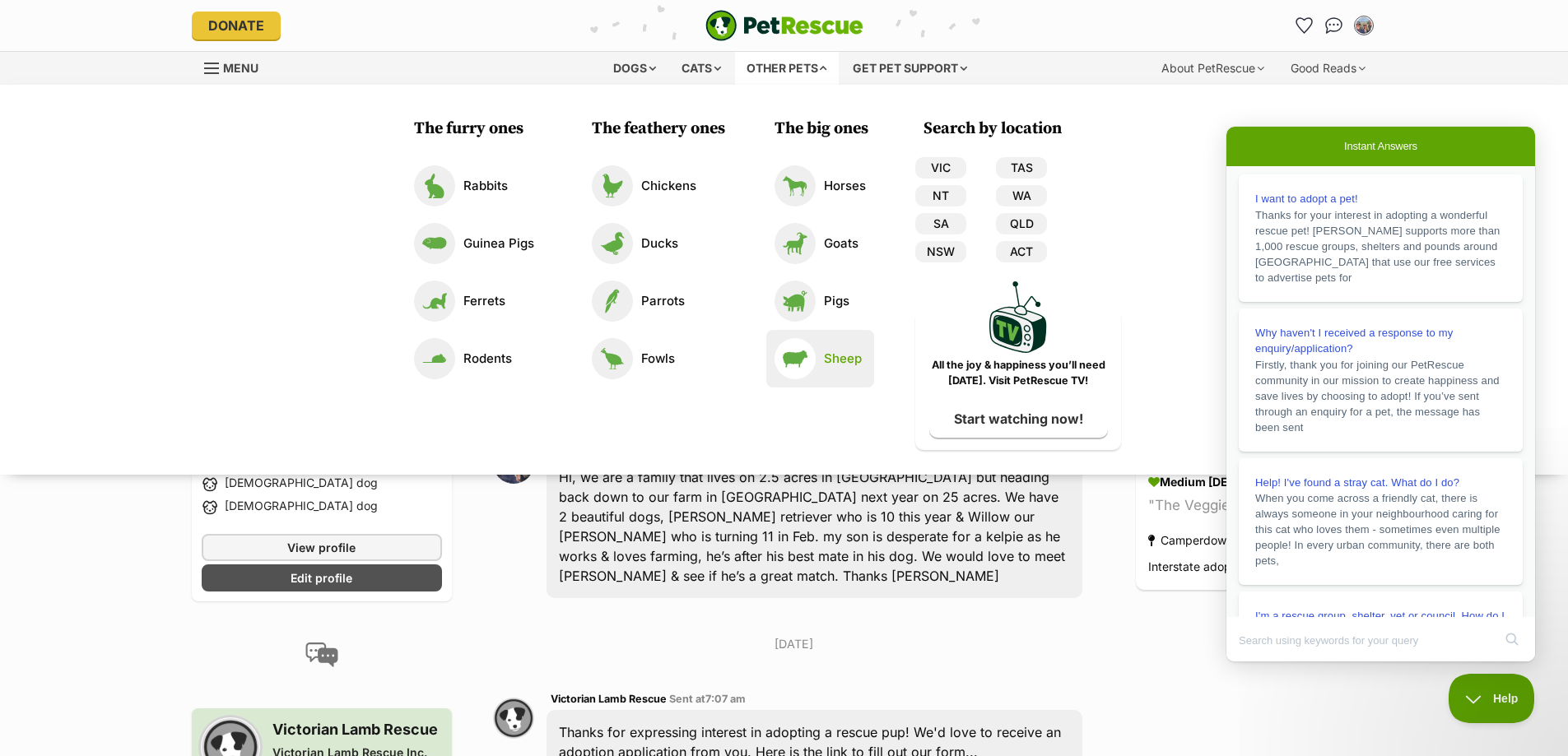
click at [818, 369] on link "Sheep" at bounding box center [821, 358] width 92 height 41
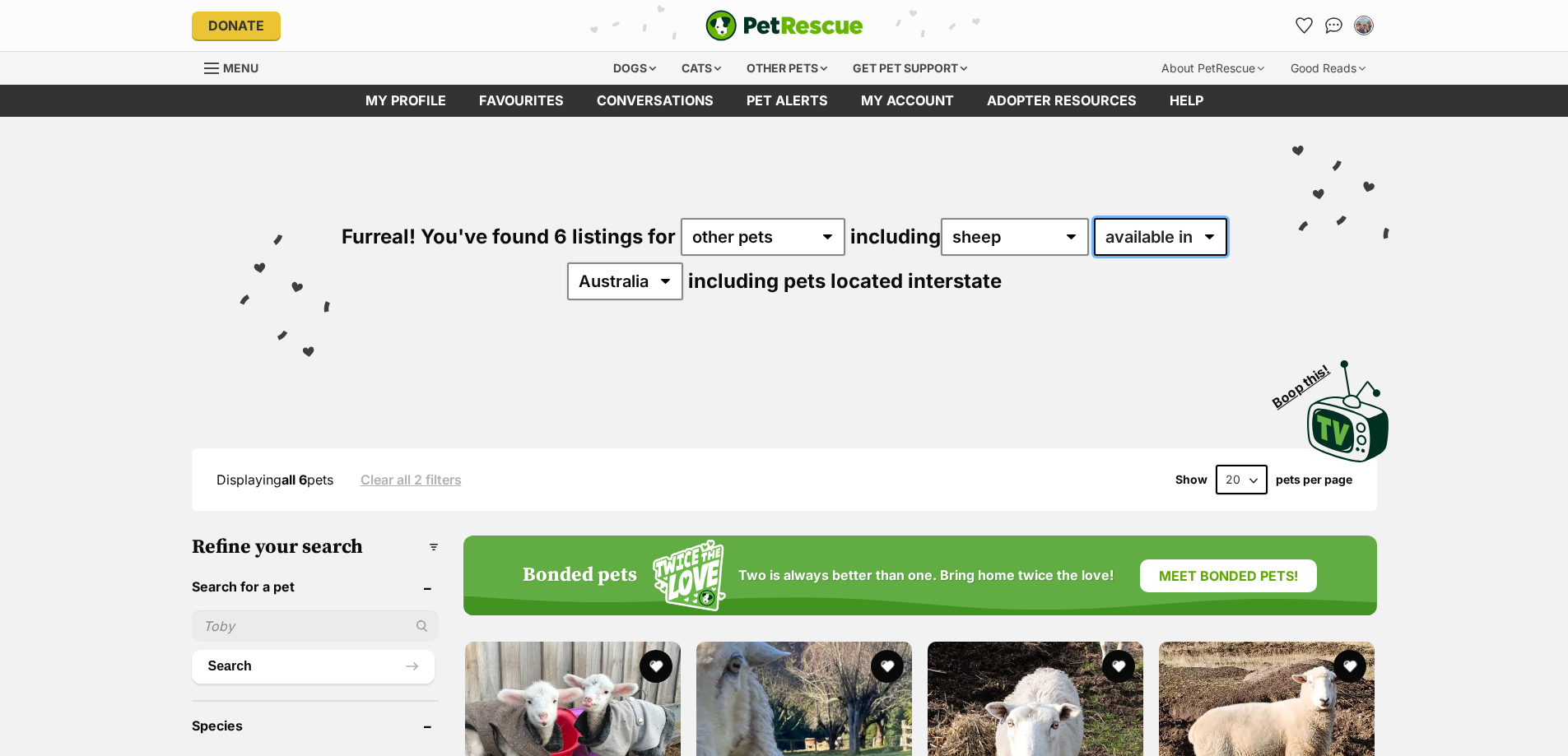
click at [1094, 256] on select "available in located in" at bounding box center [1160, 236] width 133 height 38
select select "disabled"
click at [1094, 256] on select "available in located in" at bounding box center [1160, 236] width 133 height 38
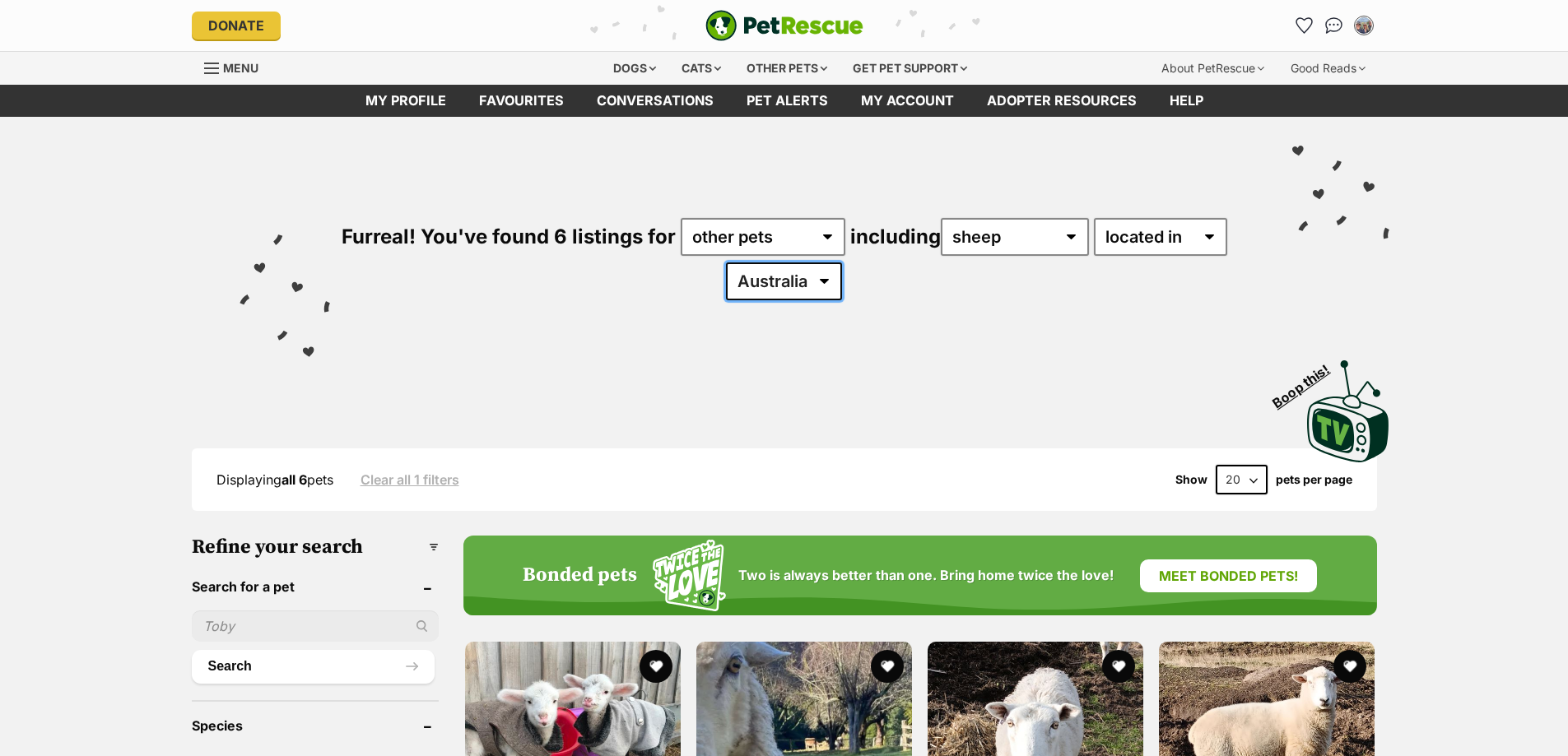
click at [842, 286] on select "Australia TAS VIC WA" at bounding box center [784, 280] width 116 height 38
select select "VIC"
click at [795, 262] on select "Australia TAS VIC WA" at bounding box center [784, 280] width 116 height 38
select select "disabled"
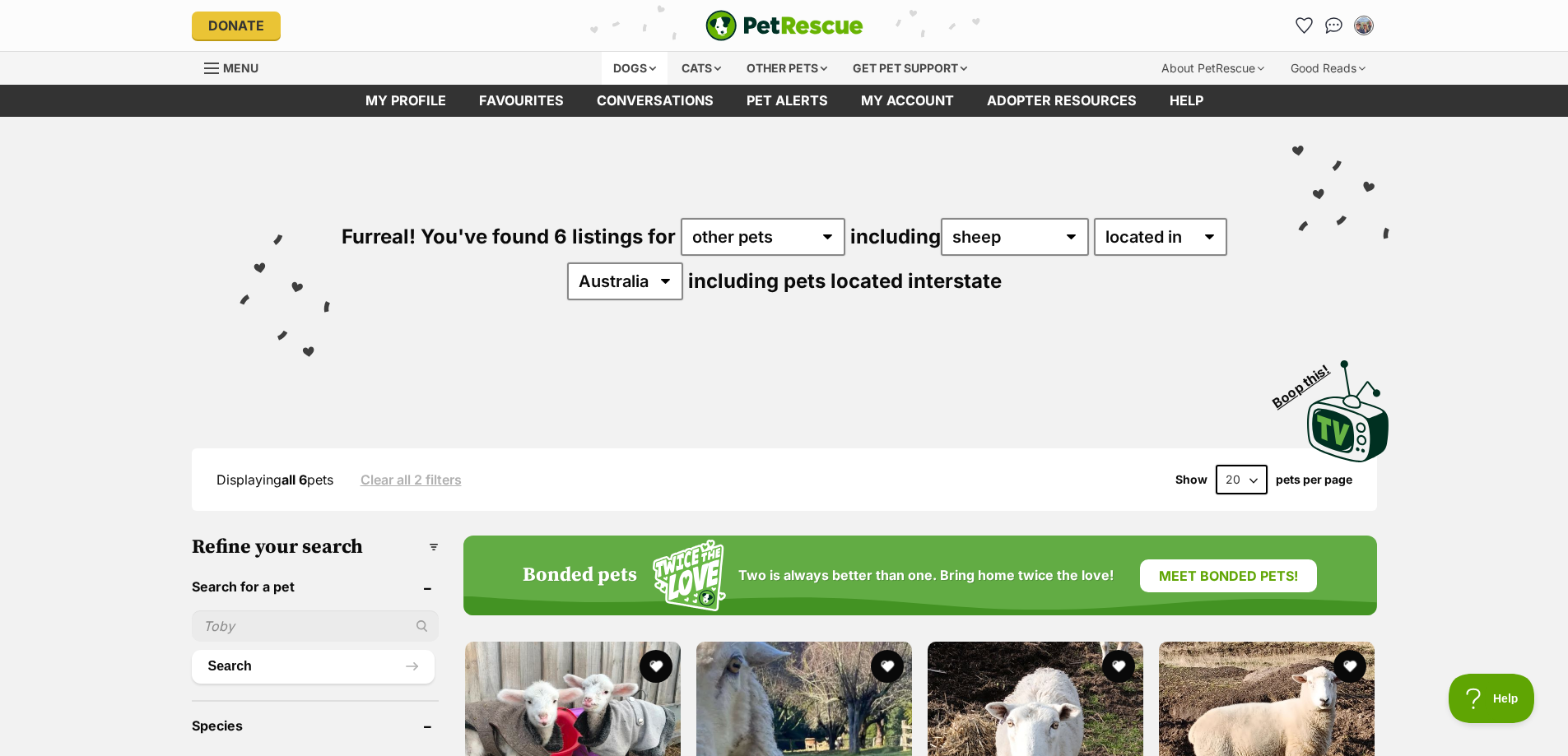
click at [635, 66] on div "Dogs" at bounding box center [635, 69] width 66 height 33
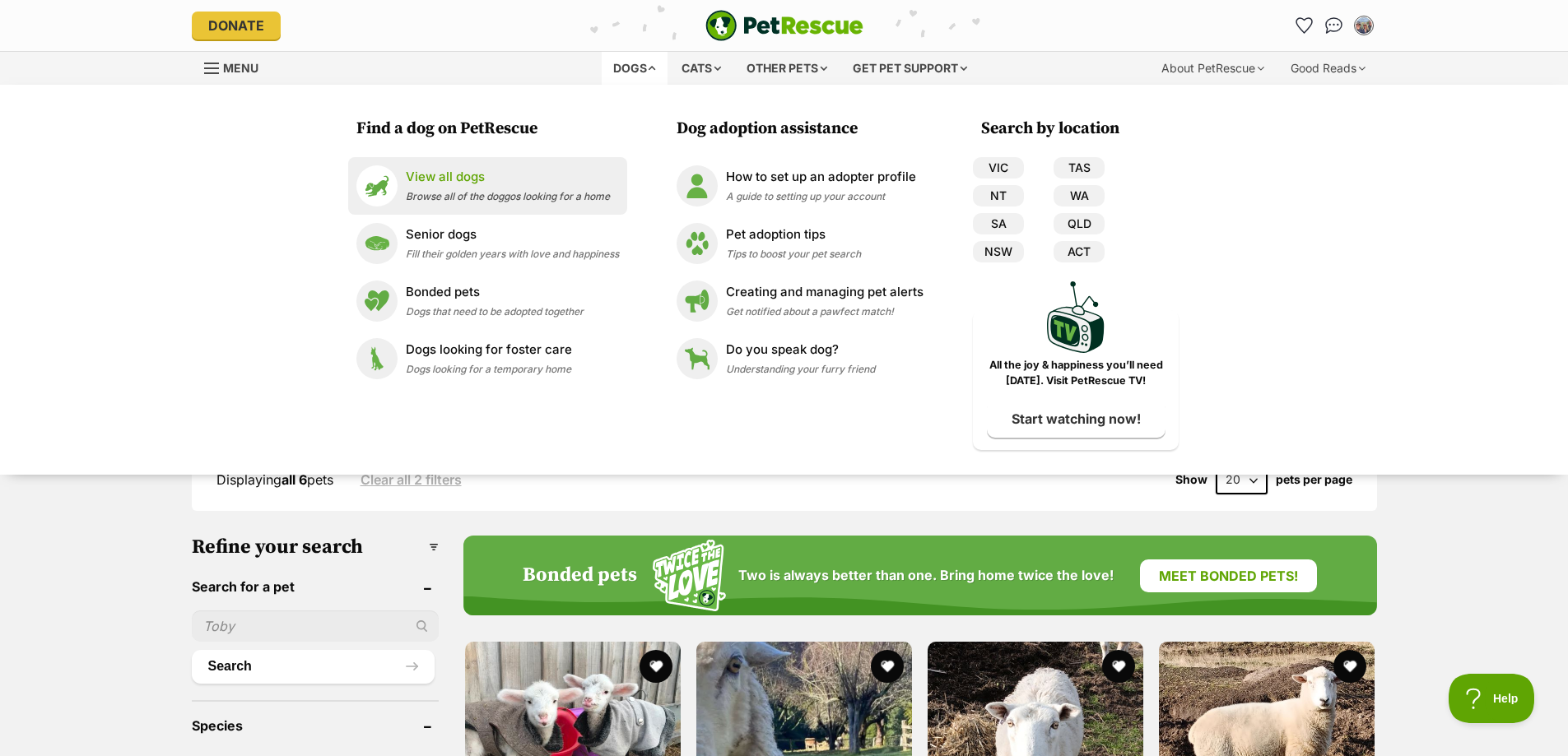
click at [457, 171] on p "View all dogs" at bounding box center [507, 177] width 204 height 19
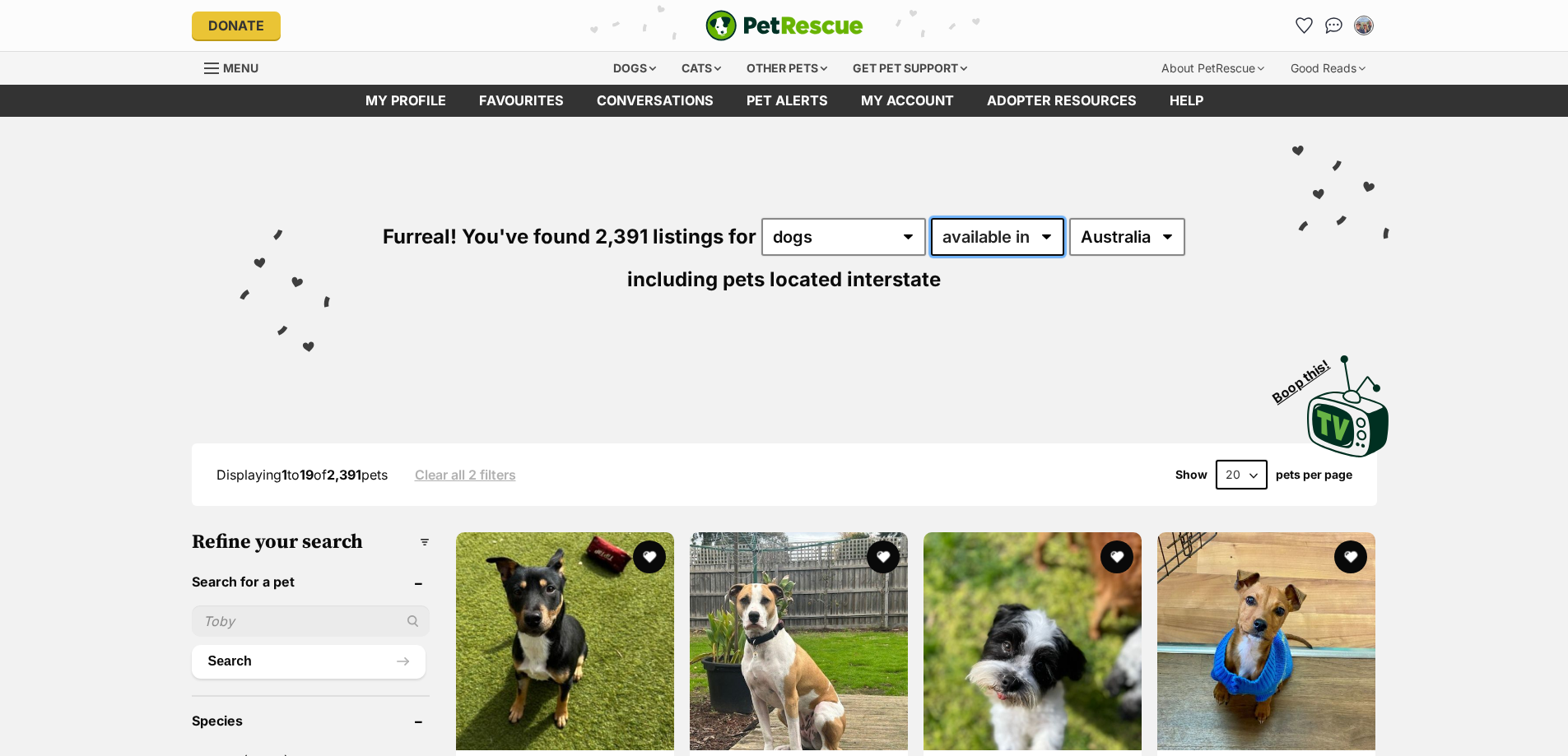
click at [988, 245] on select "available in located in" at bounding box center [997, 236] width 133 height 38
select select "disabled"
click at [931, 218] on select "available in located in" at bounding box center [997, 236] width 133 height 38
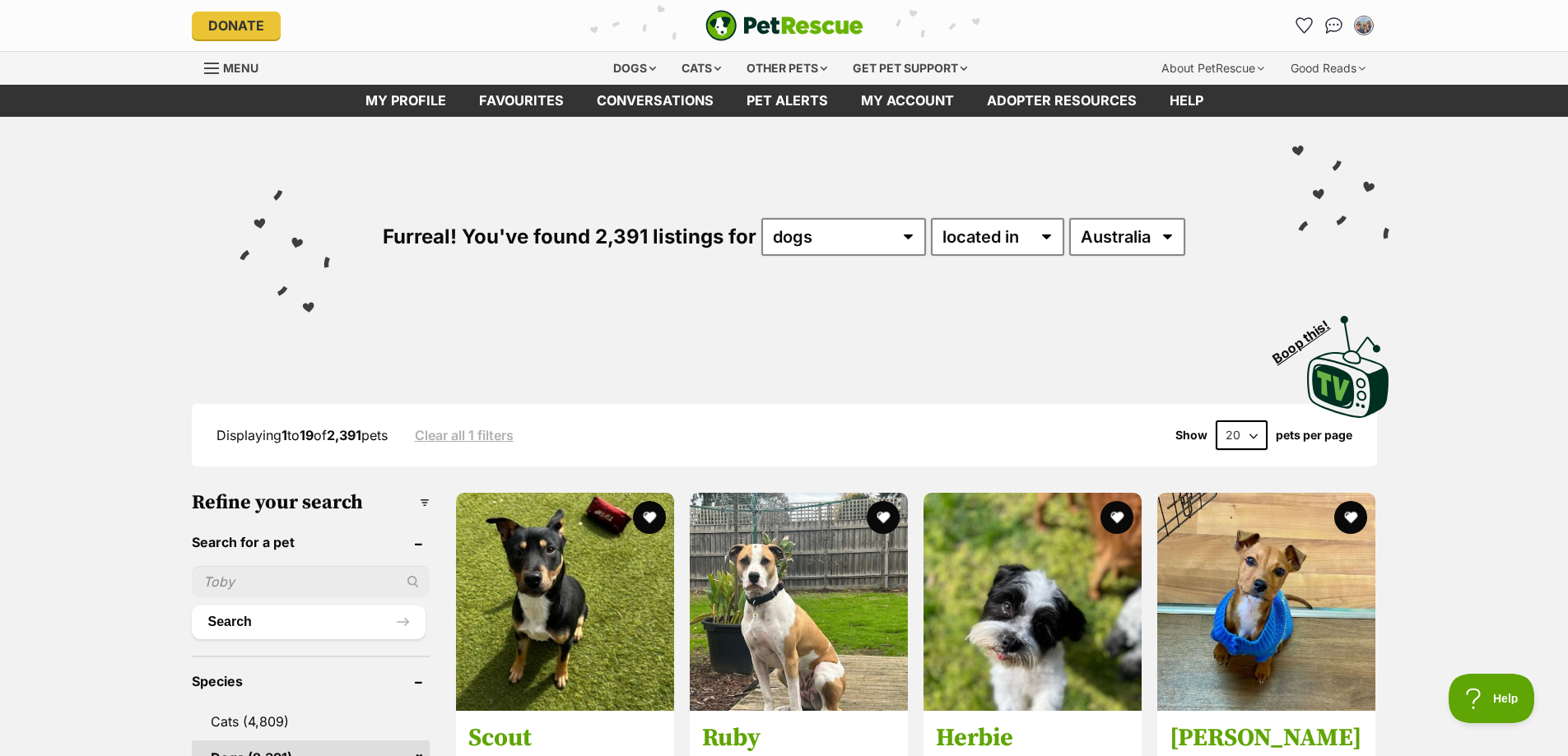
select select "VIC"
click at [1069, 218] on select "Australia ACT NSW NT QLD SA TAS VIC WA" at bounding box center [1127, 236] width 116 height 38
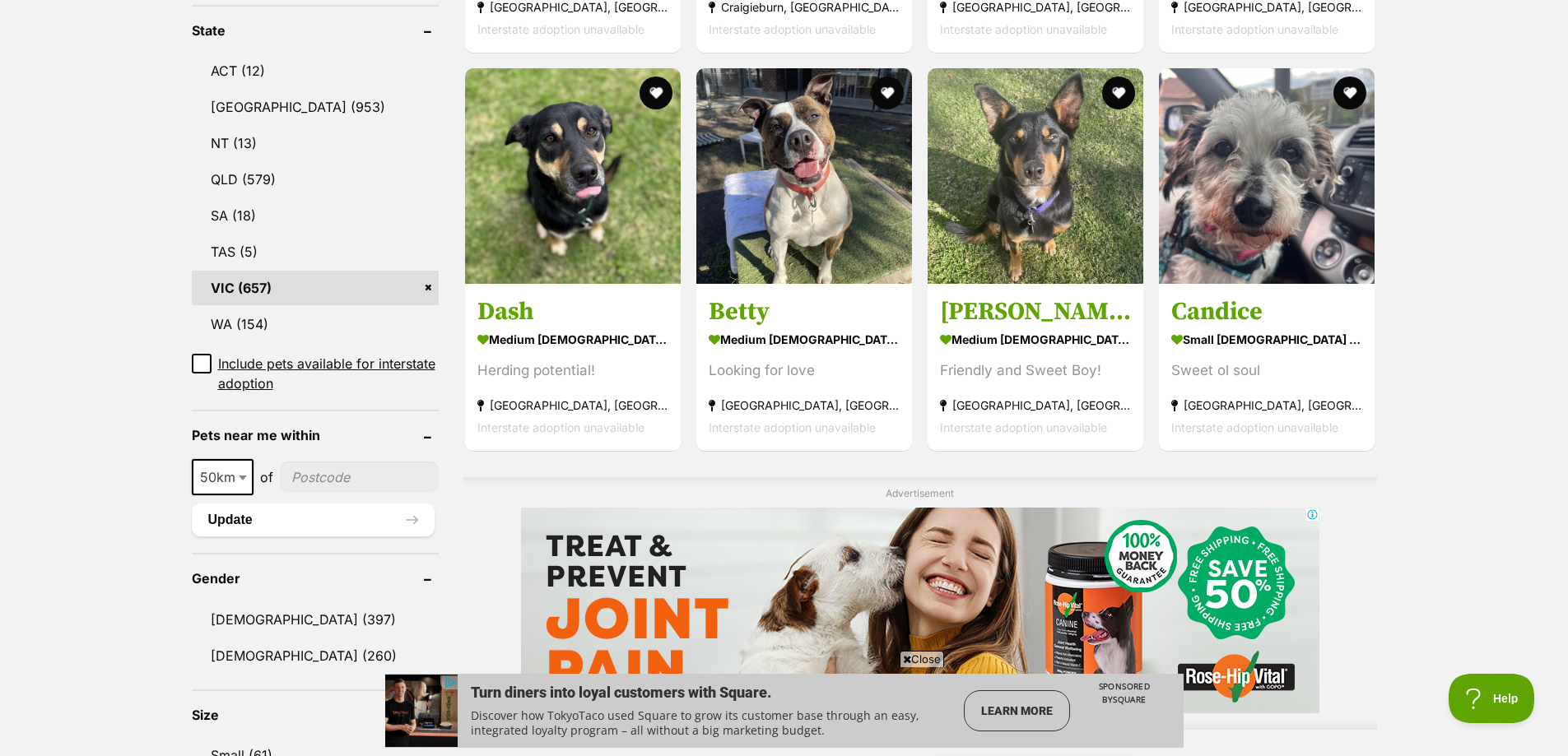
scroll to position [1233, 0]
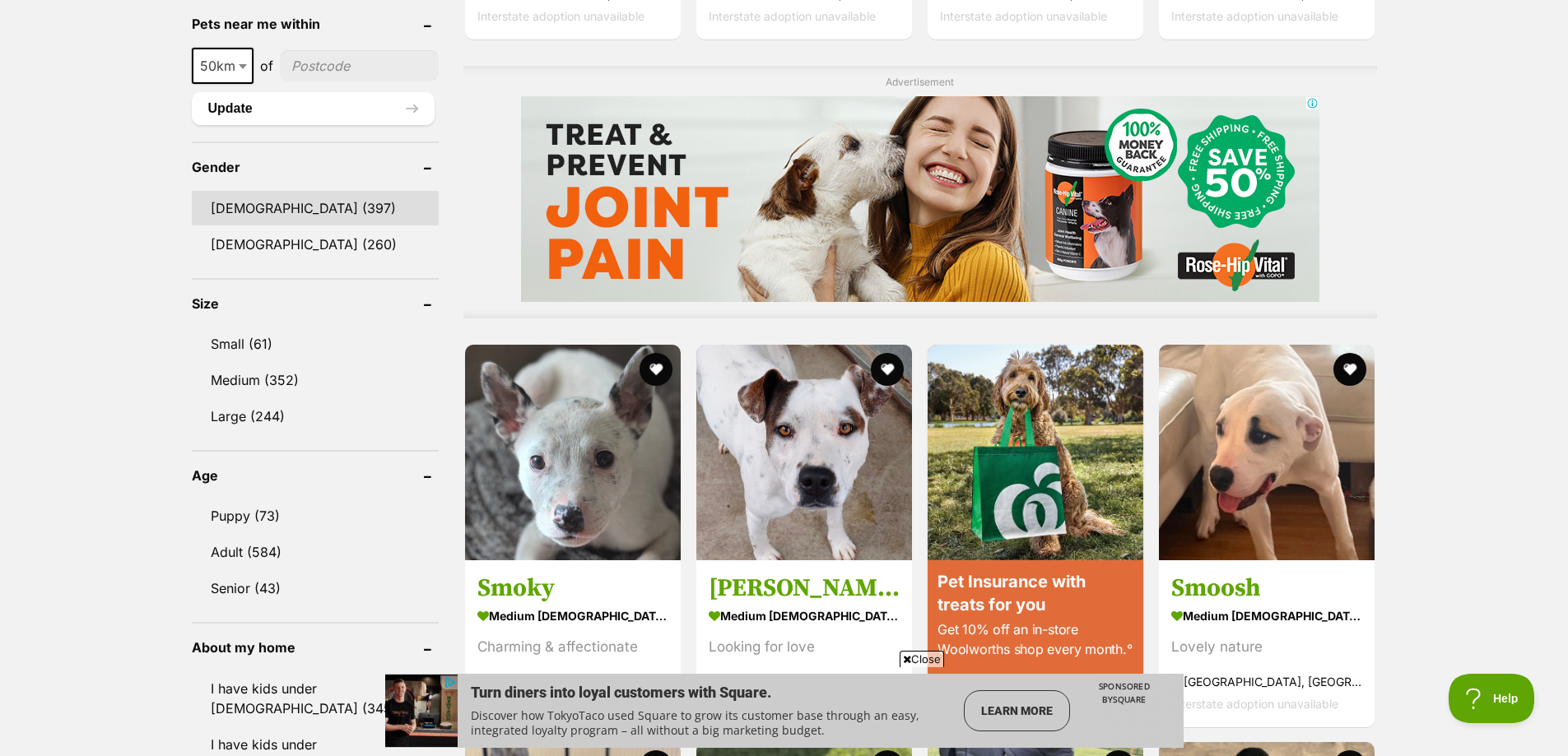
click at [248, 213] on link "Male (397)" at bounding box center [315, 208] width 247 height 35
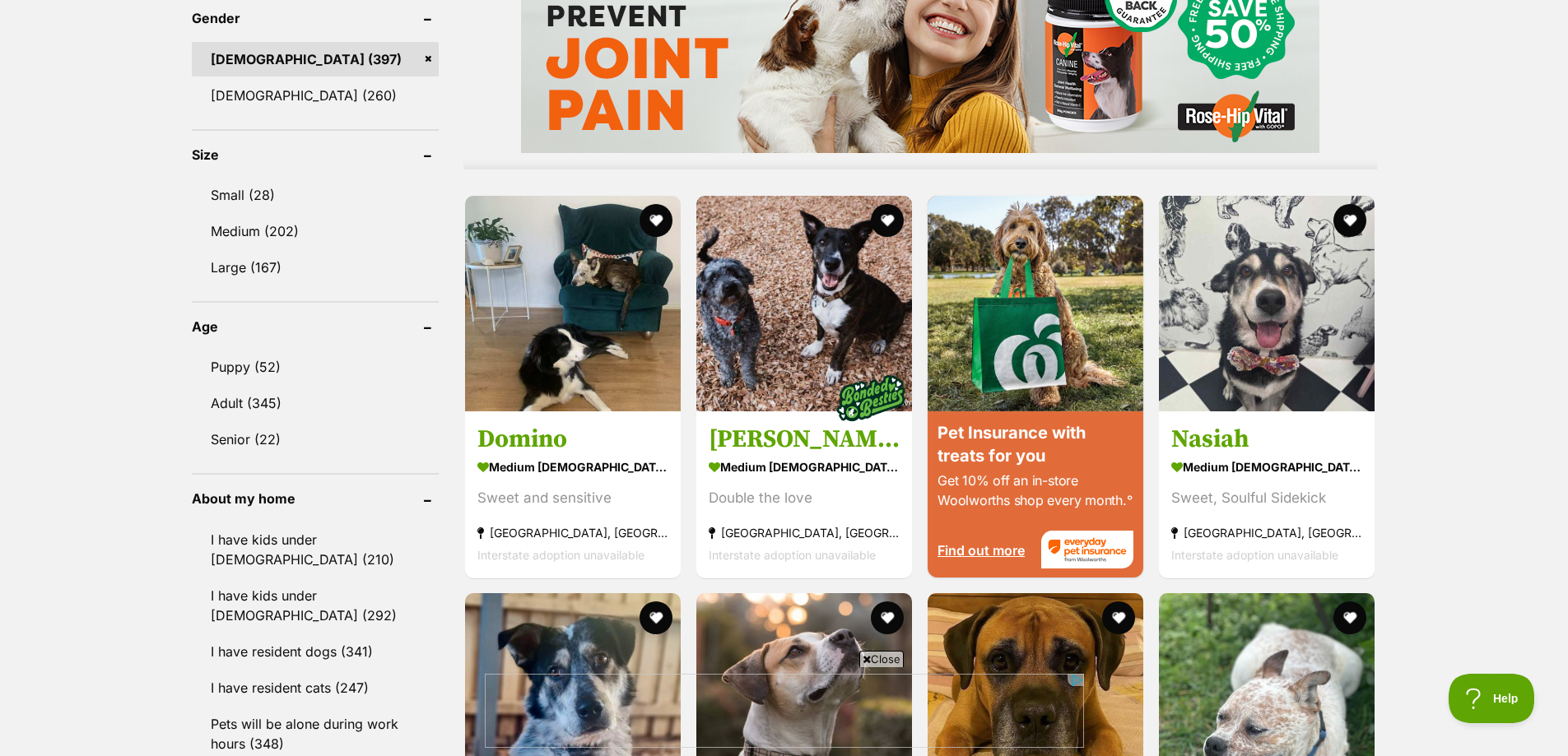
scroll to position [1316, 0]
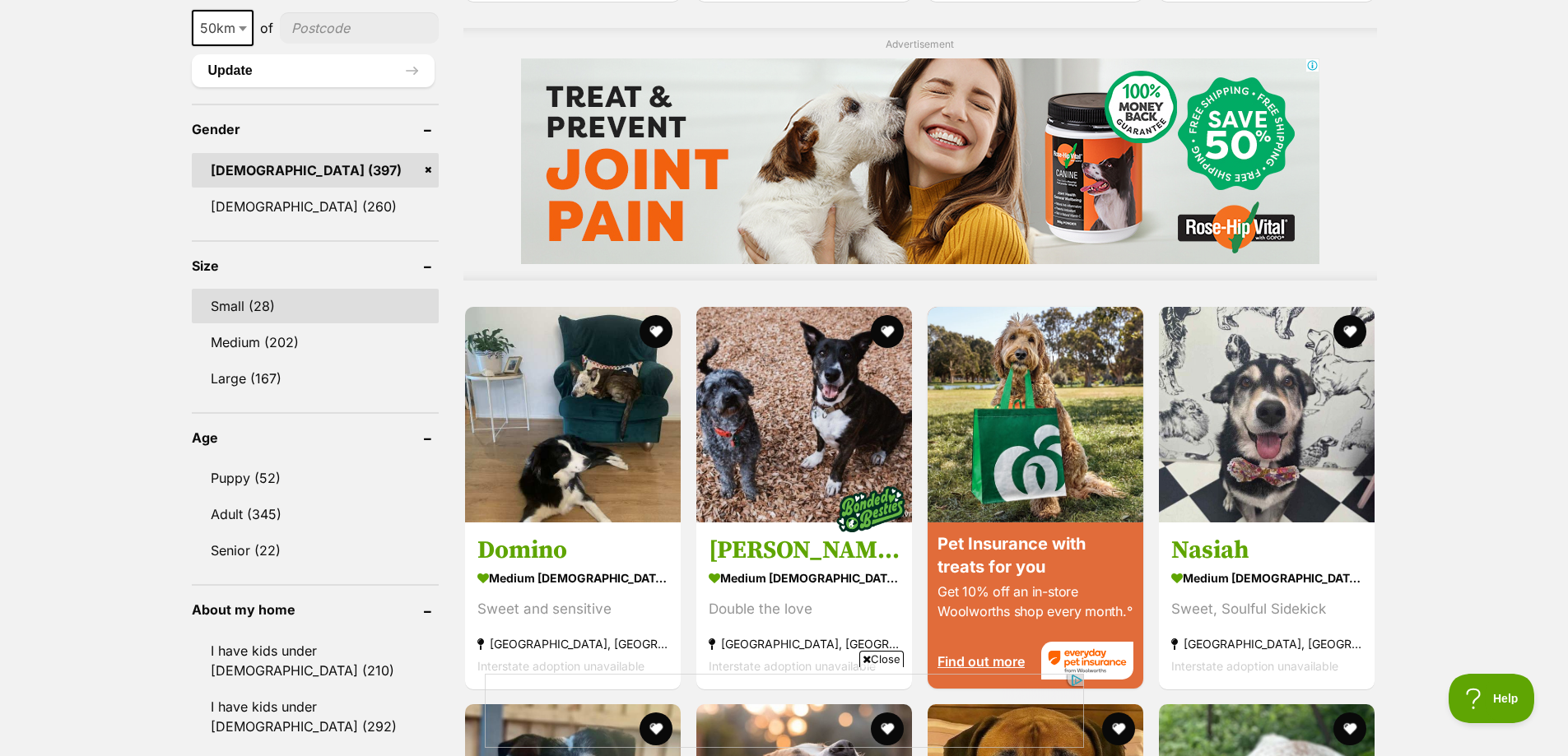
click at [228, 289] on link "Small (28)" at bounding box center [315, 306] width 247 height 35
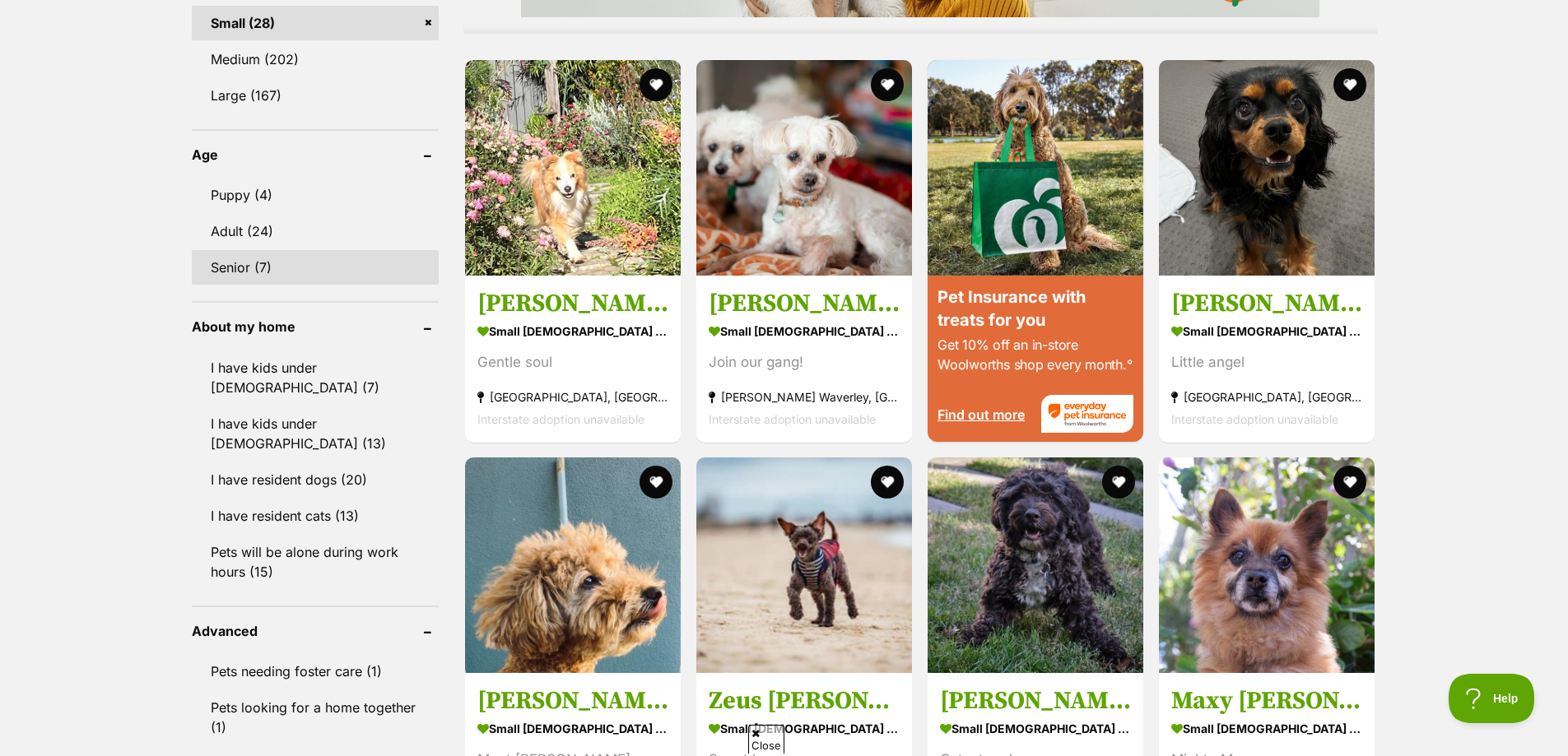
click at [238, 261] on link "Senior (7)" at bounding box center [315, 268] width 247 height 35
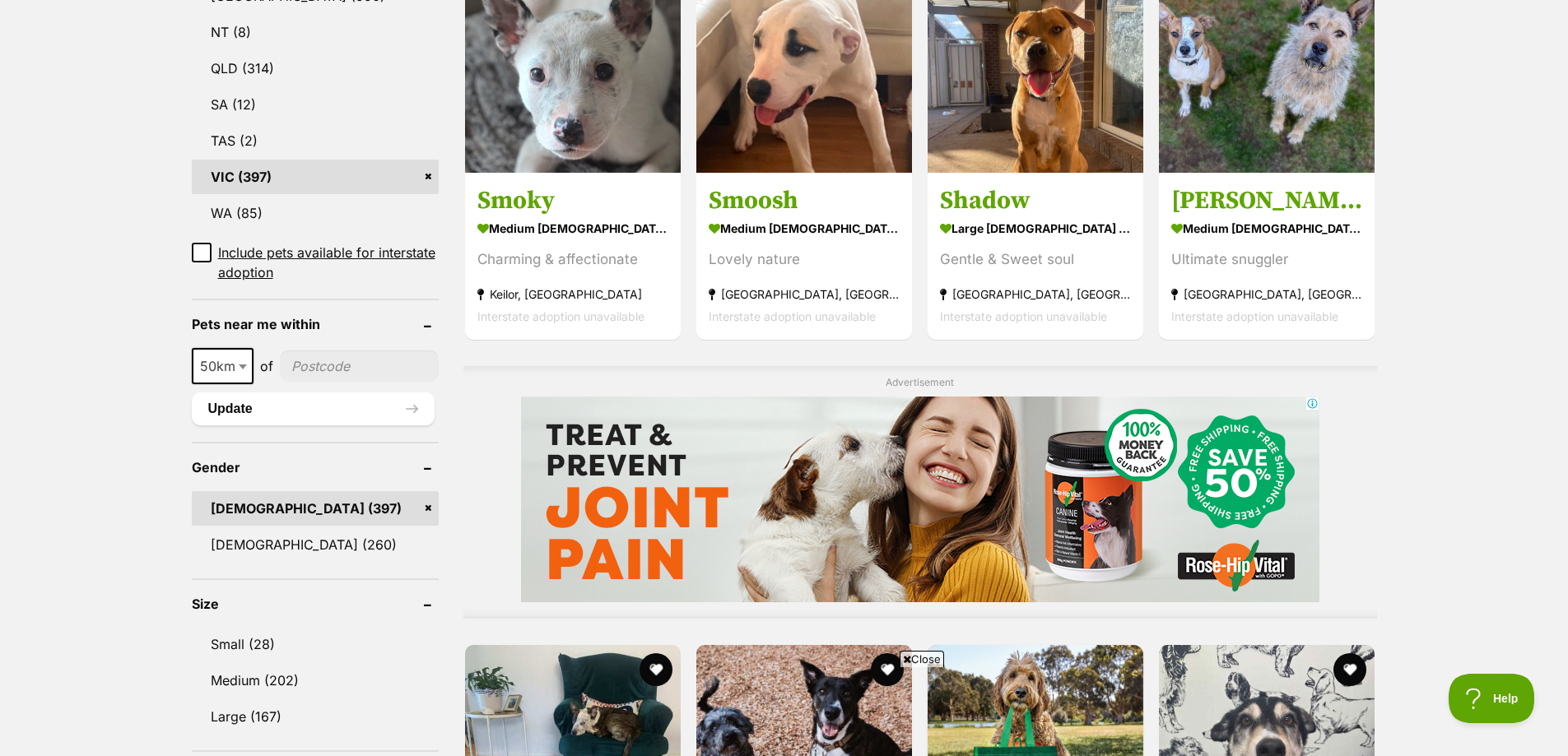
scroll to position [1233, 0]
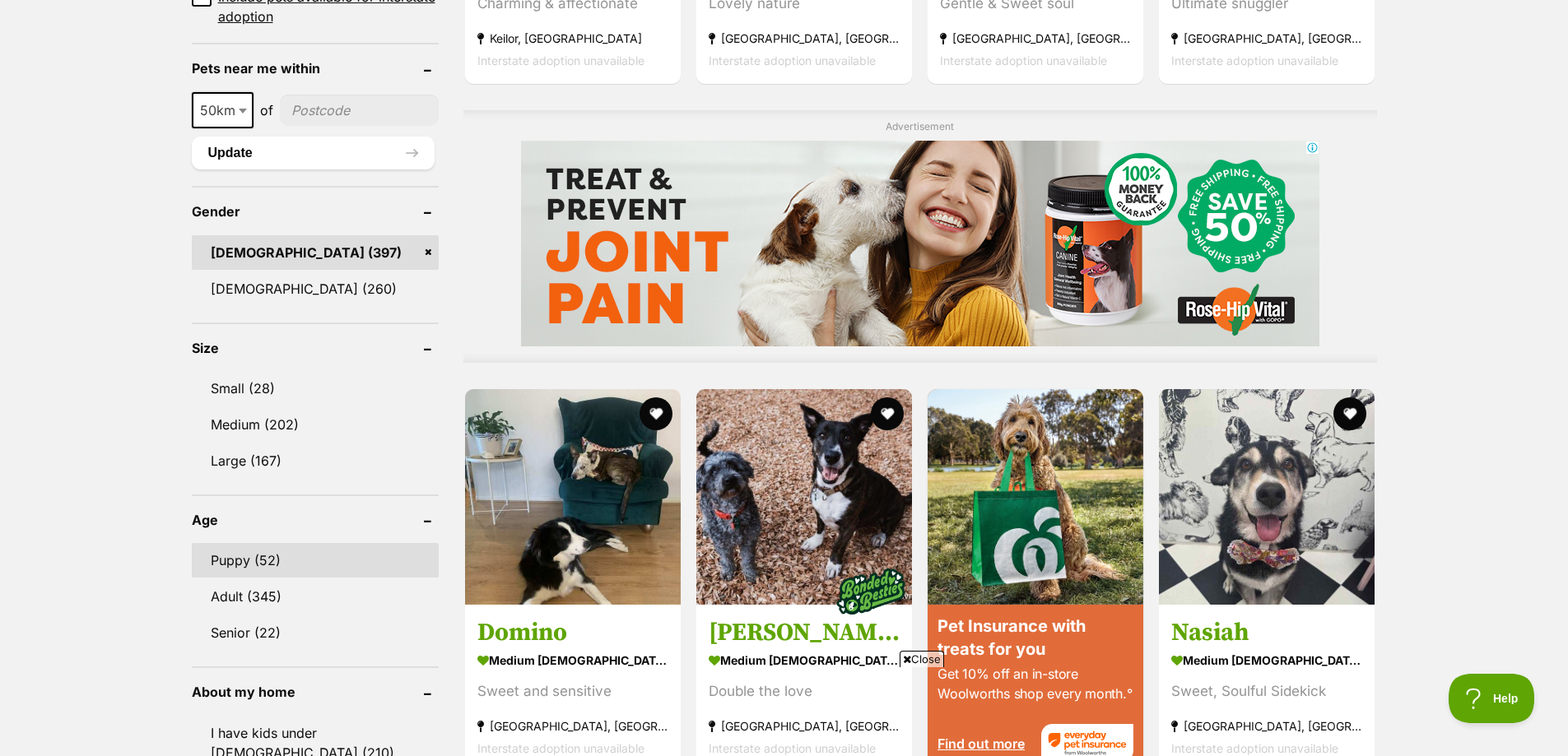
click at [225, 542] on link "Puppy (52)" at bounding box center [315, 560] width 247 height 35
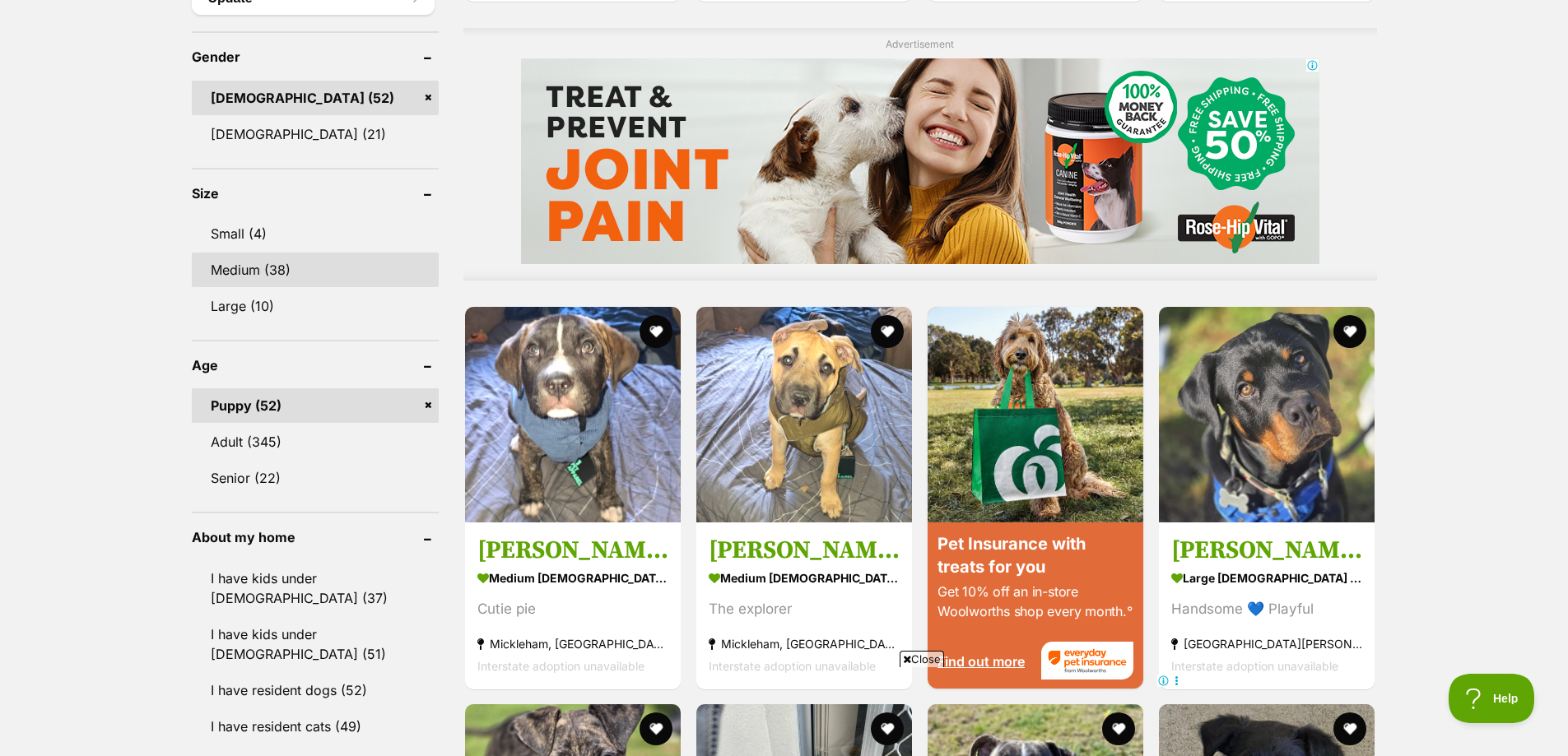
click at [222, 270] on link "Medium (38)" at bounding box center [315, 270] width 247 height 35
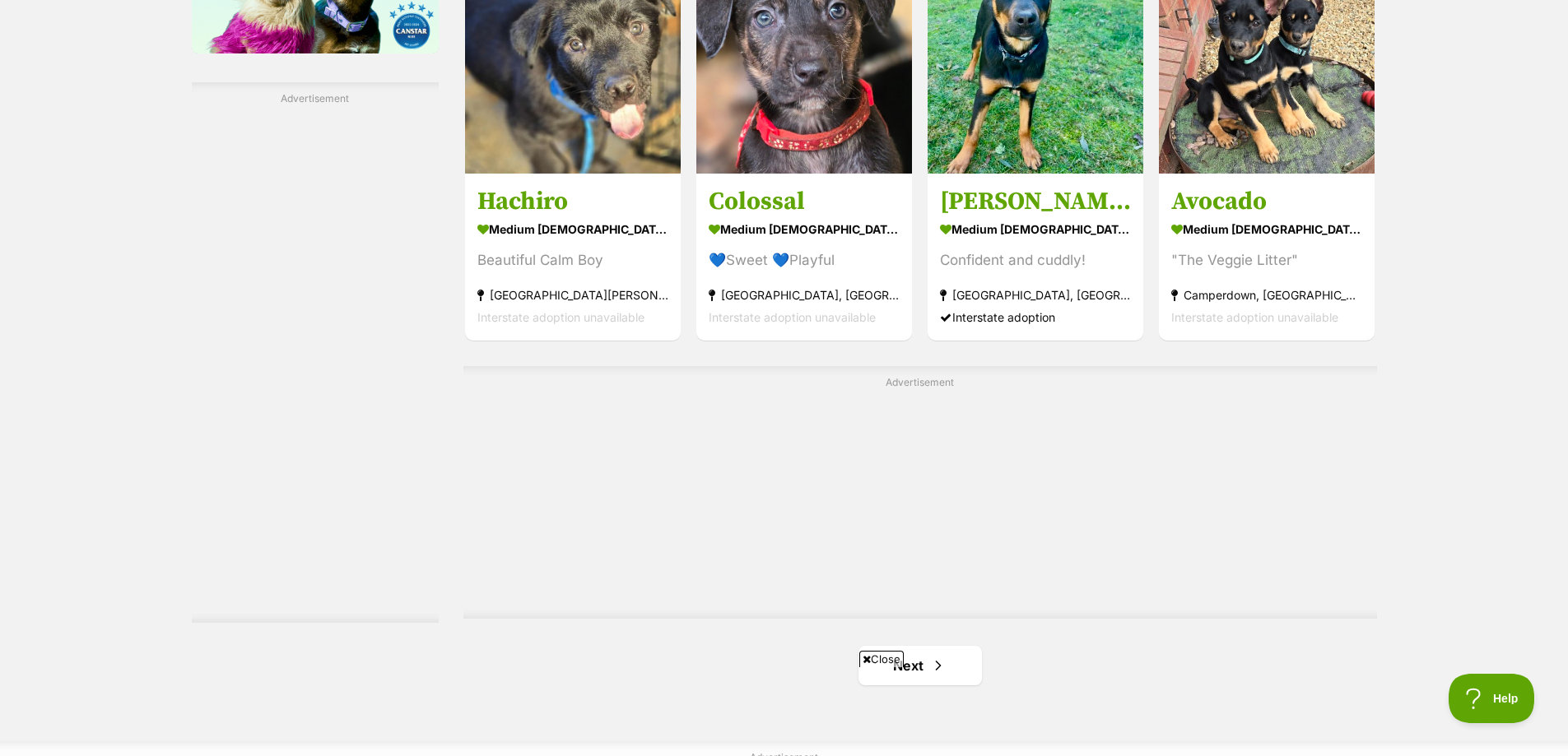
scroll to position [2961, 0]
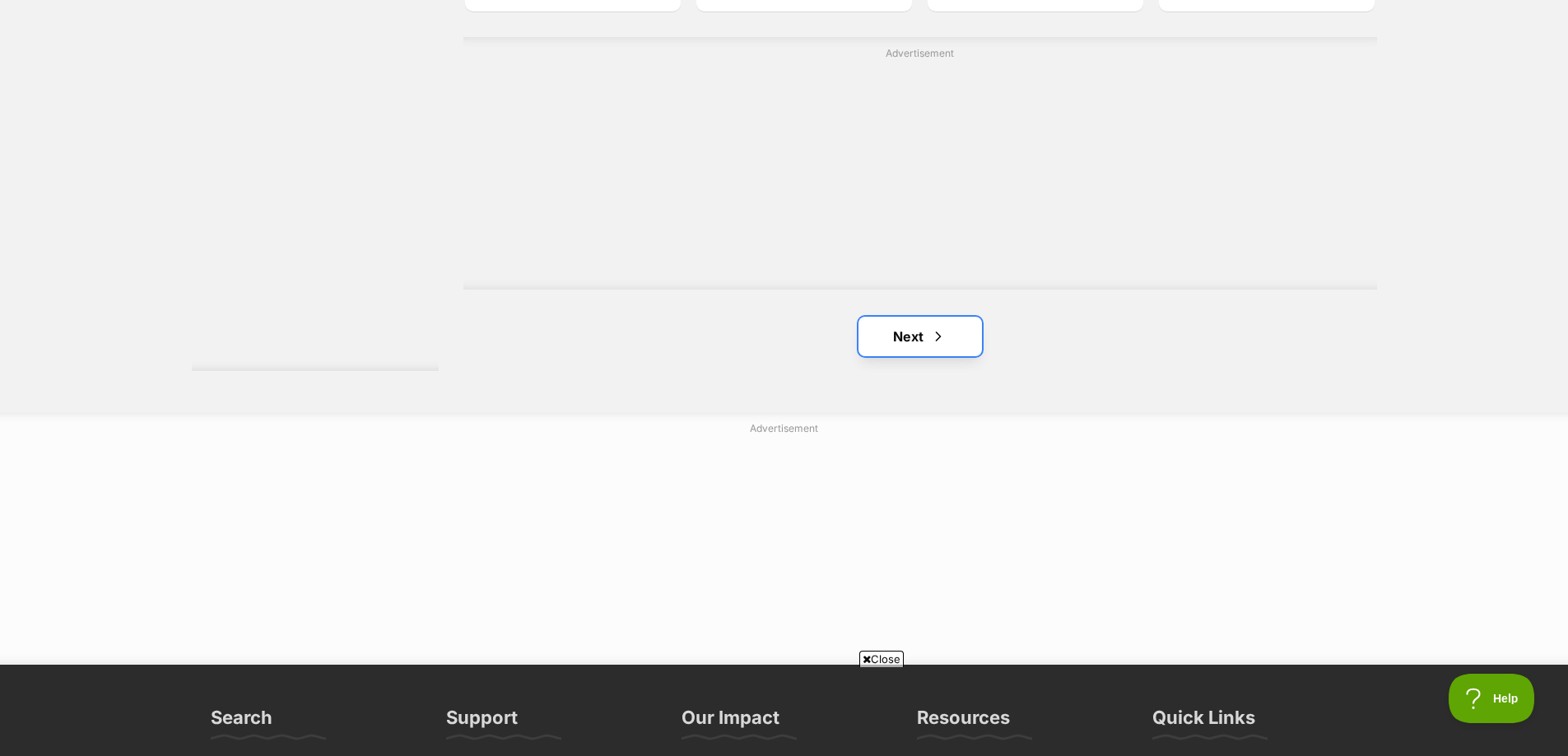
click at [914, 338] on link "Next" at bounding box center [920, 336] width 124 height 39
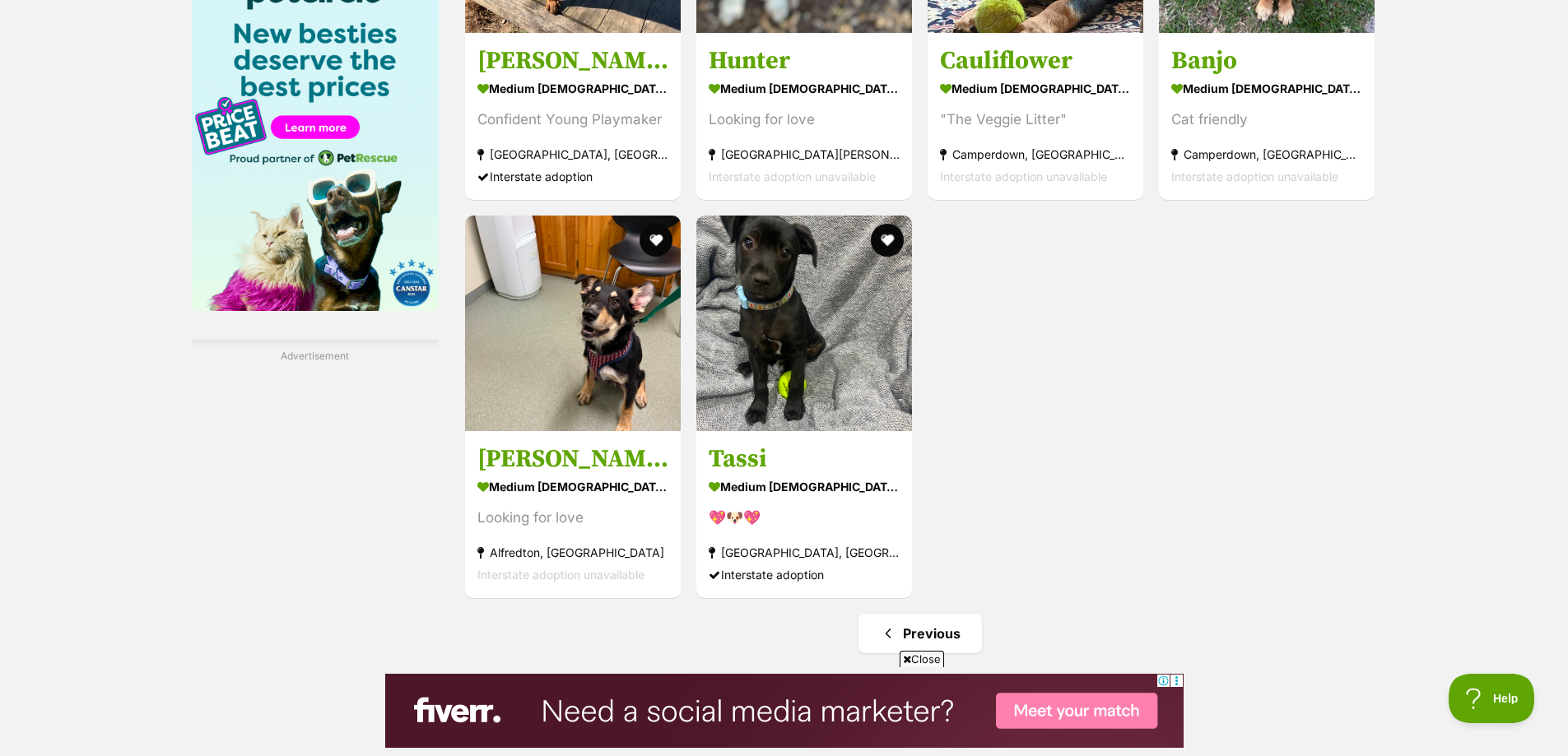
scroll to position [2385, 0]
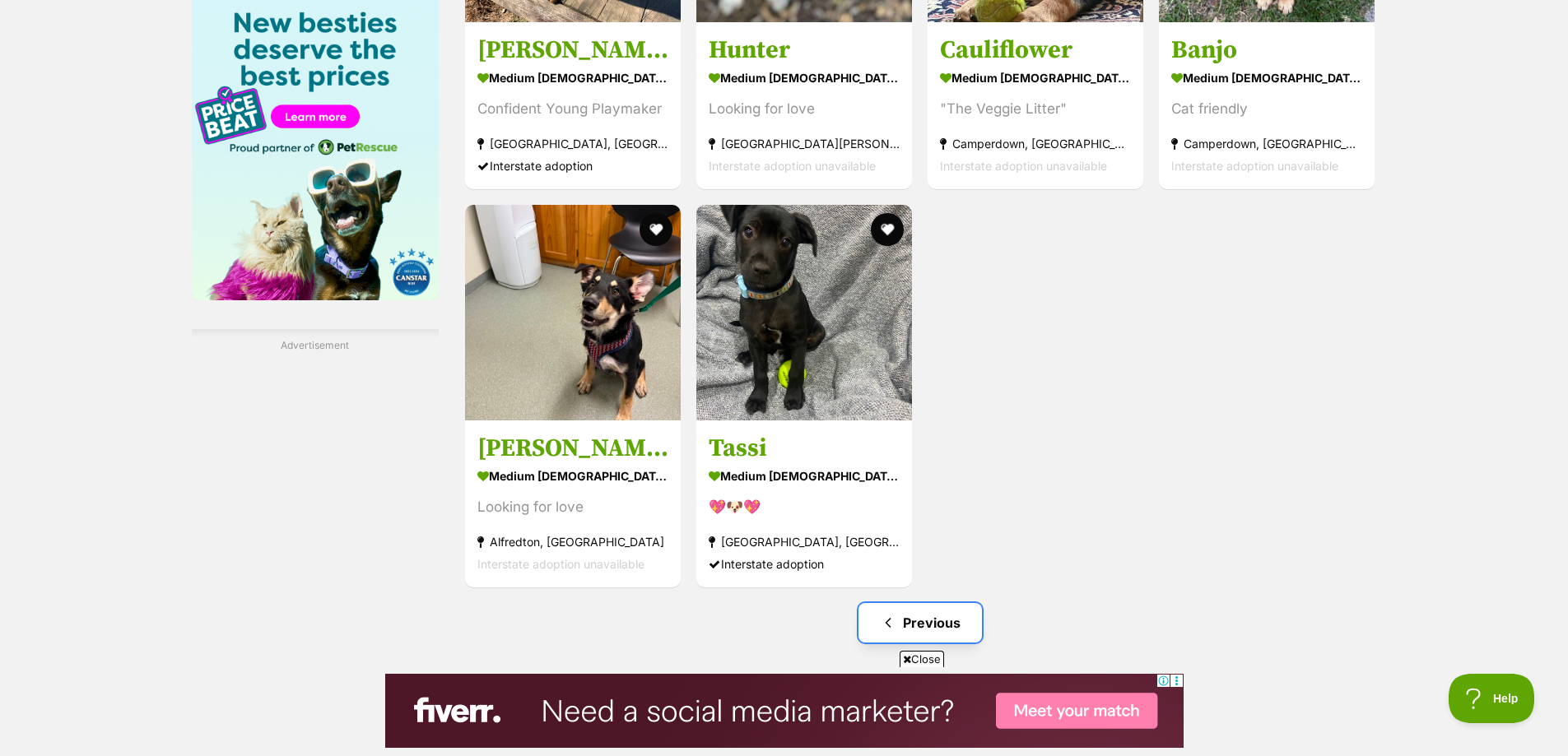
click at [927, 628] on link "Previous" at bounding box center [920, 622] width 124 height 39
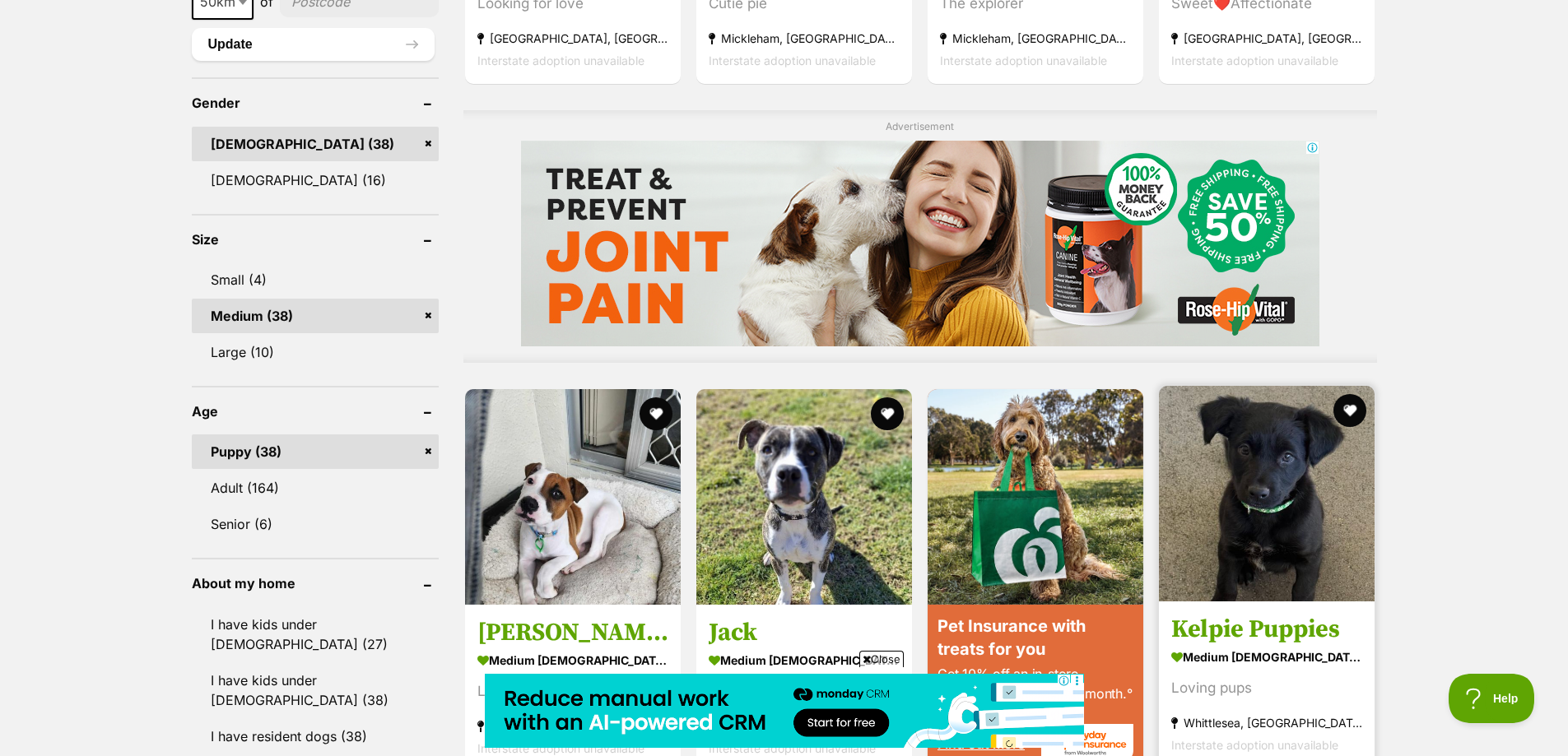
click at [1240, 630] on h3 "Kelpie Puppies" at bounding box center [1266, 629] width 191 height 31
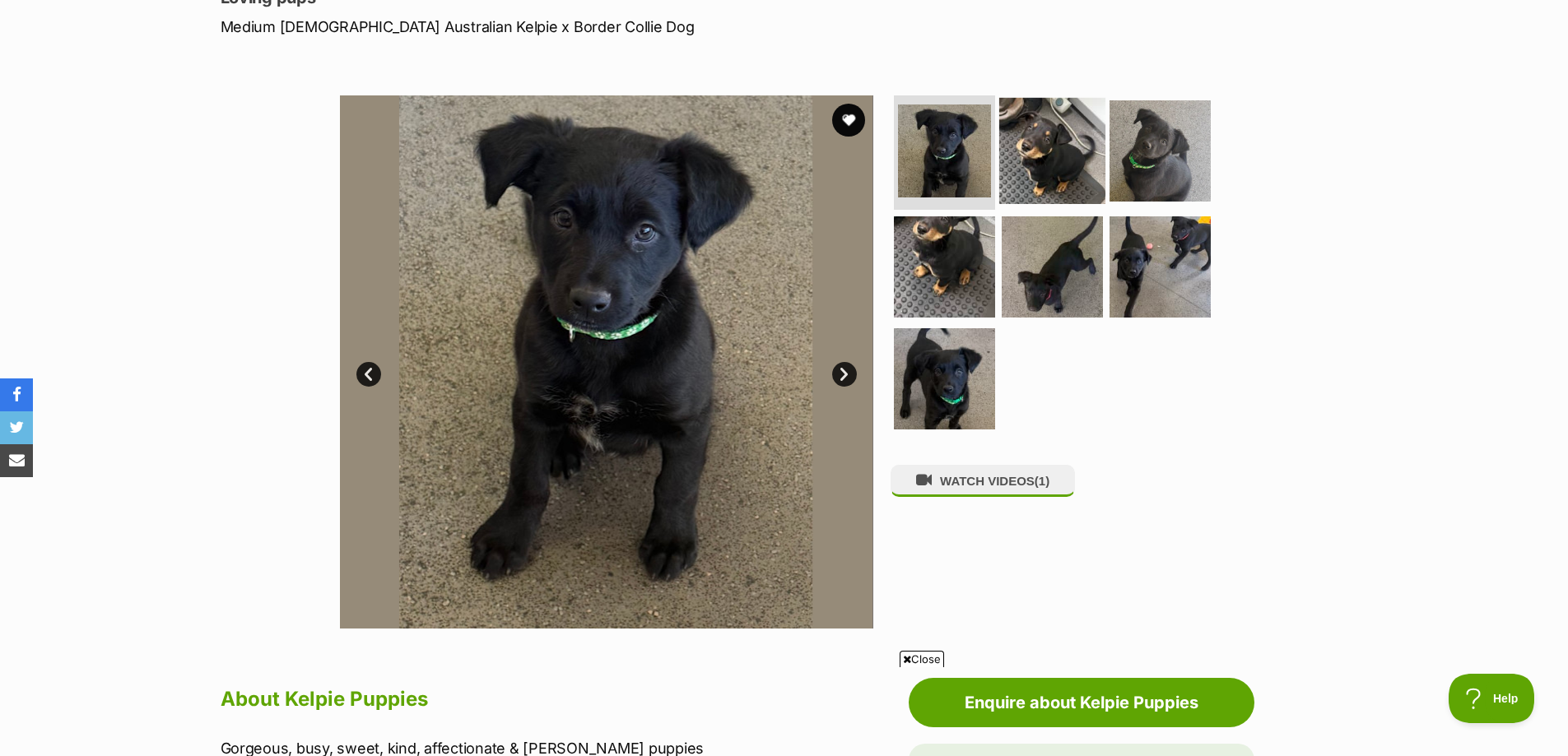
click at [1036, 170] on img at bounding box center [1053, 150] width 106 height 106
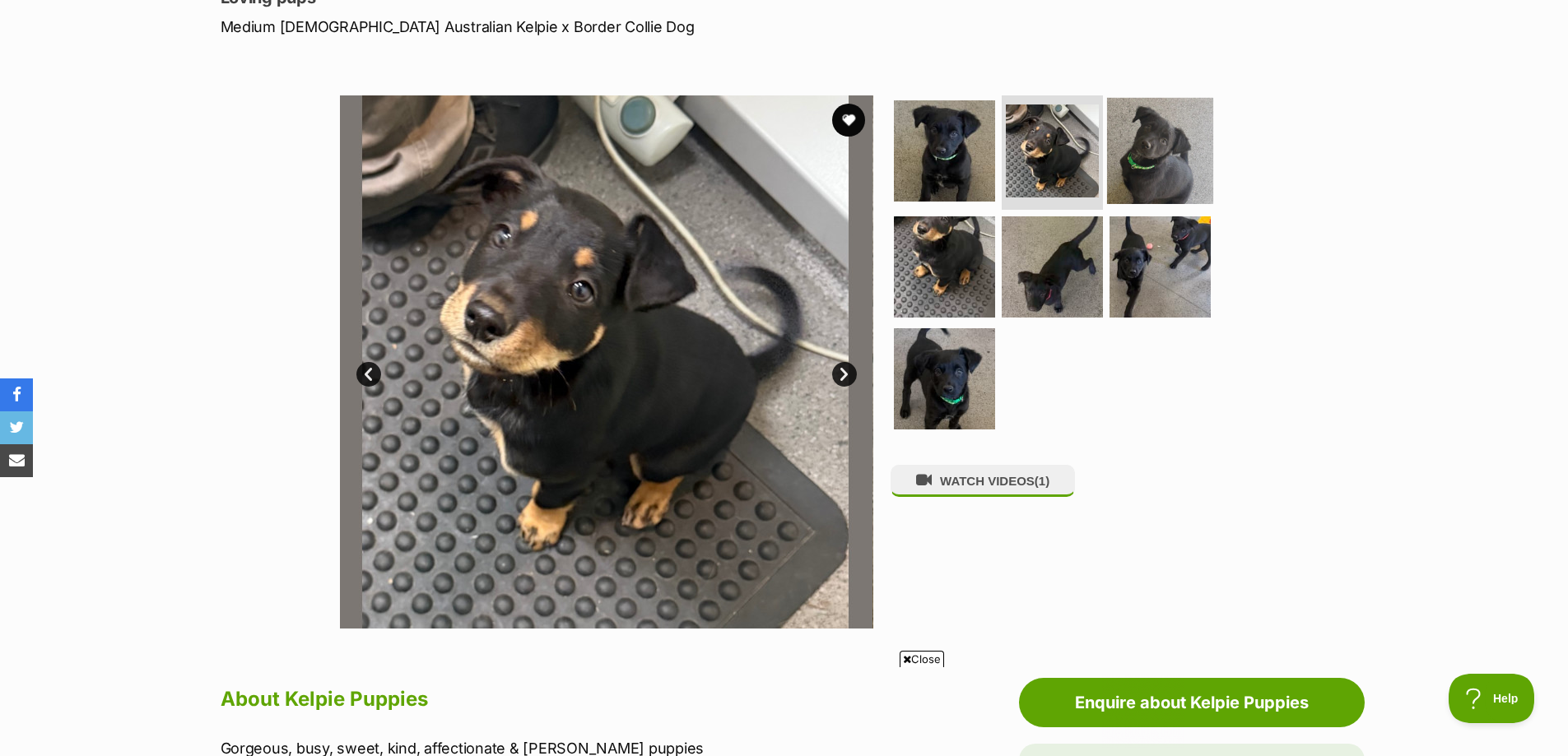
click at [1144, 160] on img at bounding box center [1160, 150] width 106 height 106
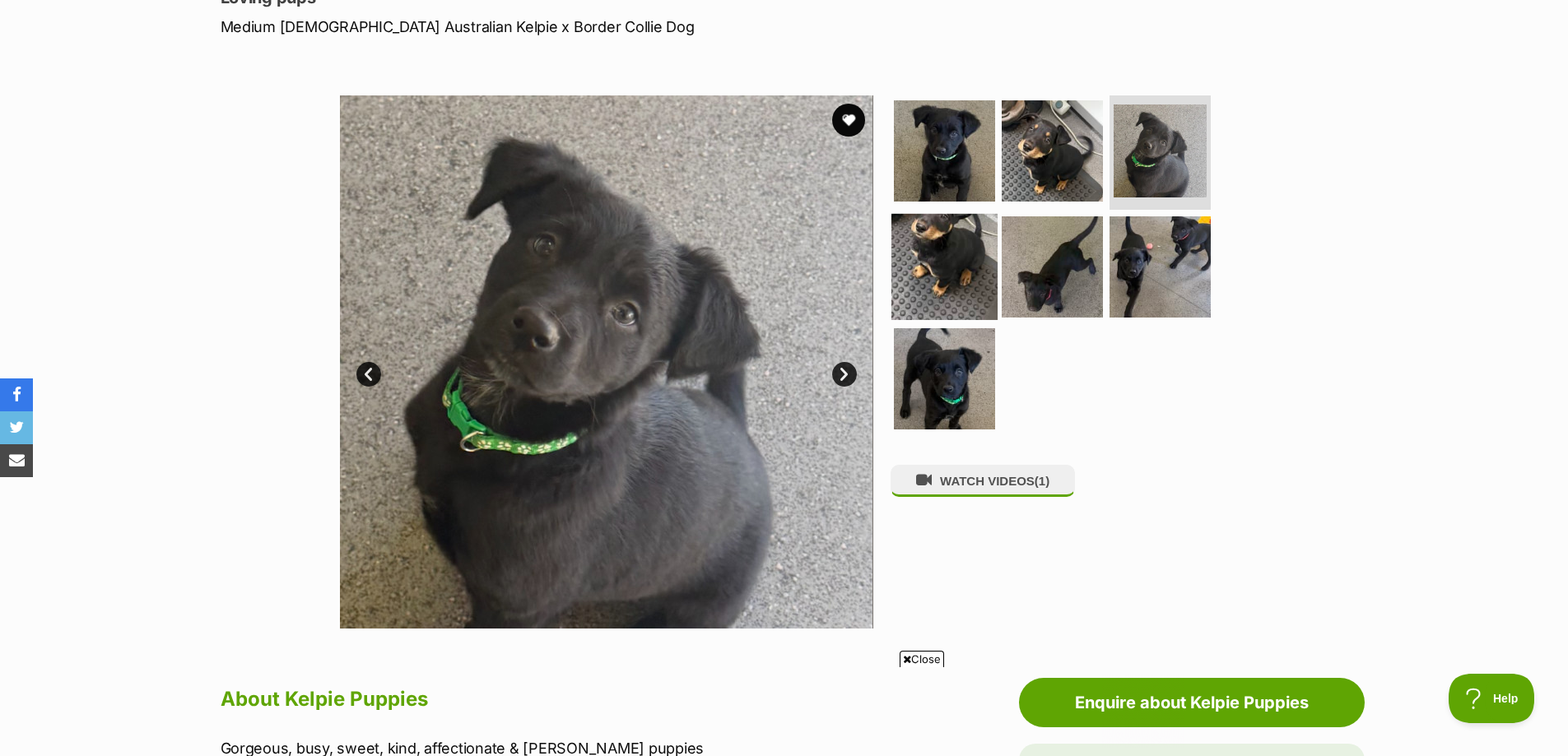
click at [943, 248] on img at bounding box center [944, 267] width 106 height 106
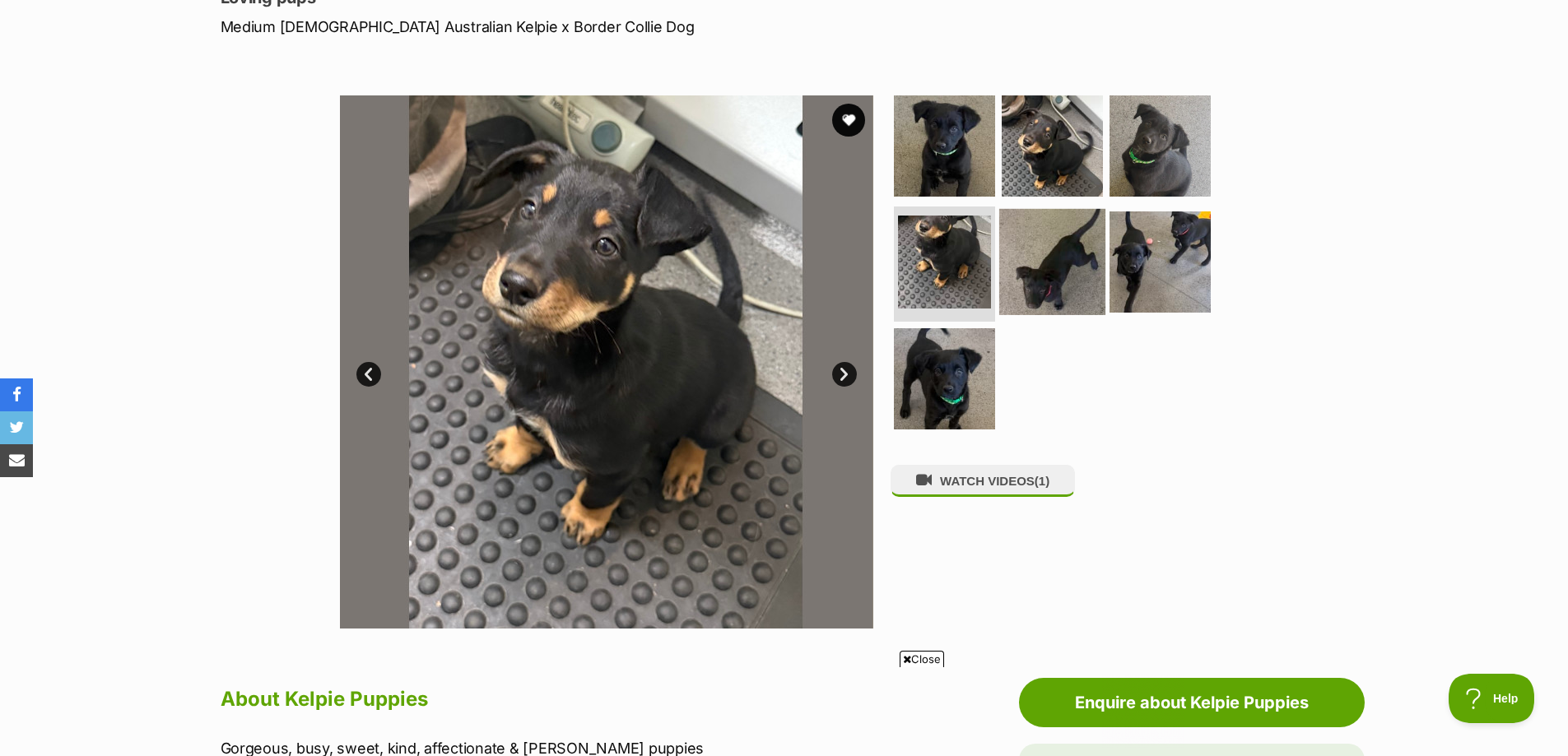
click at [1035, 257] on img at bounding box center [1053, 262] width 106 height 106
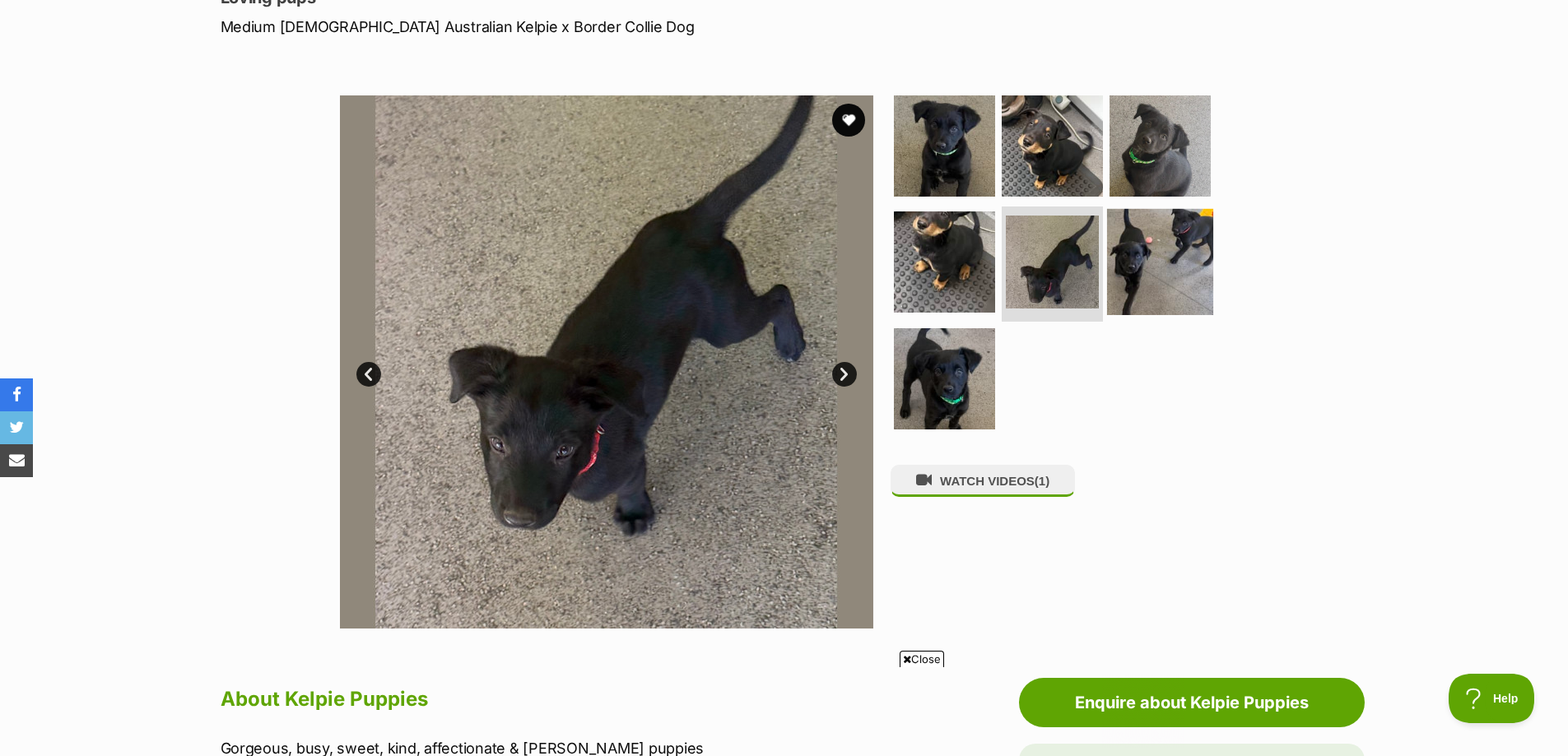
click at [1128, 257] on img at bounding box center [1160, 262] width 106 height 106
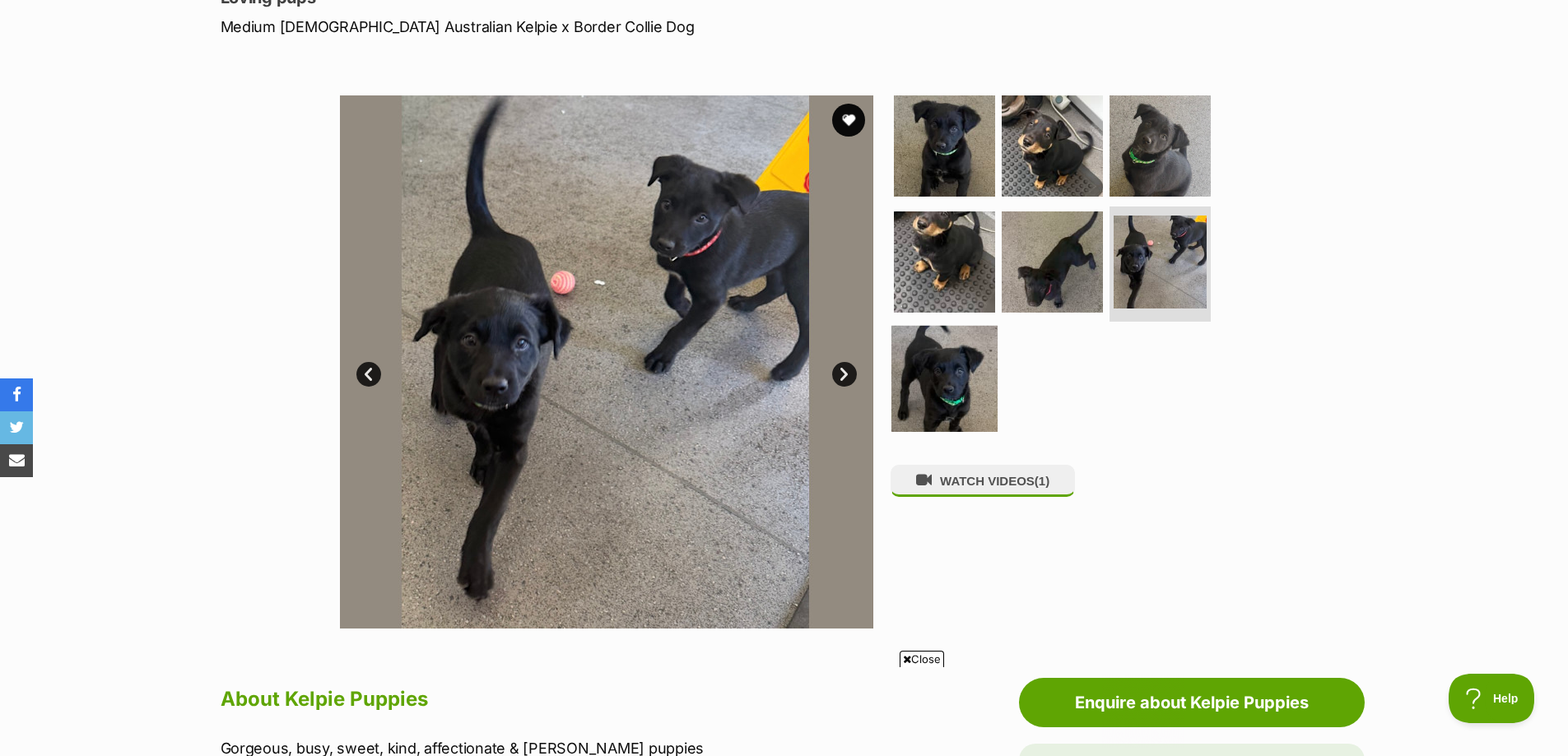
click at [942, 365] on img at bounding box center [944, 378] width 106 height 106
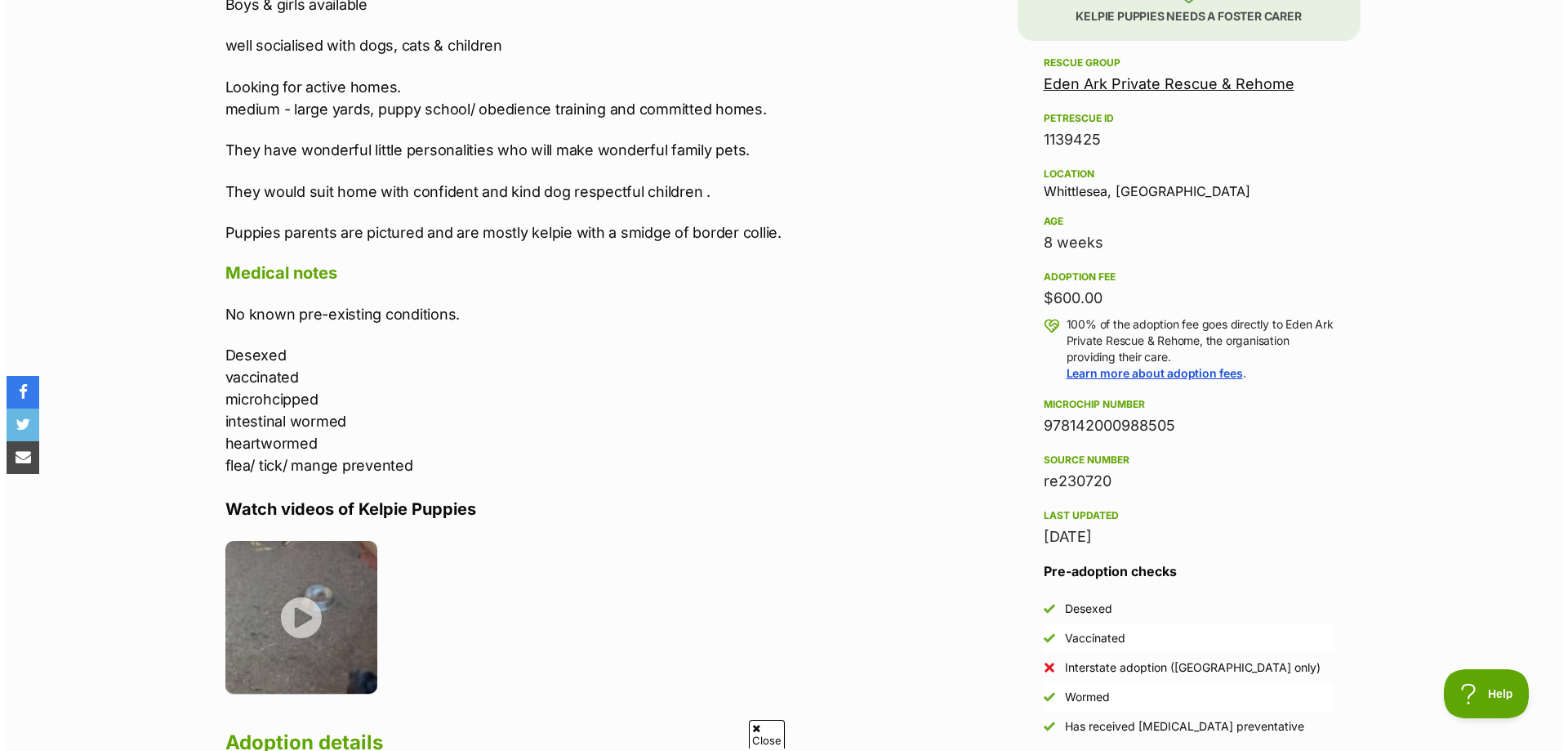
scroll to position [1062, 0]
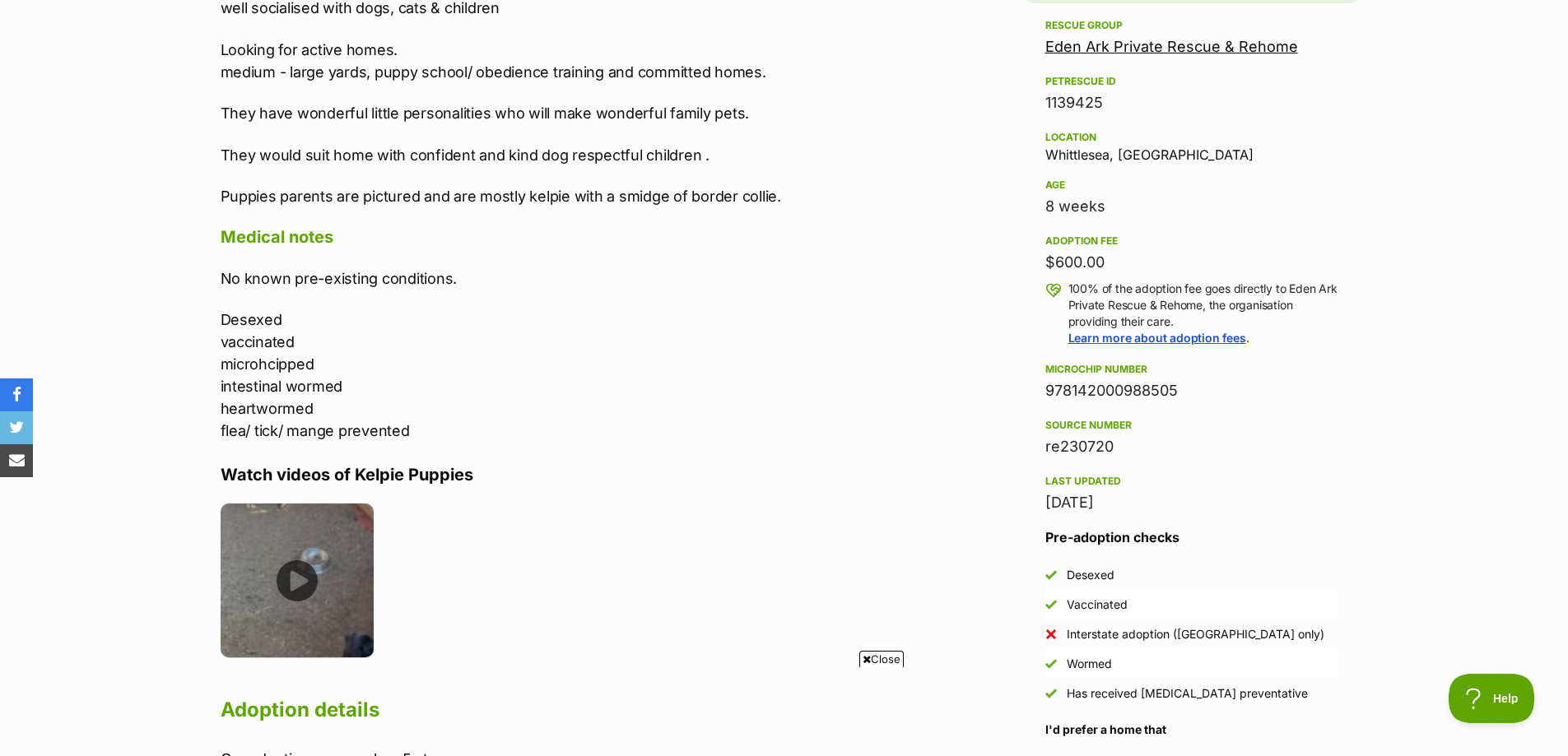
click at [305, 574] on img at bounding box center [298, 580] width 154 height 154
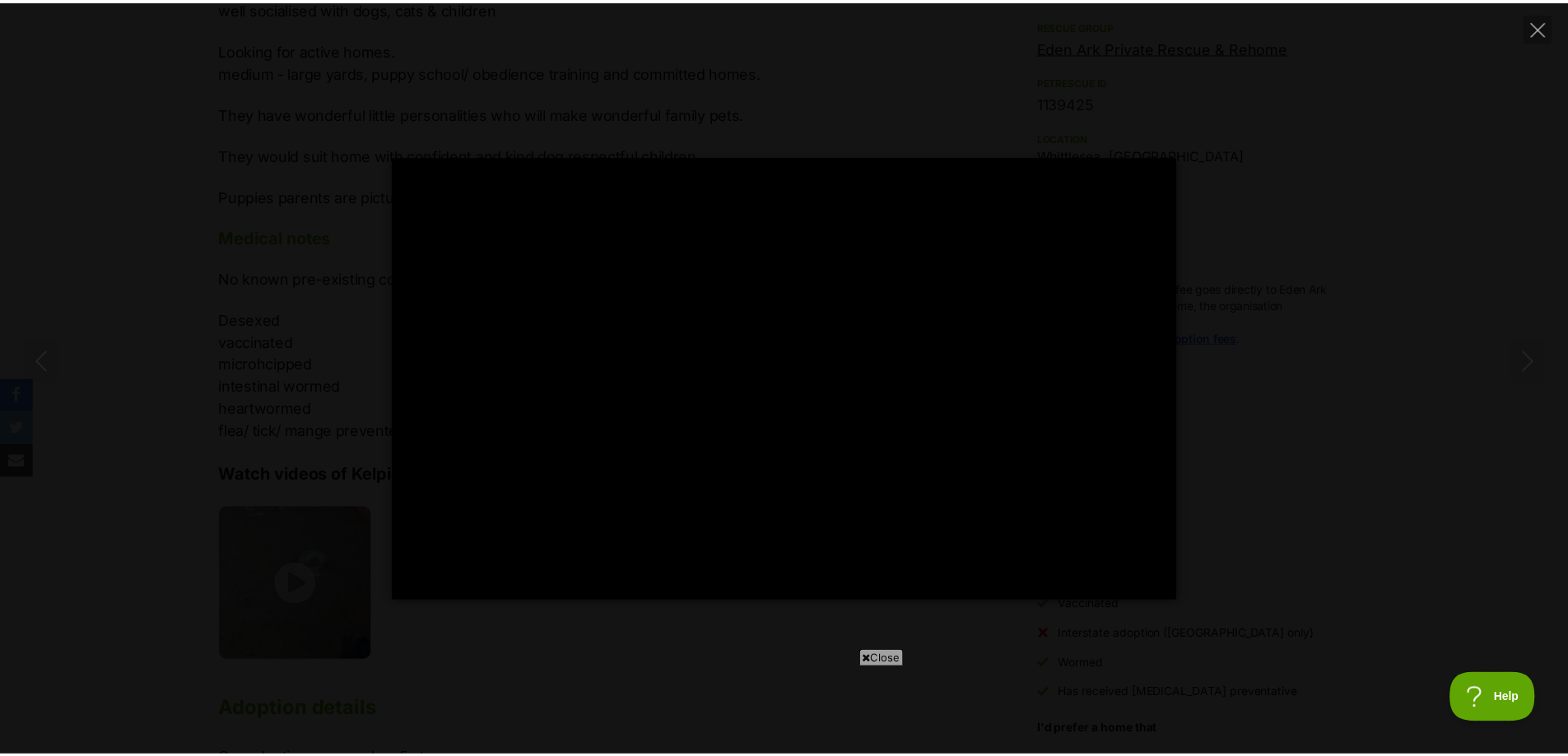
scroll to position [0, 0]
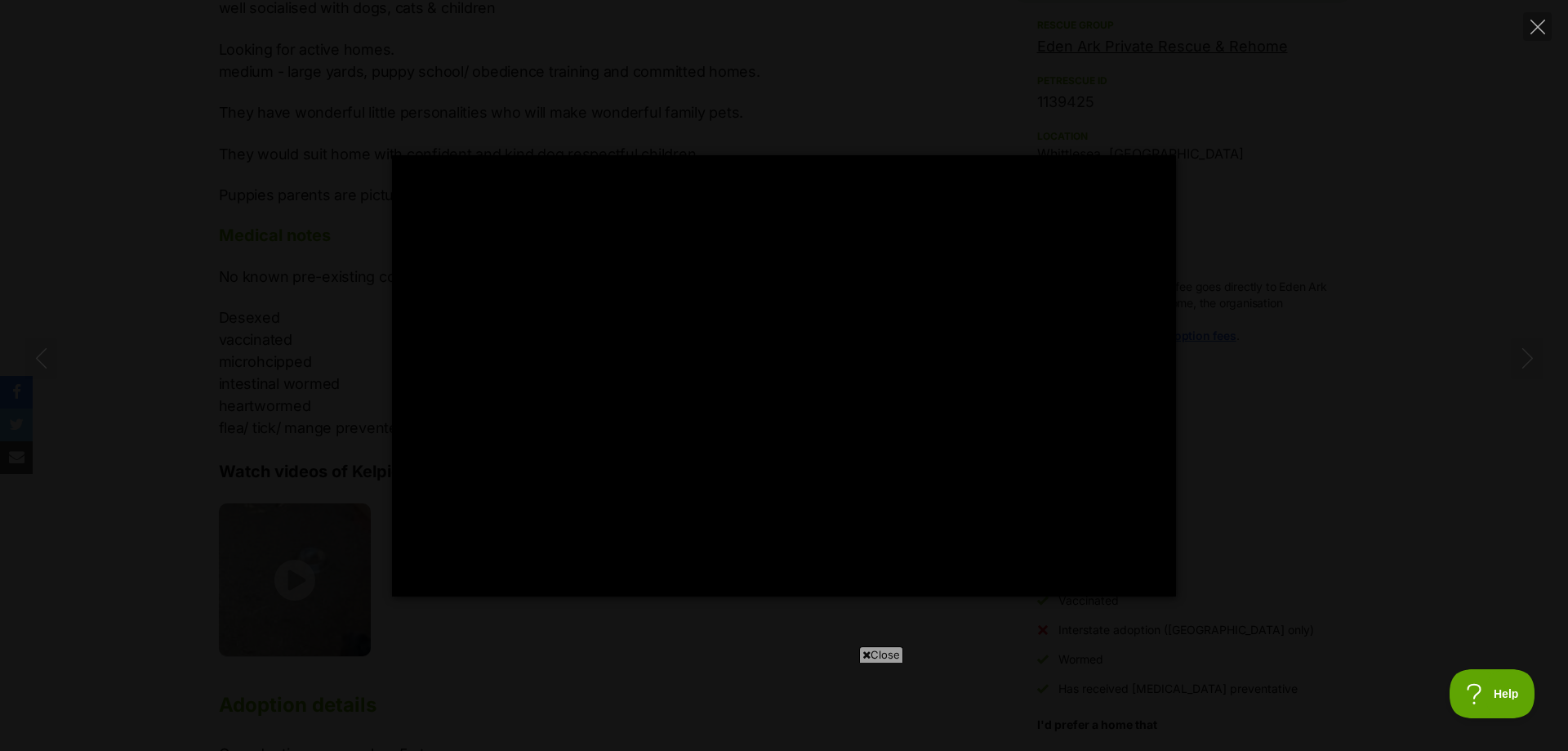
type input "100"
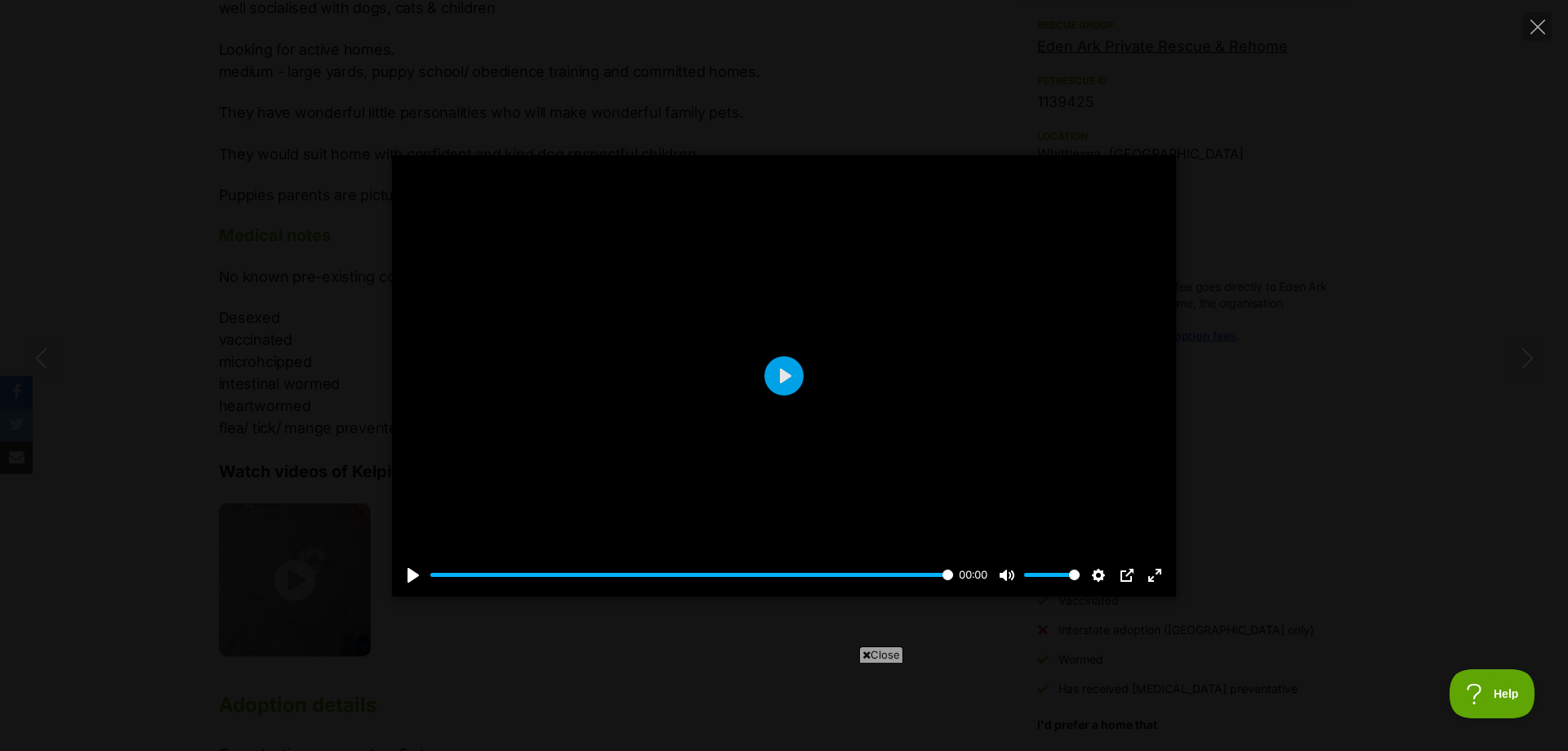
click at [874, 649] on span "Close" at bounding box center [881, 655] width 44 height 16
click at [1534, 23] on icon "Close" at bounding box center [1538, 27] width 15 height 15
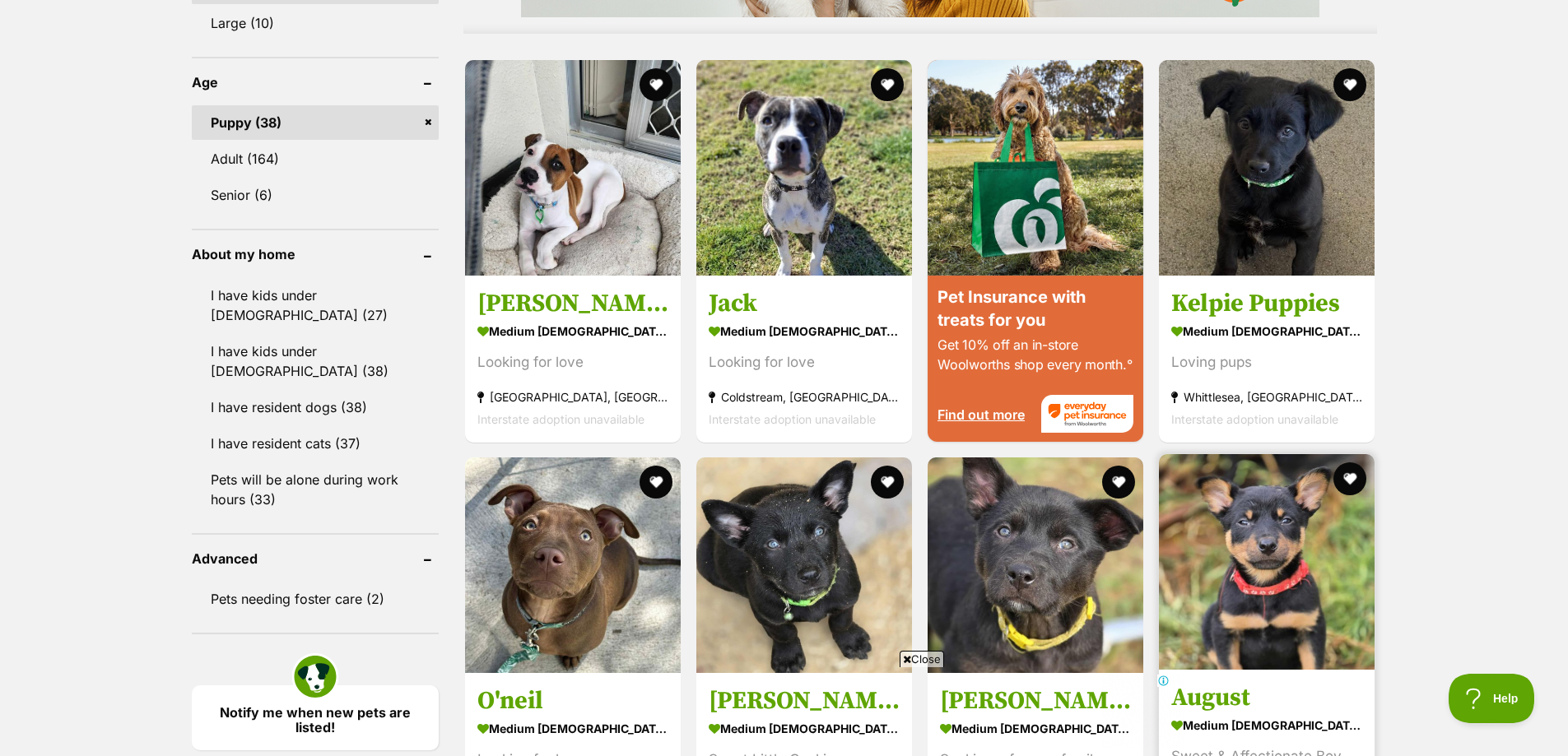
click at [1248, 533] on img at bounding box center [1266, 561] width 215 height 215
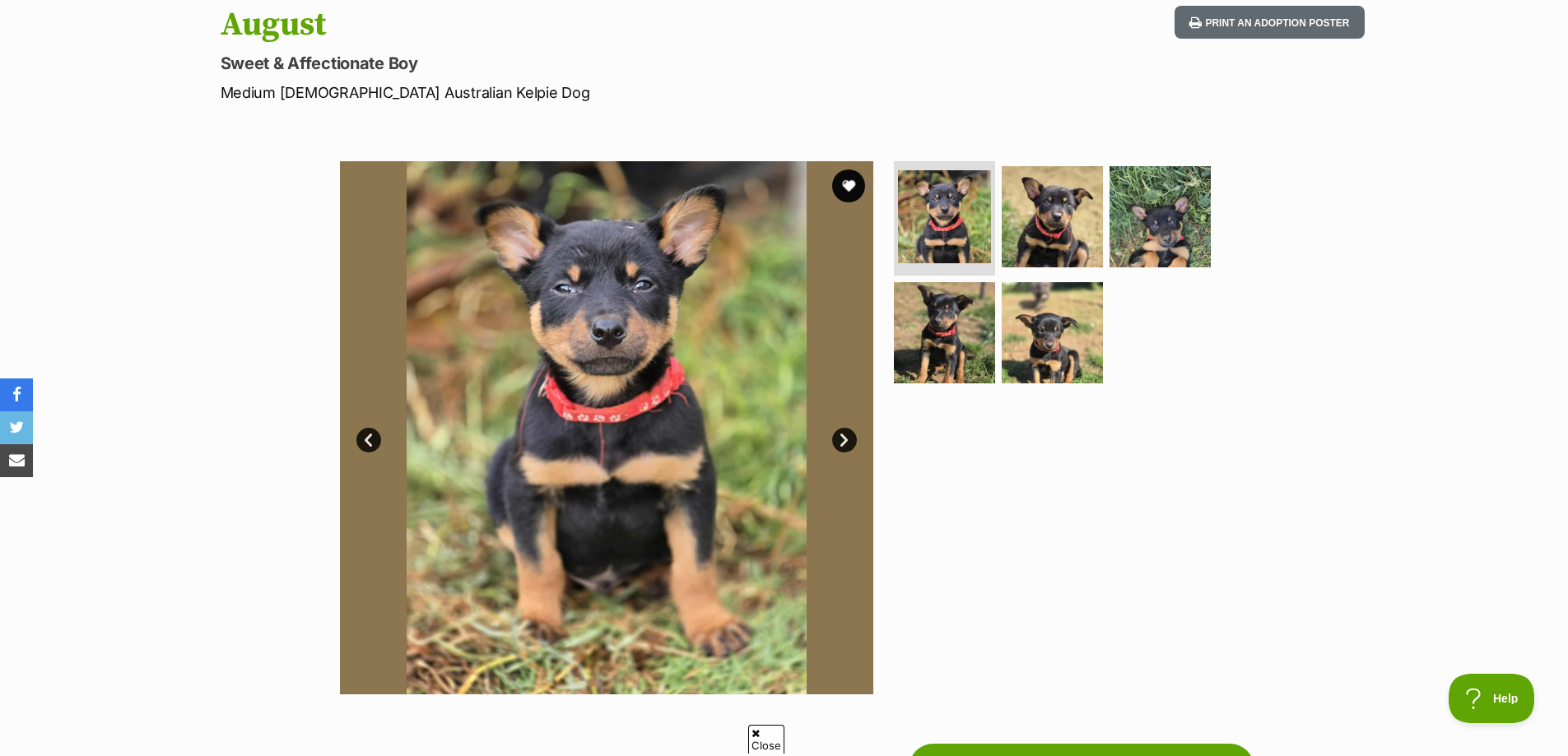
scroll to position [247, 0]
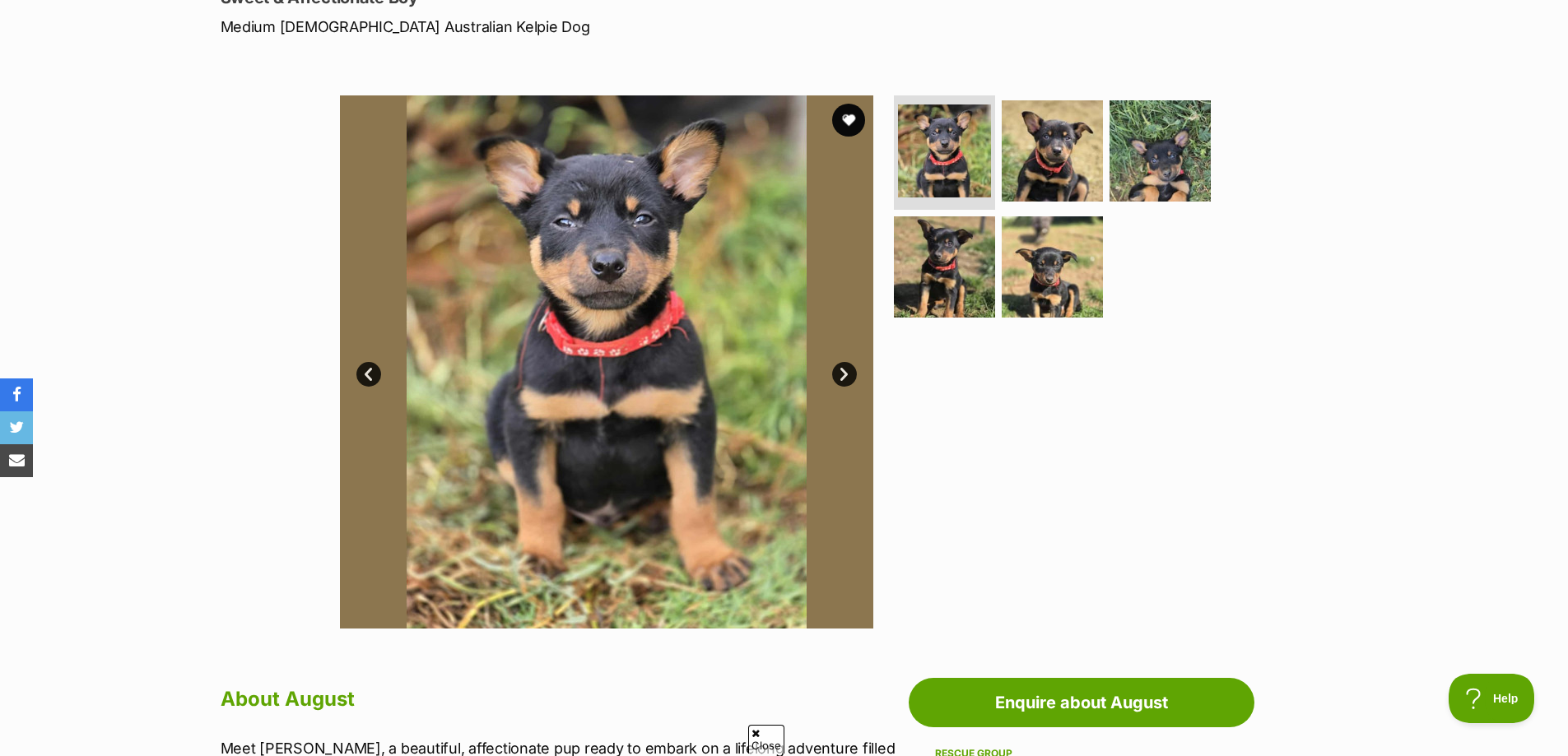
click at [845, 374] on link "Next" at bounding box center [844, 374] width 25 height 25
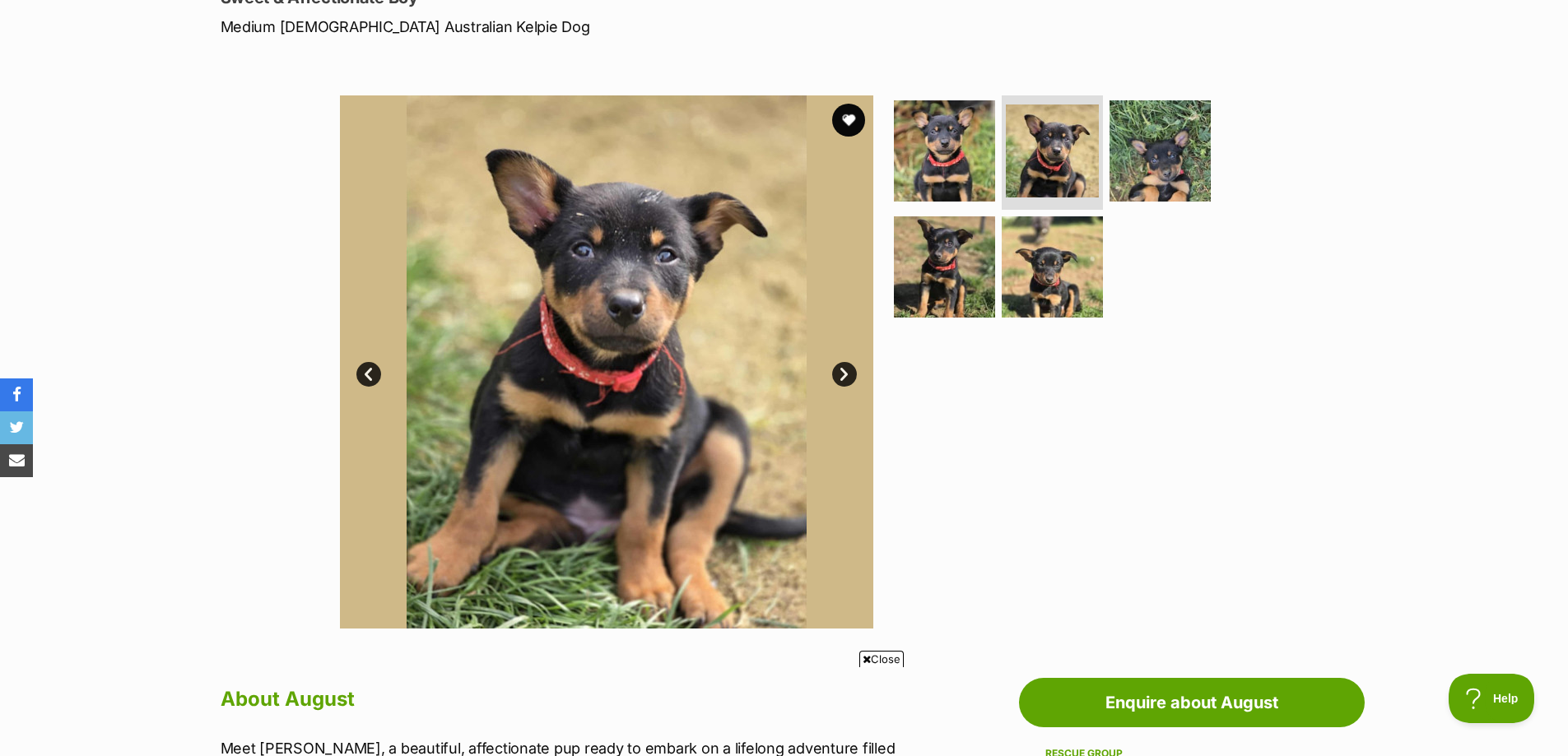
scroll to position [0, 0]
click at [845, 374] on link "Next" at bounding box center [844, 374] width 25 height 25
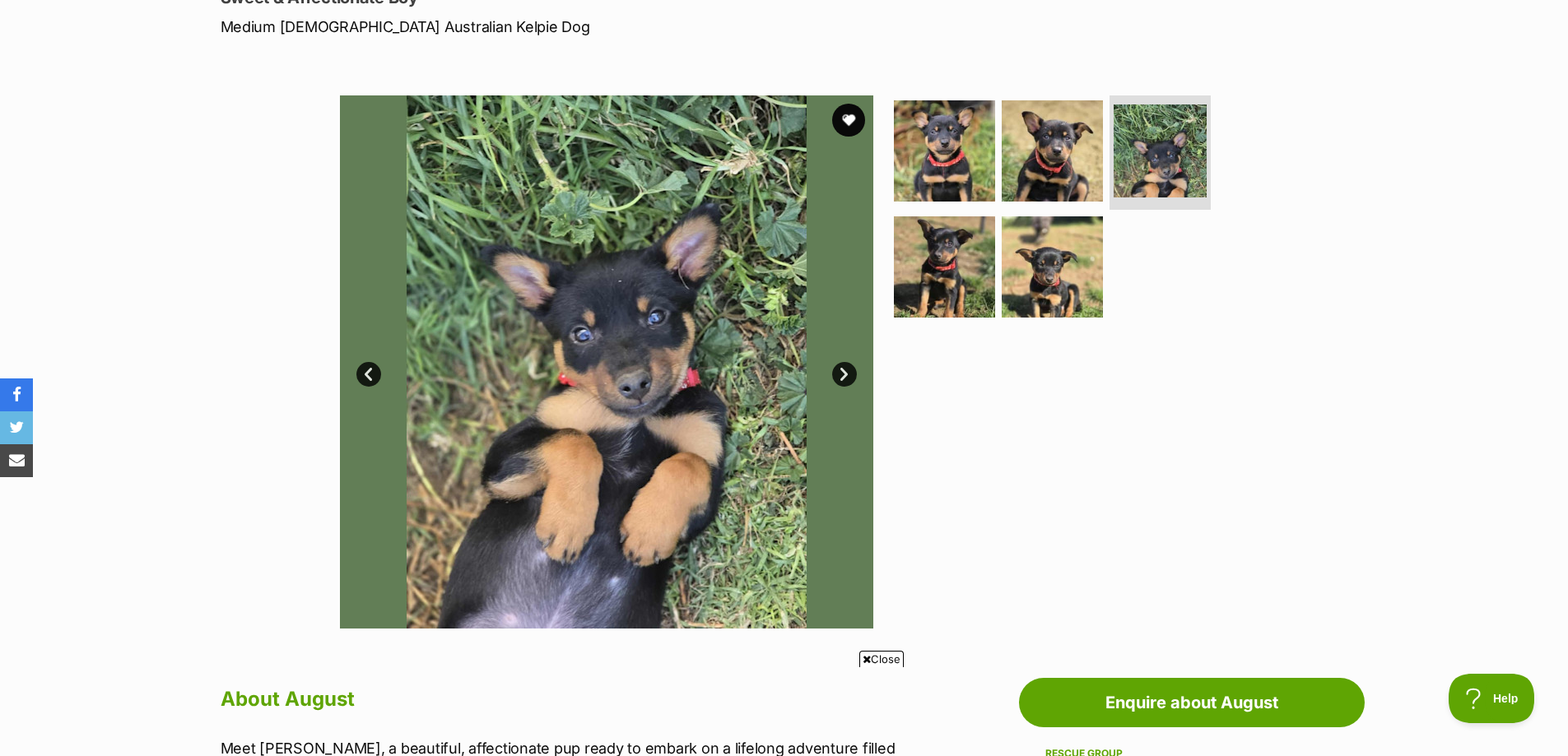
click at [845, 374] on link "Next" at bounding box center [844, 374] width 25 height 25
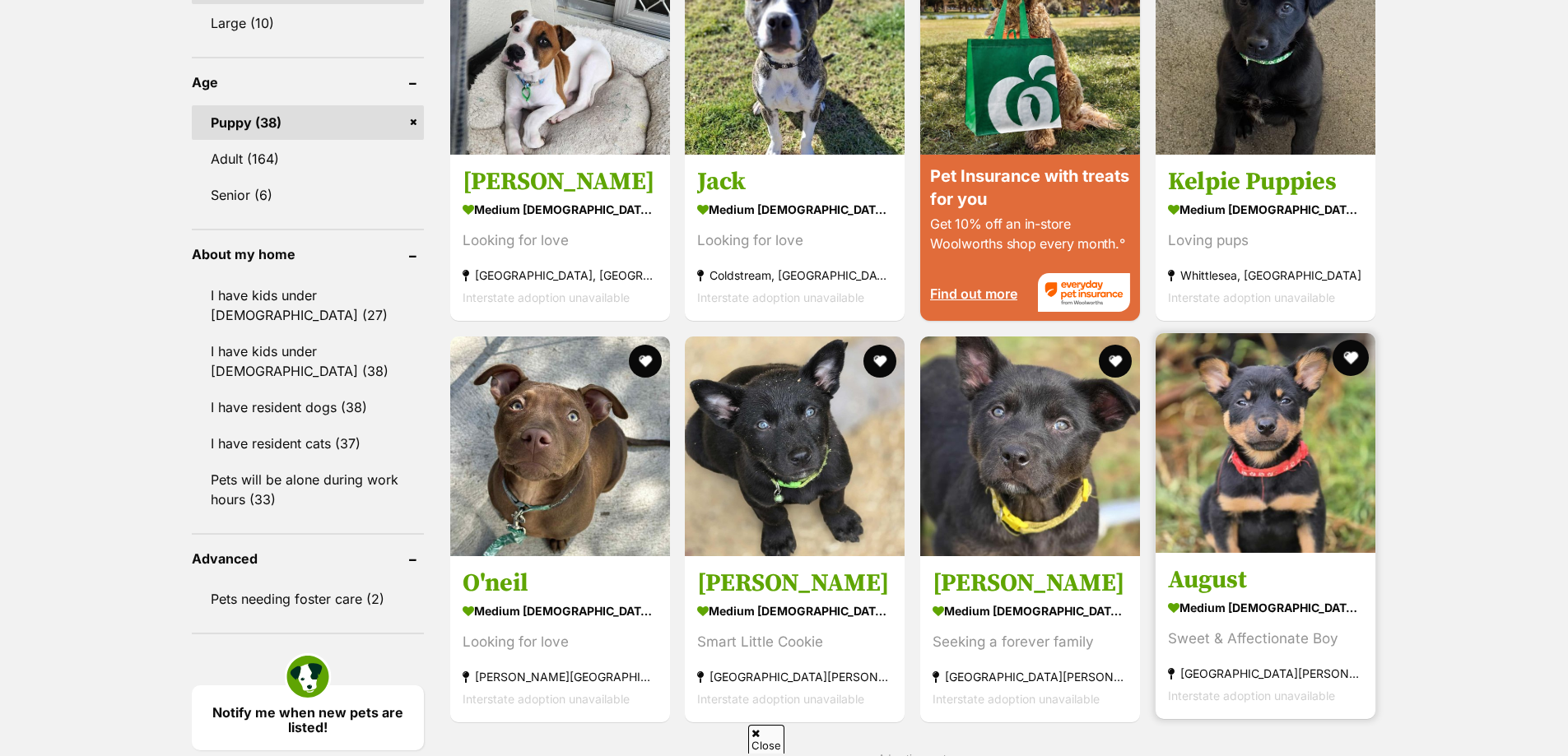
drag, startPoint x: 1349, startPoint y: 358, endPoint x: 1349, endPoint y: 372, distance: 14.0
click at [1349, 358] on button "favourite" at bounding box center [1350, 357] width 36 height 36
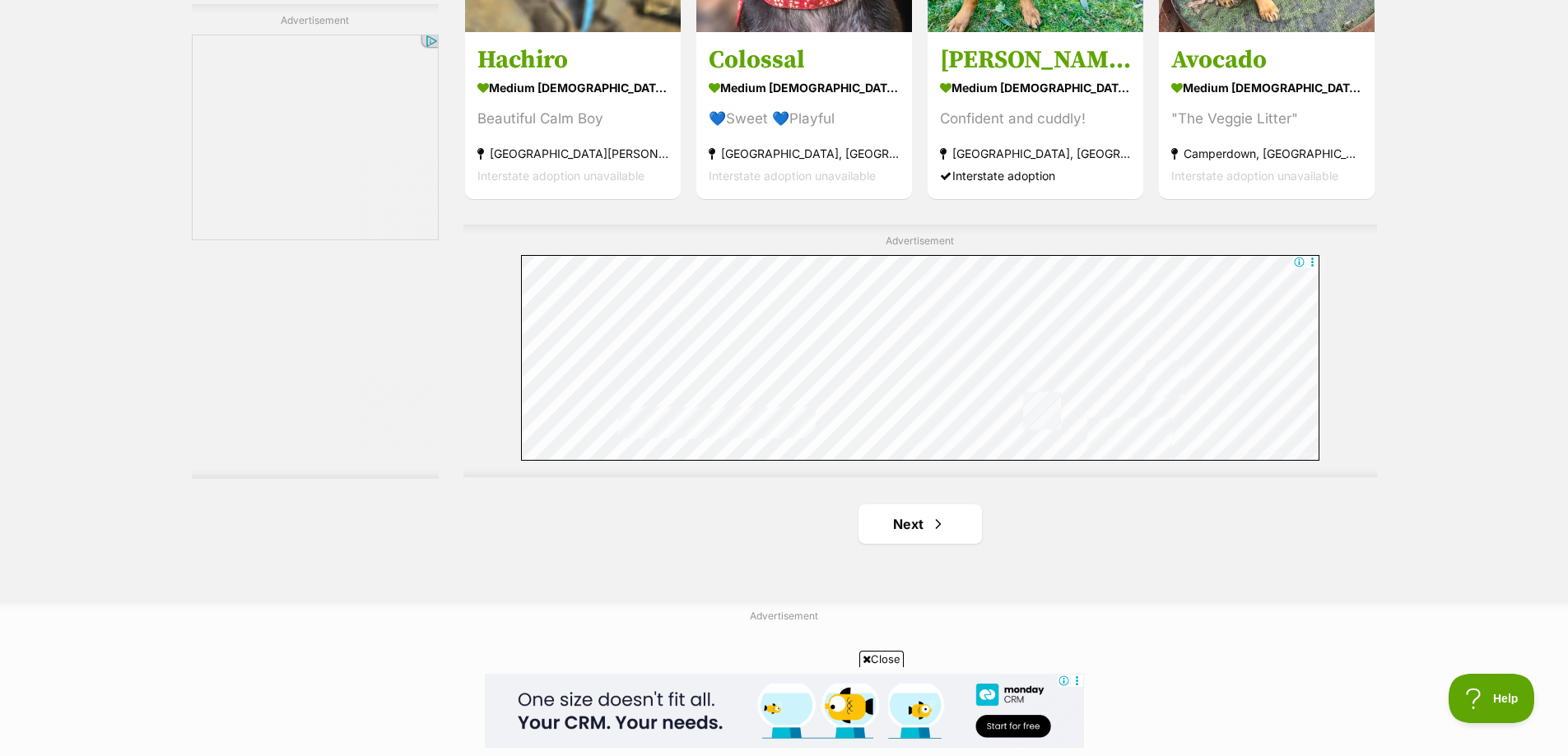
scroll to position [2878, 0]
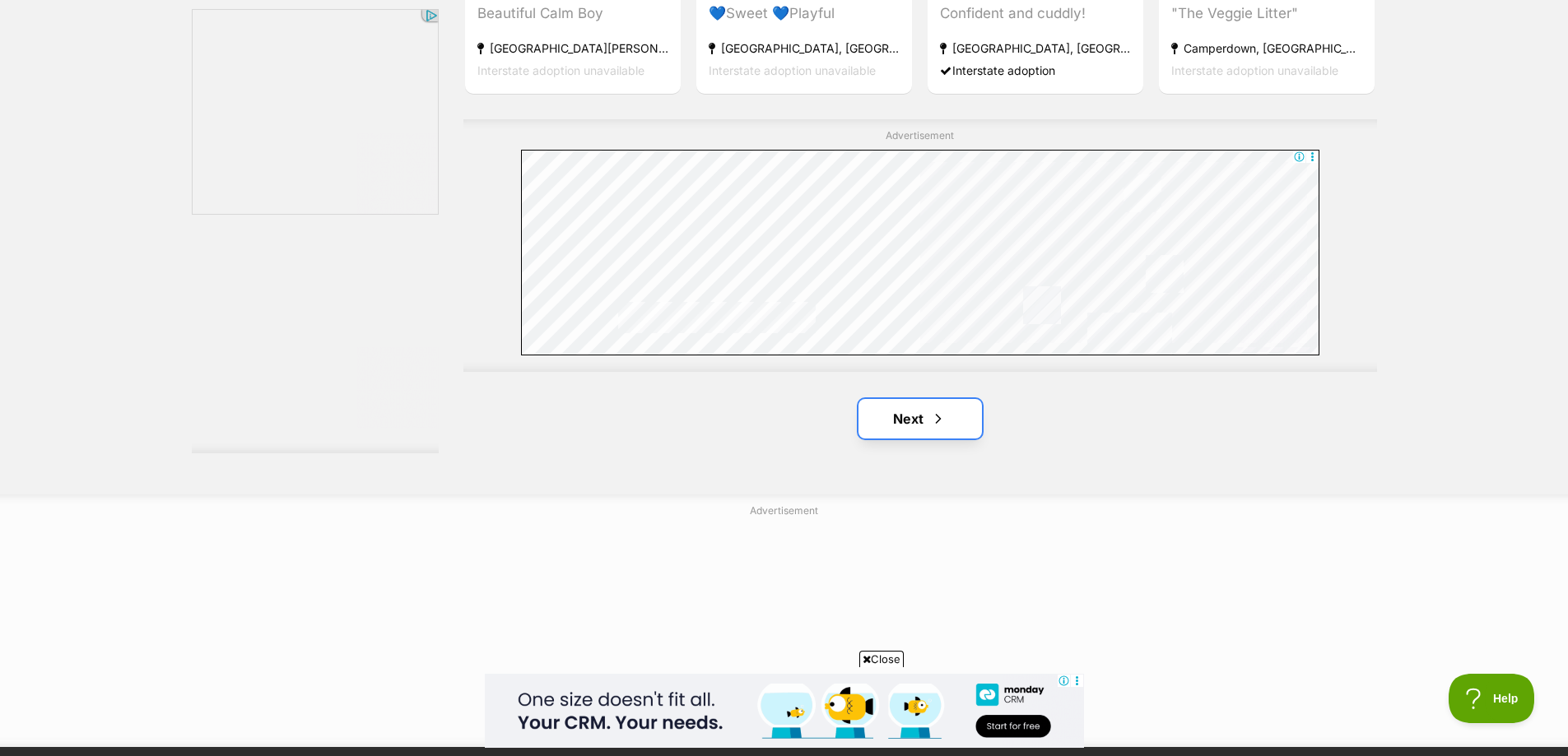
click at [879, 416] on link "Next" at bounding box center [920, 418] width 124 height 39
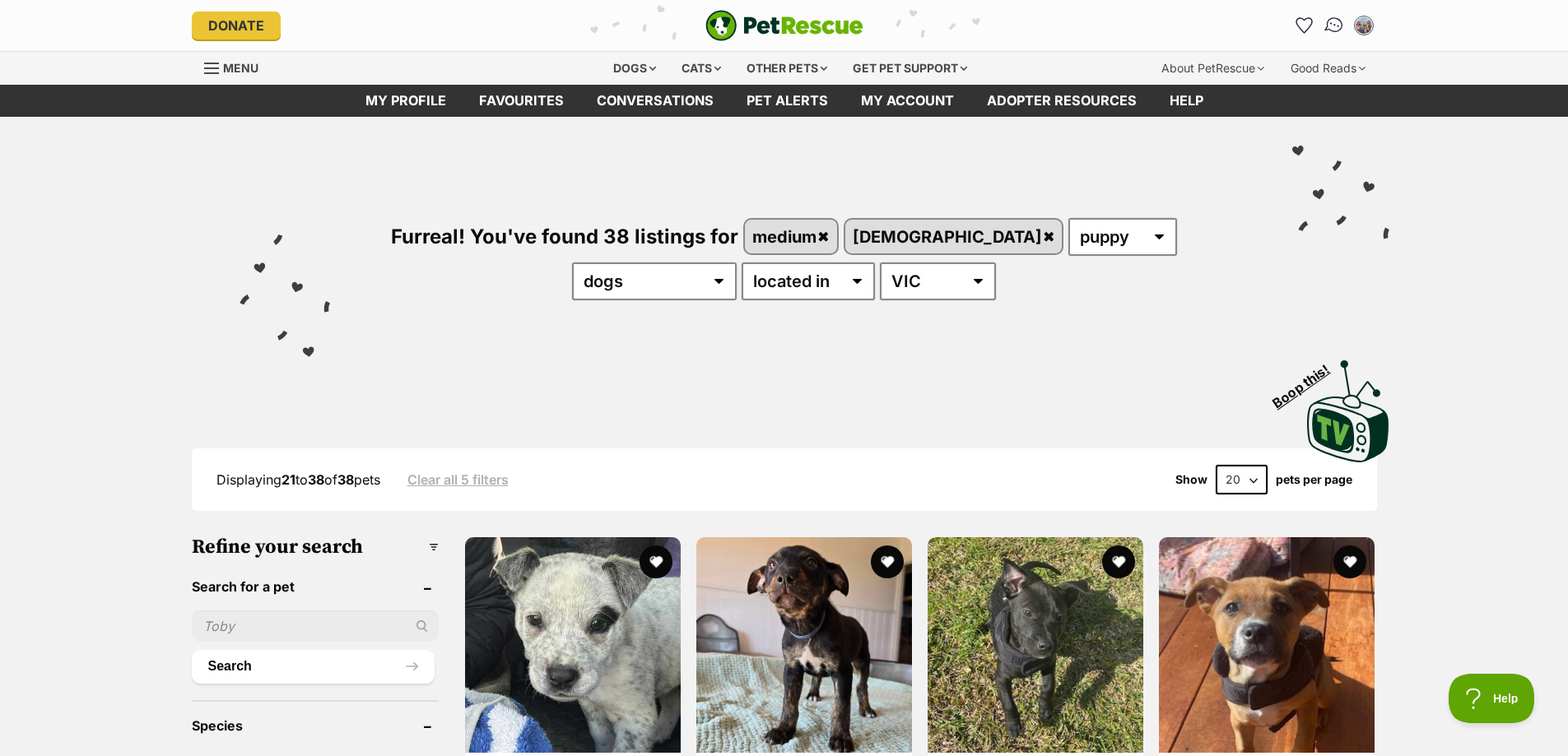
click at [1337, 23] on img "Conversations" at bounding box center [1333, 25] width 22 height 21
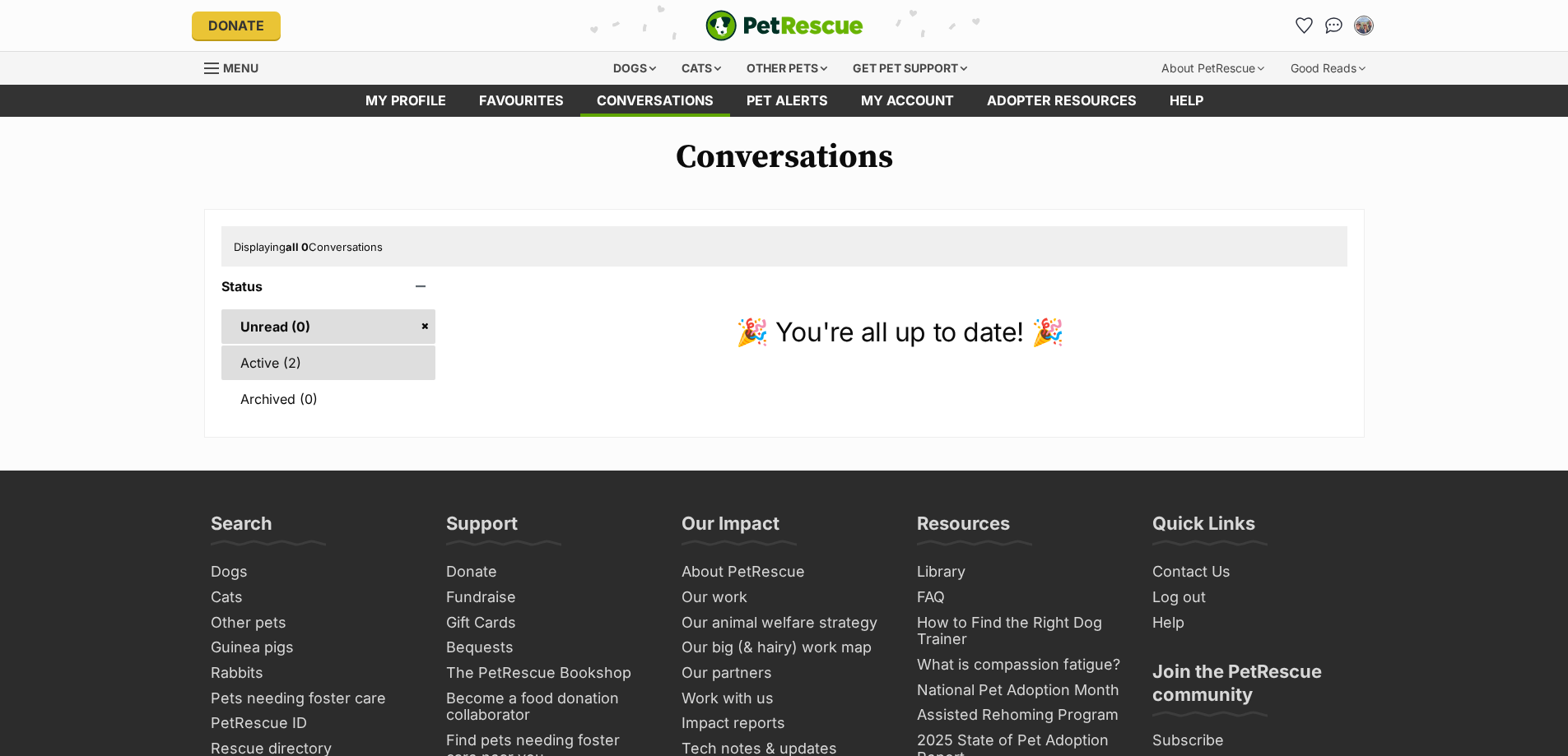
click at [268, 357] on link "Active (2)" at bounding box center [328, 363] width 215 height 35
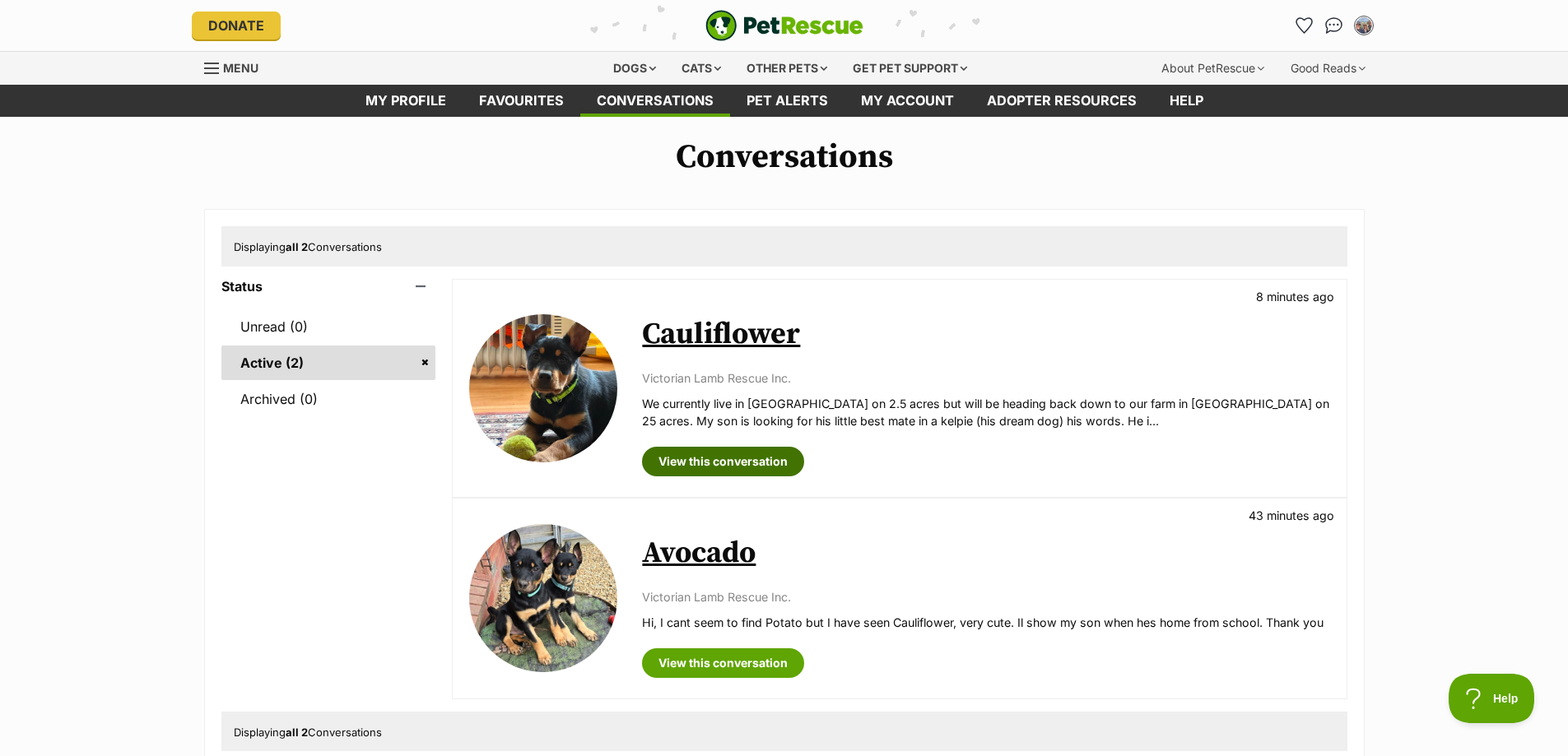
click at [698, 464] on link "View this conversation" at bounding box center [723, 461] width 162 height 29
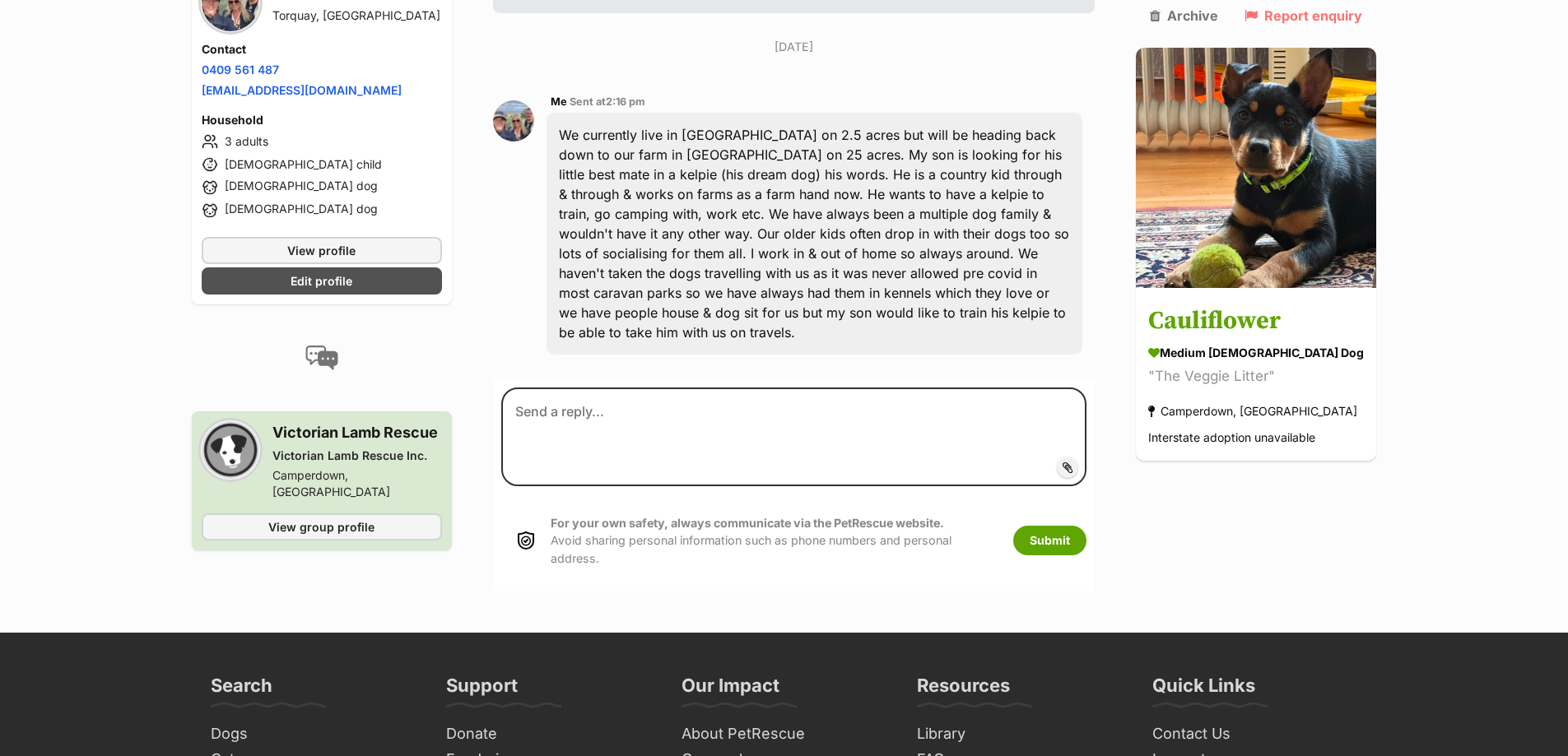
scroll to position [13, 0]
